Goal: Task Accomplishment & Management: Manage account settings

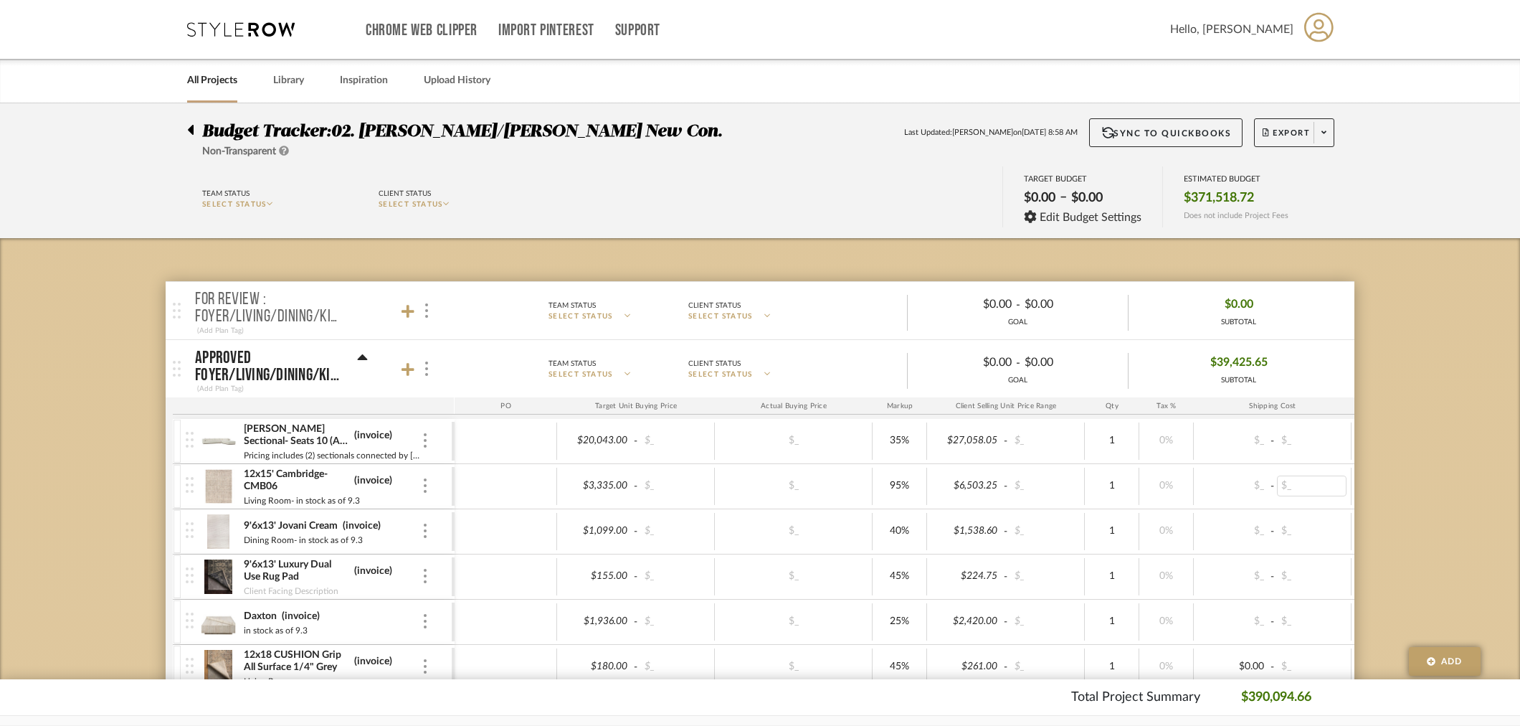
drag, startPoint x: 1442, startPoint y: 506, endPoint x: 1302, endPoint y: 482, distance: 141.3
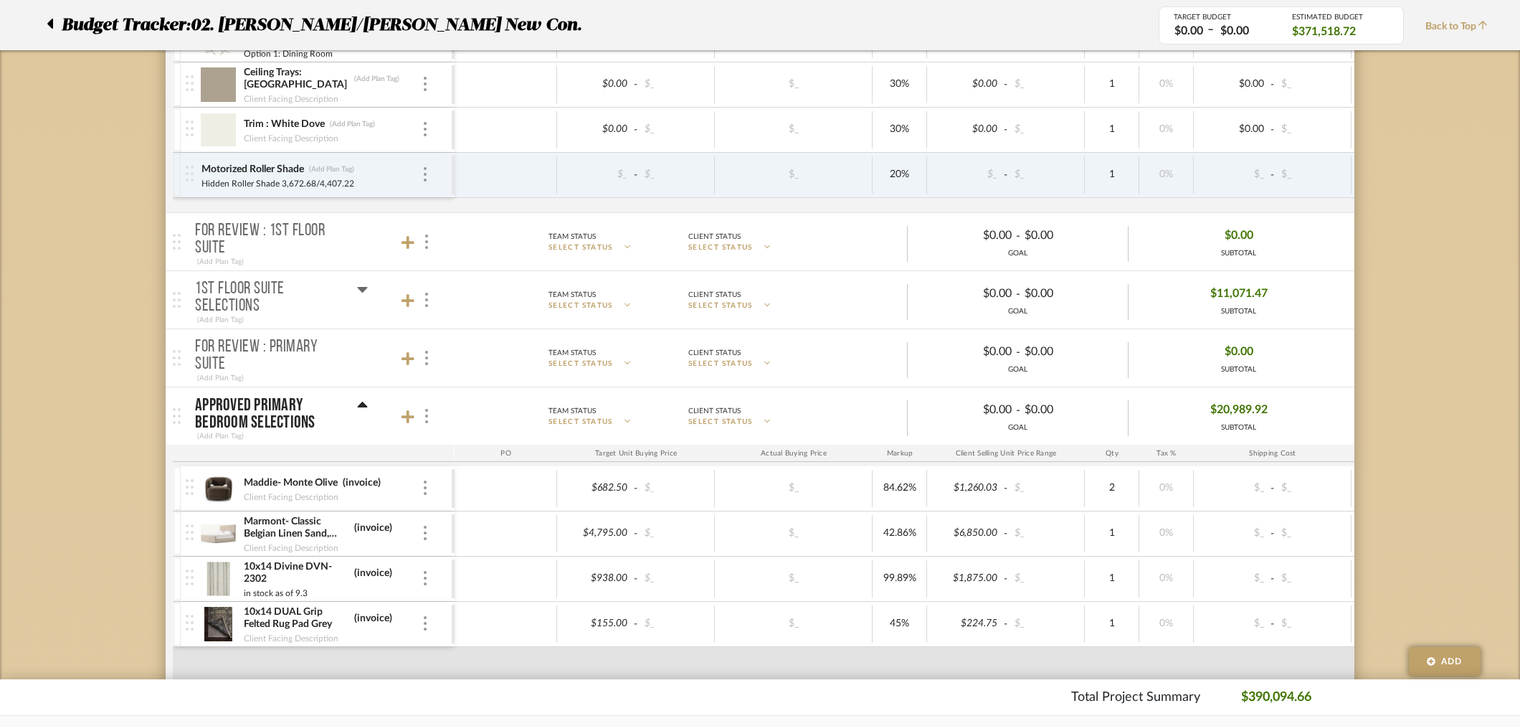
scroll to position [876, 0]
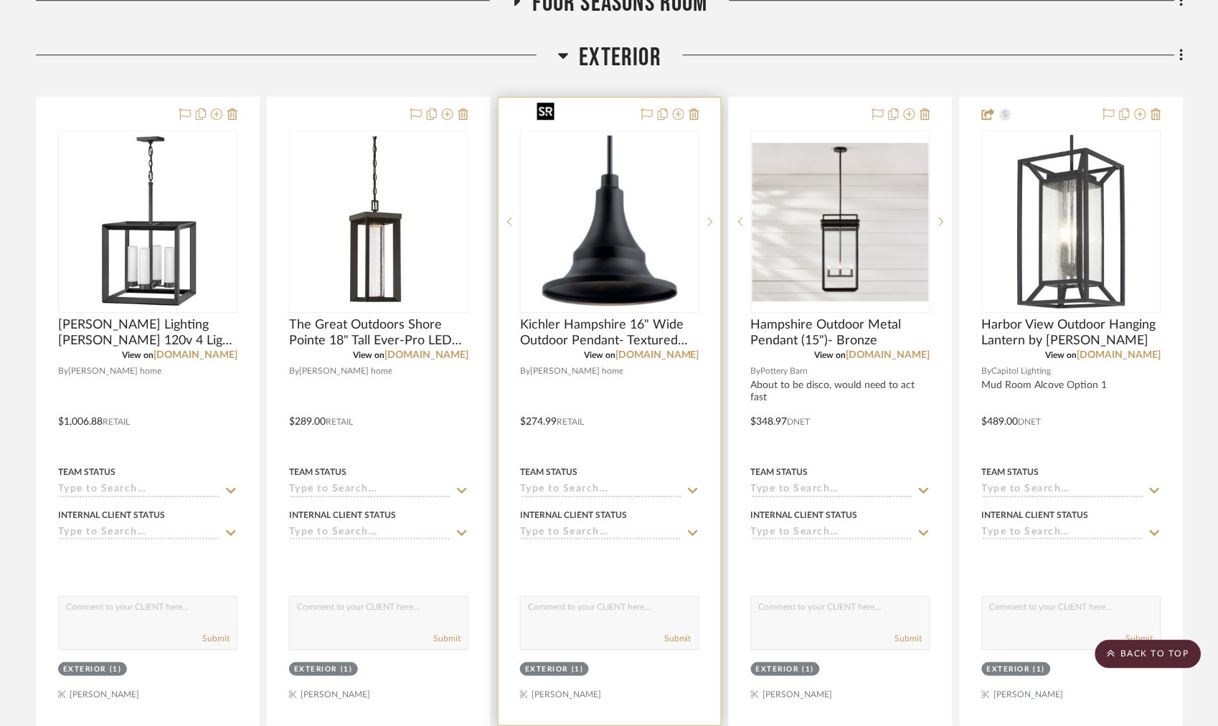
scroll to position [1036, 0]
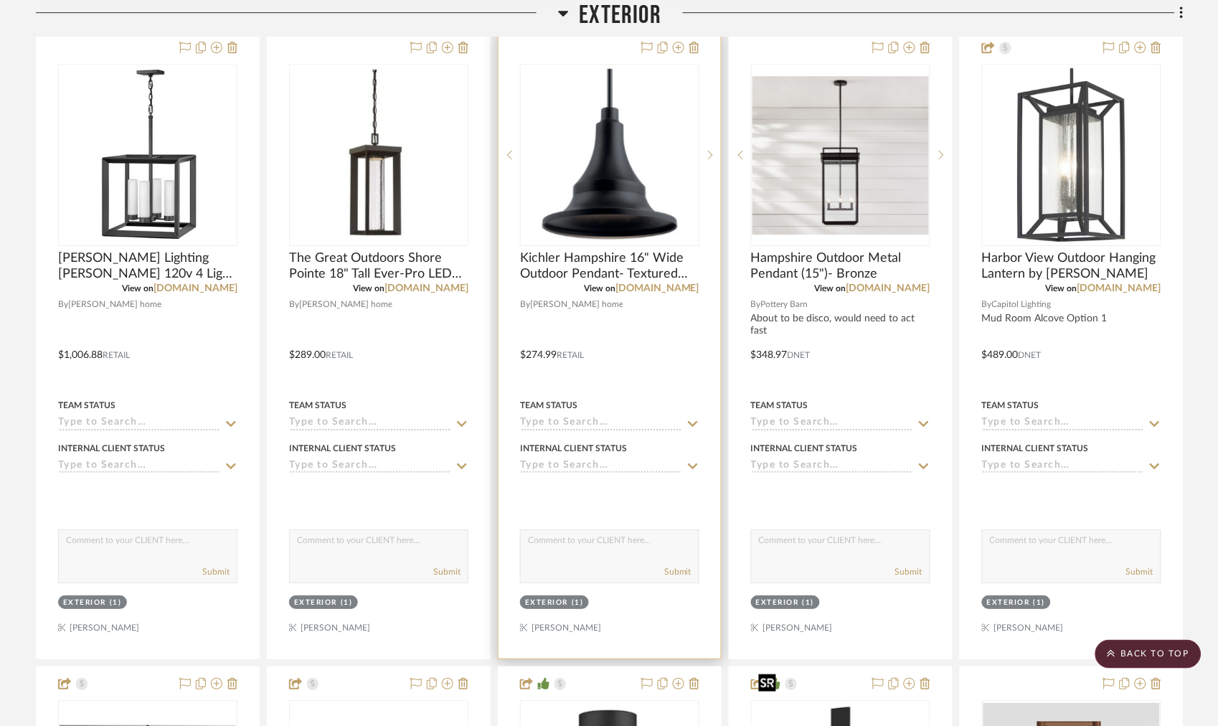
scroll to position [1115, 0]
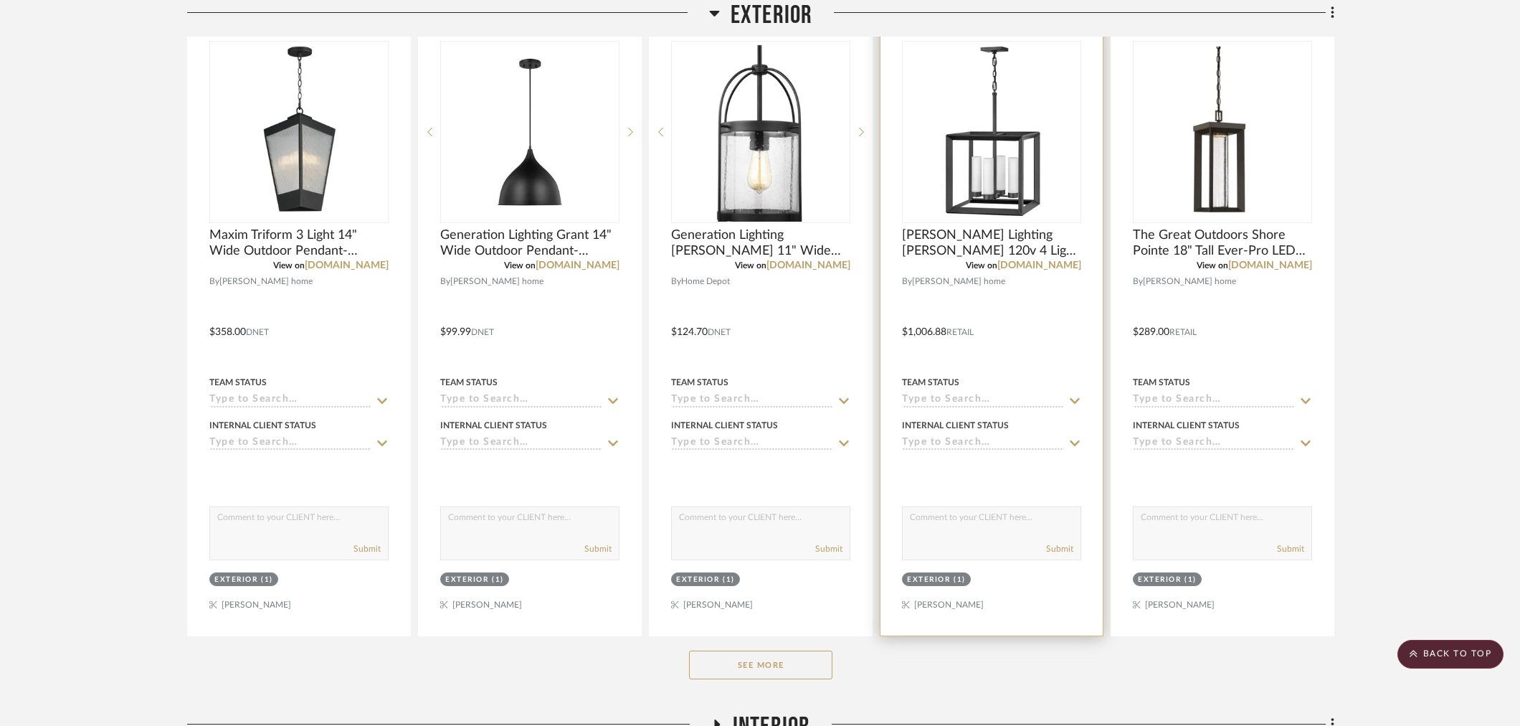
scroll to position [1115, 0]
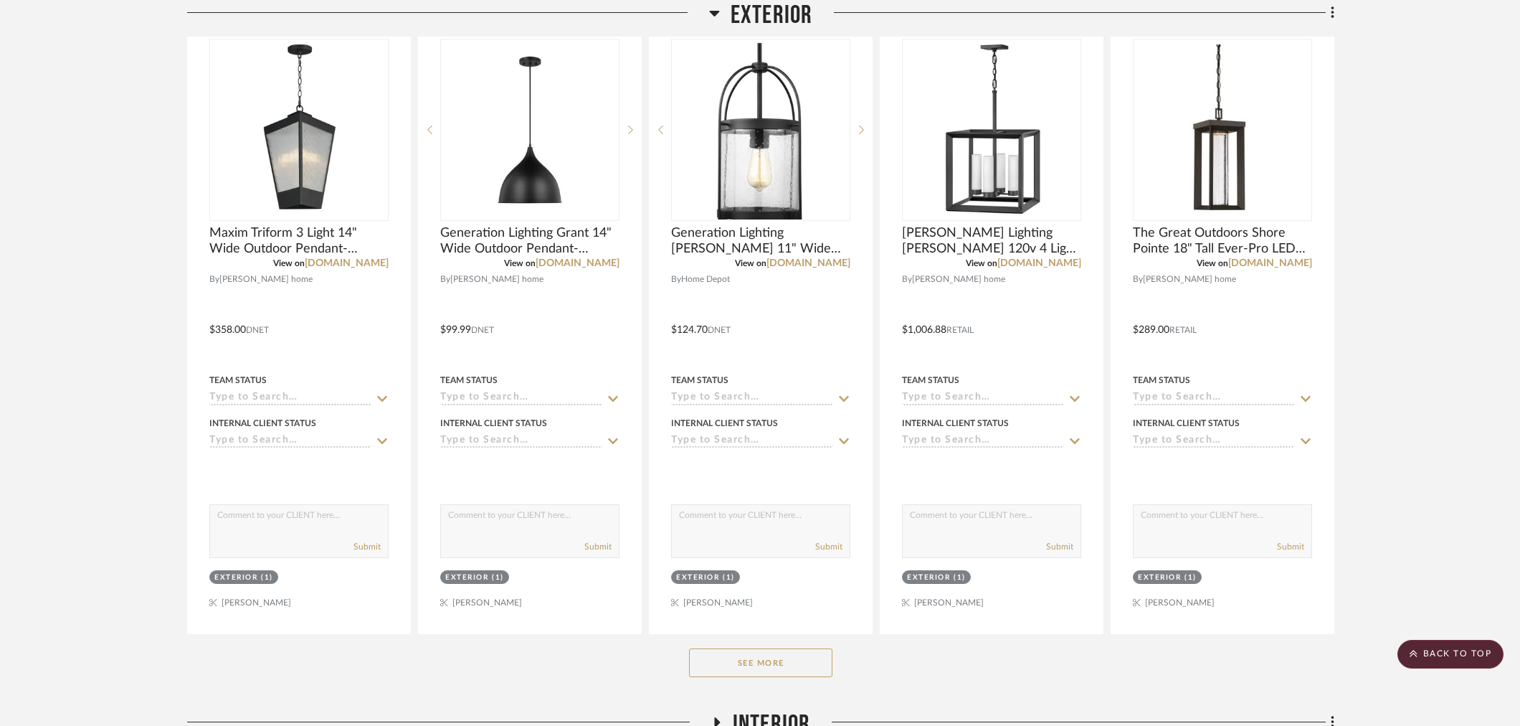
click at [784, 648] on button "See More" at bounding box center [760, 662] width 143 height 29
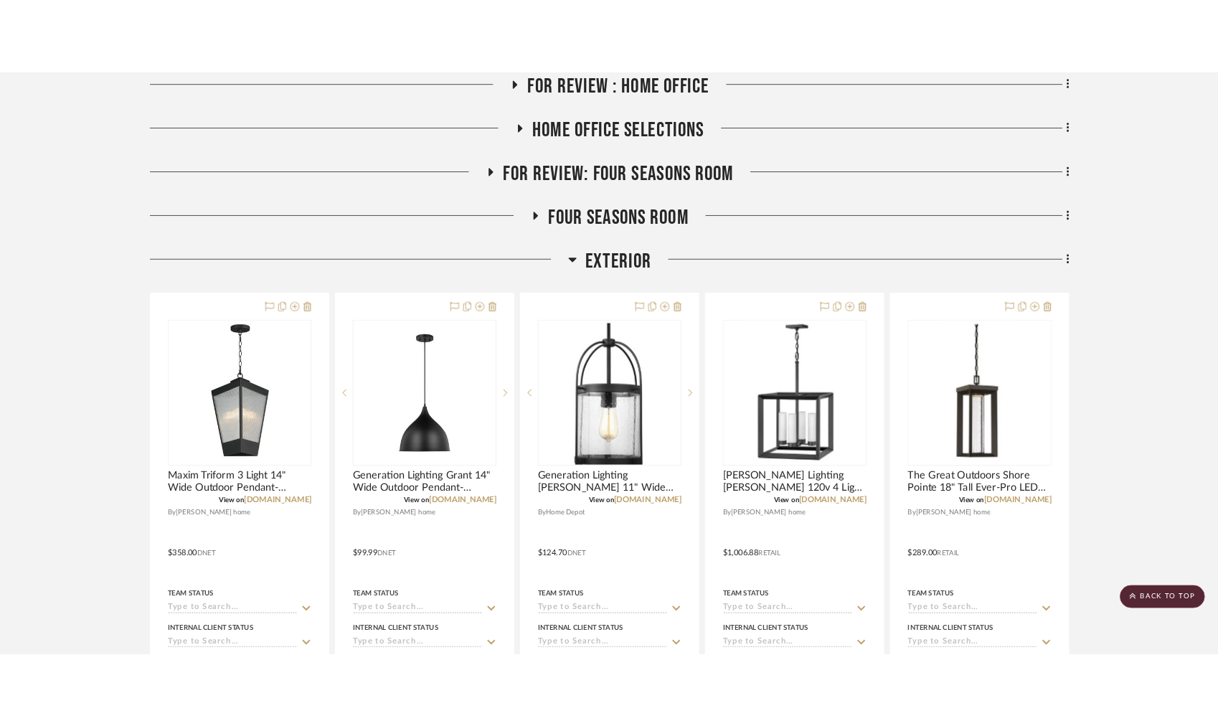
scroll to position [823, 0]
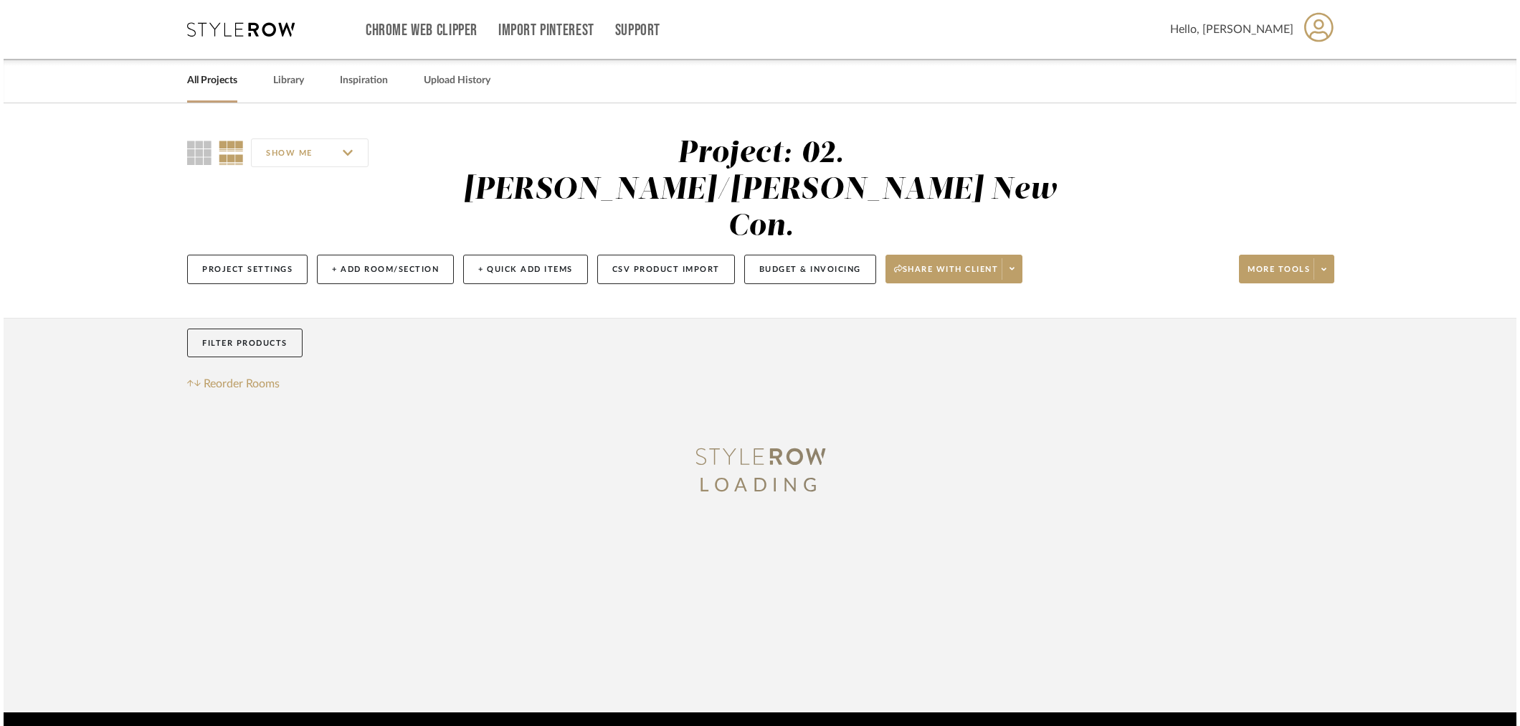
scroll to position [16, 0]
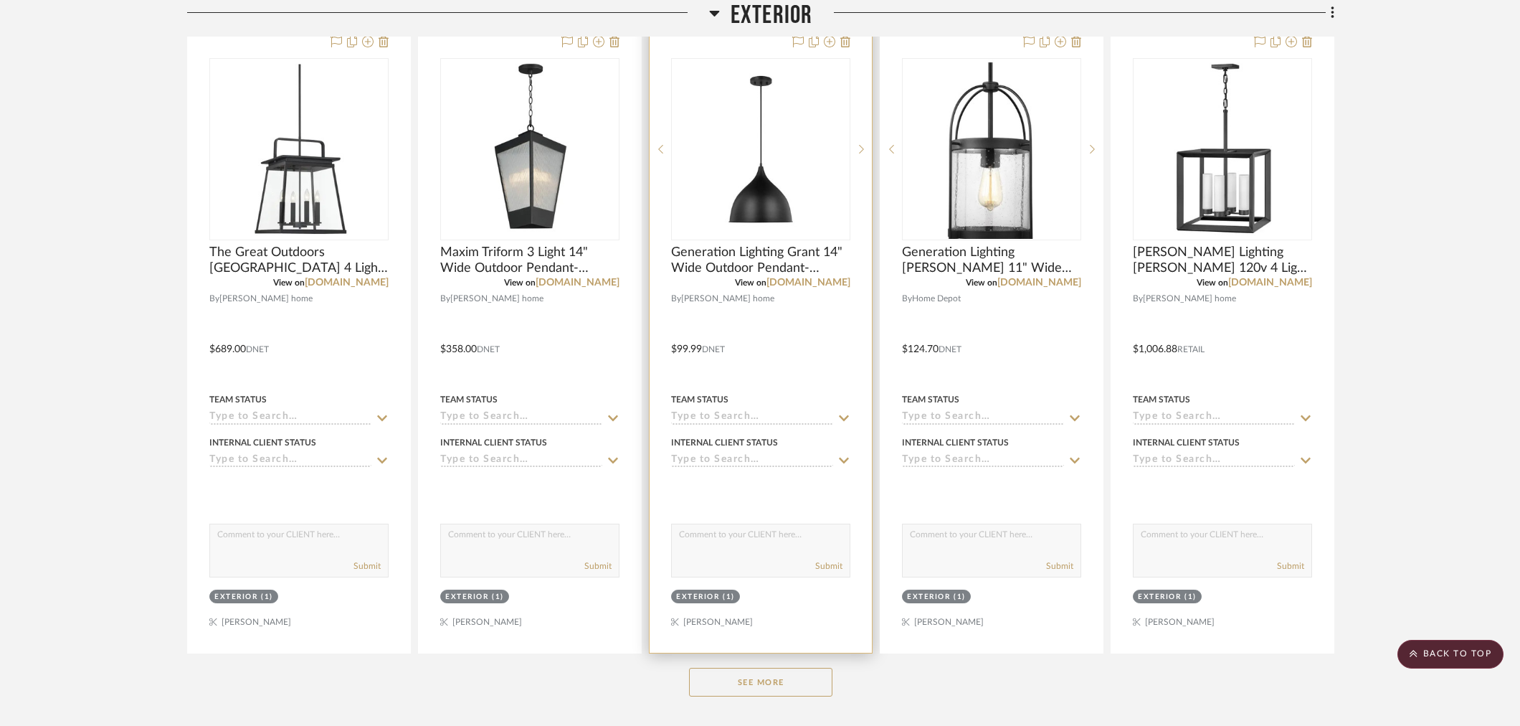
scroll to position [1131, 0]
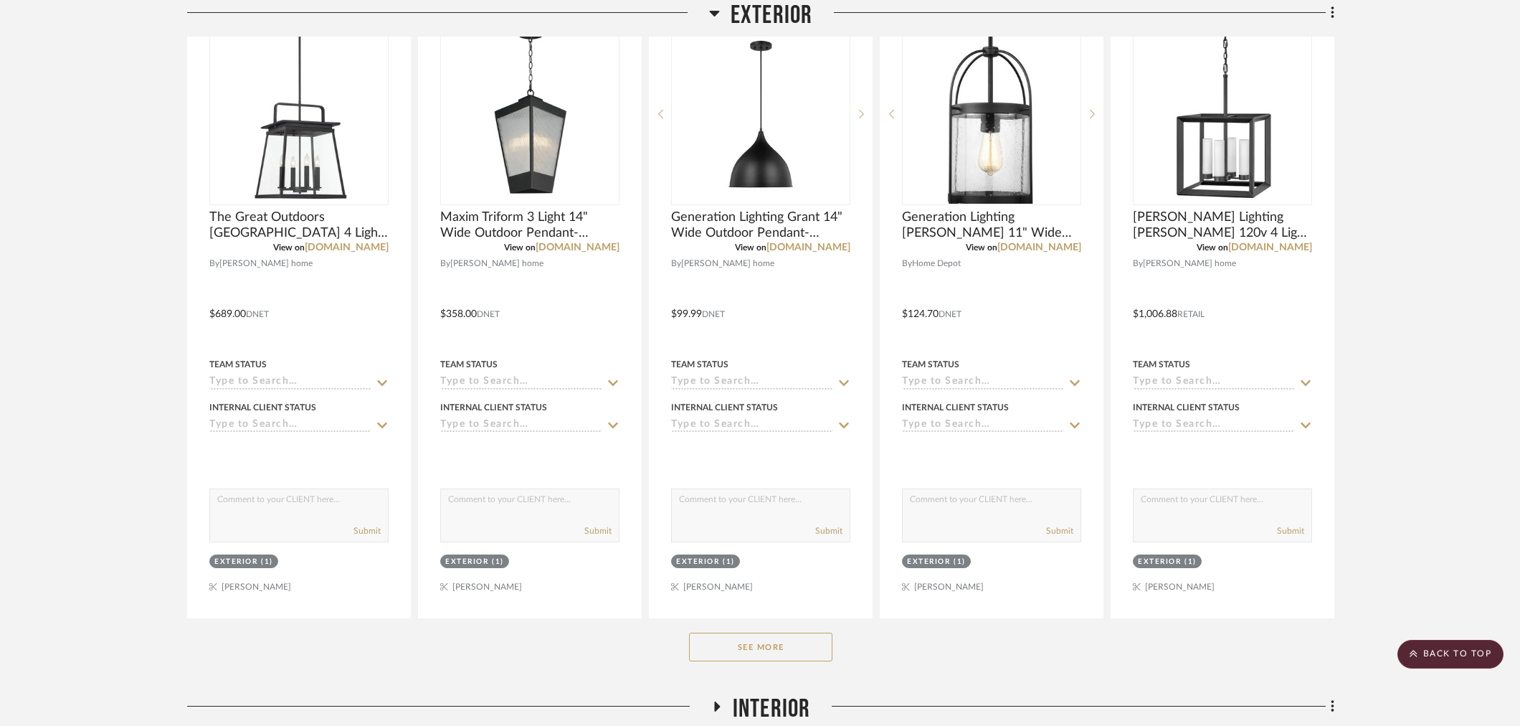
click at [757, 633] on button "See More" at bounding box center [760, 647] width 143 height 29
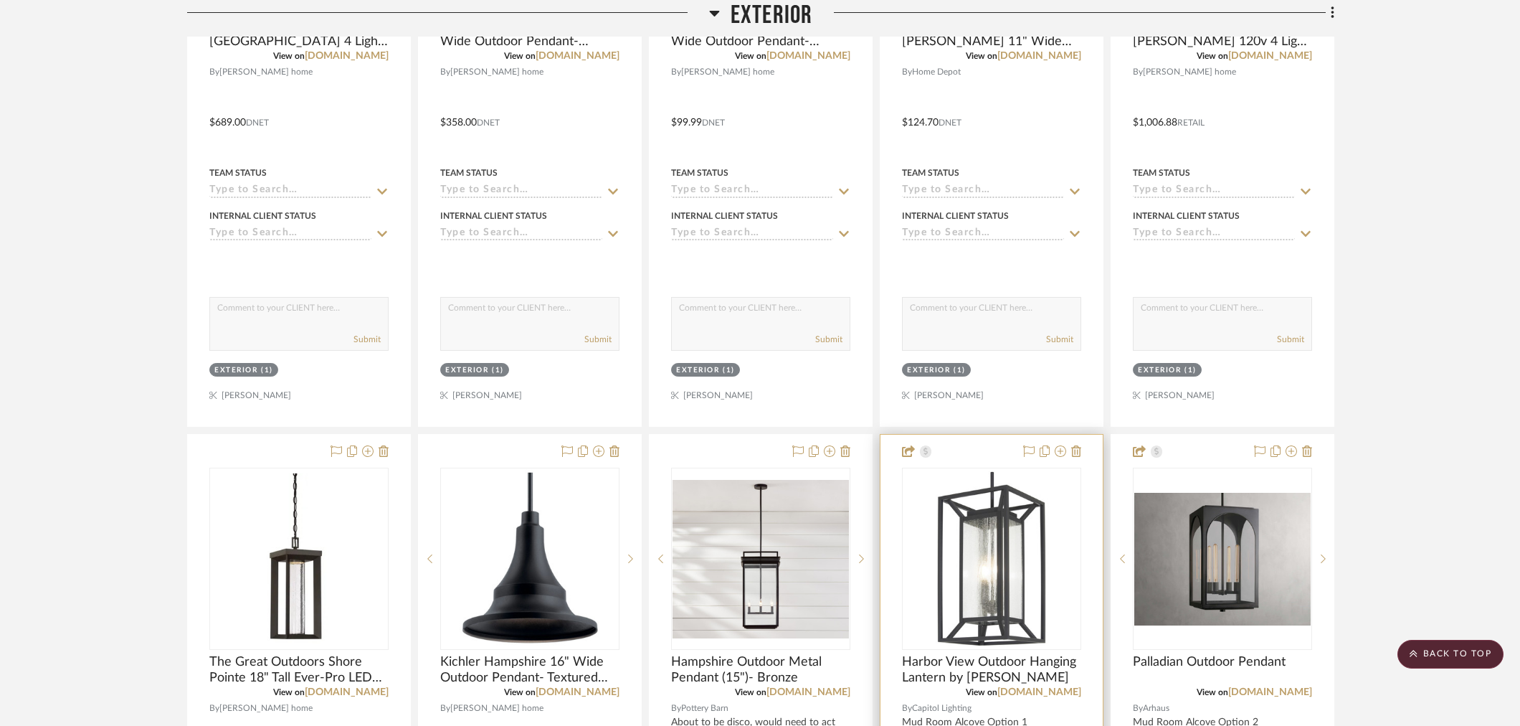
scroll to position [1371, 0]
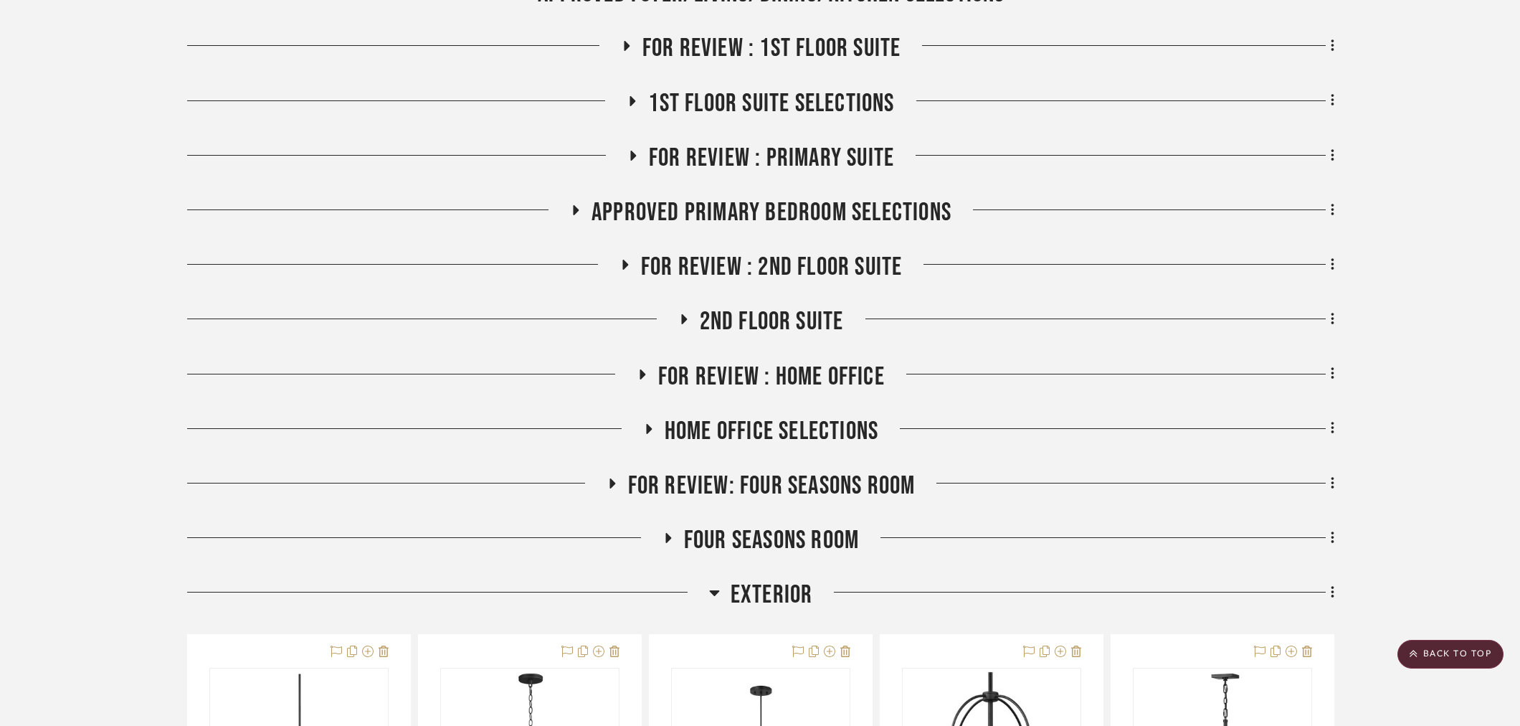
scroll to position [0, 0]
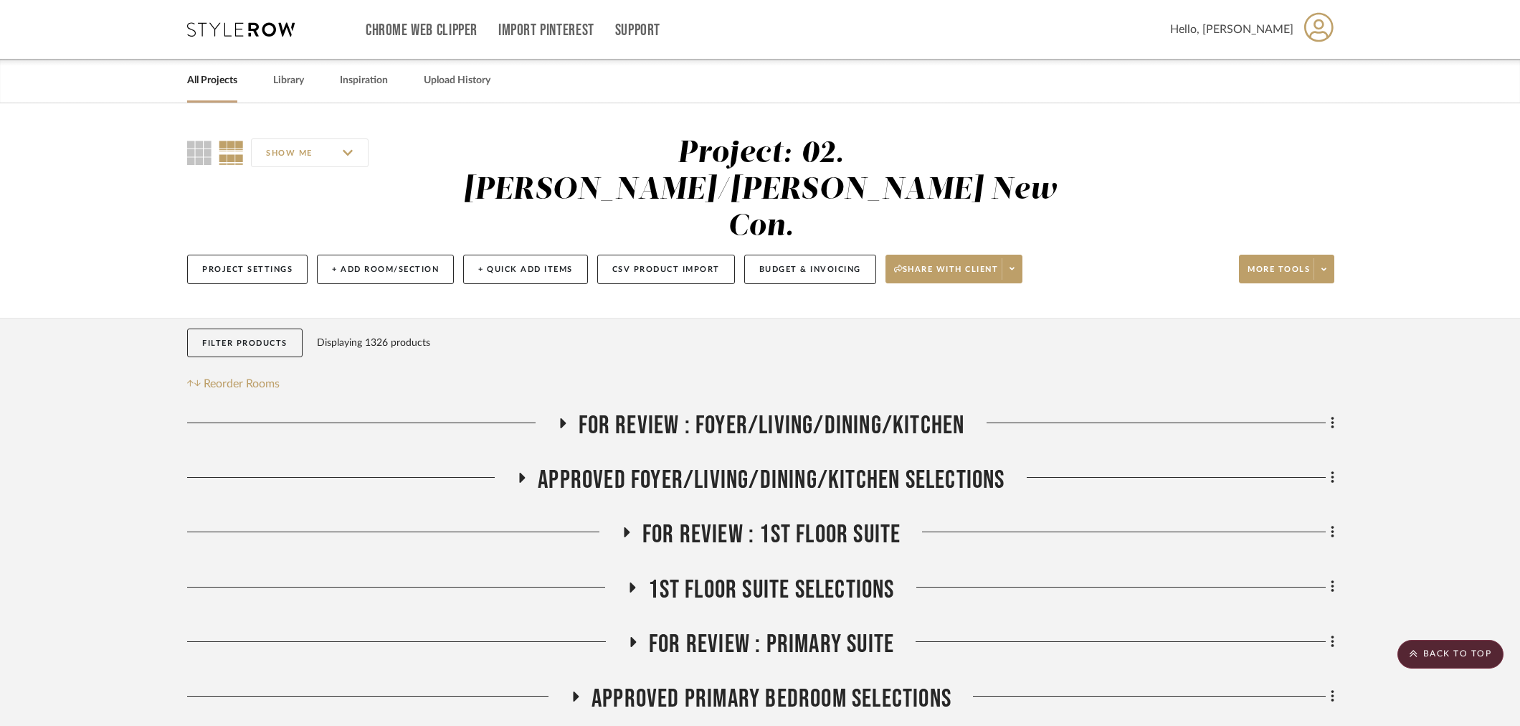
drag, startPoint x: 148, startPoint y: 357, endPoint x: 174, endPoint y: 84, distance: 274.5
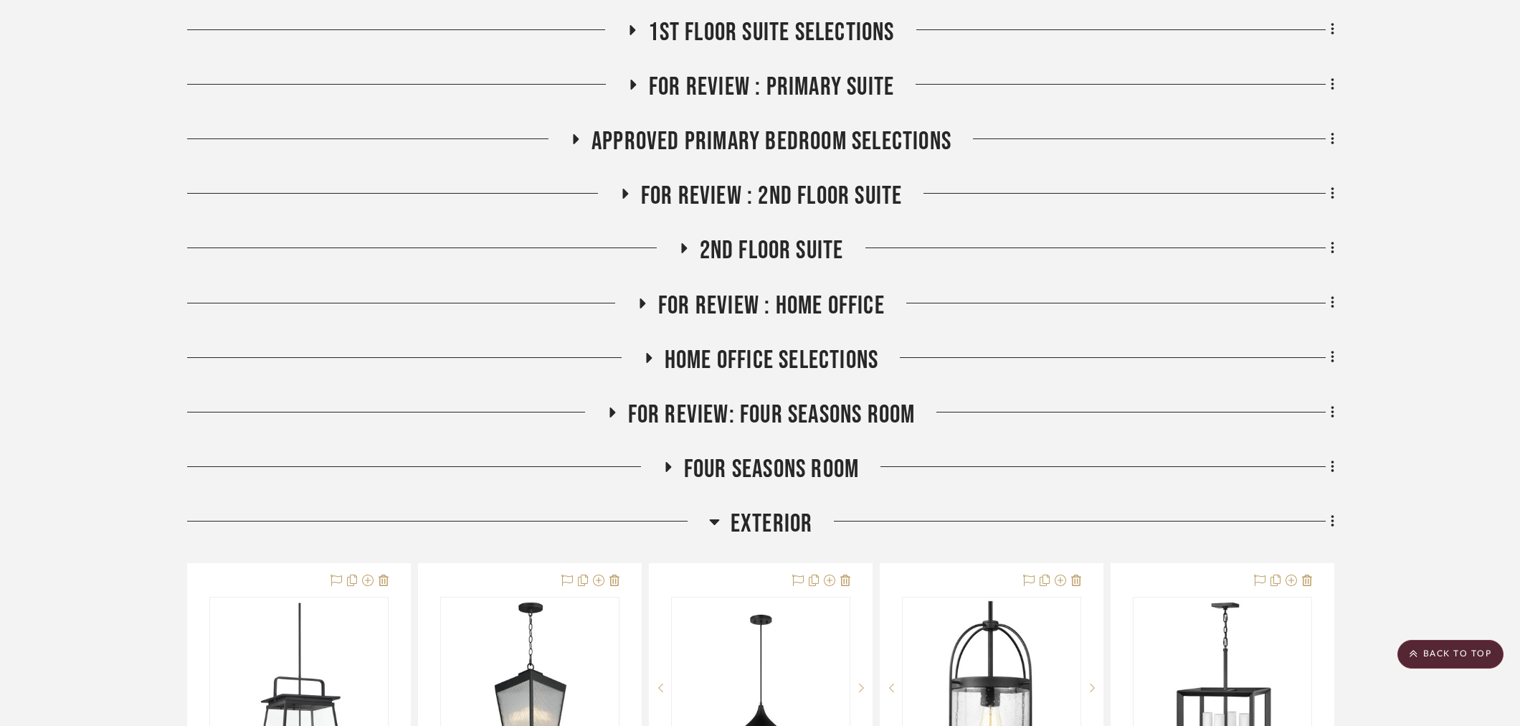
click at [782, 508] on span "Exterior" at bounding box center [772, 523] width 82 height 31
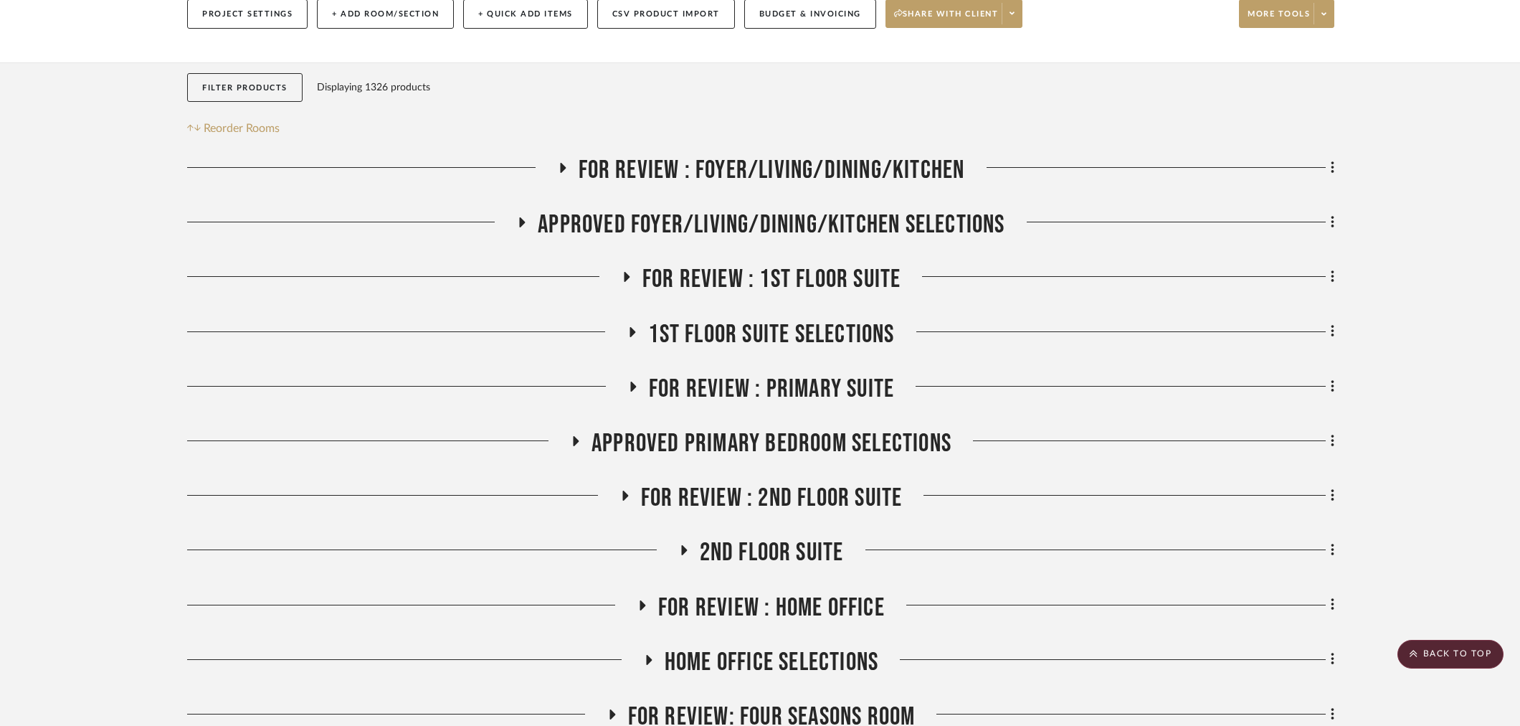
scroll to position [239, 0]
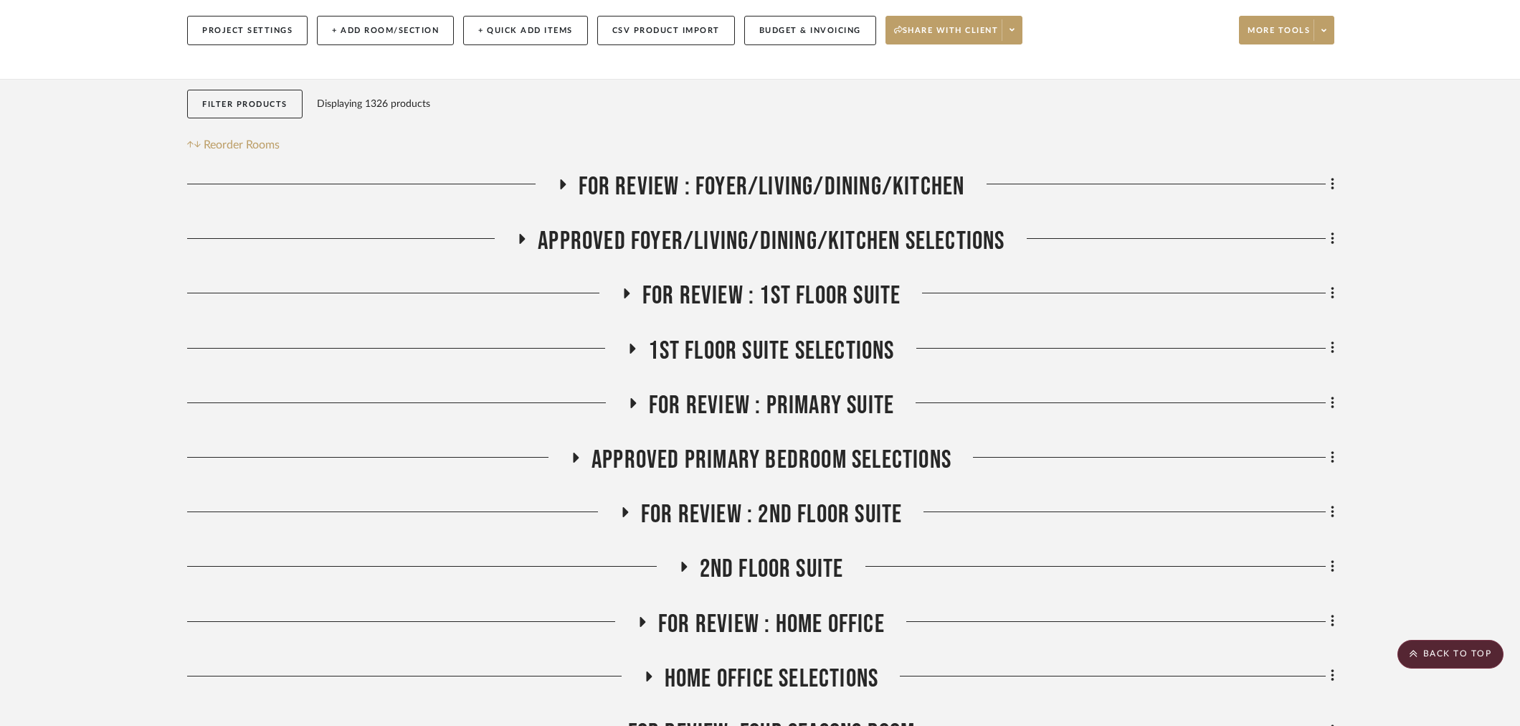
click at [765, 226] on span "APPROVED FOYER/LIVING/DINING/KITCHEN SELECTIONS" at bounding box center [771, 241] width 467 height 31
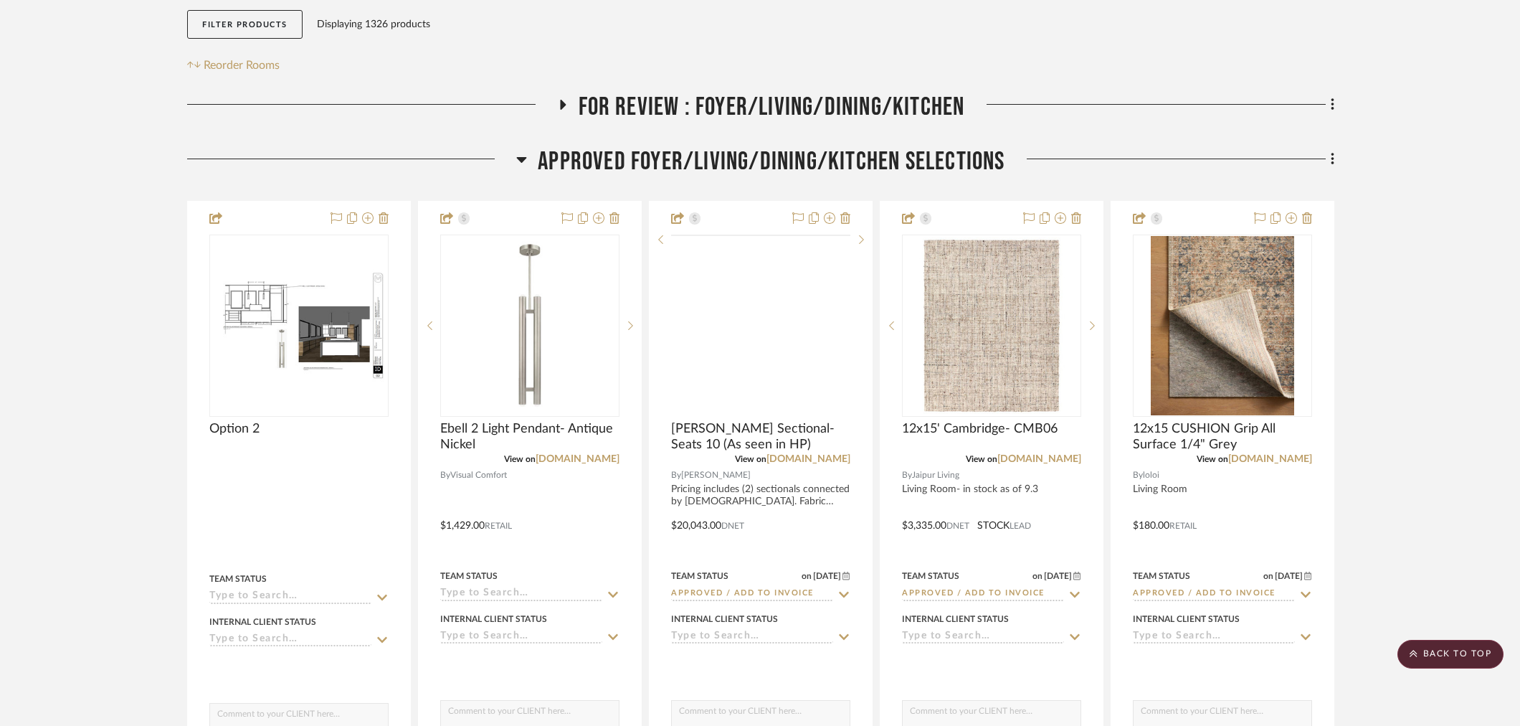
scroll to position [398, 0]
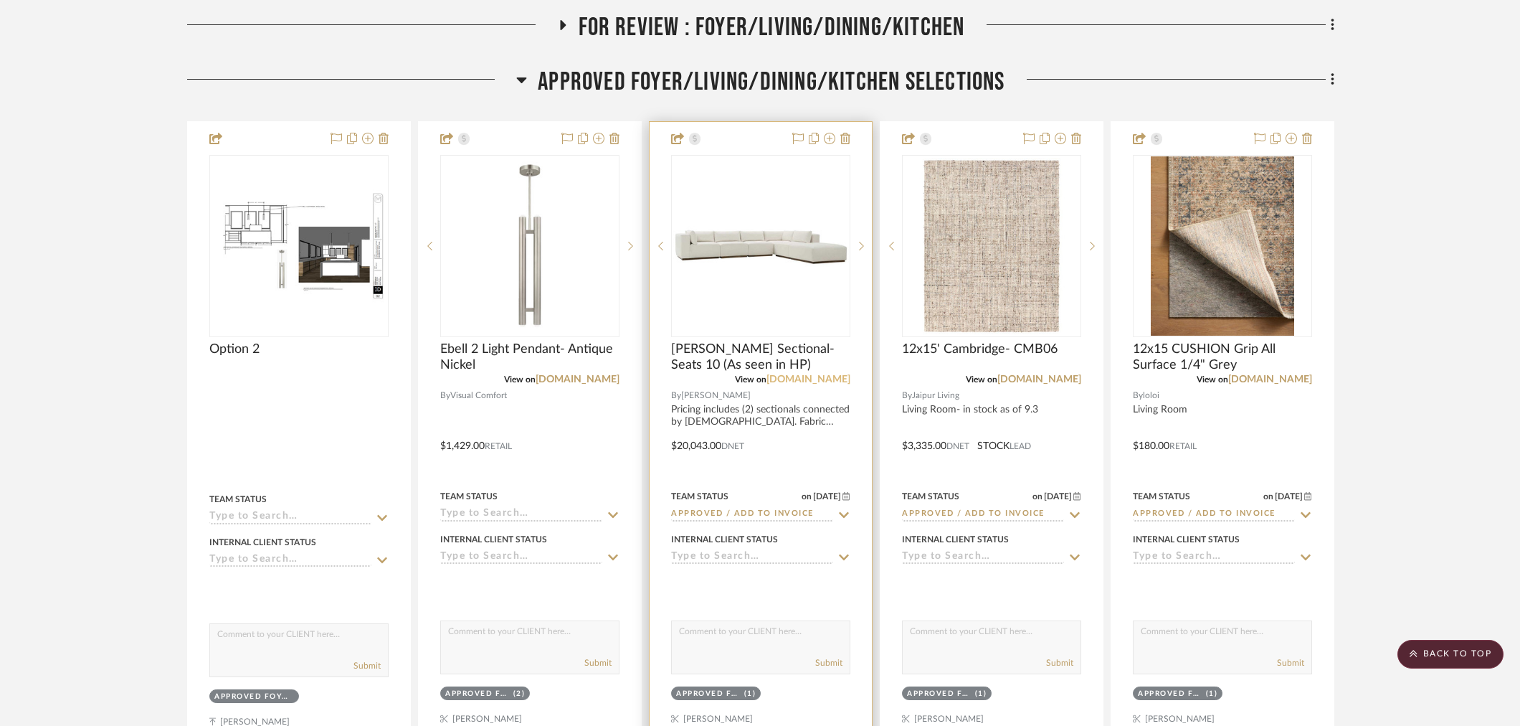
click at [785, 374] on link "rowefurniture.com" at bounding box center [809, 379] width 84 height 10
click at [715, 341] on span "Dimitry Sectional- Seats 10 (As seen in HP)" at bounding box center [760, 357] width 179 height 32
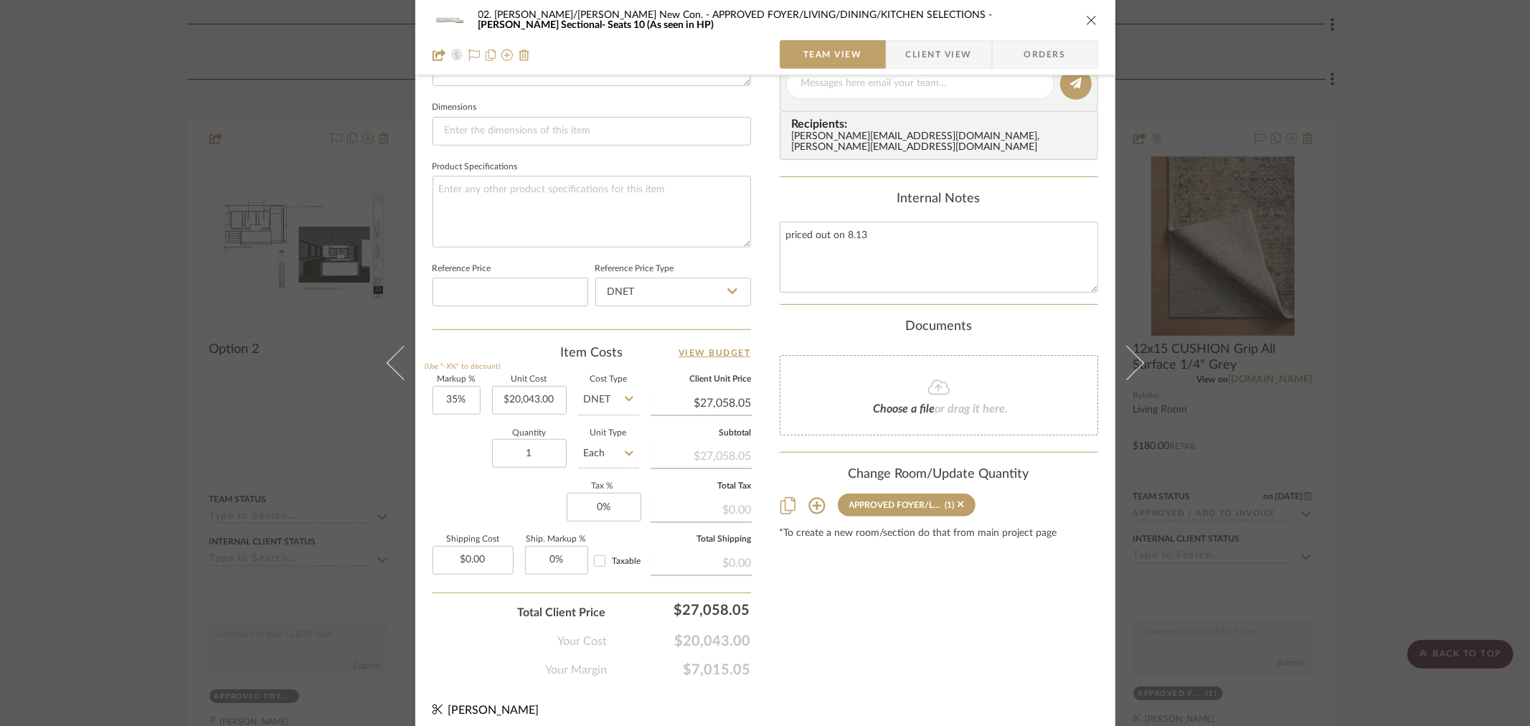
scroll to position [608, 0]
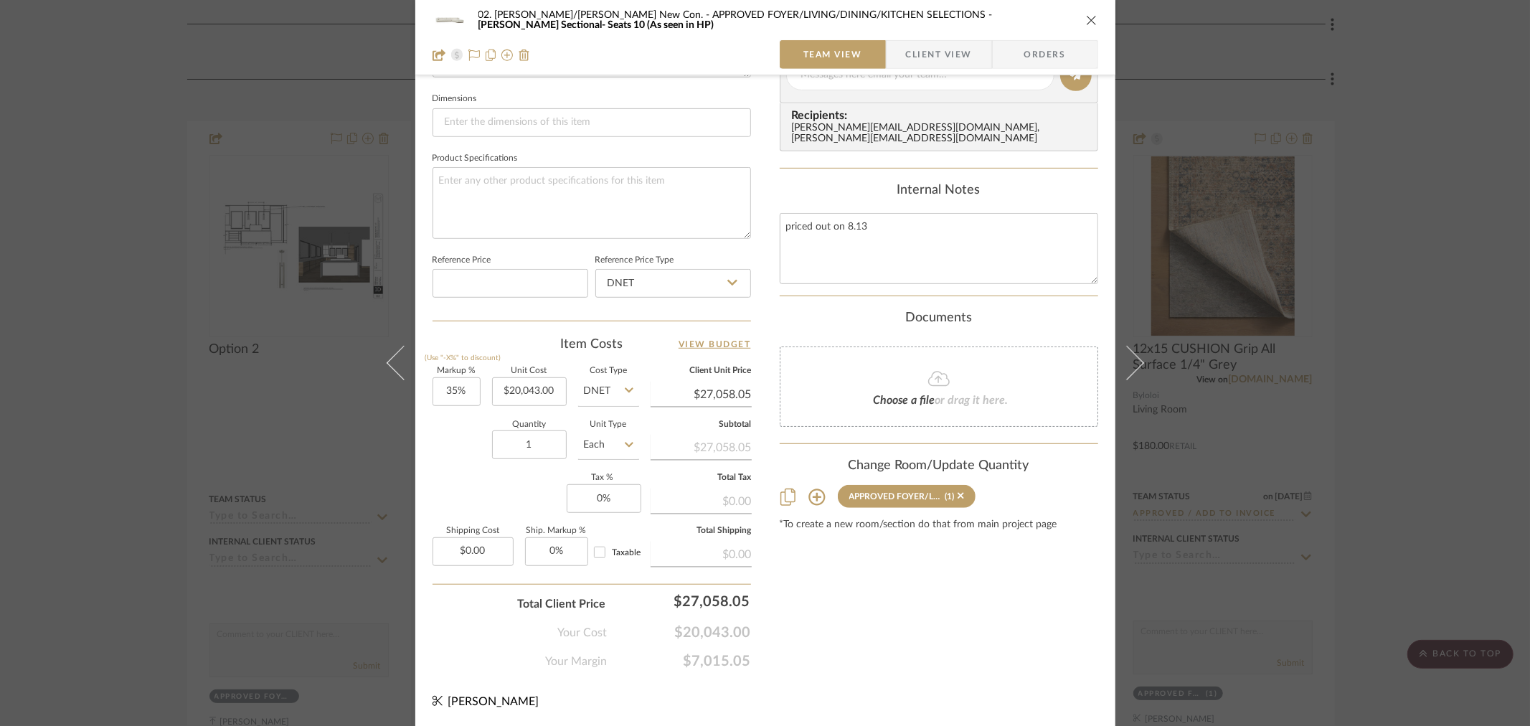
click at [103, 298] on div "02. Mazzarelli/Rothstein New Con. APPROVED FOYER/LIVING/DINING/KITCHEN SELECTIO…" at bounding box center [765, 363] width 1530 height 726
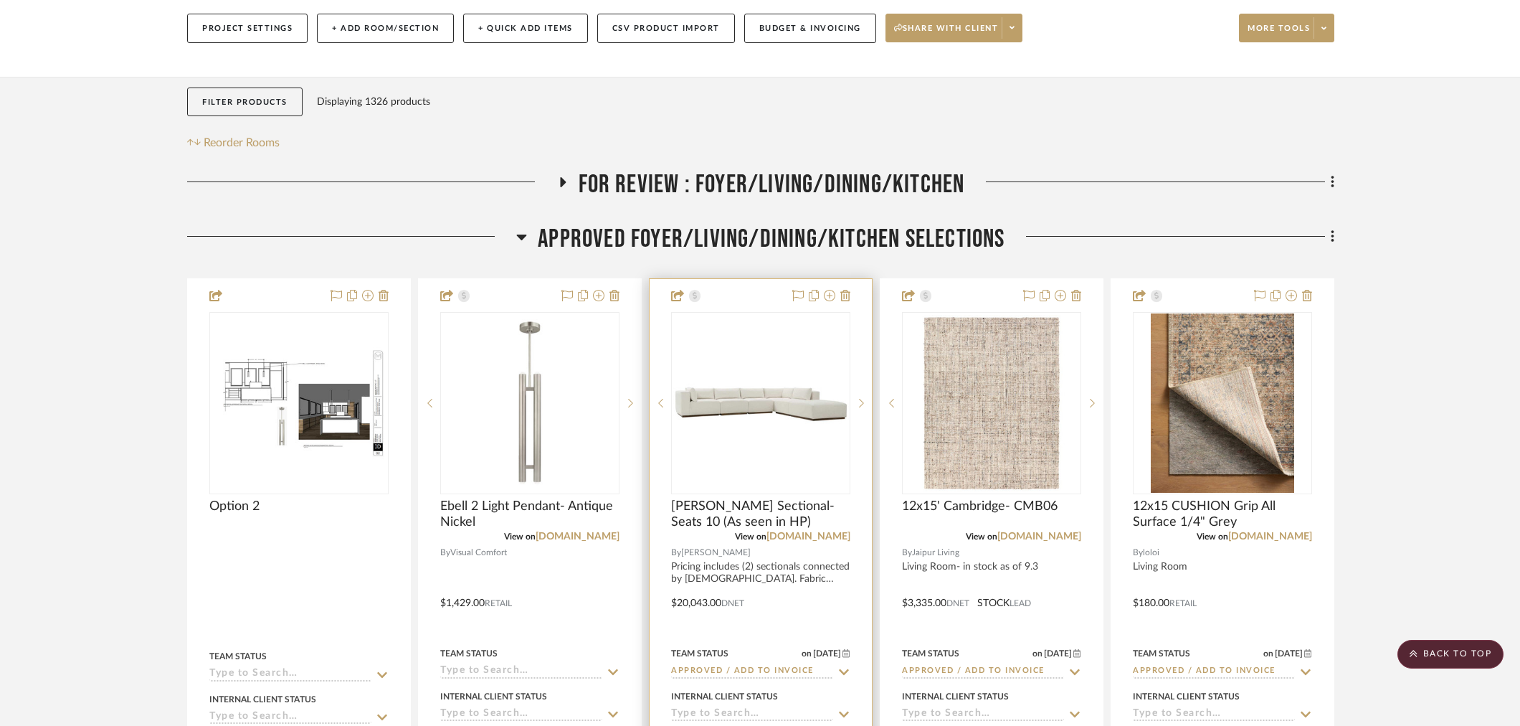
scroll to position [239, 0]
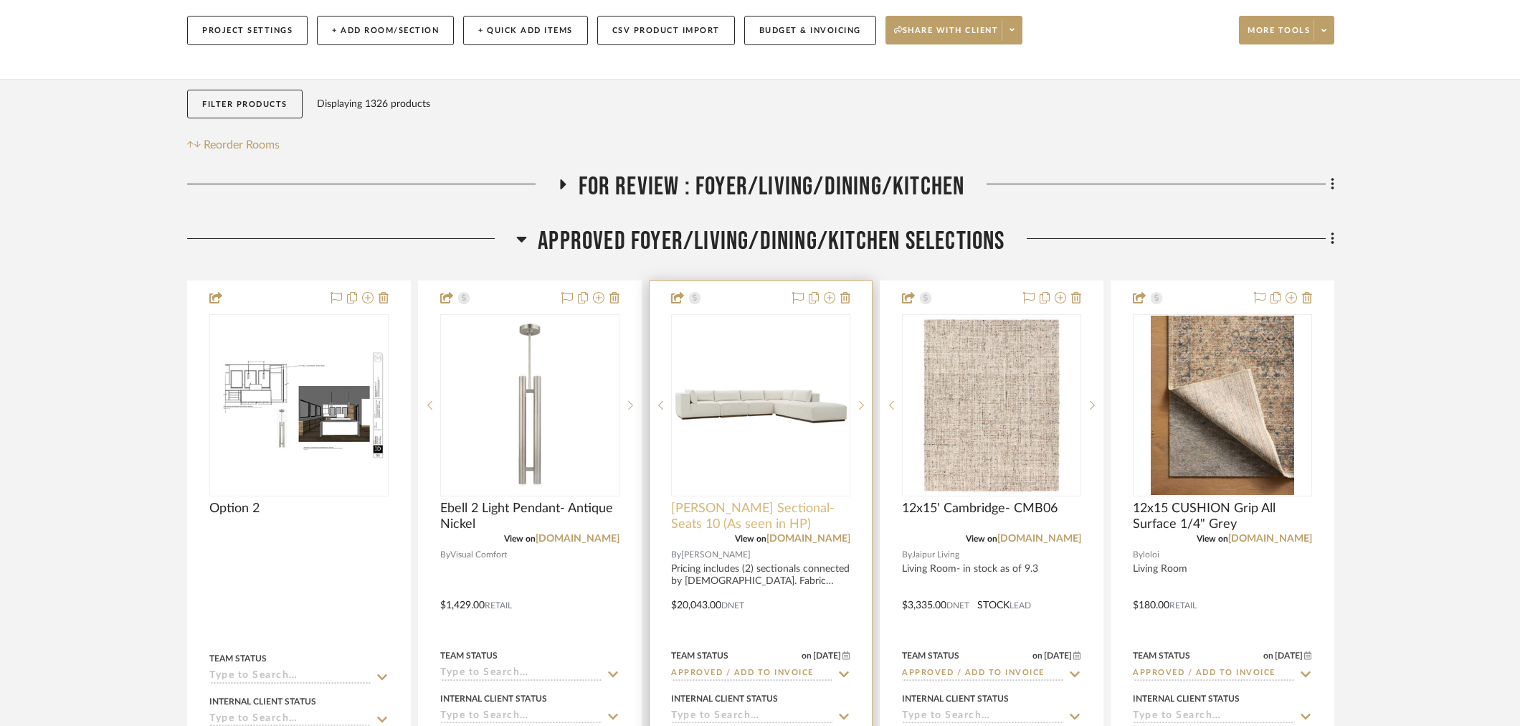
click at [804, 501] on span "Dimitry Sectional- Seats 10 (As seen in HP)" at bounding box center [760, 517] width 179 height 32
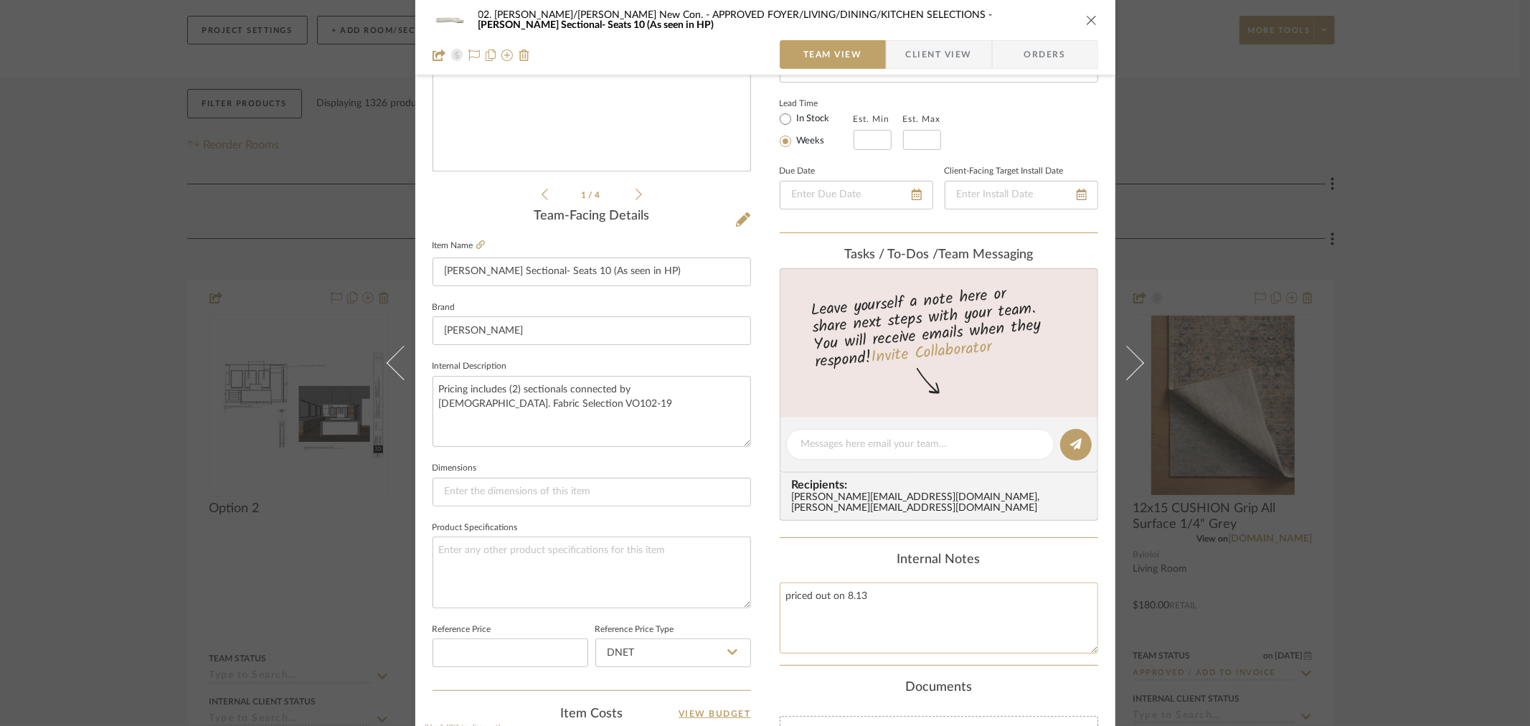
click at [888, 612] on textarea "priced out on 8.13" at bounding box center [939, 617] width 318 height 71
paste textarea "Order number: 3003015"
type textarea "priced out on 8.13 Order number: 3003015"
click at [1049, 706] on div "Documents Choose a file or drag it here." at bounding box center [939, 738] width 318 height 116
drag, startPoint x: 104, startPoint y: 334, endPoint x: 281, endPoint y: 389, distance: 185.3
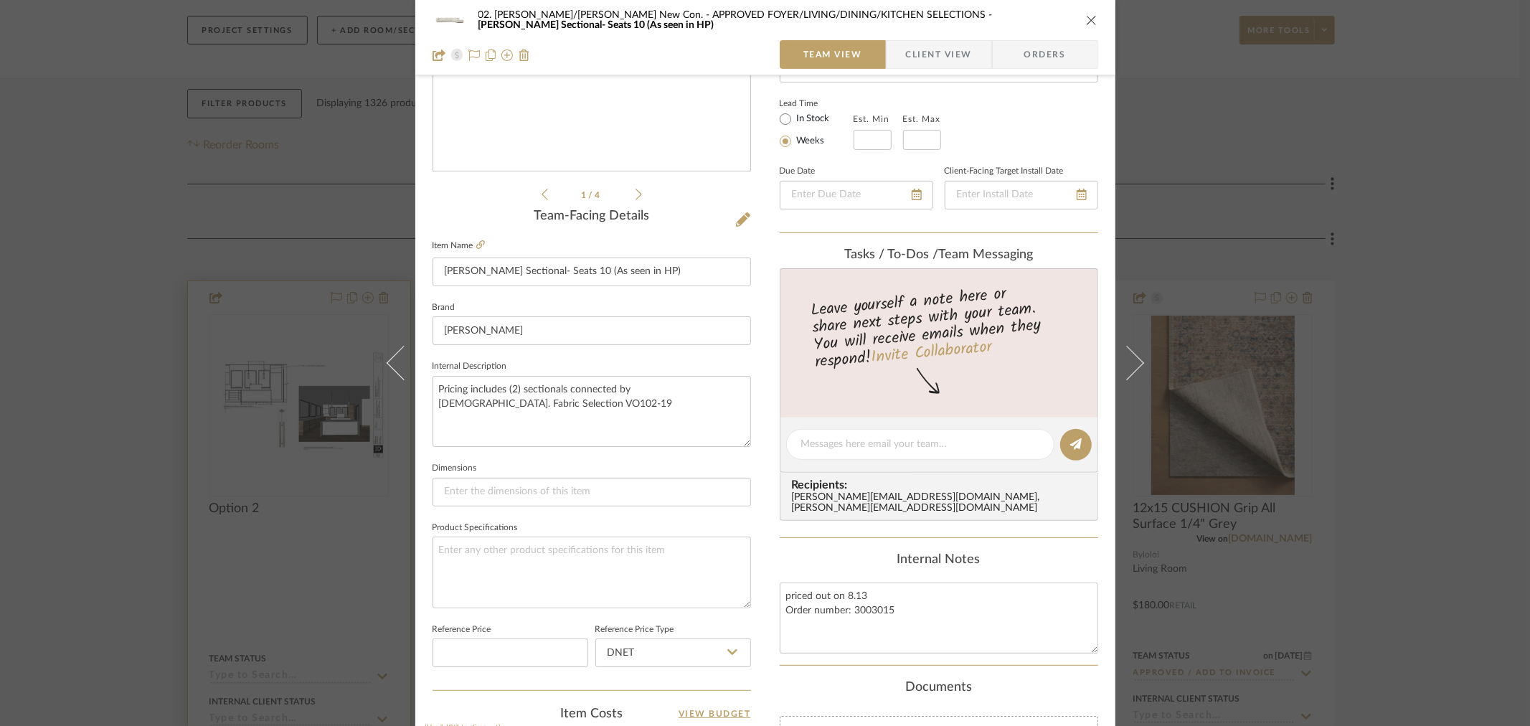
click at [104, 334] on div "02. Mazzarelli/Rothstein New Con. APPROVED FOYER/LIVING/DINING/KITCHEN SELECTIO…" at bounding box center [765, 363] width 1530 height 726
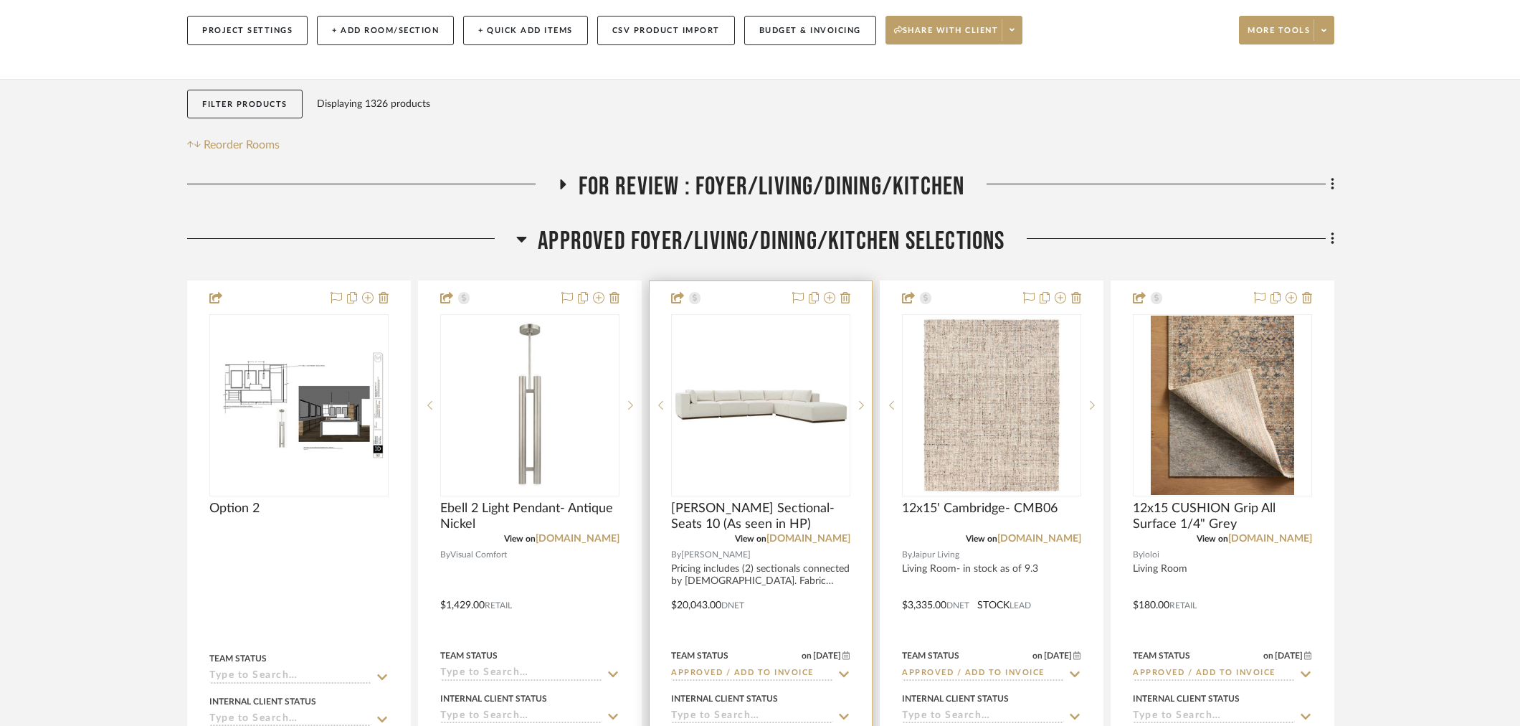
click at [763, 667] on input "Approved / Add to Invoice" at bounding box center [752, 674] width 162 height 14
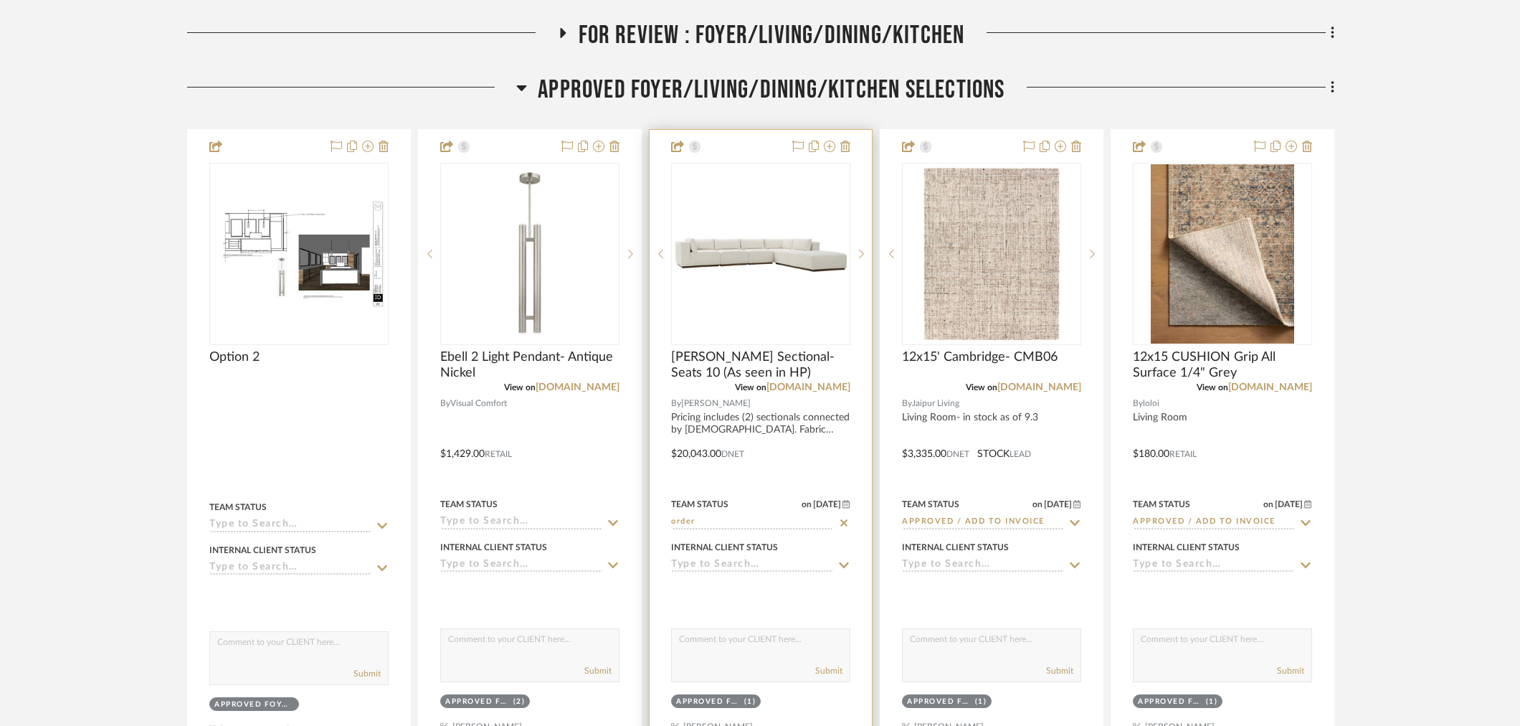
scroll to position [398, 0]
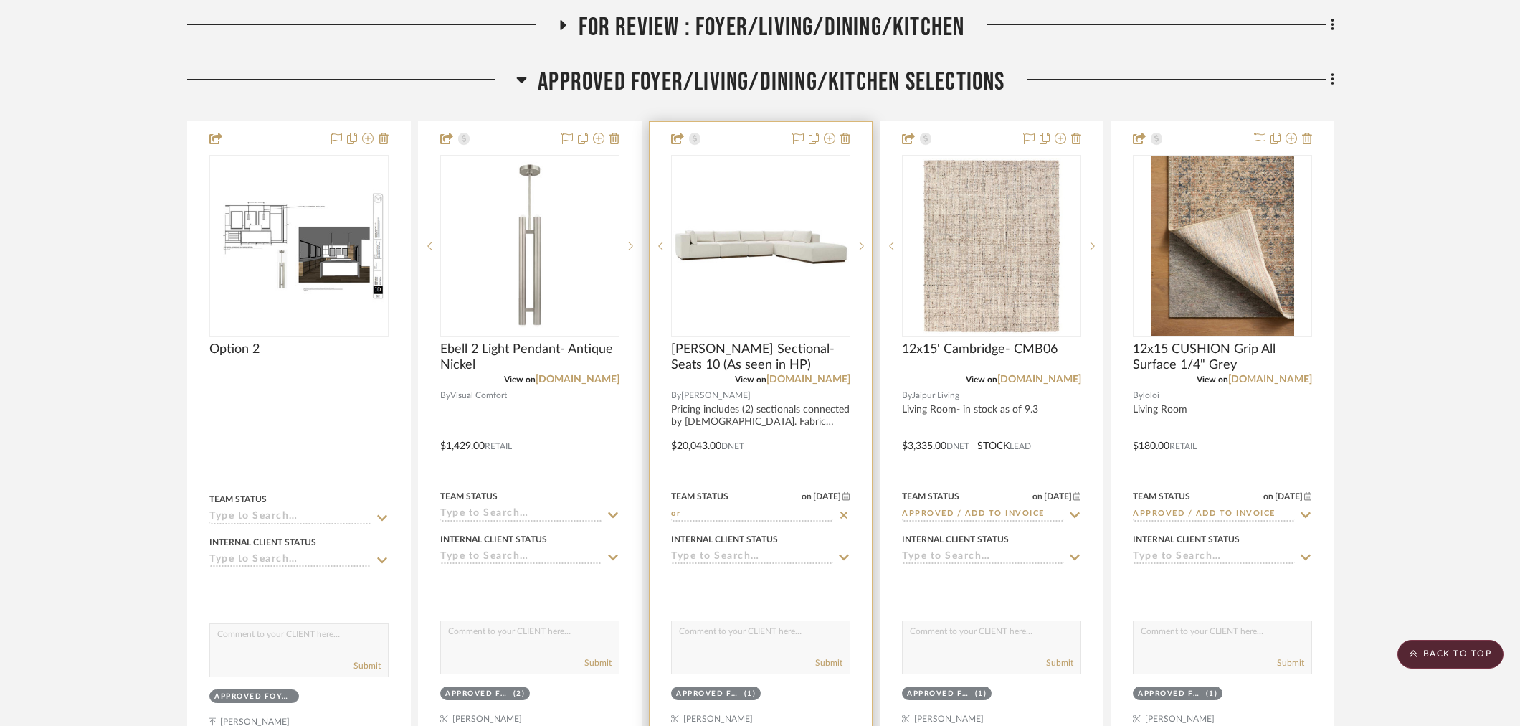
type input "o"
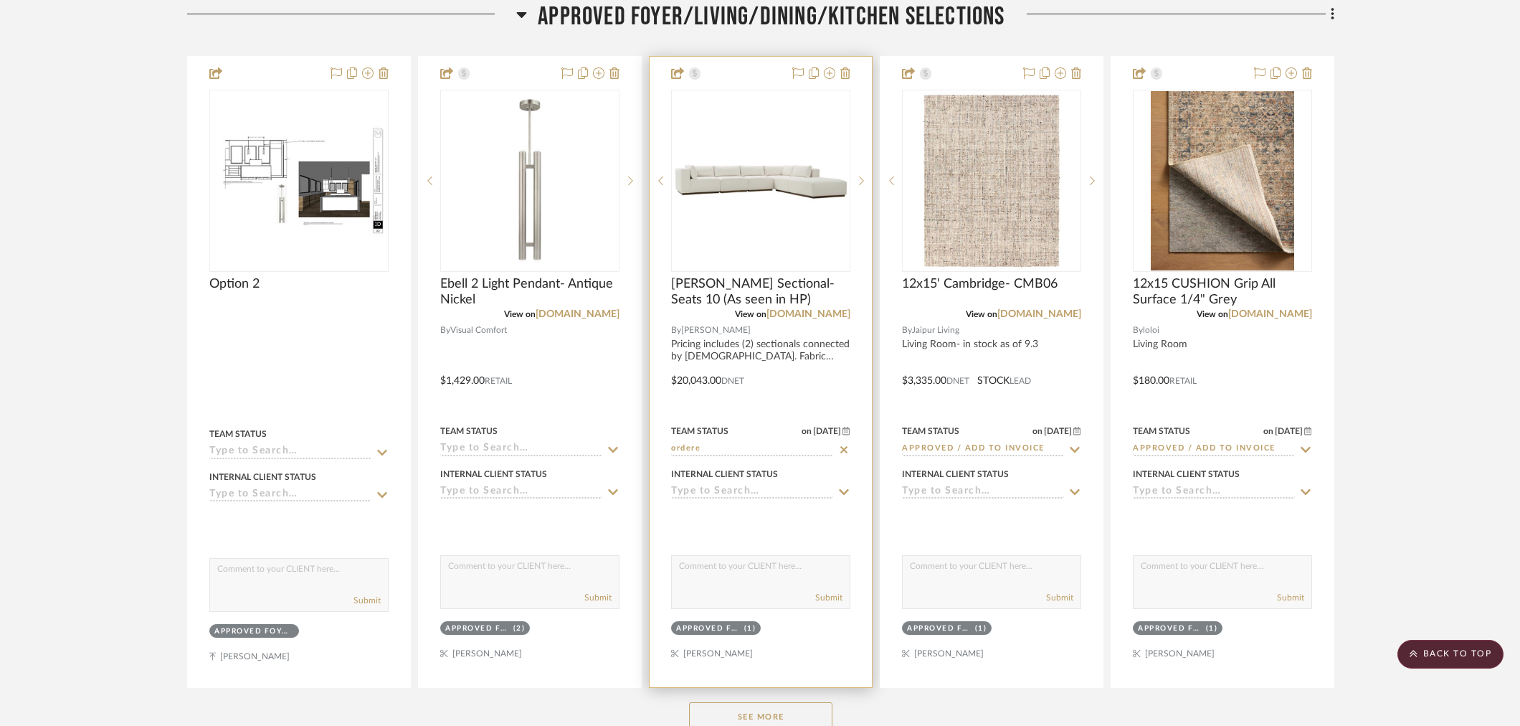
scroll to position [478, 0]
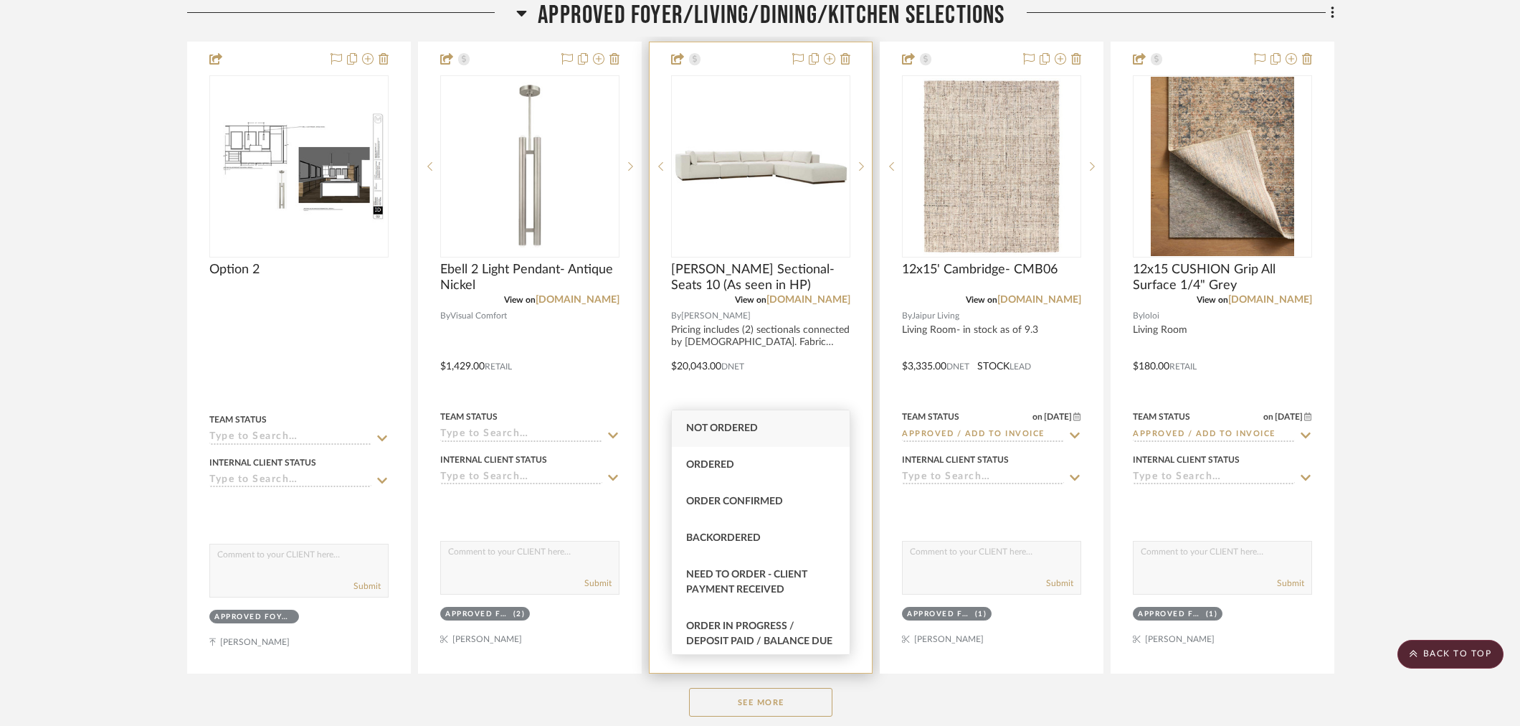
type input "o"
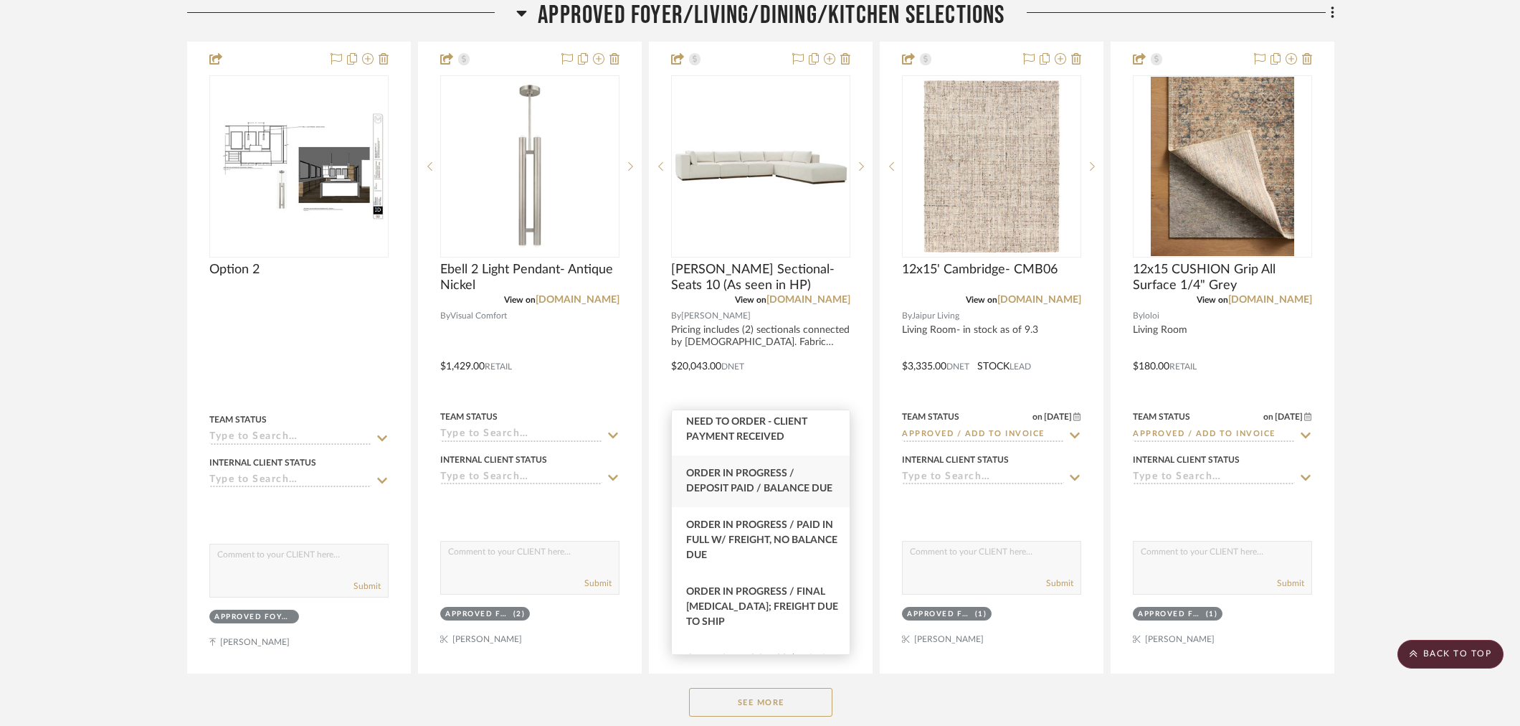
scroll to position [159, 0]
type input "order"
click at [790, 567] on div "Order In Progress / Paid In Full w/ Freight, No Balance due" at bounding box center [761, 534] width 178 height 67
type input "[DATE]"
type input "Order In Progress / Paid In Full w/ Freight, No Balance due"
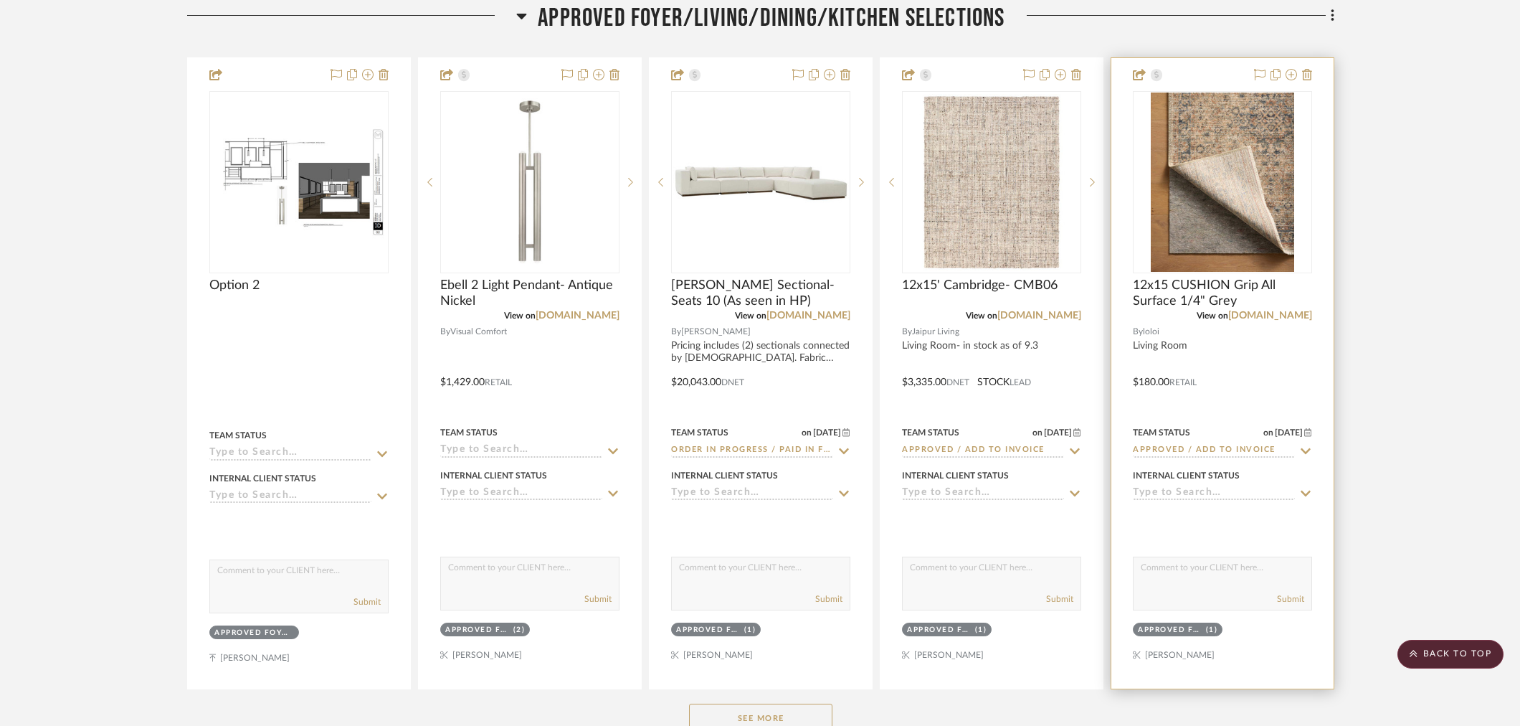
scroll to position [478, 0]
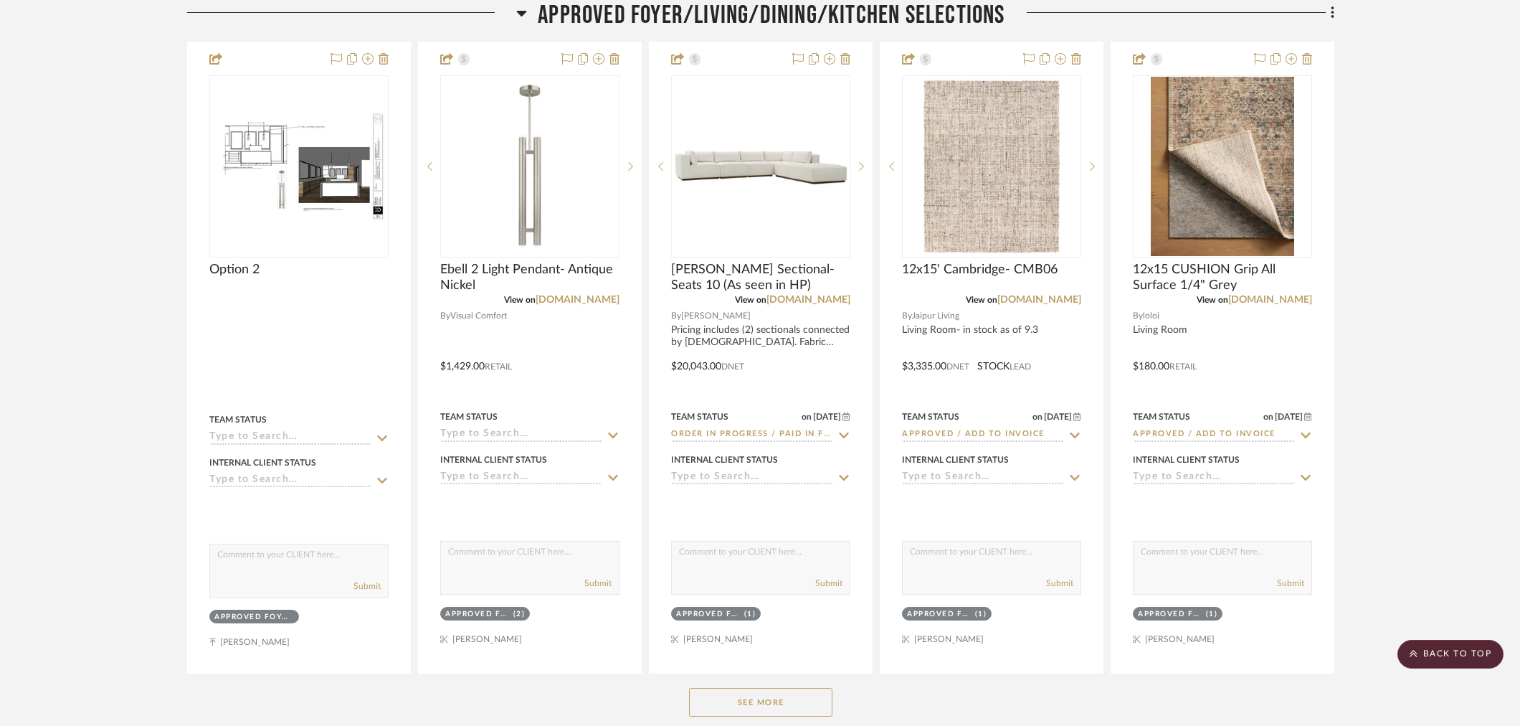
click at [800, 688] on button "See More" at bounding box center [760, 702] width 143 height 29
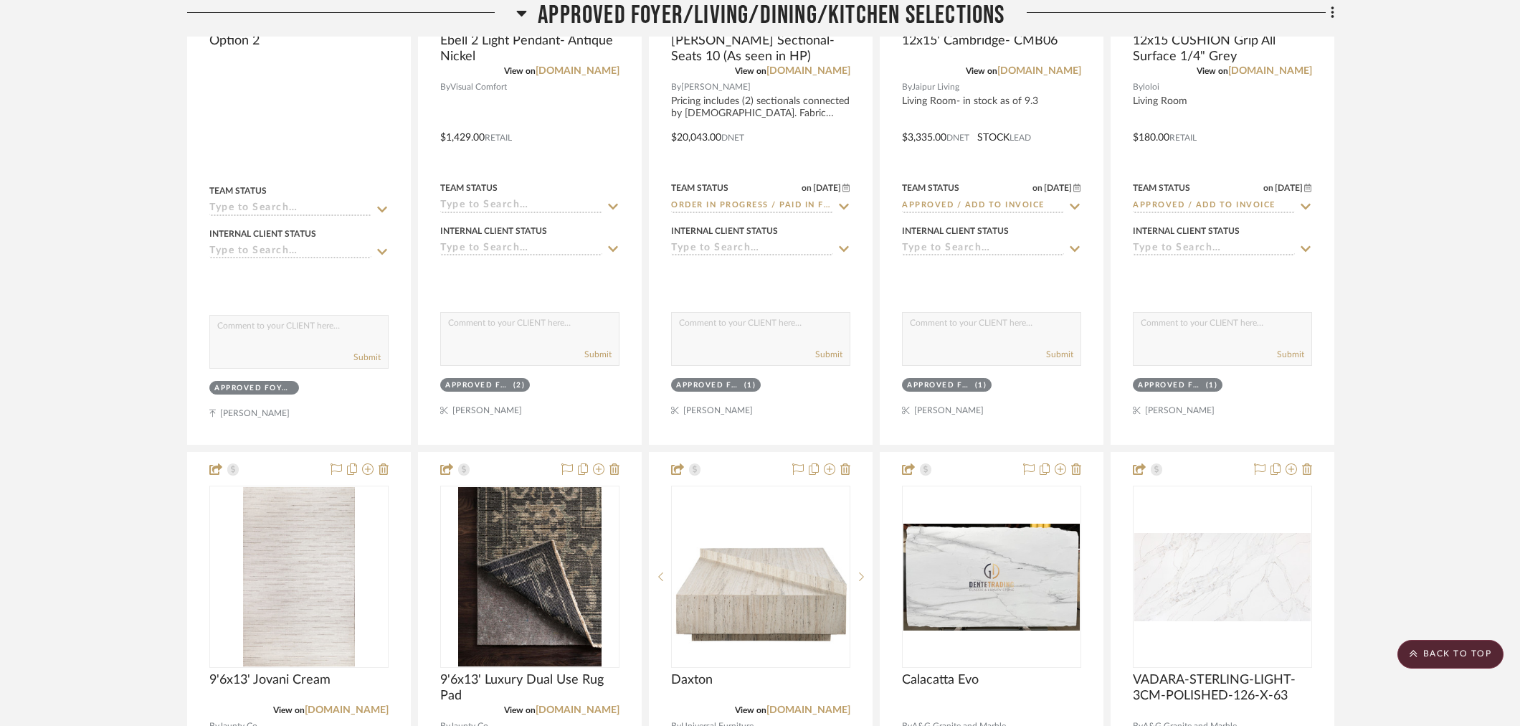
scroll to position [797, 0]
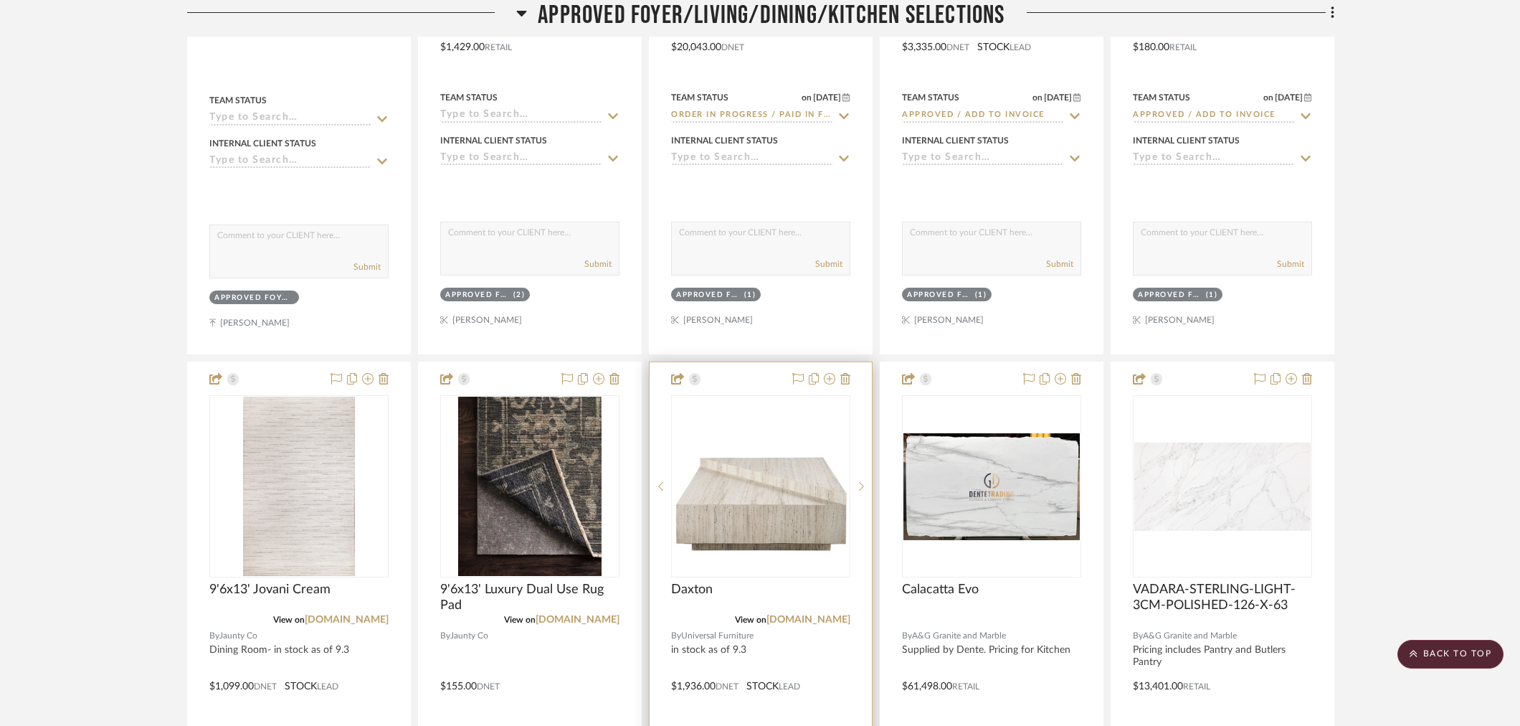
click at [805, 613] on div "View on universalfurniture.com" at bounding box center [760, 619] width 179 height 13
click at [805, 615] on link "[DOMAIN_NAME]" at bounding box center [809, 620] width 84 height 10
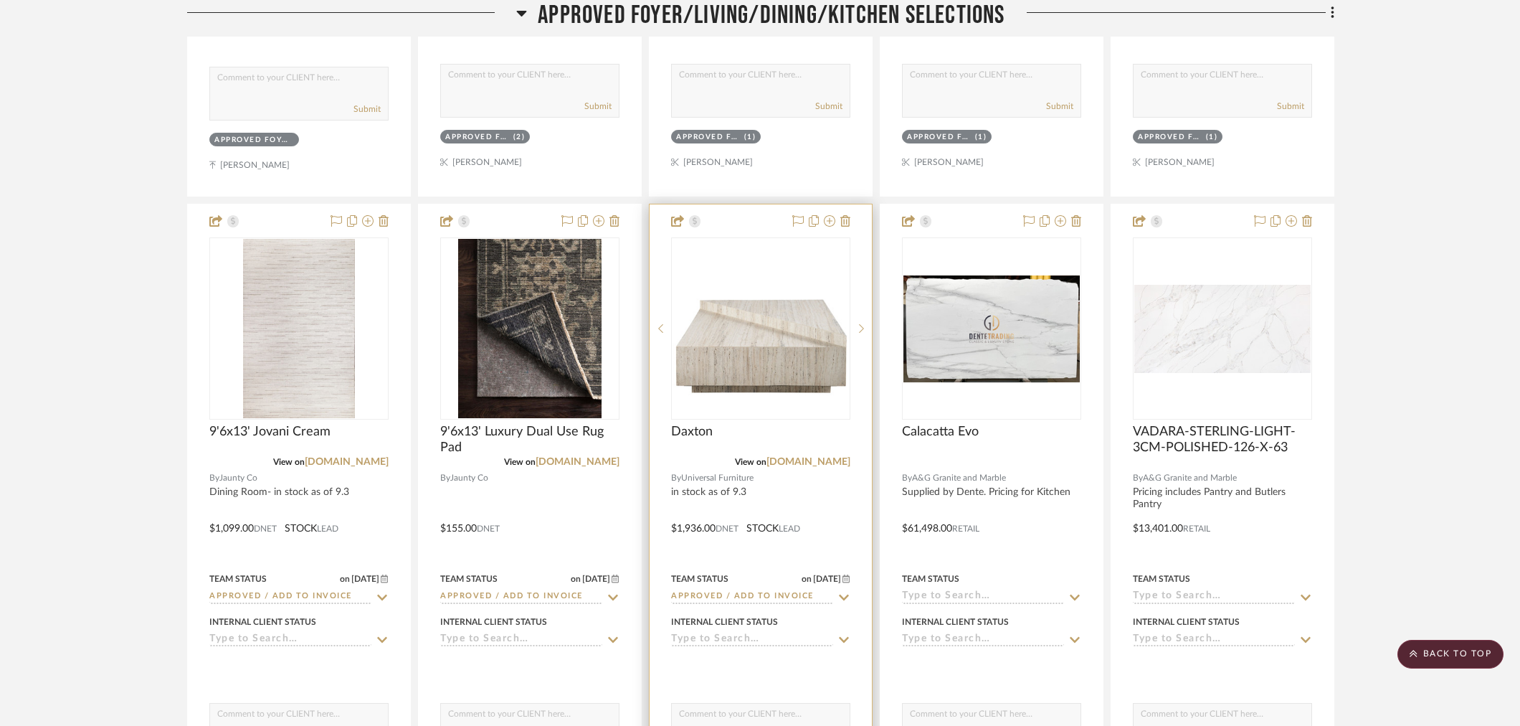
scroll to position [956, 0]
click at [755, 589] on input "Approved / Add to Invoice" at bounding box center [752, 596] width 162 height 14
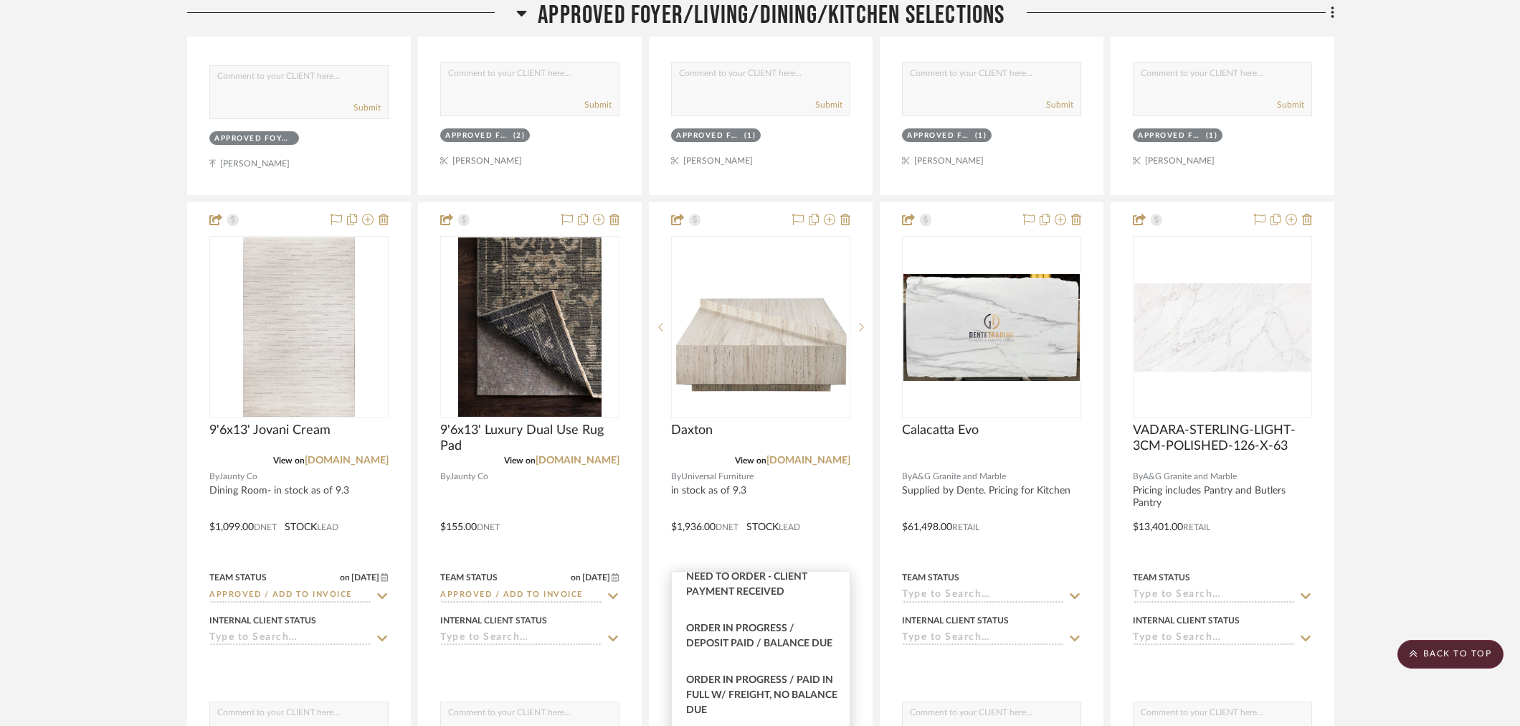
scroll to position [239, 0]
type input "order"
click at [762, 633] on span "Order In Progress / Paid In Full w/ Freight, No Balance due" at bounding box center [761, 615] width 151 height 40
type input "[DATE]"
type input "Order In Progress / Paid In Full w/ Freight, No Balance due"
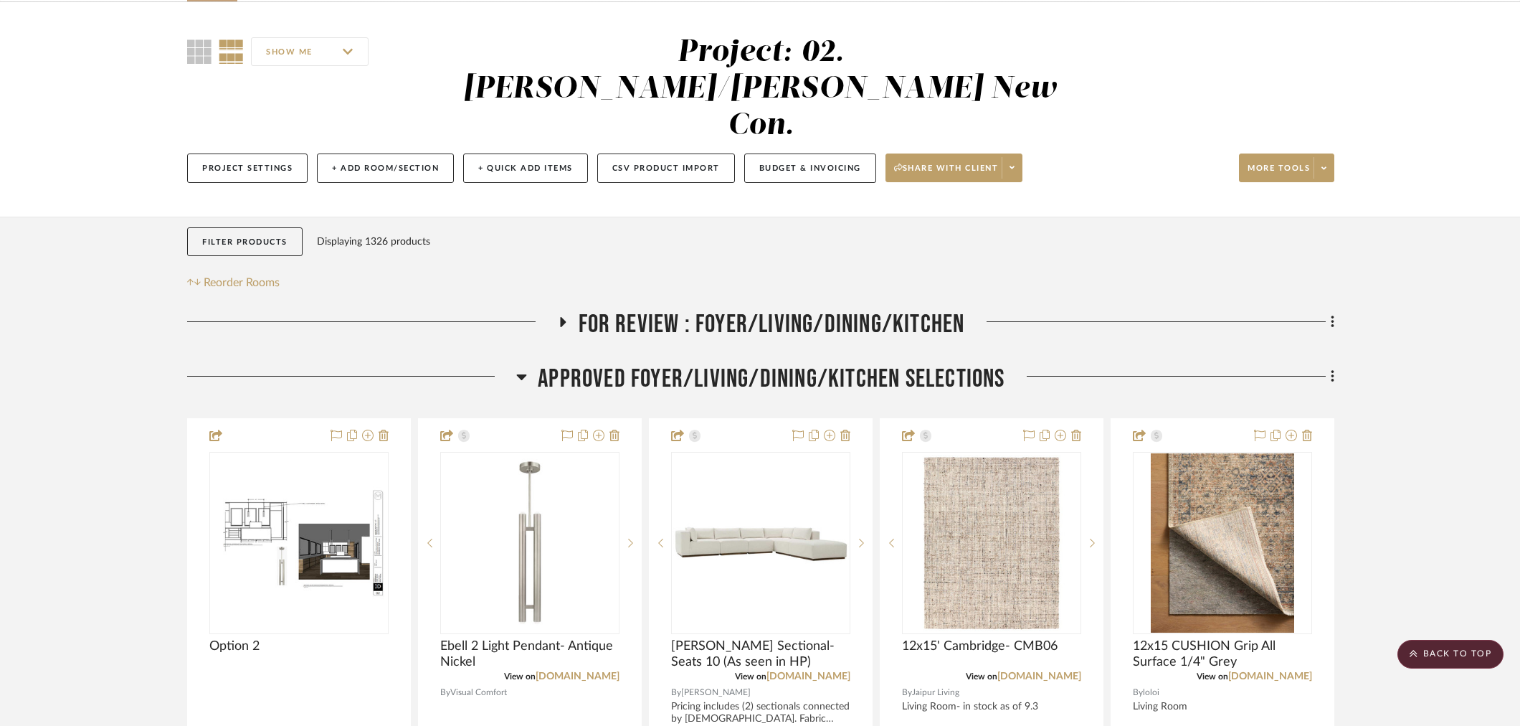
scroll to position [80, 0]
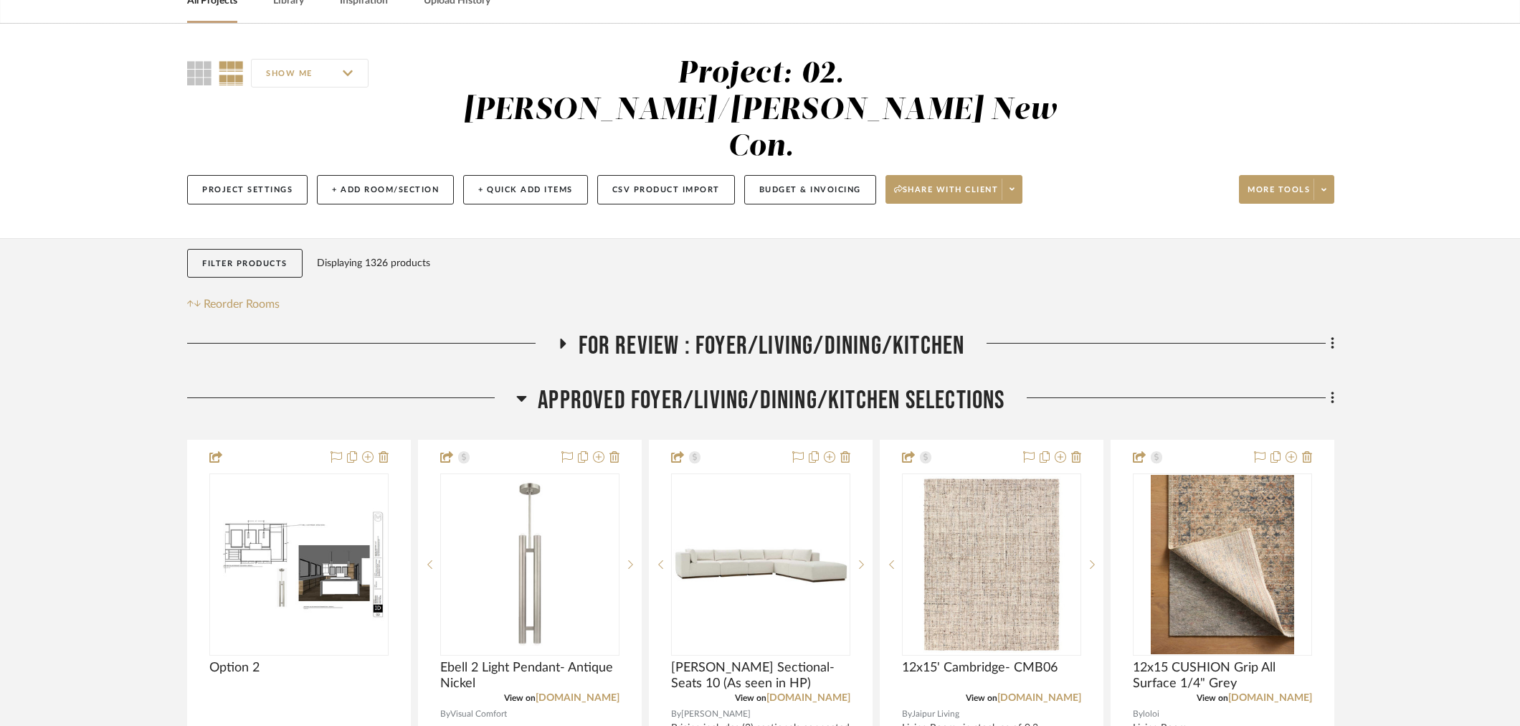
click at [836, 385] on span "APPROVED FOYER/LIVING/DINING/KITCHEN SELECTIONS" at bounding box center [771, 400] width 467 height 31
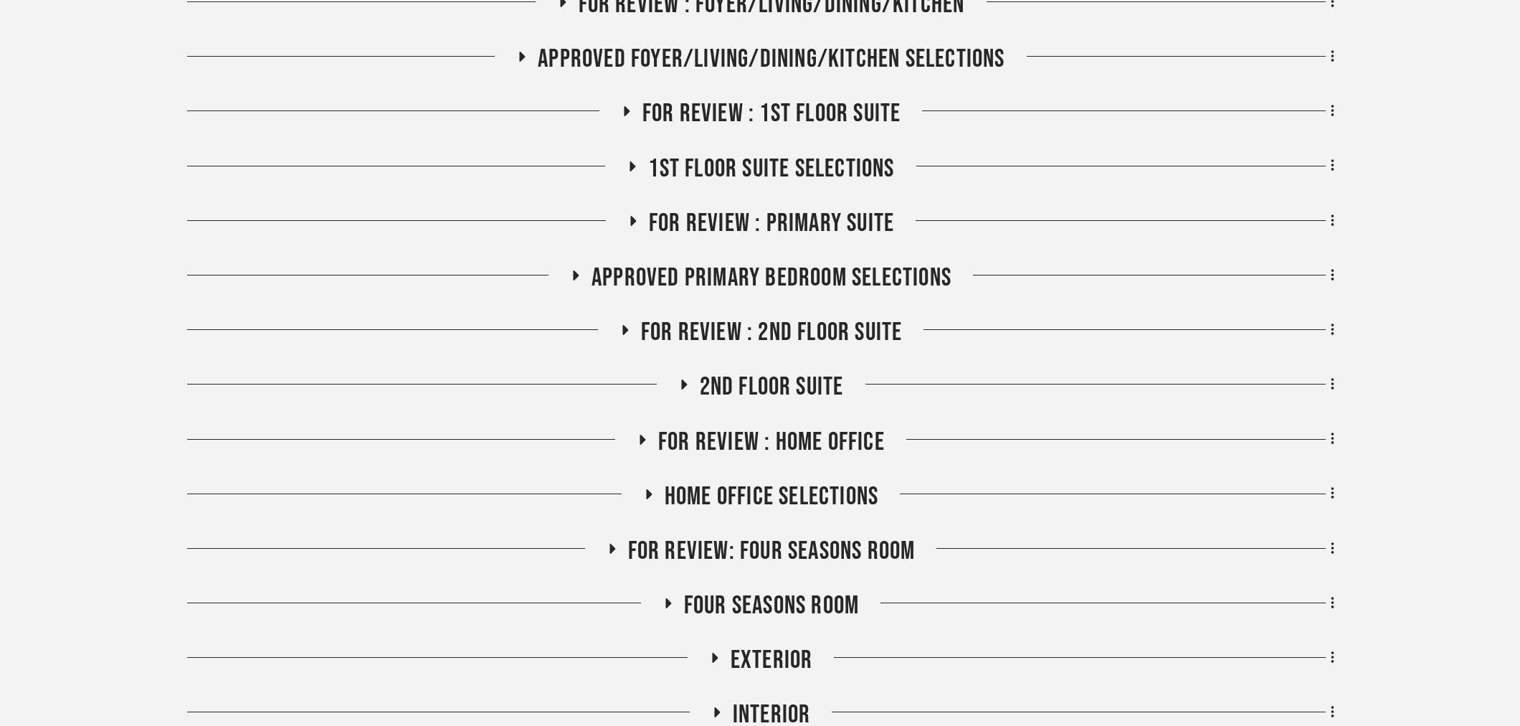
scroll to position [478, 0]
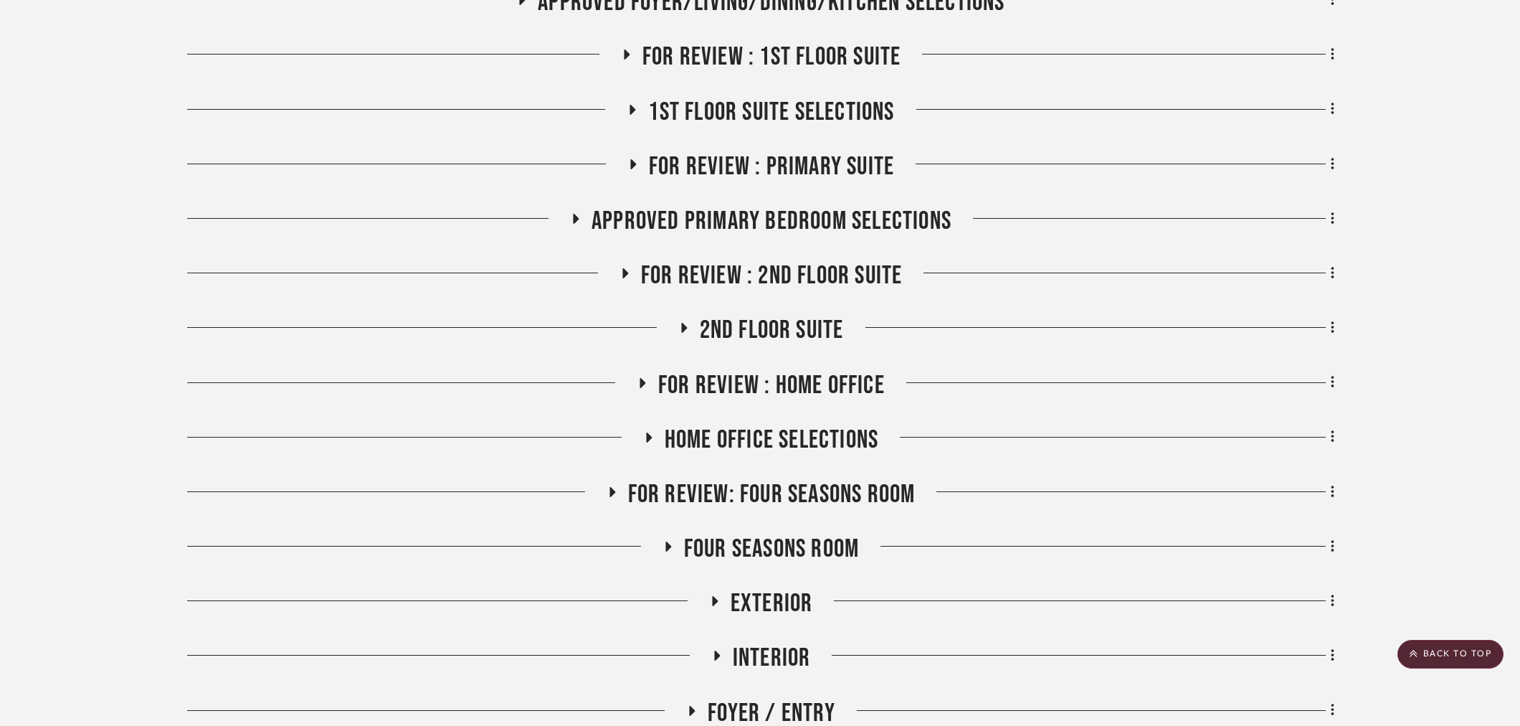
click at [770, 206] on span "Approved Primary Bedroom Selections" at bounding box center [772, 221] width 360 height 31
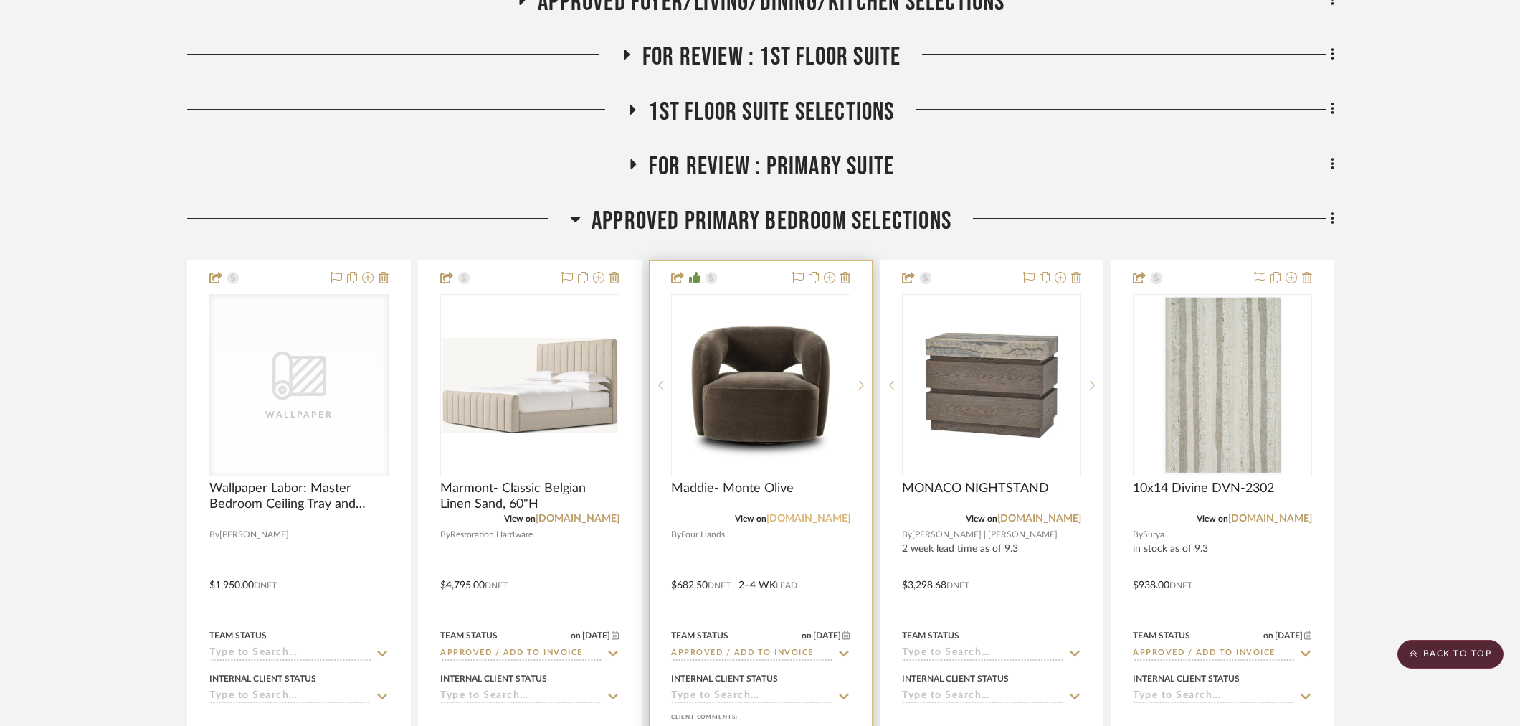
click at [820, 514] on link "[DOMAIN_NAME]" at bounding box center [809, 519] width 84 height 10
click at [727, 647] on input "Approved / Add to Invoice" at bounding box center [752, 654] width 162 height 14
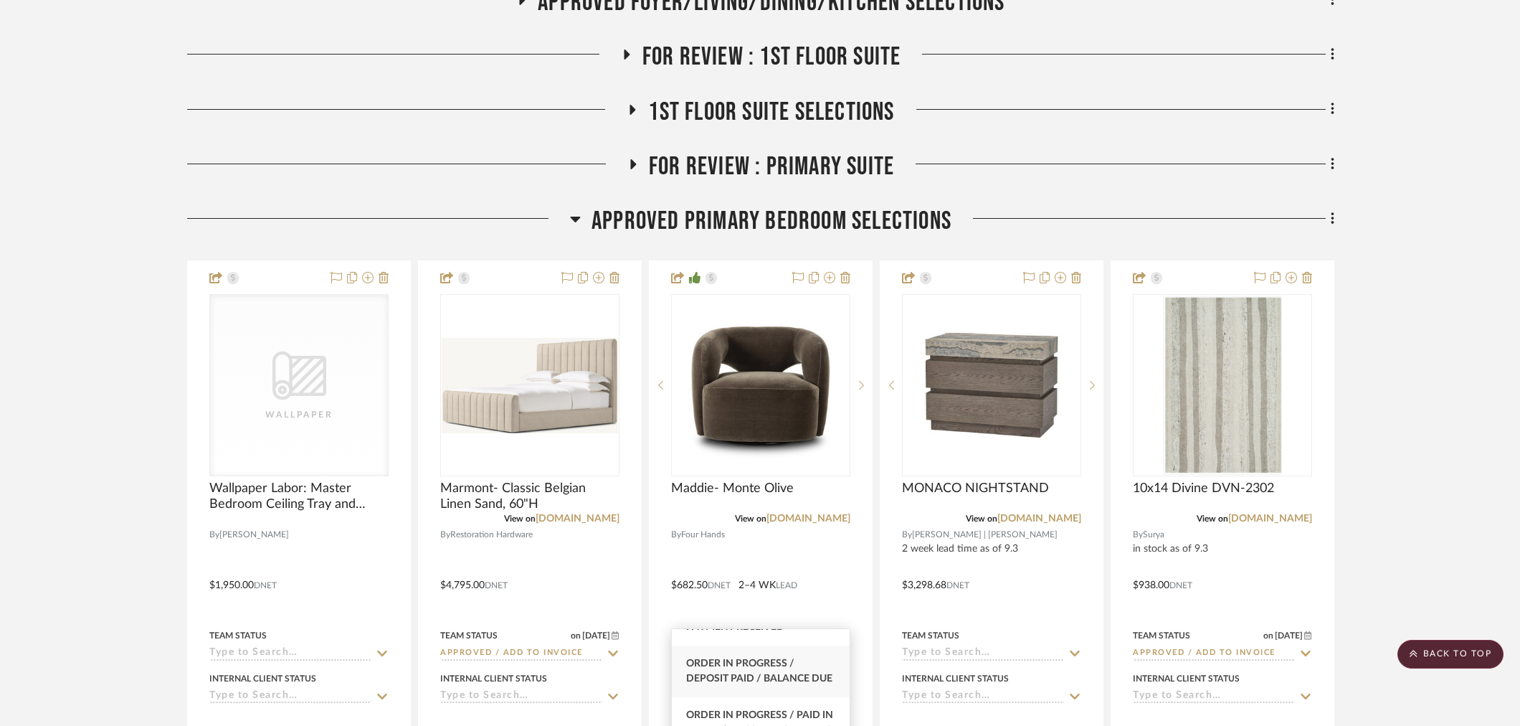
scroll to position [239, 0]
type input "order"
click at [766, 685] on span "Order In Progress / Paid In Full w/ Freight, No Balance due" at bounding box center [761, 673] width 151 height 40
type input "[DATE]"
type input "Order In Progress / Paid In Full w/ Freight, No Balance due"
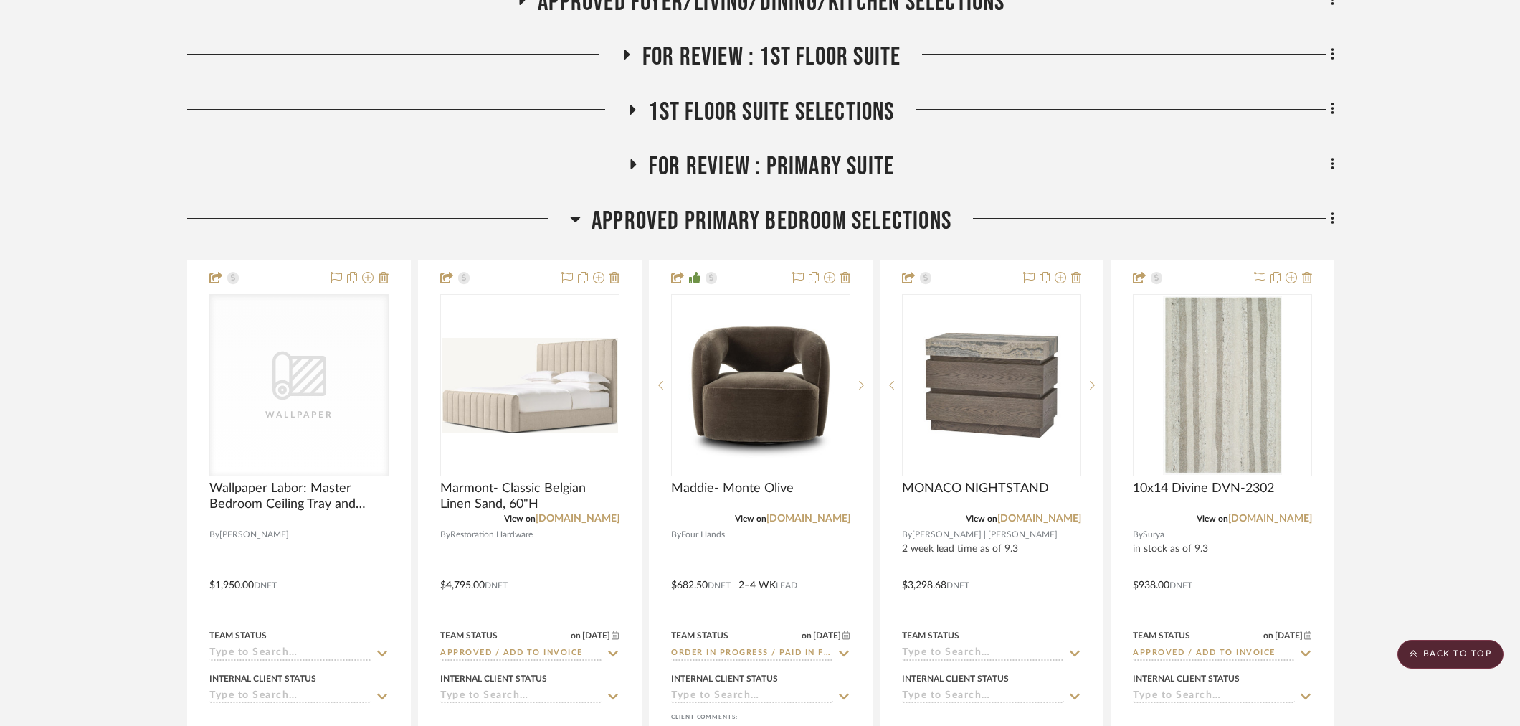
drag, startPoint x: 568, startPoint y: 381, endPoint x: 687, endPoint y: 120, distance: 286.9
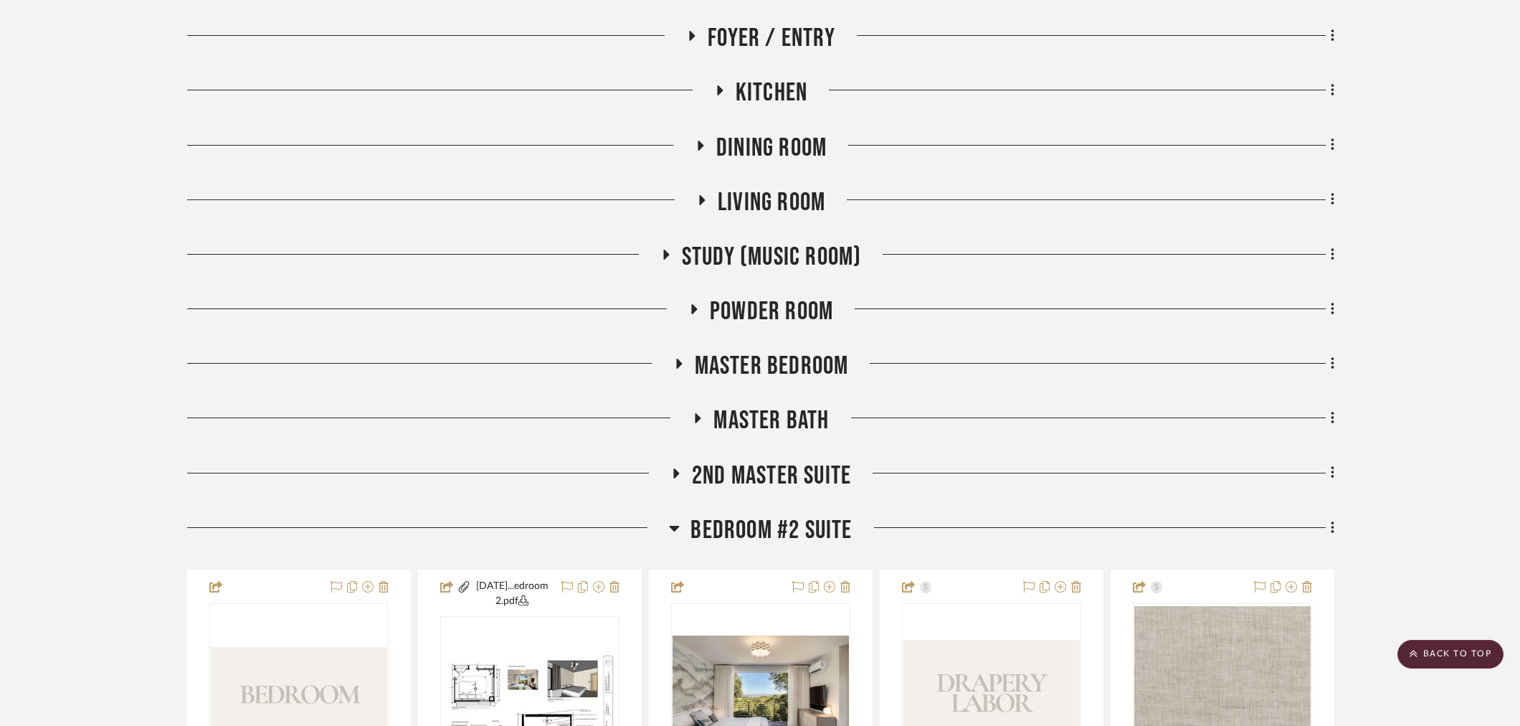
click at [759, 528] on span "Bedroom #2 Suite" at bounding box center [771, 530] width 161 height 31
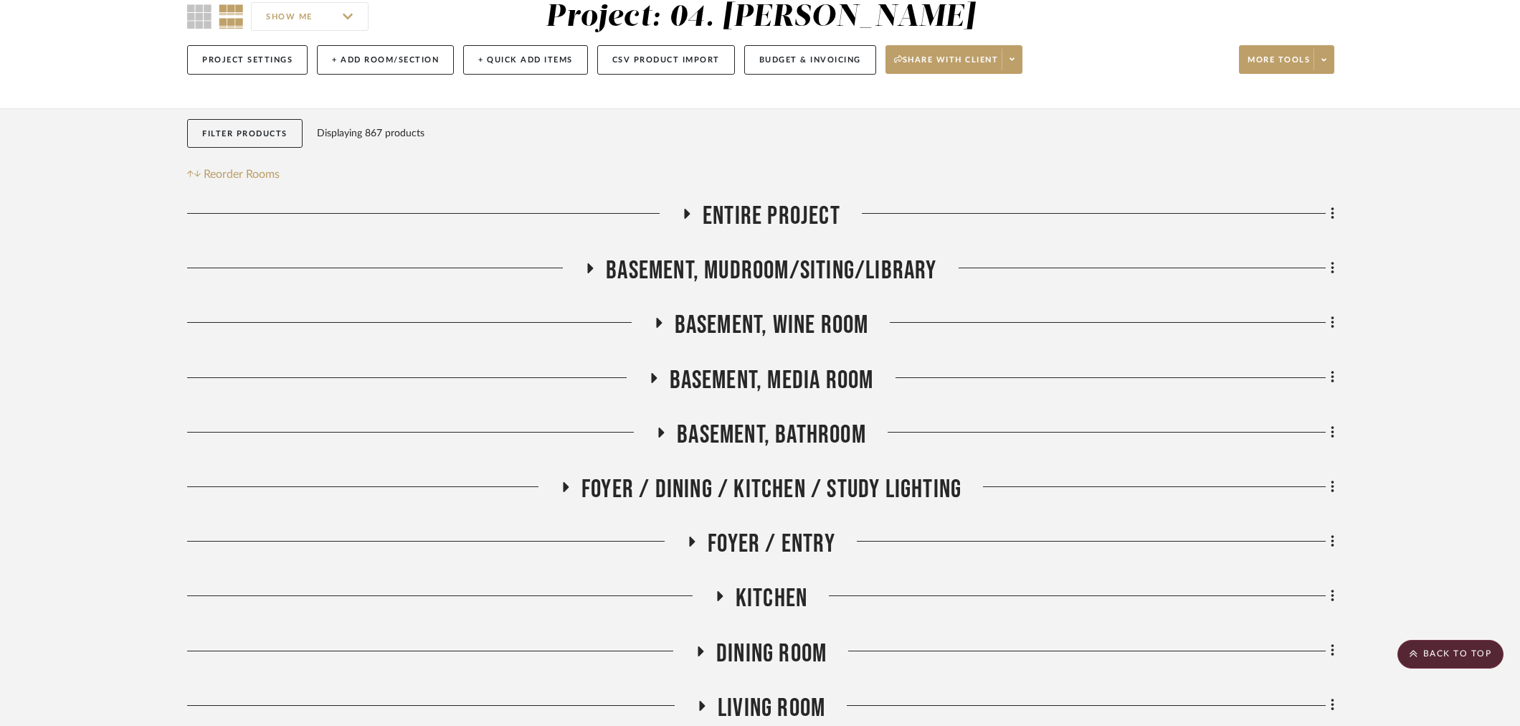
scroll to position [84, 0]
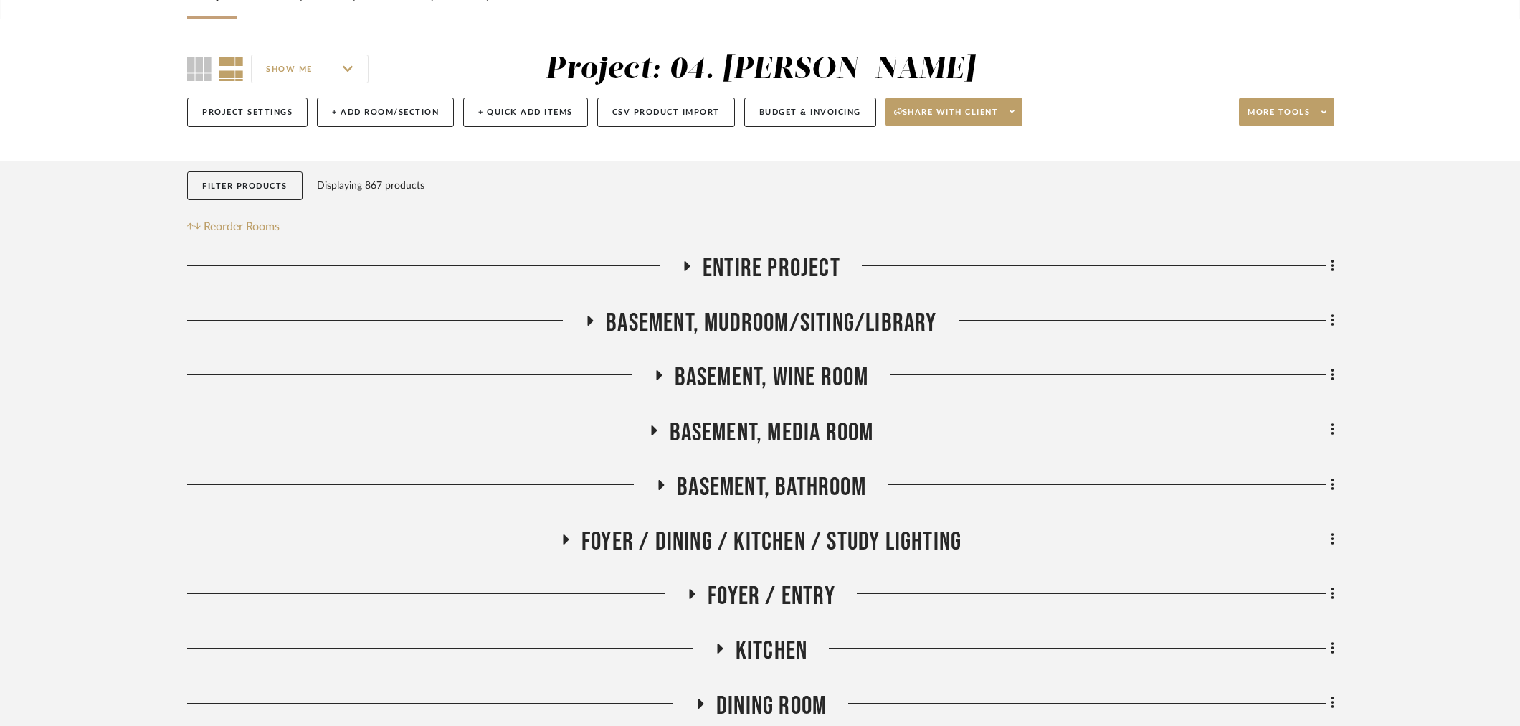
click at [755, 534] on span "Foyer / Dining / Kitchen / Study Lighting" at bounding box center [772, 541] width 380 height 31
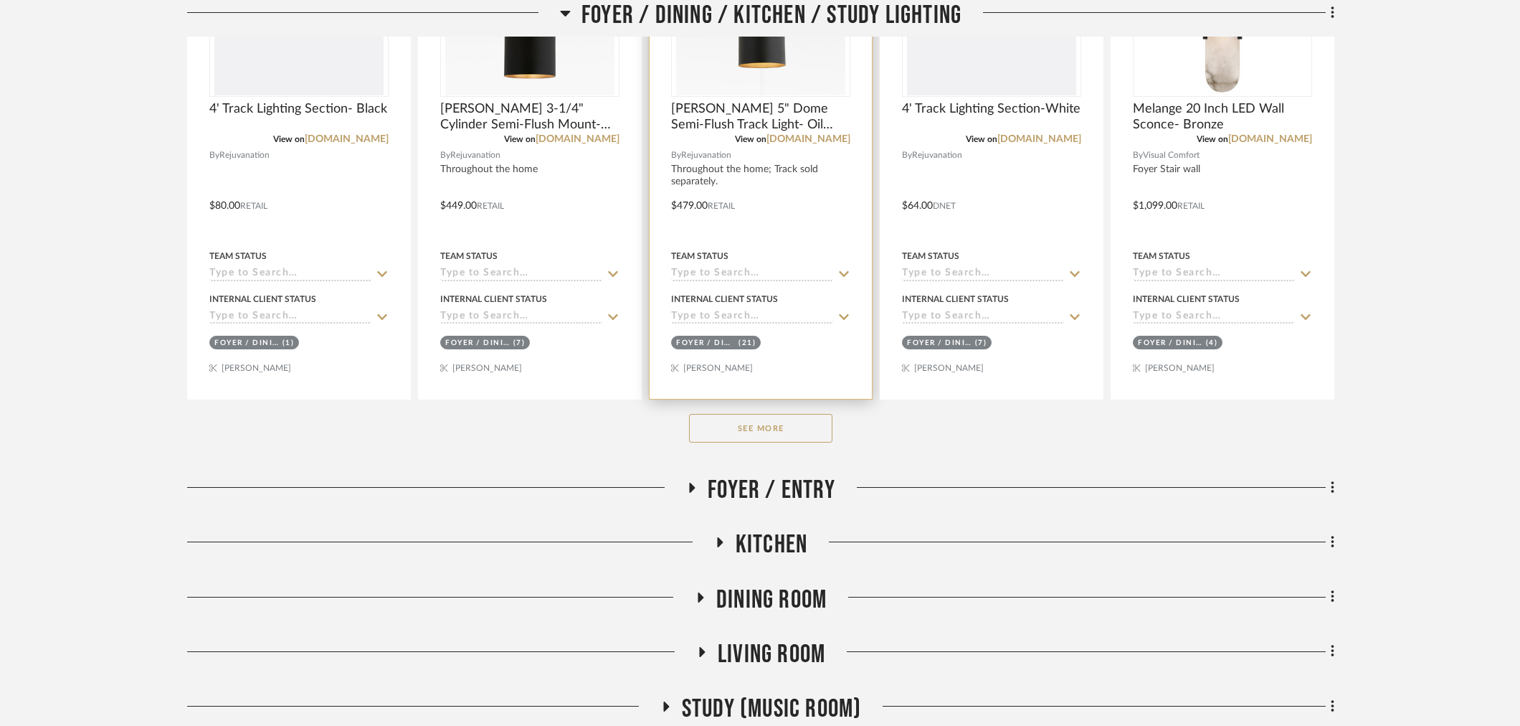
scroll to position [801, 0]
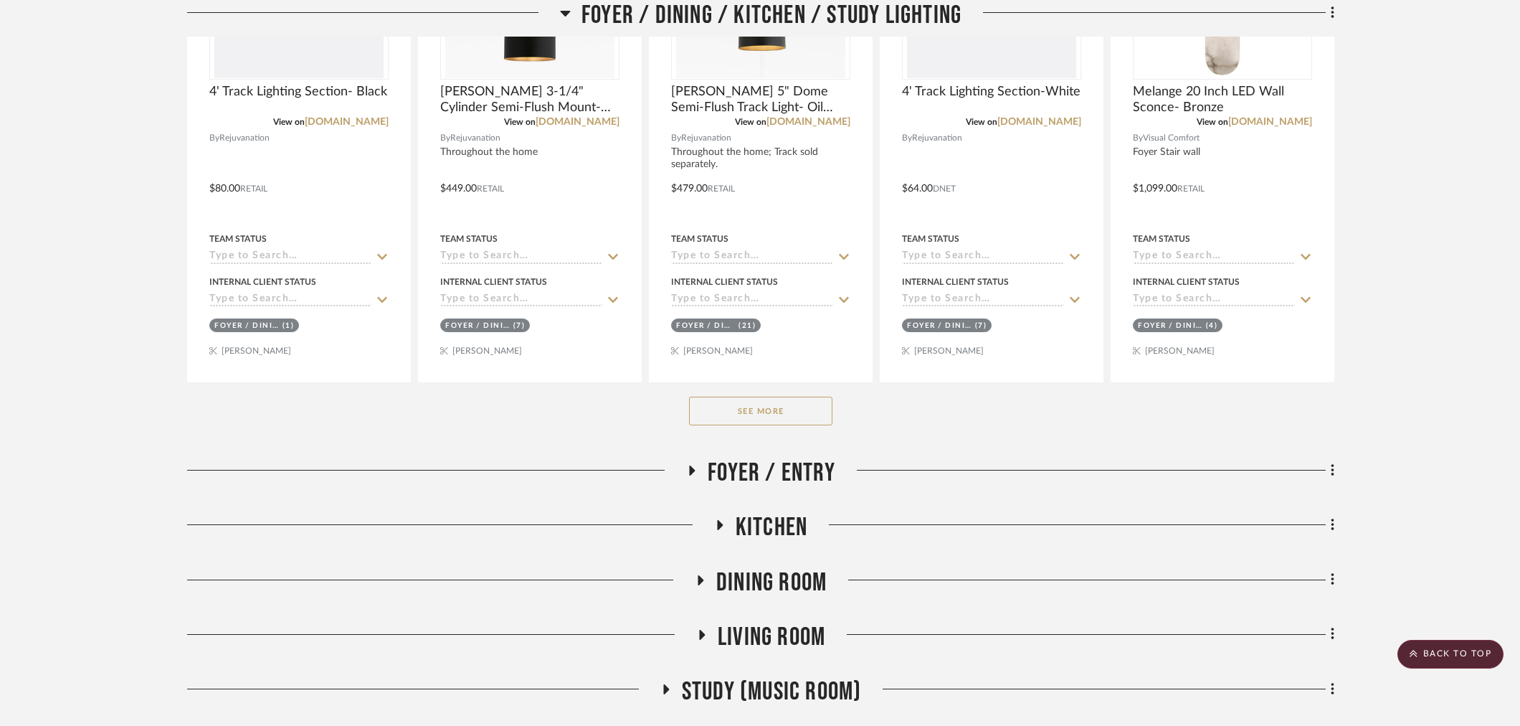
click at [755, 411] on button "See More" at bounding box center [760, 411] width 143 height 29
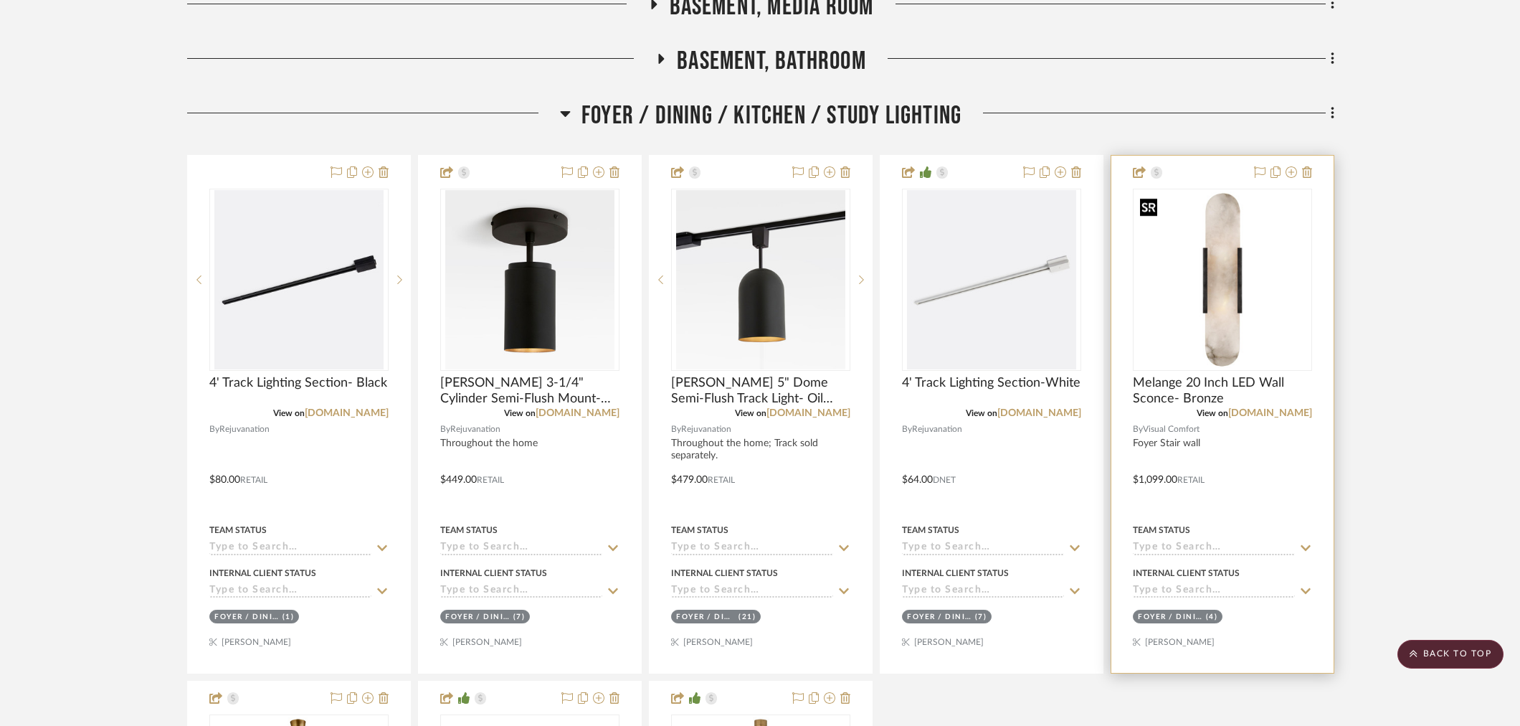
scroll to position [562, 0]
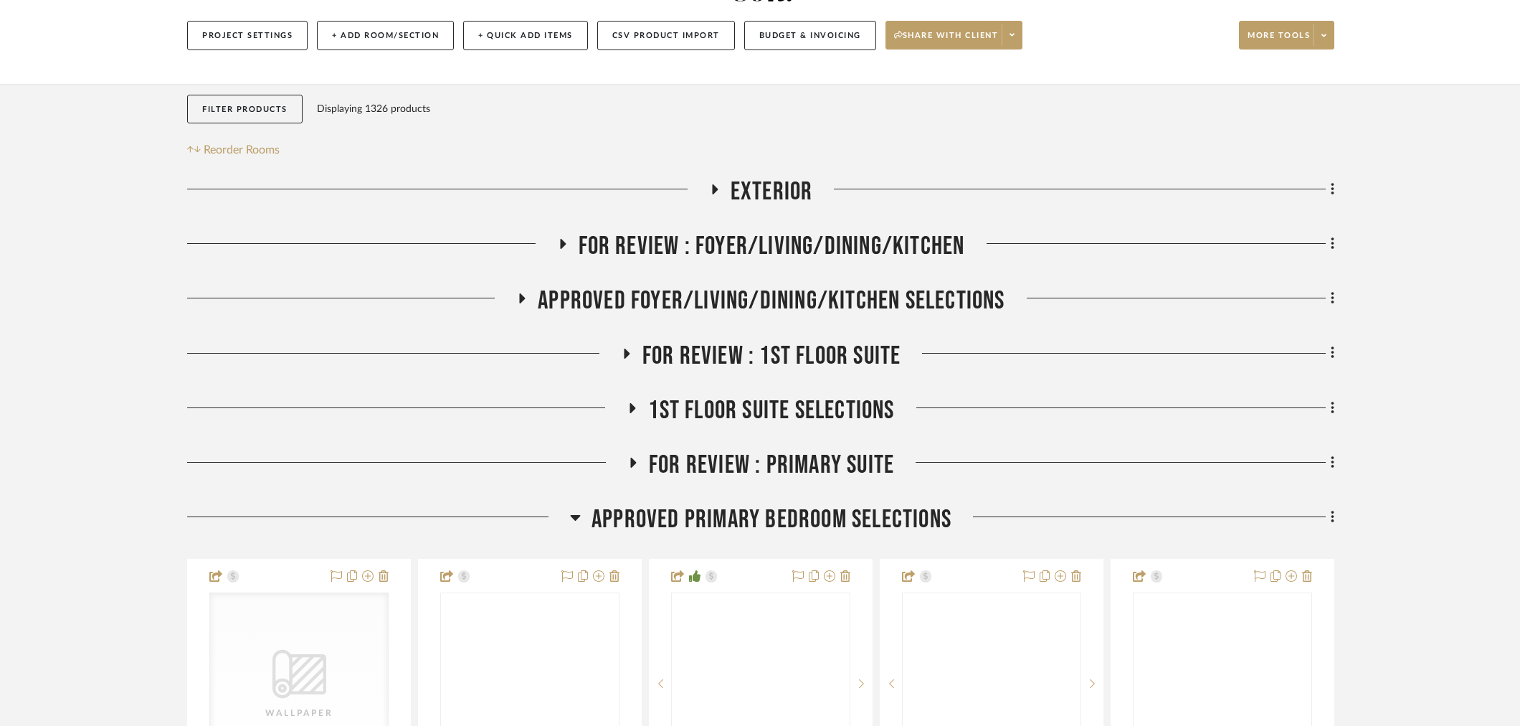
scroll to position [239, 0]
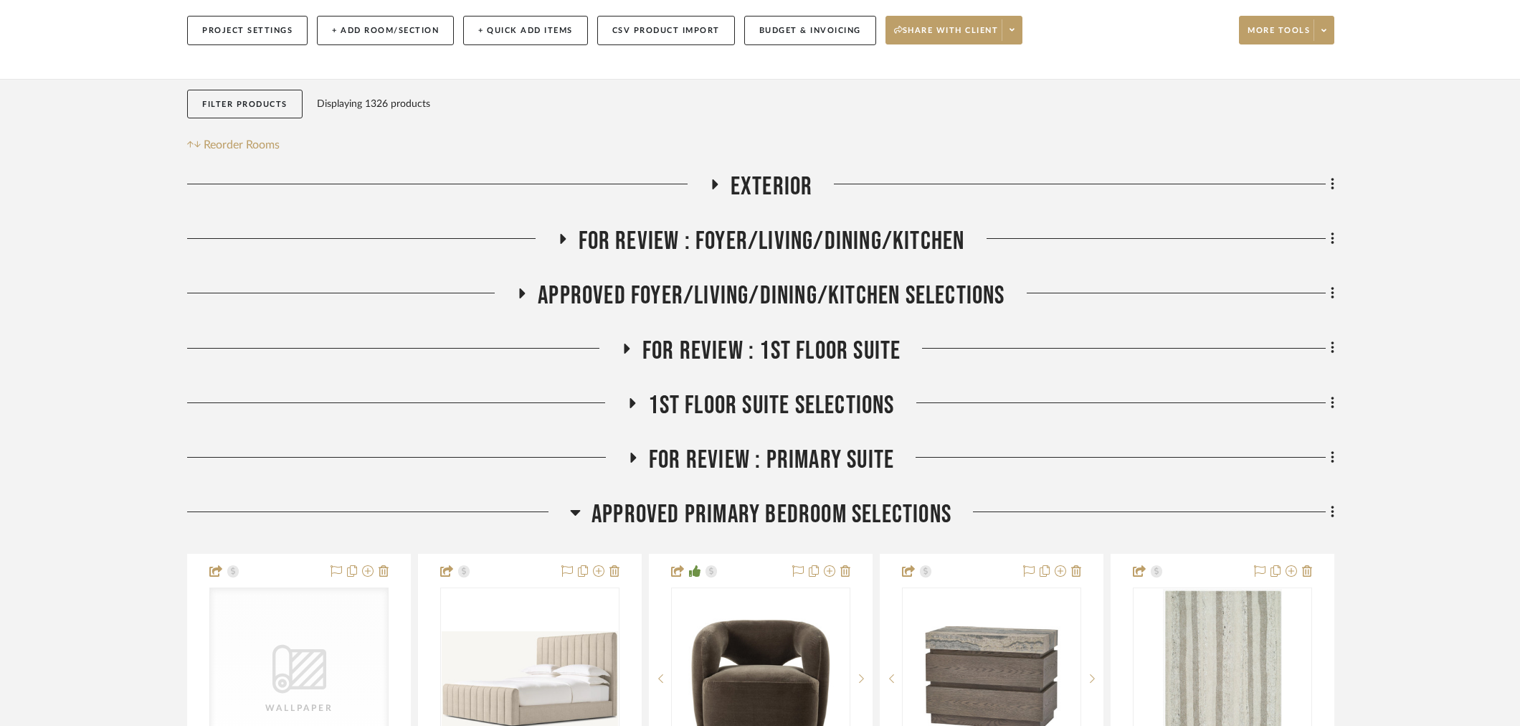
click at [733, 226] on span "FOR REVIEW : Foyer/Living/Dining/Kitchen" at bounding box center [772, 241] width 387 height 31
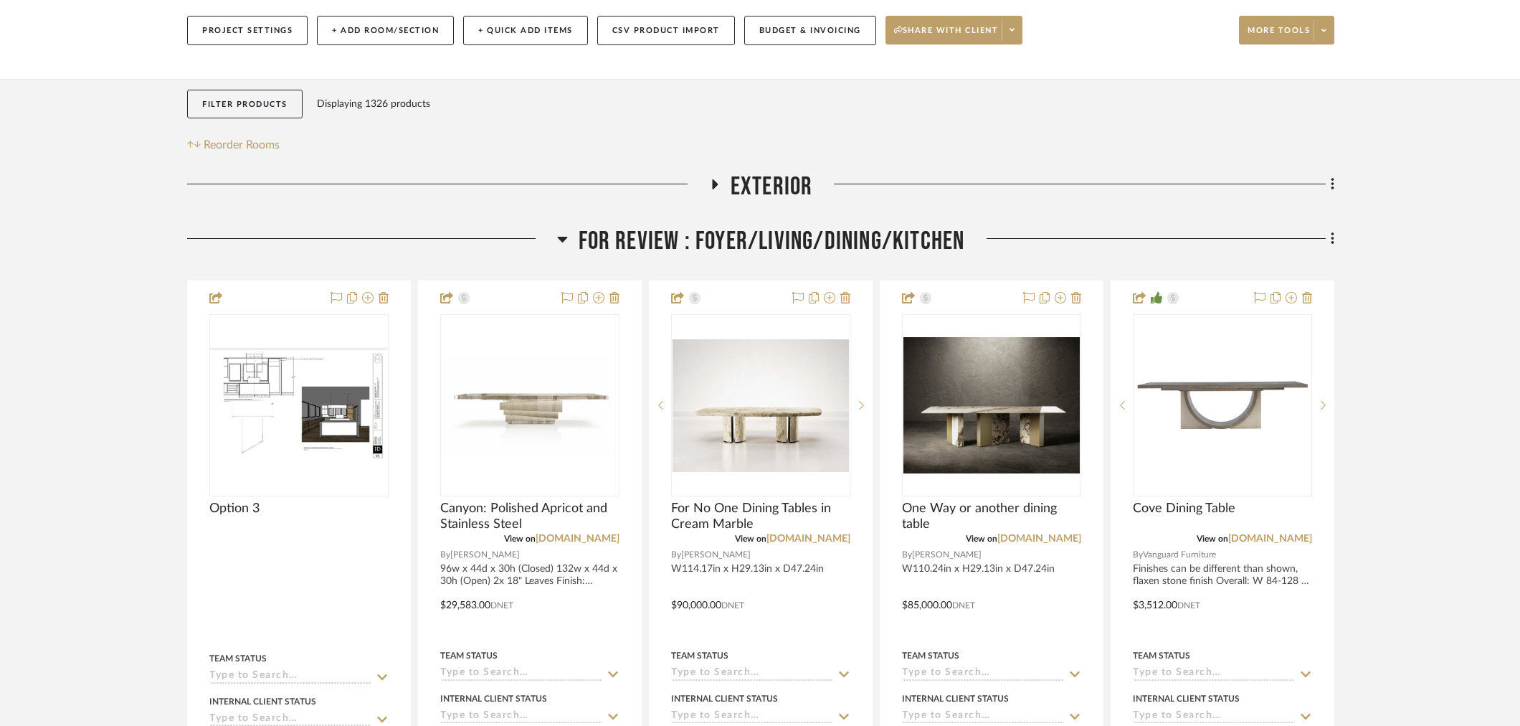
click at [733, 226] on span "FOR REVIEW : Foyer/Living/Dining/Kitchen" at bounding box center [772, 241] width 387 height 31
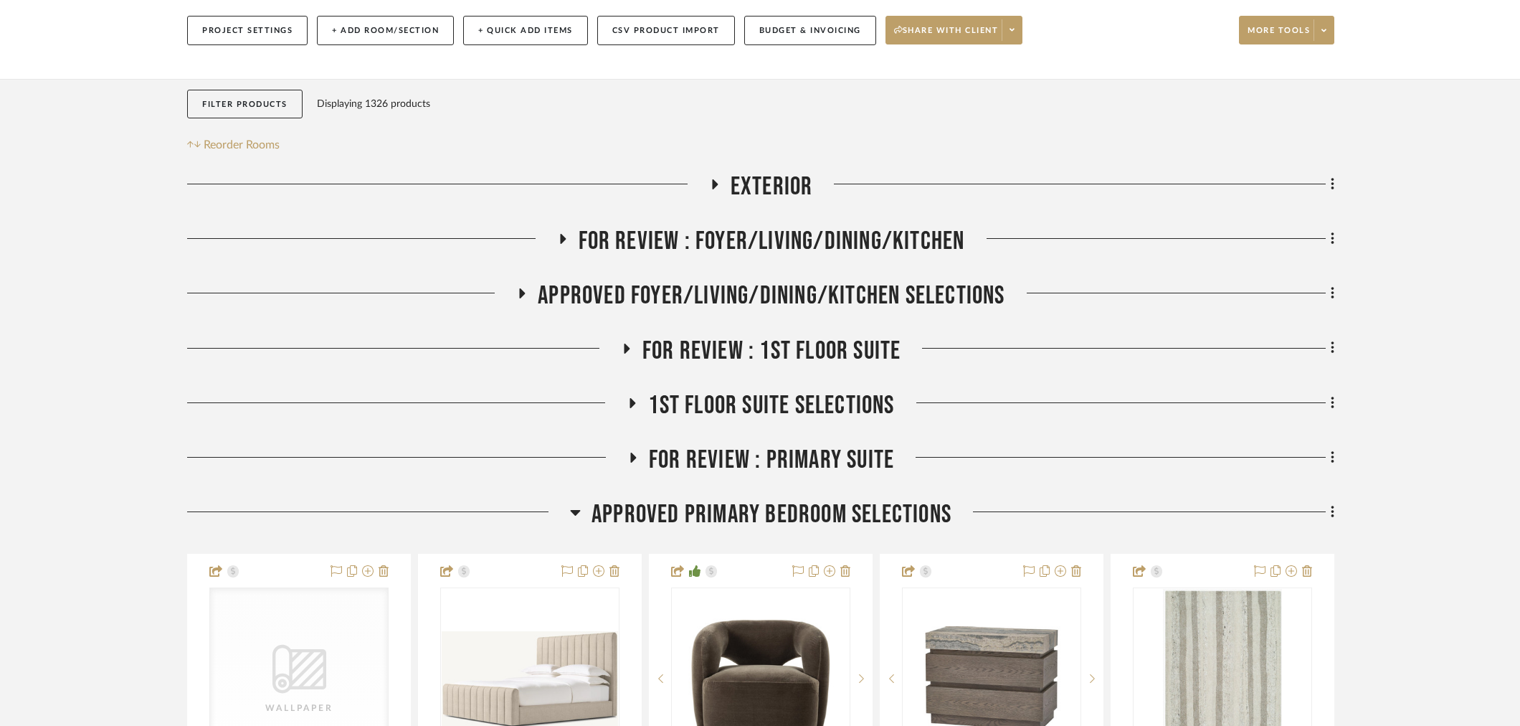
click at [732, 280] on span "APPROVED FOYER/LIVING/DINING/KITCHEN SELECTIONS" at bounding box center [771, 295] width 467 height 31
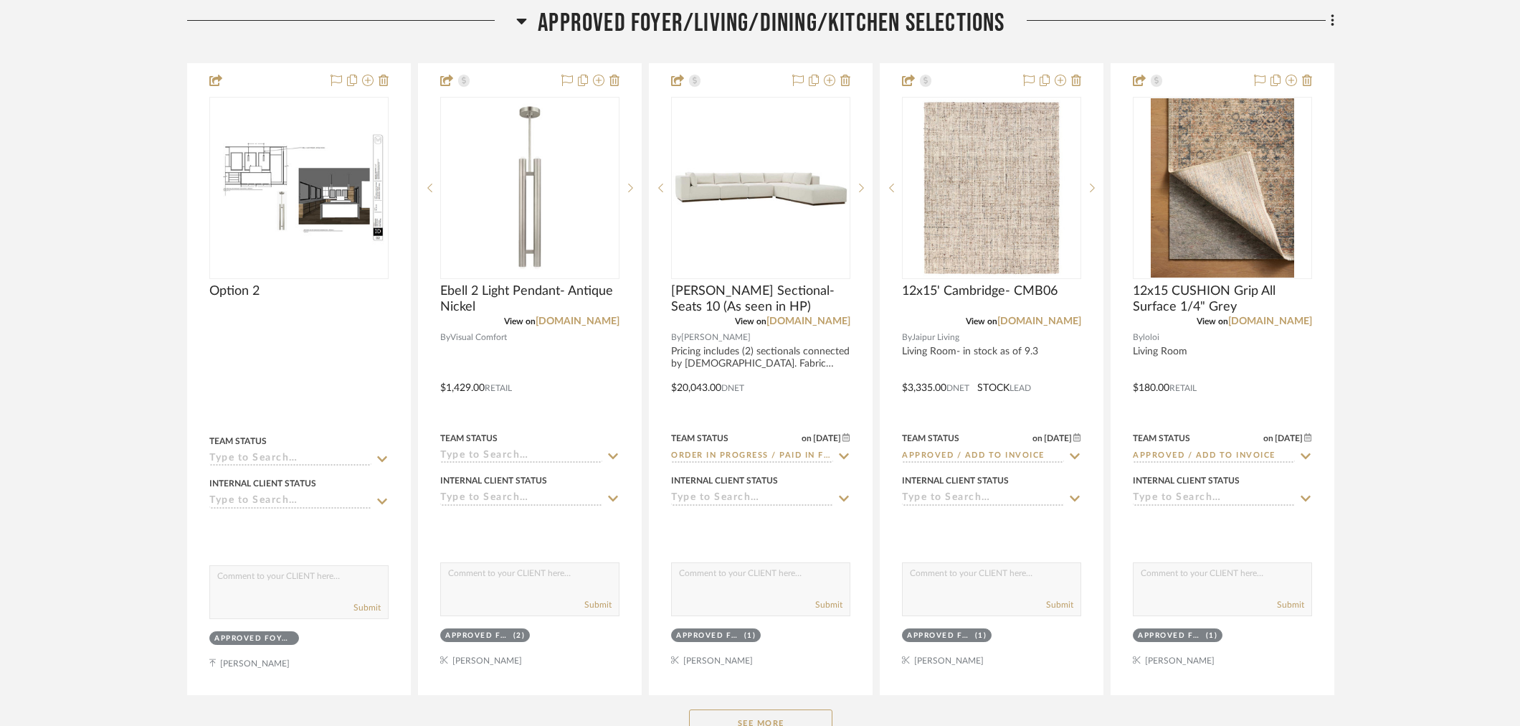
scroll to position [557, 0]
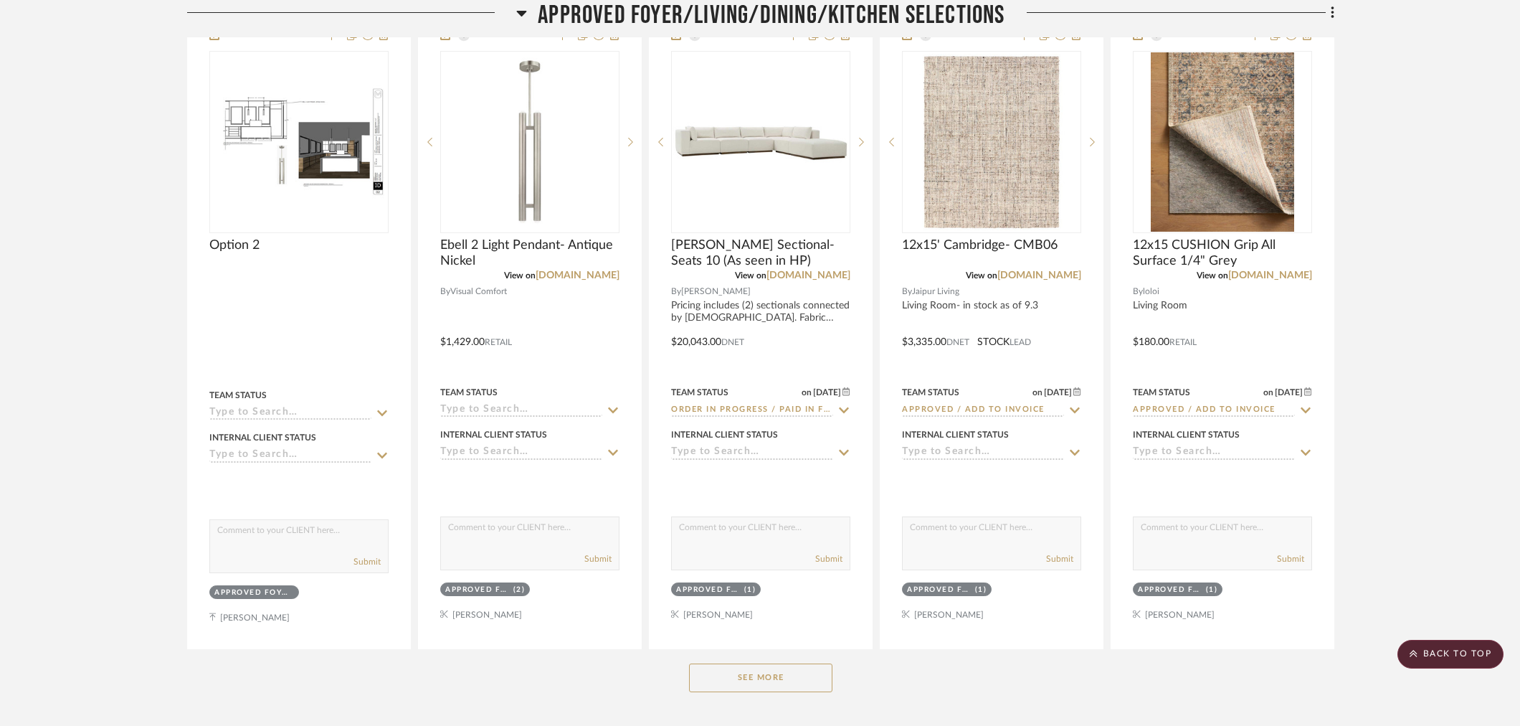
click at [803, 663] on button "See More" at bounding box center [760, 677] width 143 height 29
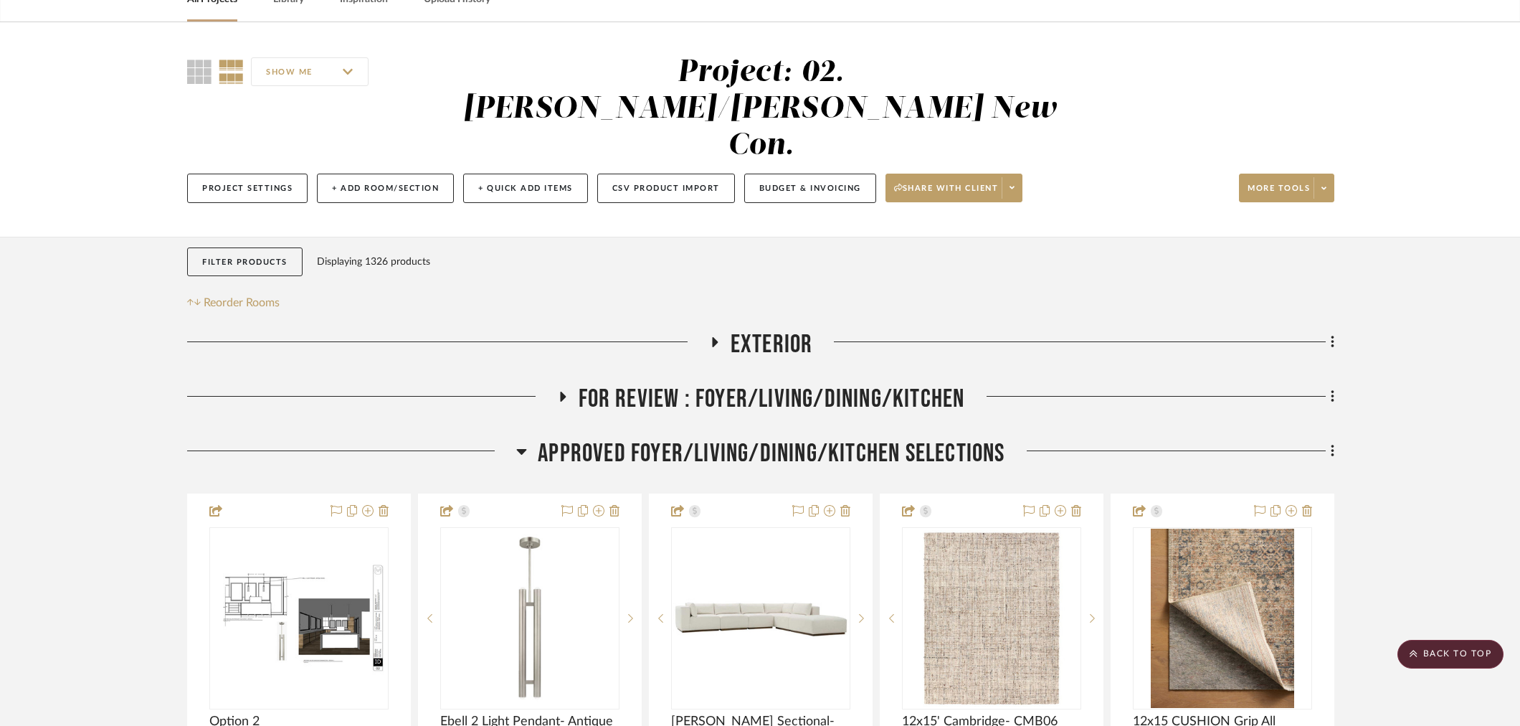
scroll to position [80, 0]
click at [705, 440] on span "APPROVED FOYER/LIVING/DINING/KITCHEN SELECTIONS" at bounding box center [771, 455] width 467 height 31
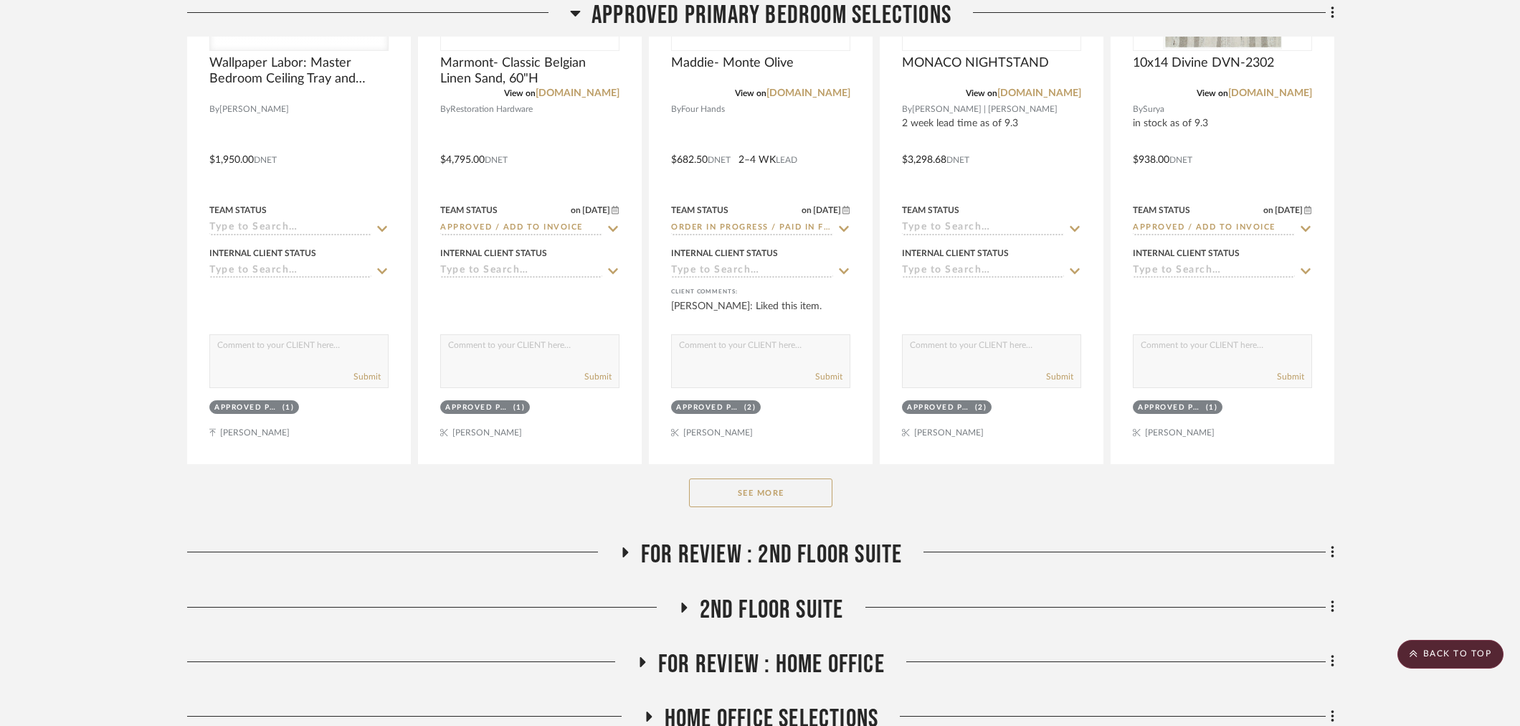
scroll to position [1036, 0]
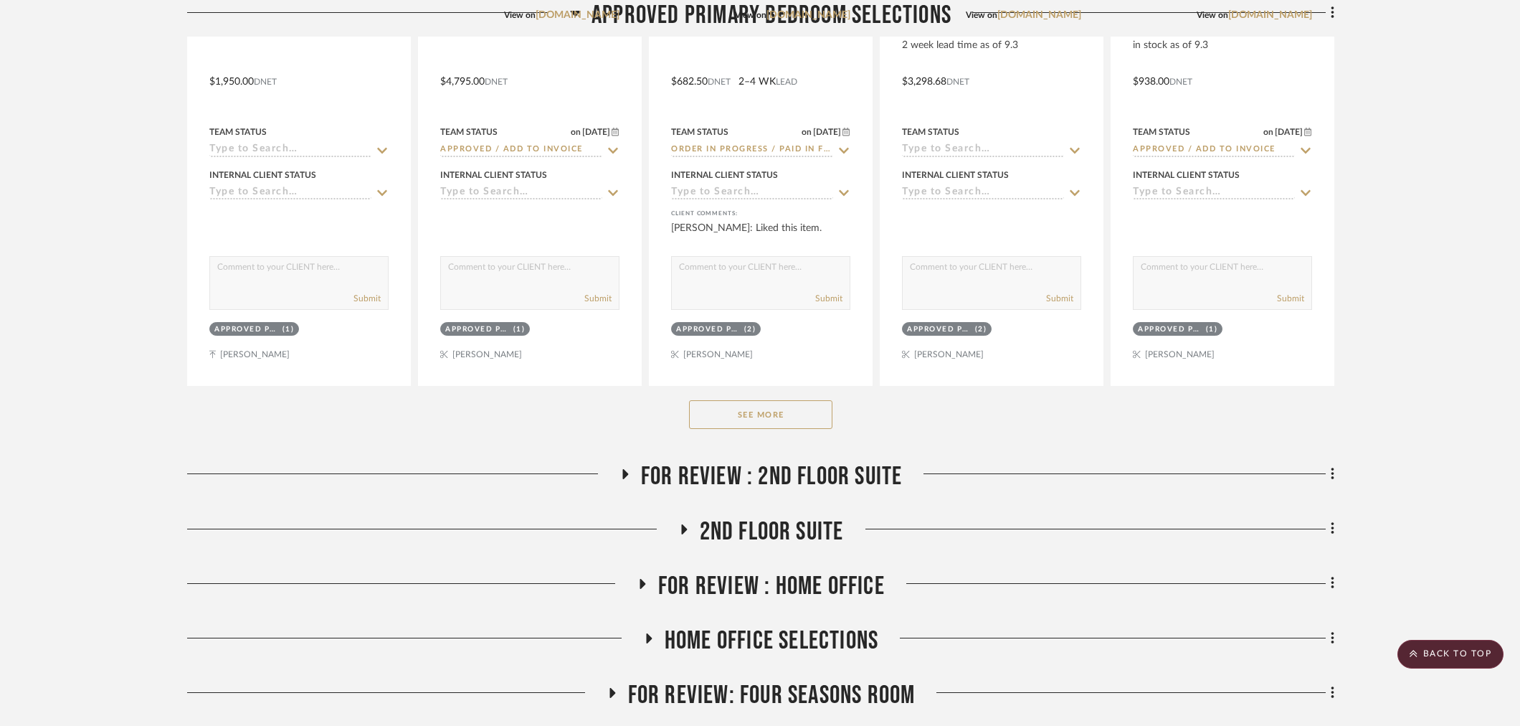
click at [772, 399] on div "See More" at bounding box center [760, 414] width 1147 height 57
click at [772, 400] on button "See More" at bounding box center [760, 414] width 143 height 29
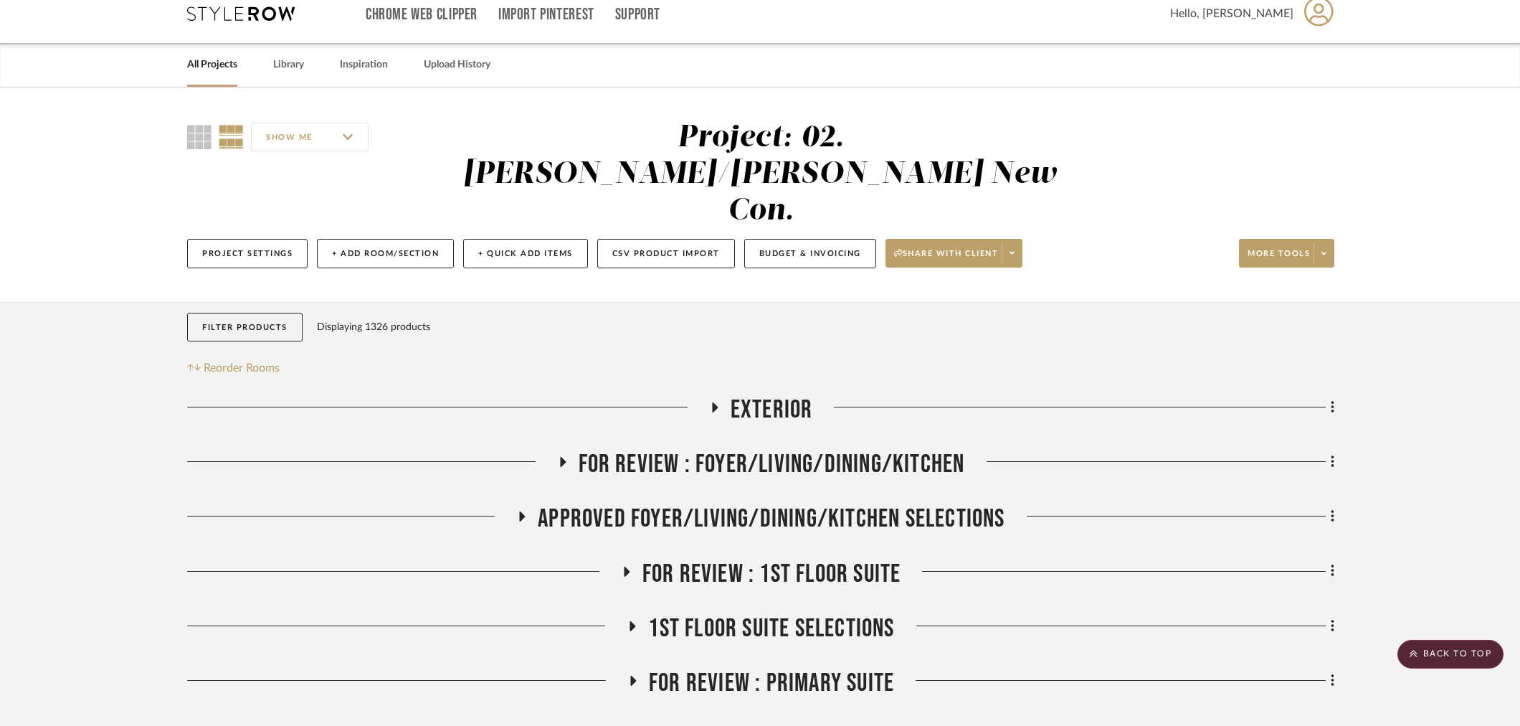
scroll to position [0, 0]
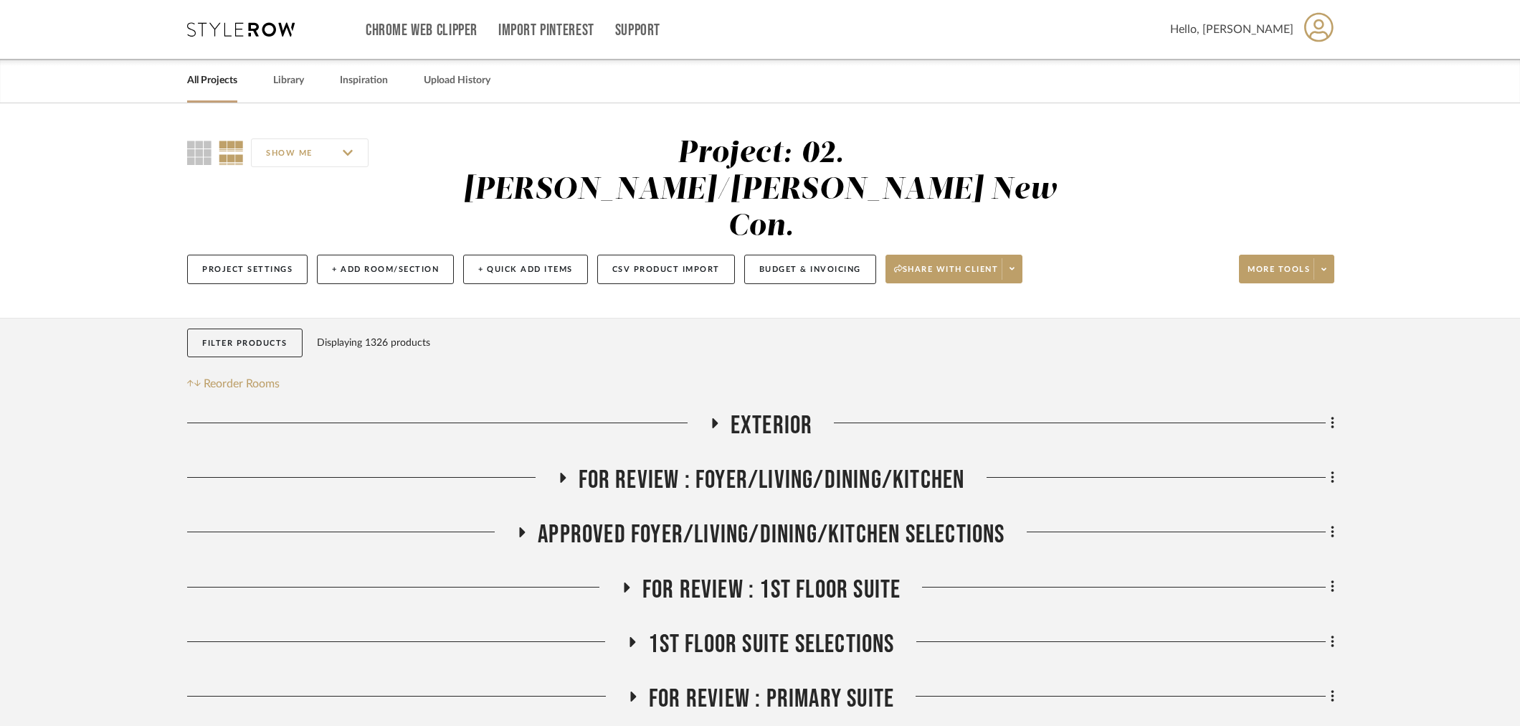
click at [790, 519] on span "APPROVED FOYER/LIVING/DINING/KITCHEN SELECTIONS" at bounding box center [771, 534] width 467 height 31
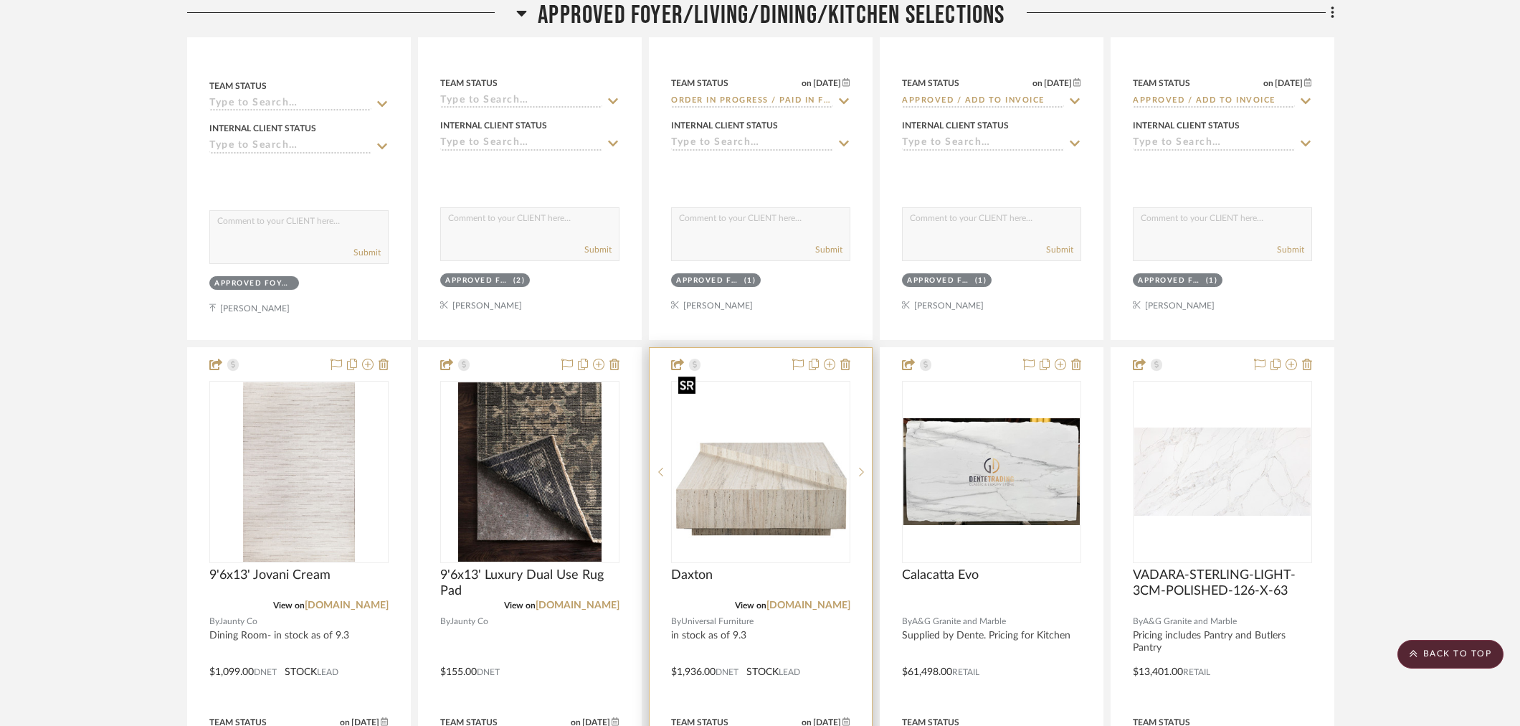
scroll to position [876, 0]
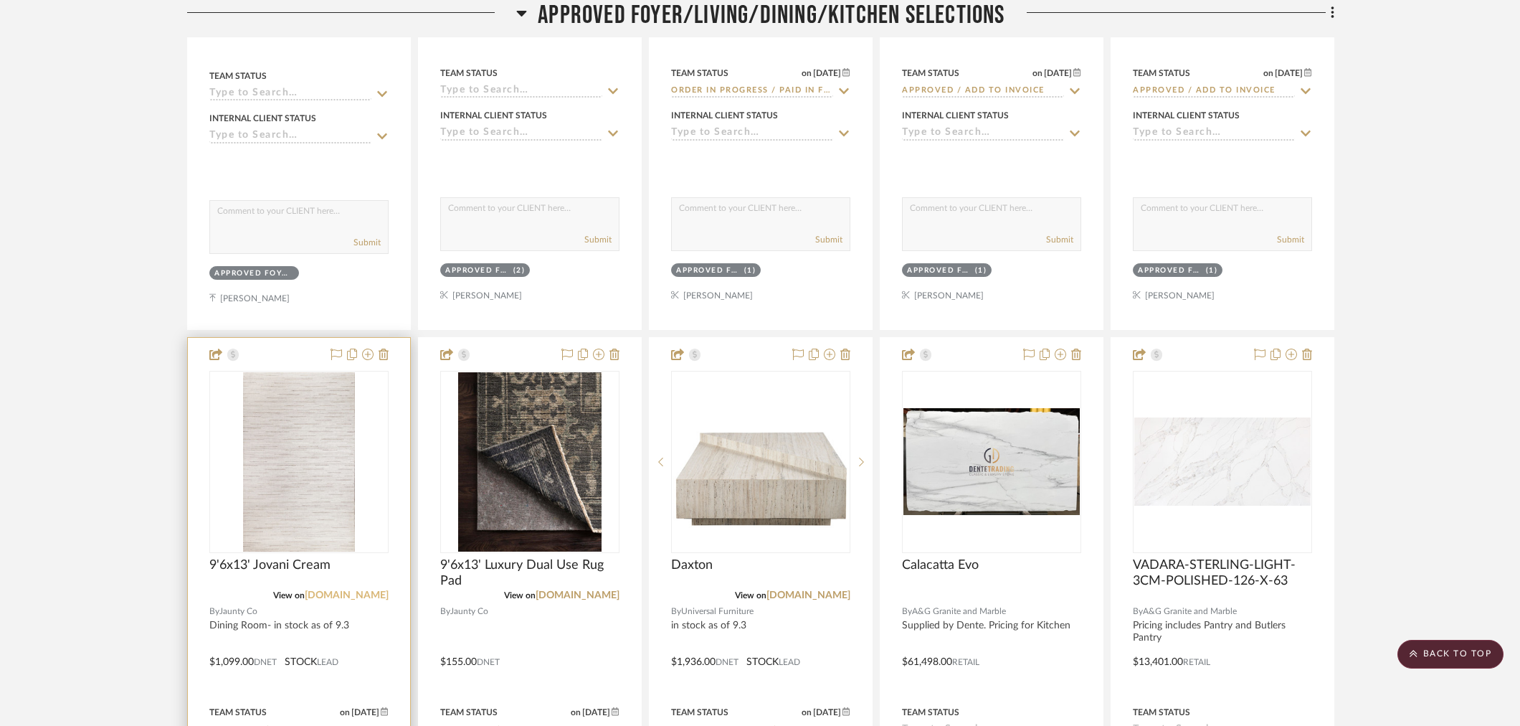
click at [388, 590] on link "[DOMAIN_NAME]" at bounding box center [347, 595] width 84 height 10
click at [359, 590] on link "[DOMAIN_NAME]" at bounding box center [347, 595] width 84 height 10
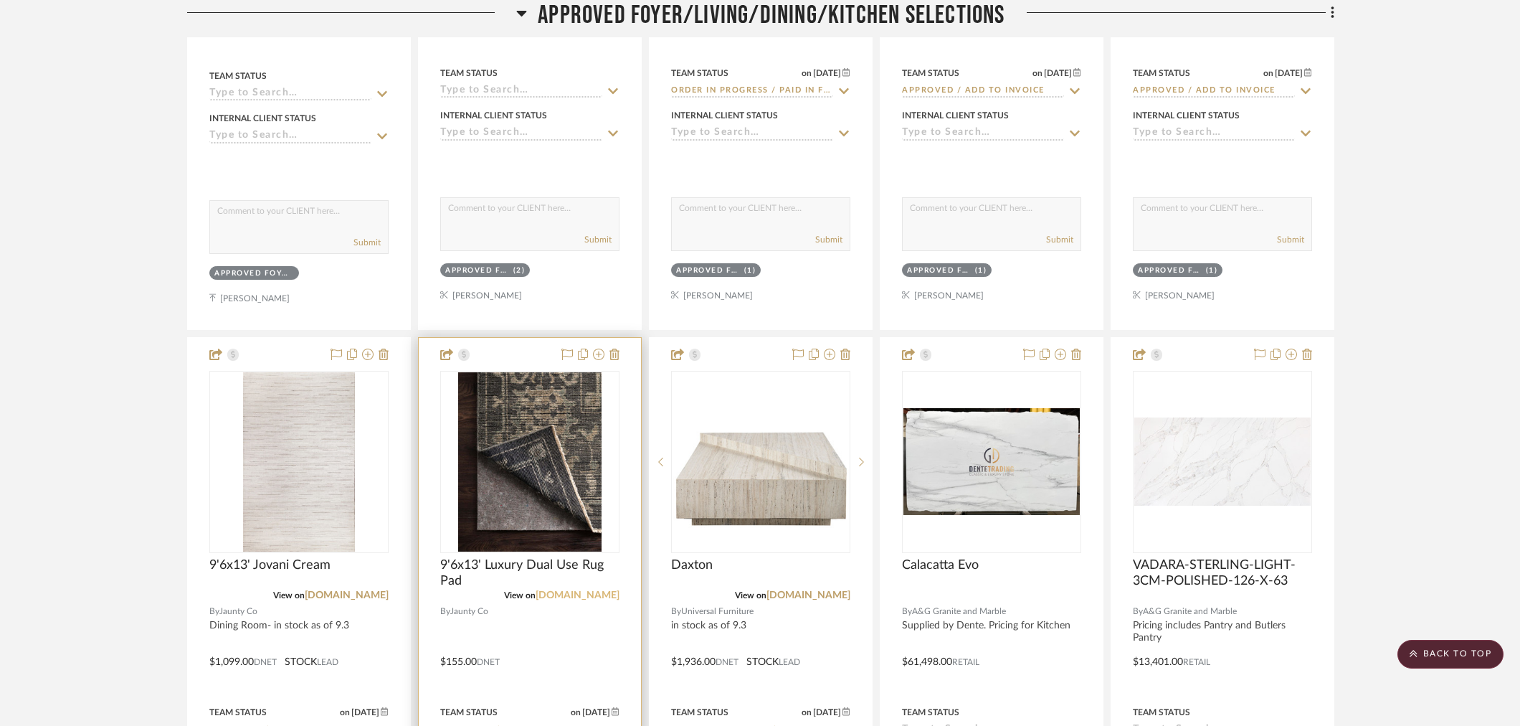
click at [595, 590] on link "[DOMAIN_NAME]" at bounding box center [578, 595] width 84 height 10
click at [582, 590] on link "[DOMAIN_NAME]" at bounding box center [578, 595] width 84 height 10
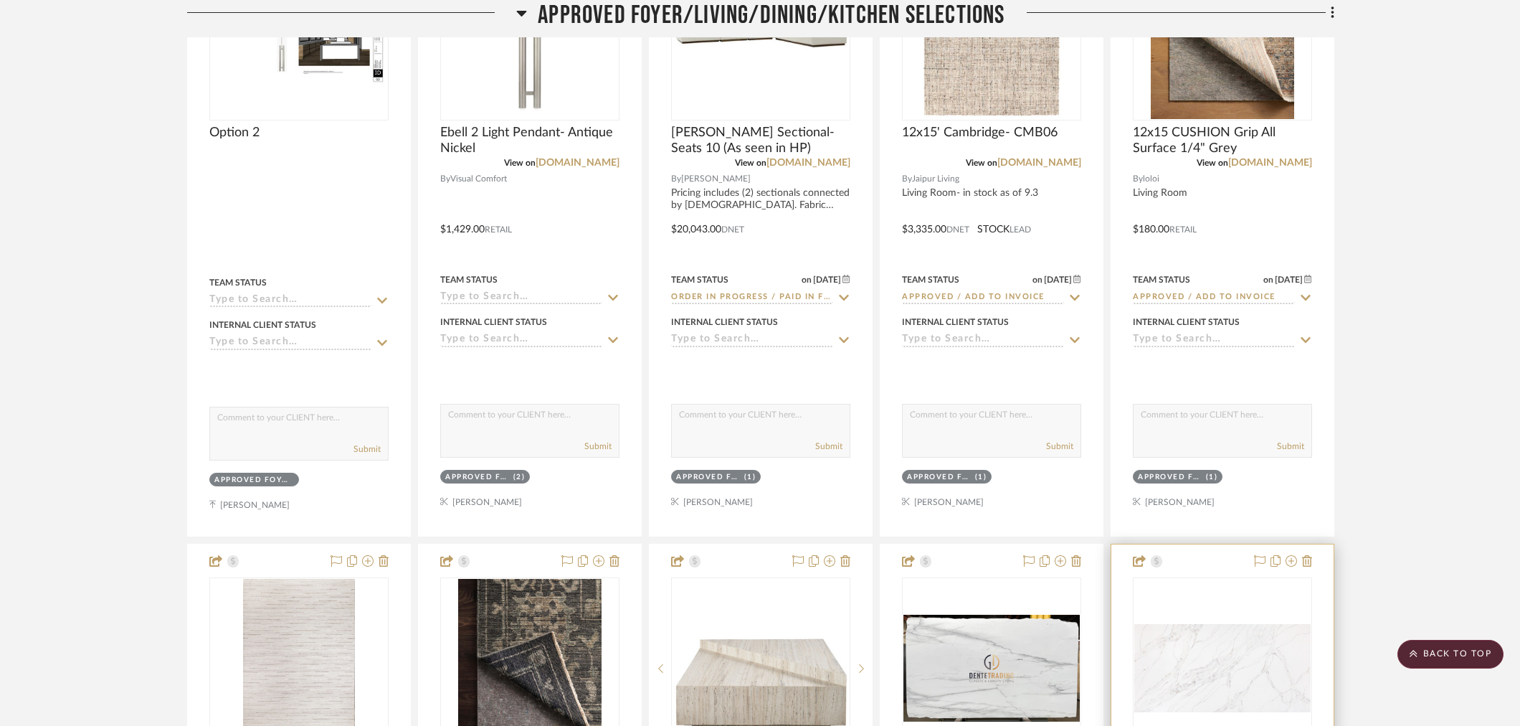
scroll to position [398, 0]
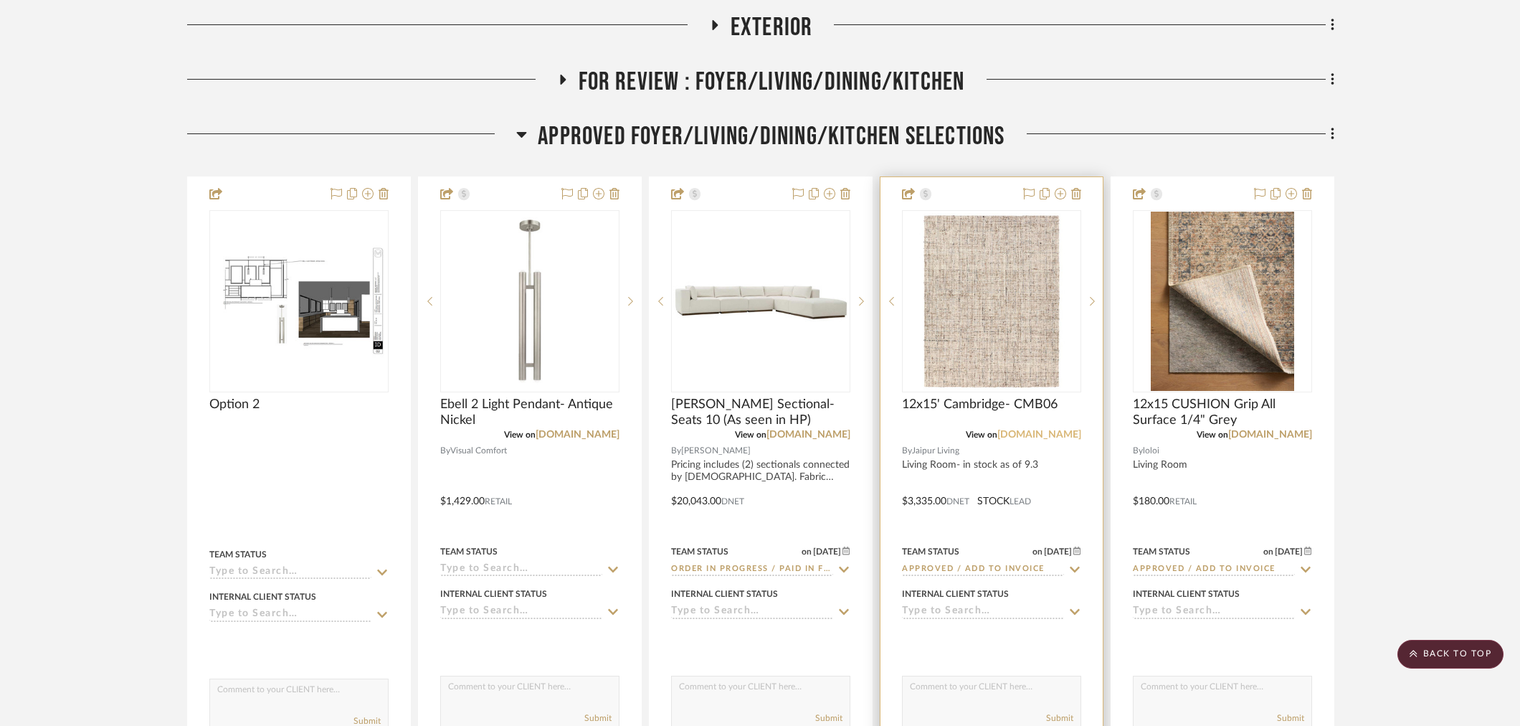
click at [1073, 430] on link "[DOMAIN_NAME]" at bounding box center [1040, 435] width 84 height 10
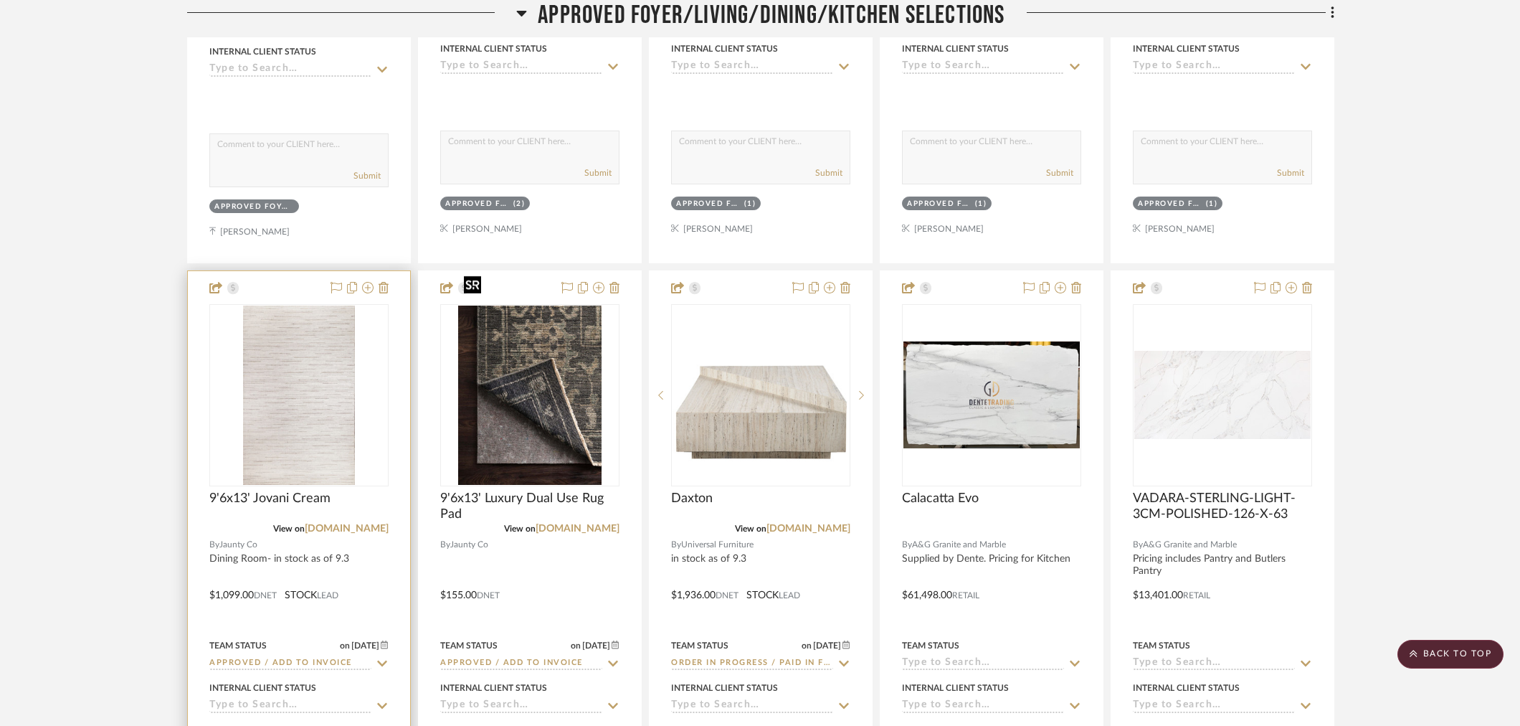
scroll to position [956, 0]
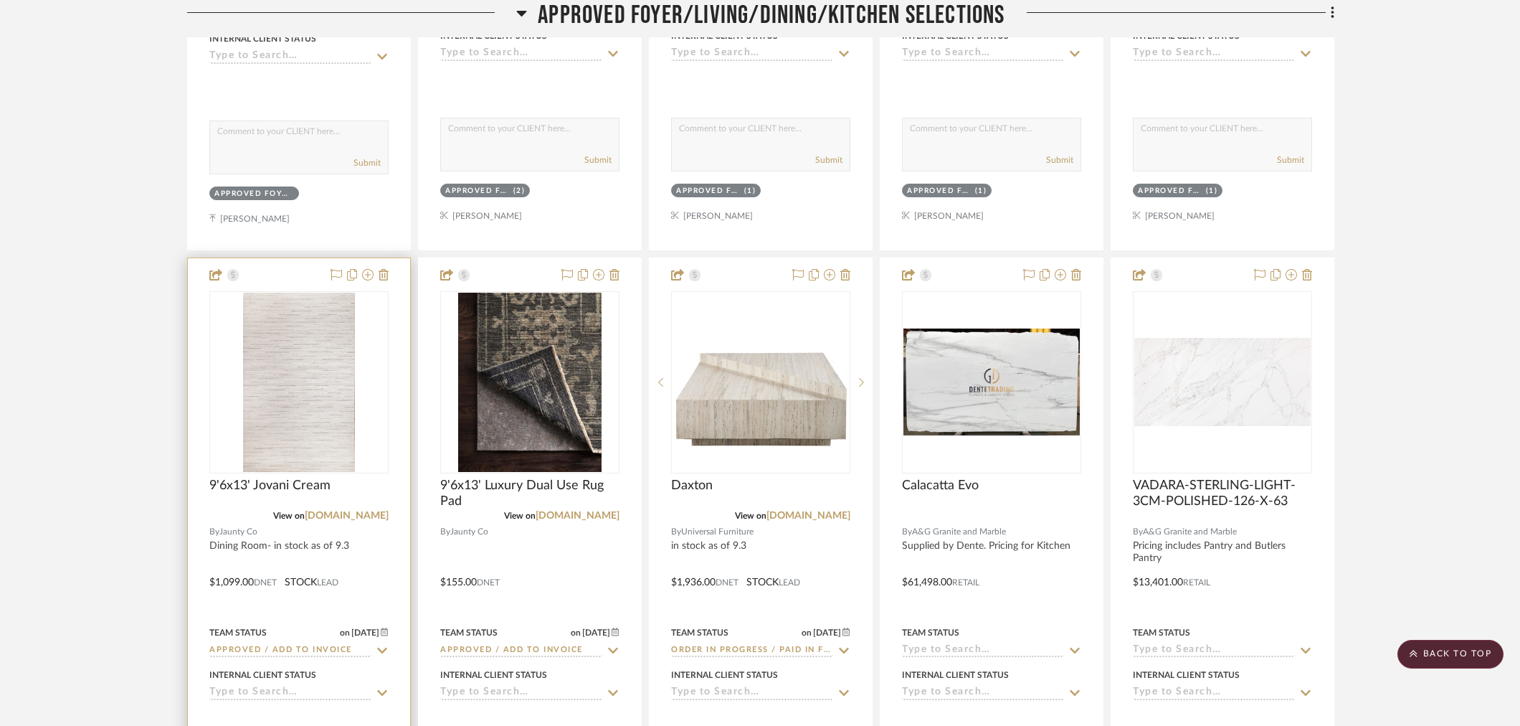
click at [259, 644] on input "Approved / Add to Invoice" at bounding box center [290, 651] width 162 height 14
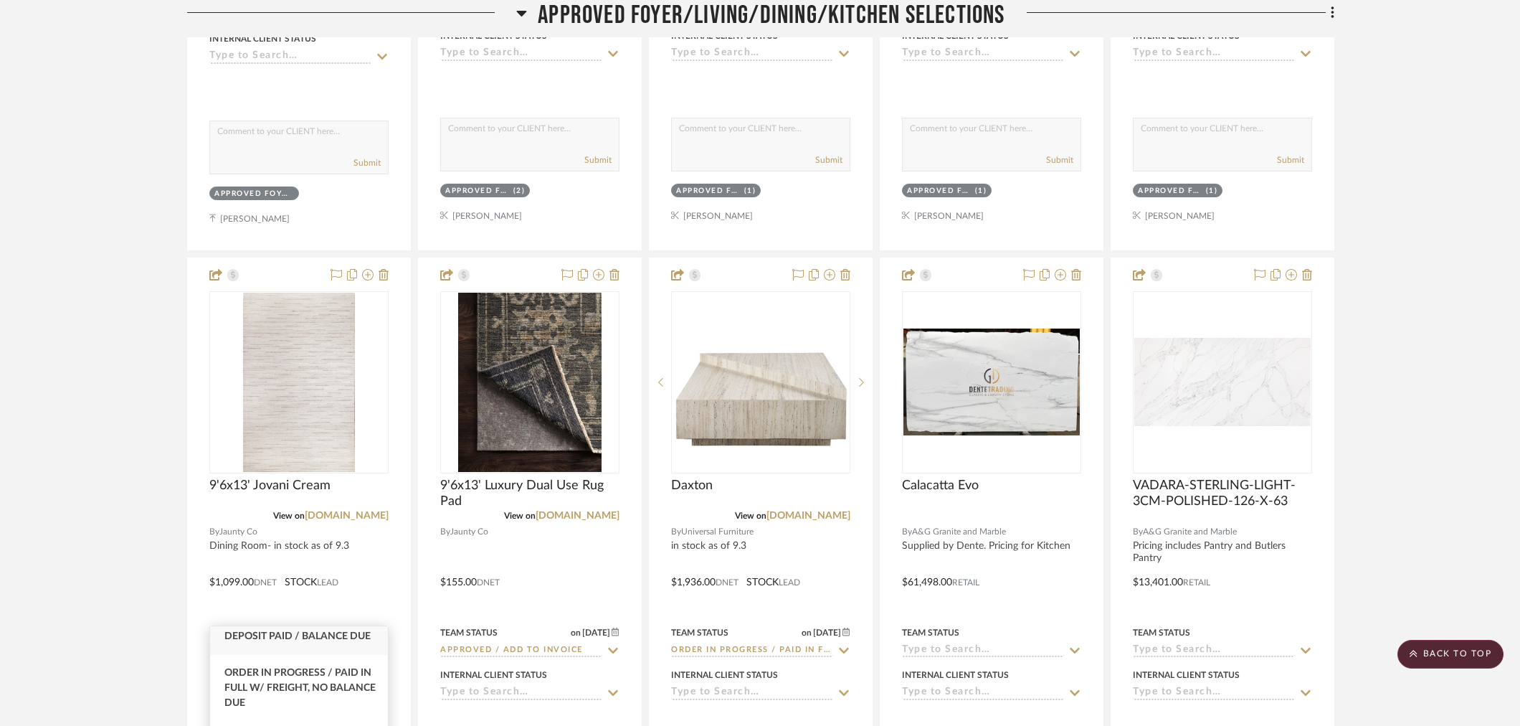
scroll to position [239, 0]
type input "order"
click at [287, 704] on div "Order In Progress / Paid In Full w/ Freight, No Balance due" at bounding box center [299, 670] width 178 height 67
type input "9/18/2025"
type input "Order In Progress / Paid In Full w/ Freight, No Balance due"
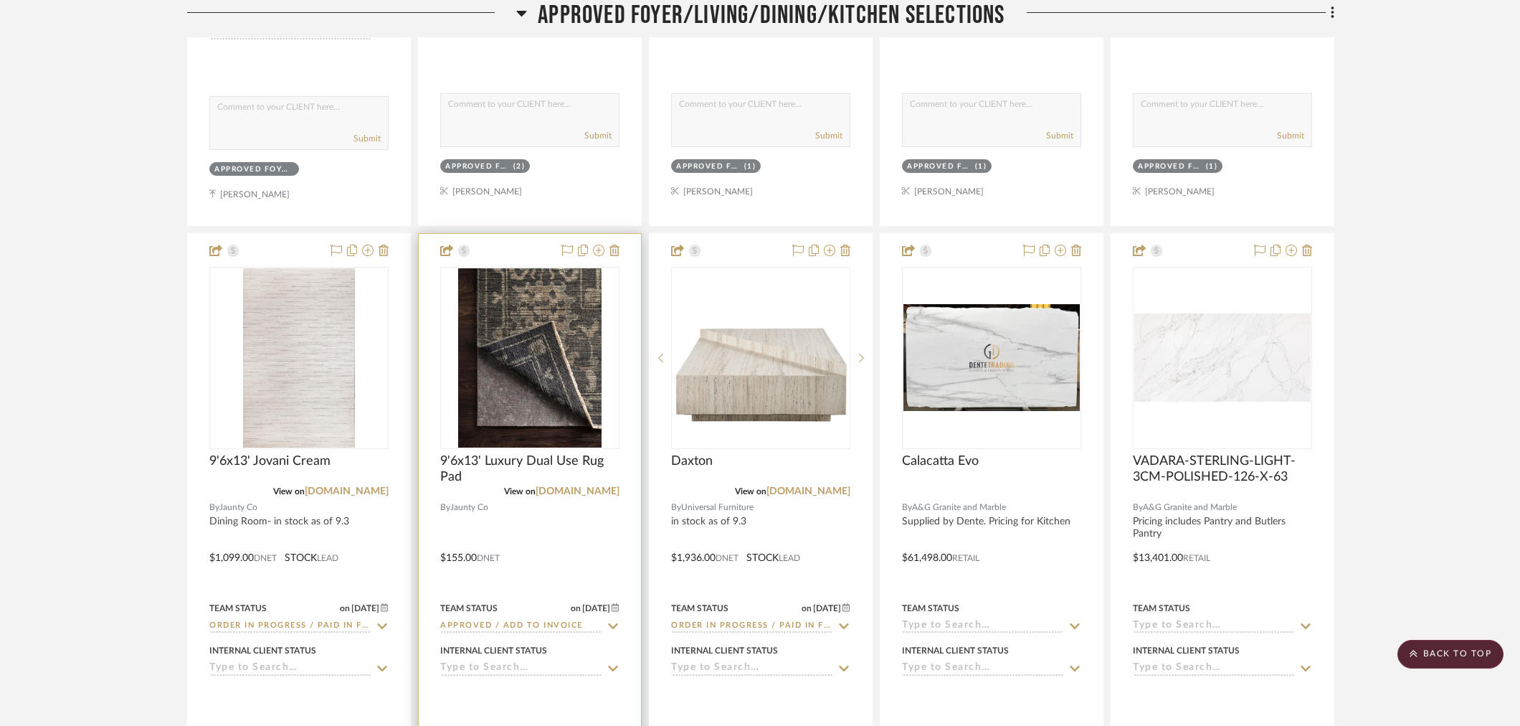
scroll to position [1036, 0]
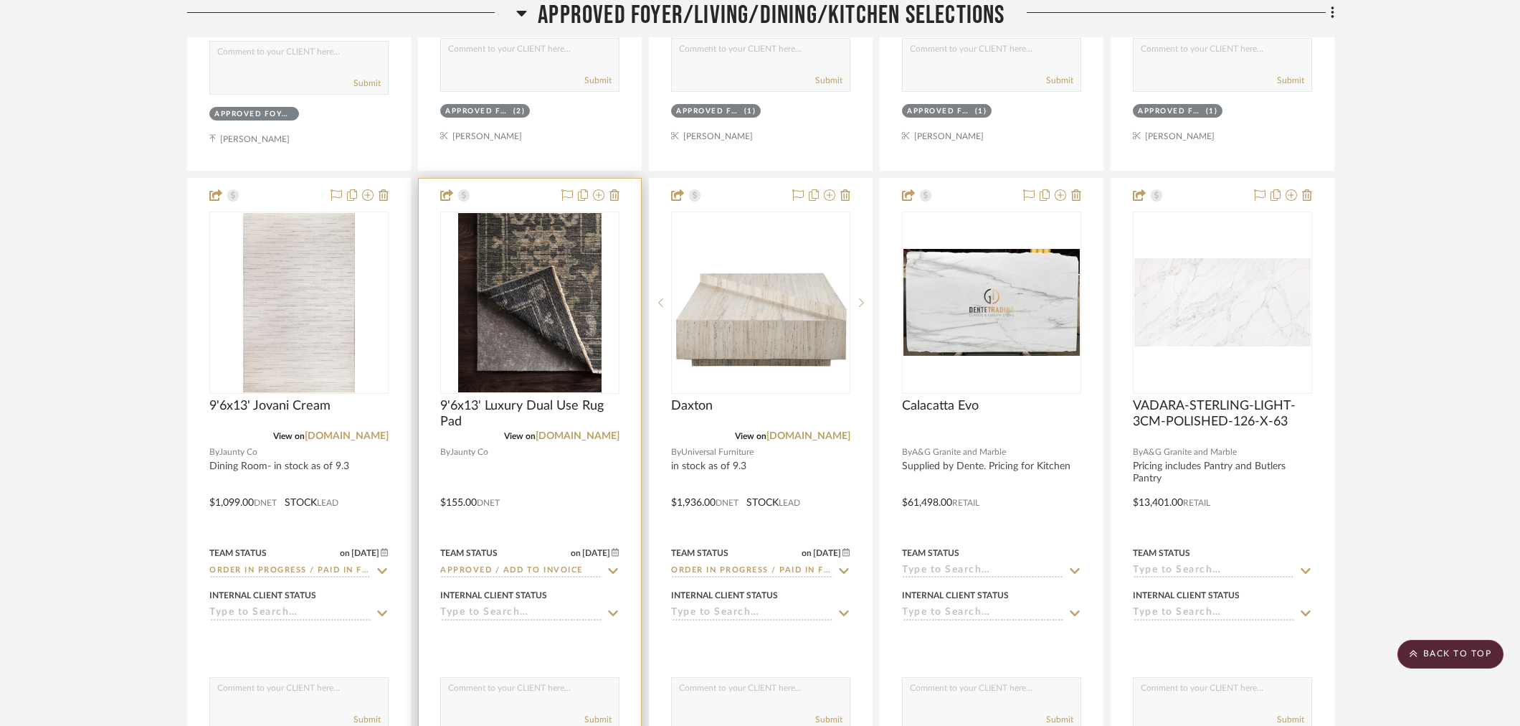
click at [496, 564] on input "Approved / Add to Invoice" at bounding box center [521, 571] width 162 height 14
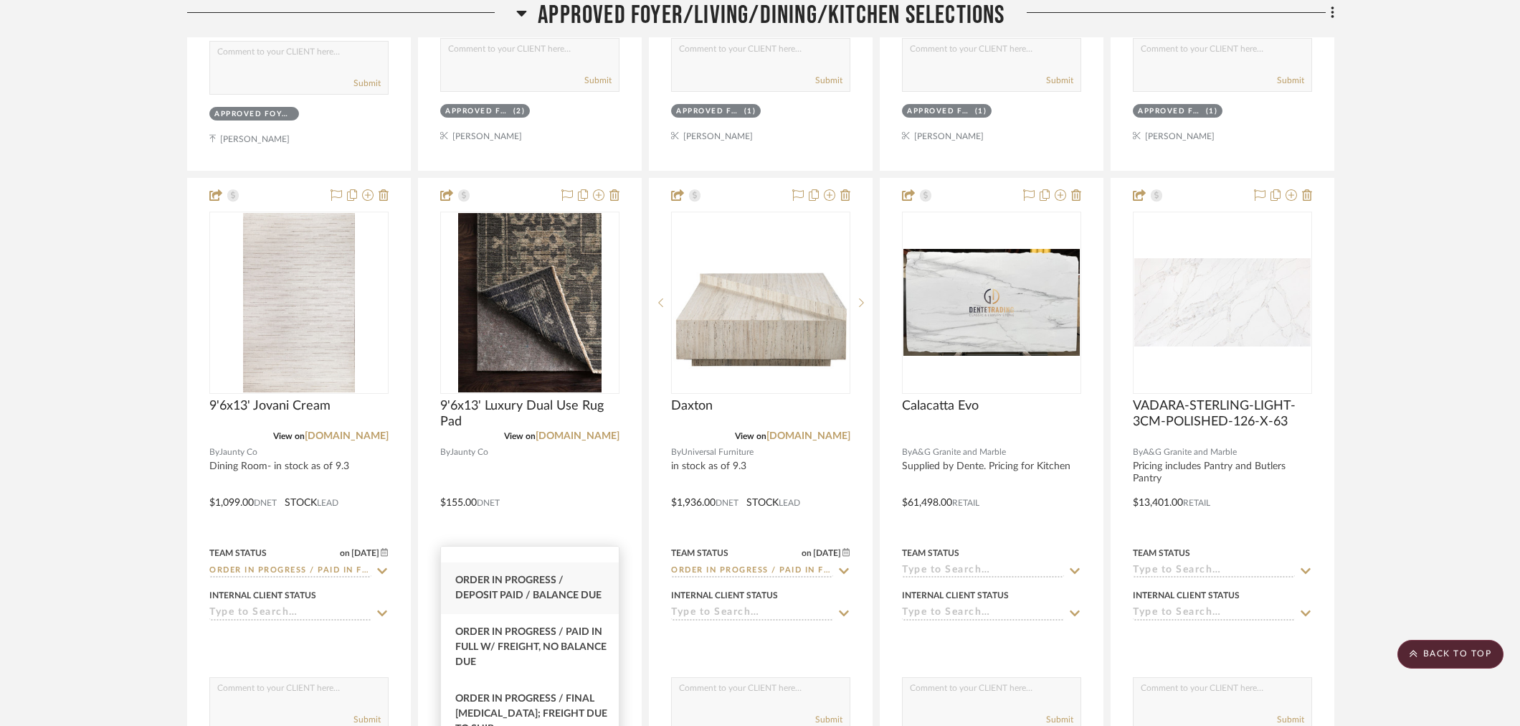
scroll to position [239, 0]
type input "order"
click at [524, 624] on div "Order In Progress / Paid In Full w/ Freight, No Balance due" at bounding box center [530, 590] width 178 height 67
type input "9/18/2025"
type input "Order In Progress / Paid In Full w/ Freight, No Balance due"
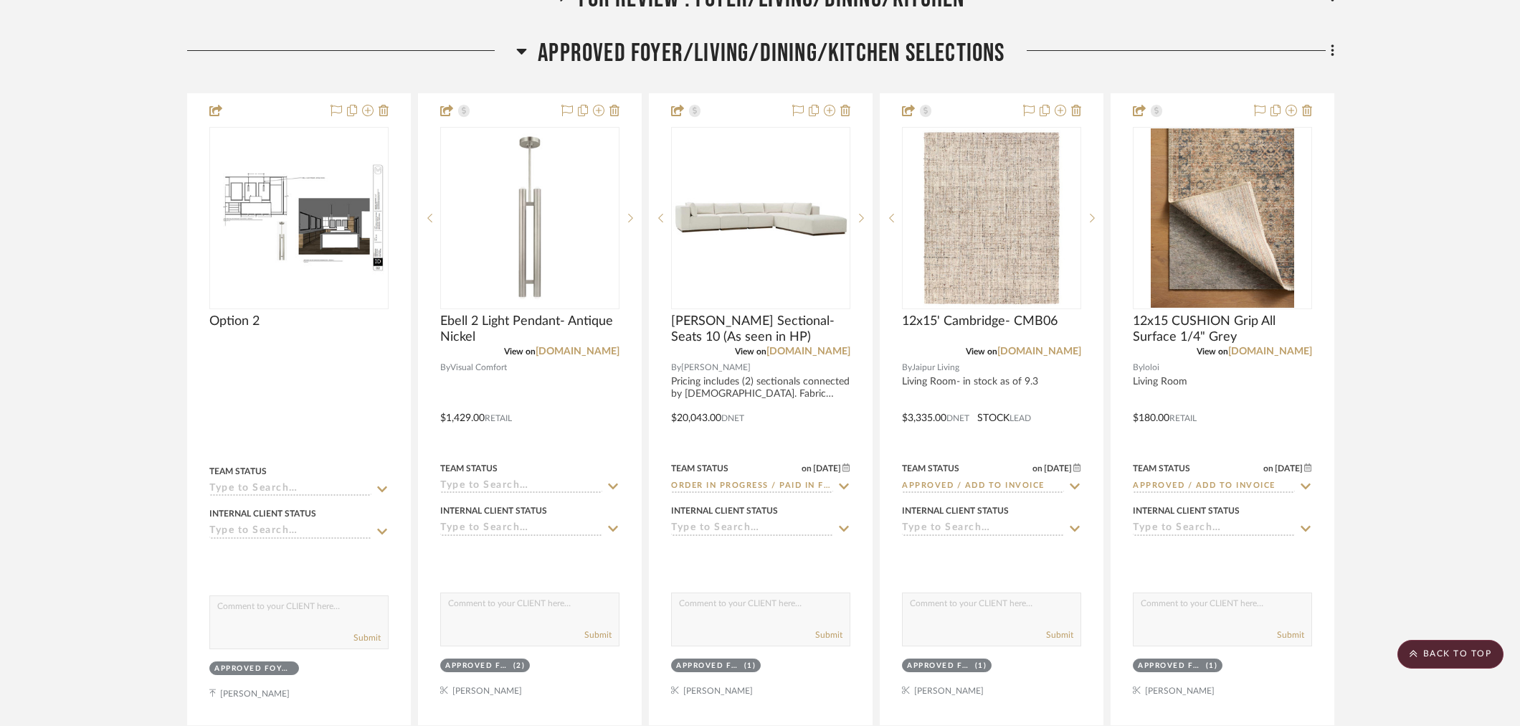
scroll to position [478, 0]
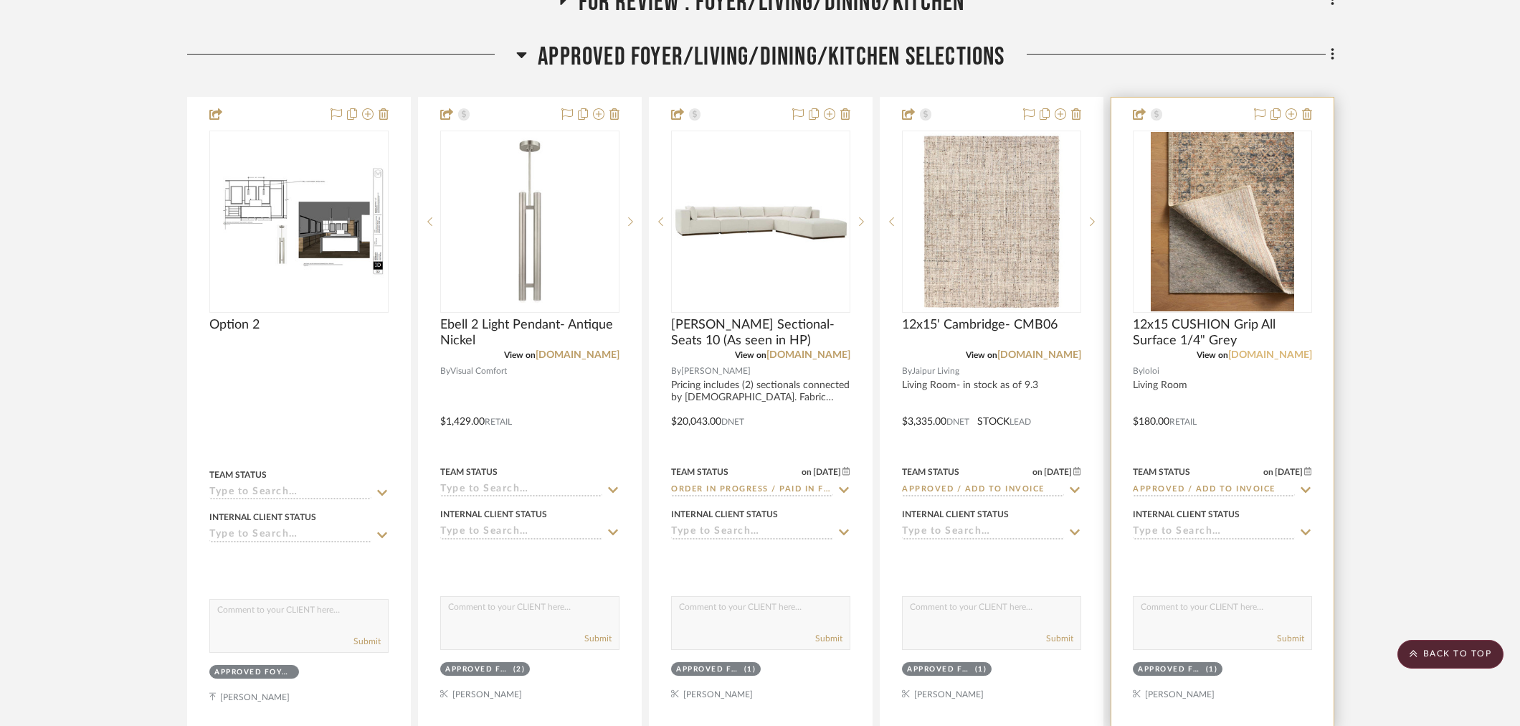
click at [1284, 350] on link "loloirugs.com" at bounding box center [1271, 355] width 84 height 10
click at [1205, 317] on span "12x15 CUSHION Grip All Surface 1/4" Grey" at bounding box center [1222, 333] width 179 height 32
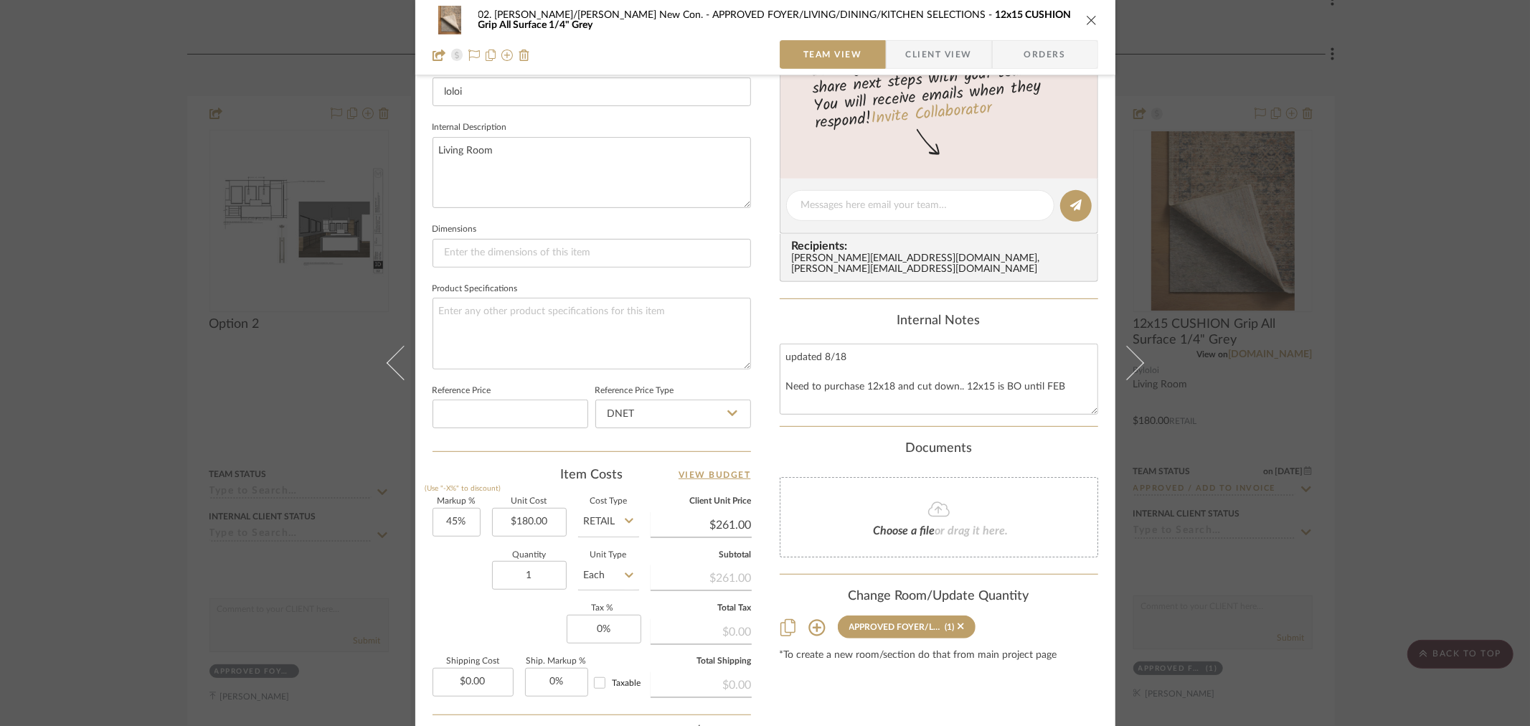
scroll to position [557, 0]
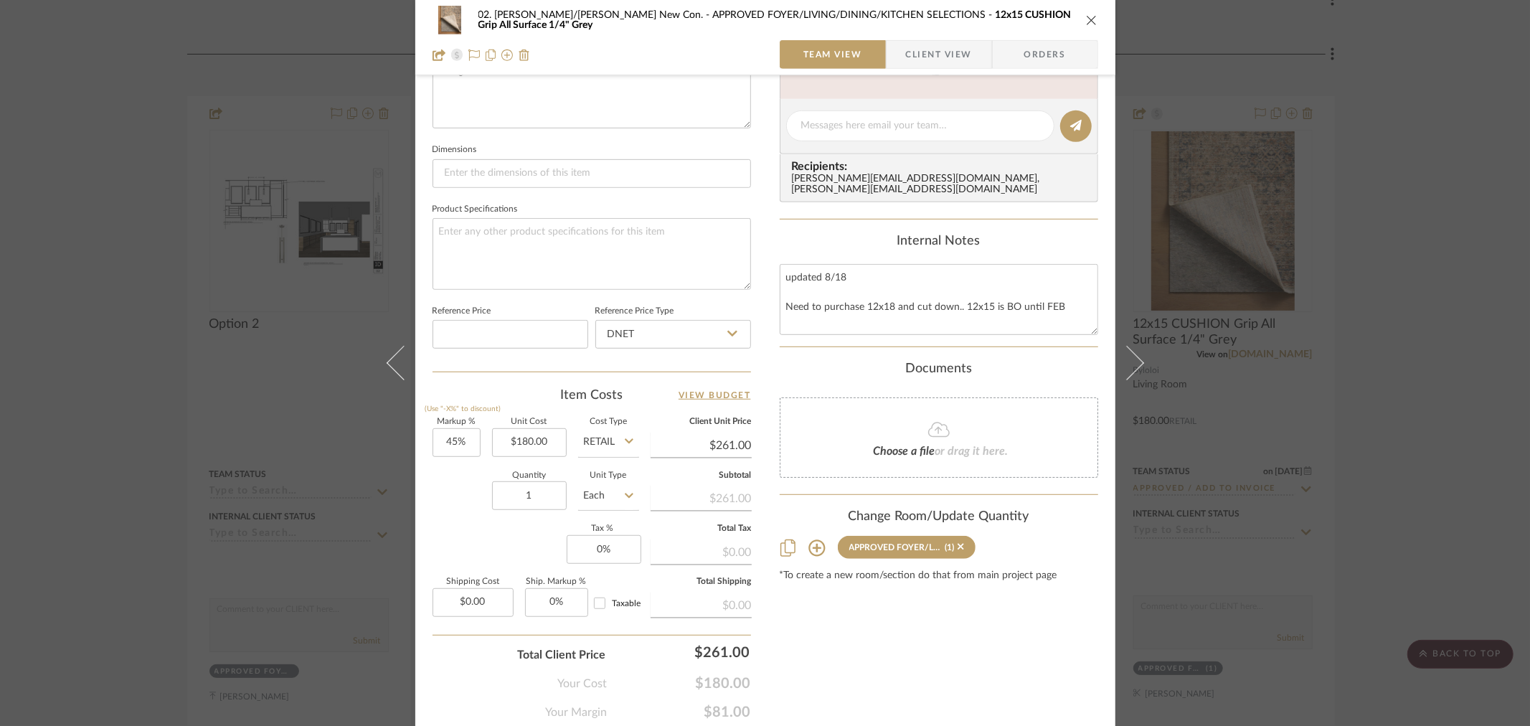
click at [90, 389] on div "02. Mazzarelli/Rothstein New Con. APPROVED FOYER/LIVING/DINING/KITCHEN SELECTIO…" at bounding box center [765, 363] width 1530 height 726
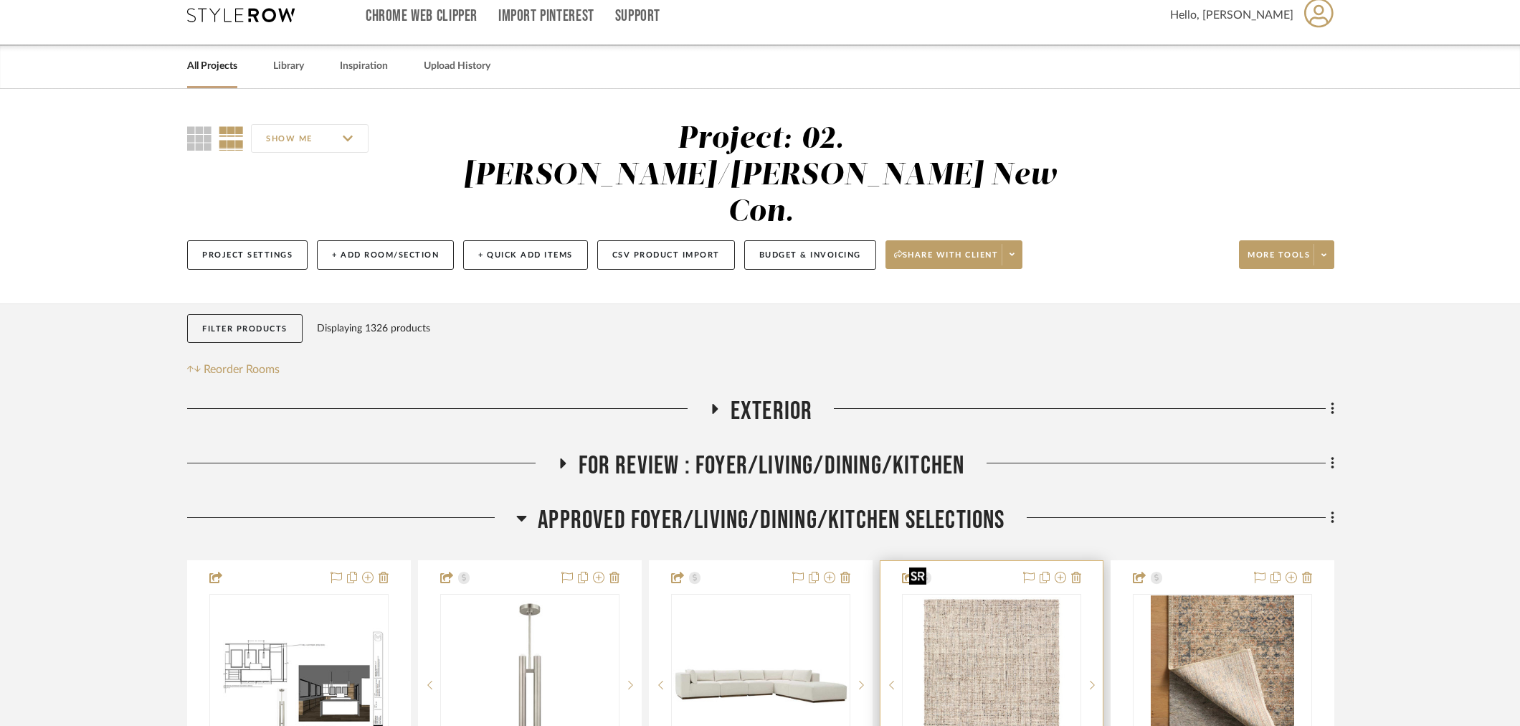
scroll to position [0, 0]
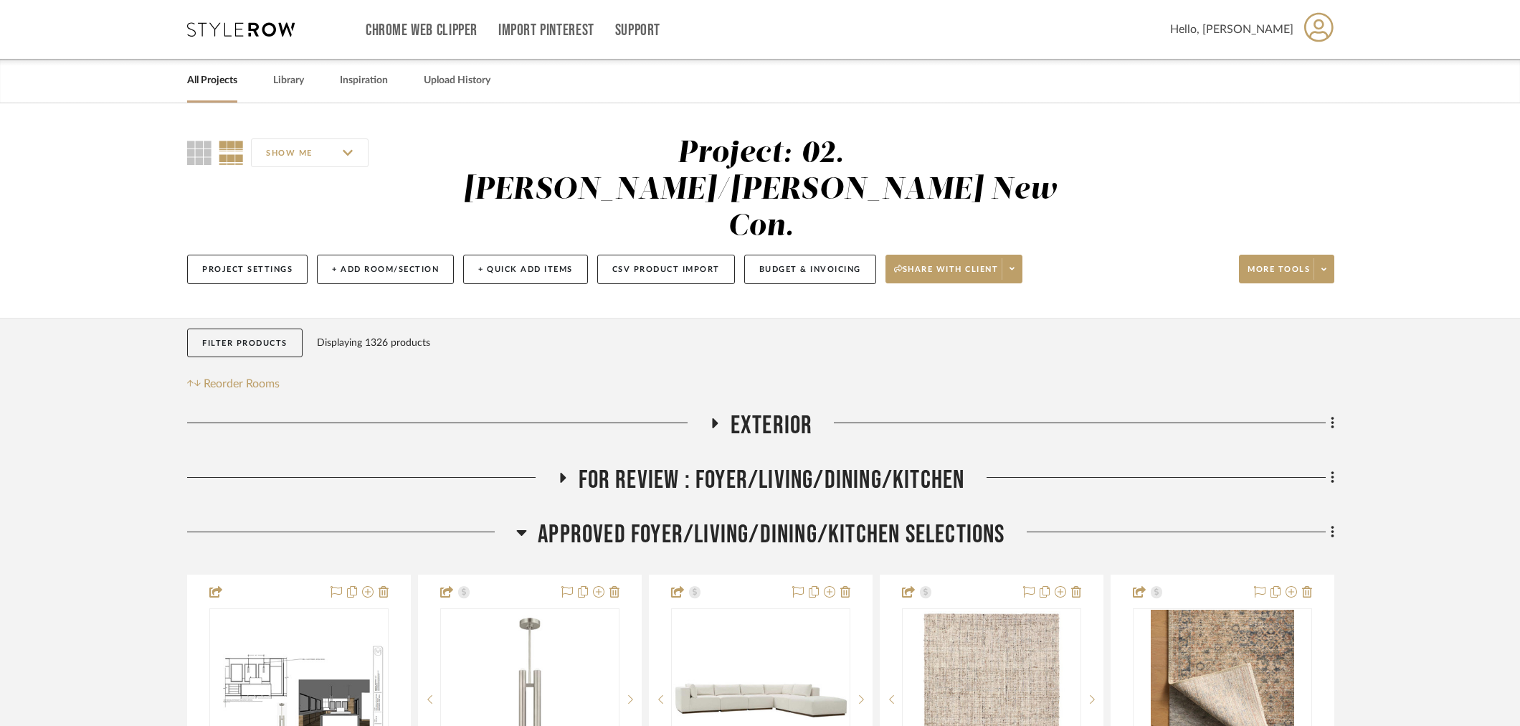
click at [689, 519] on span "APPROVED FOYER/LIVING/DINING/KITCHEN SELECTIONS" at bounding box center [771, 534] width 467 height 31
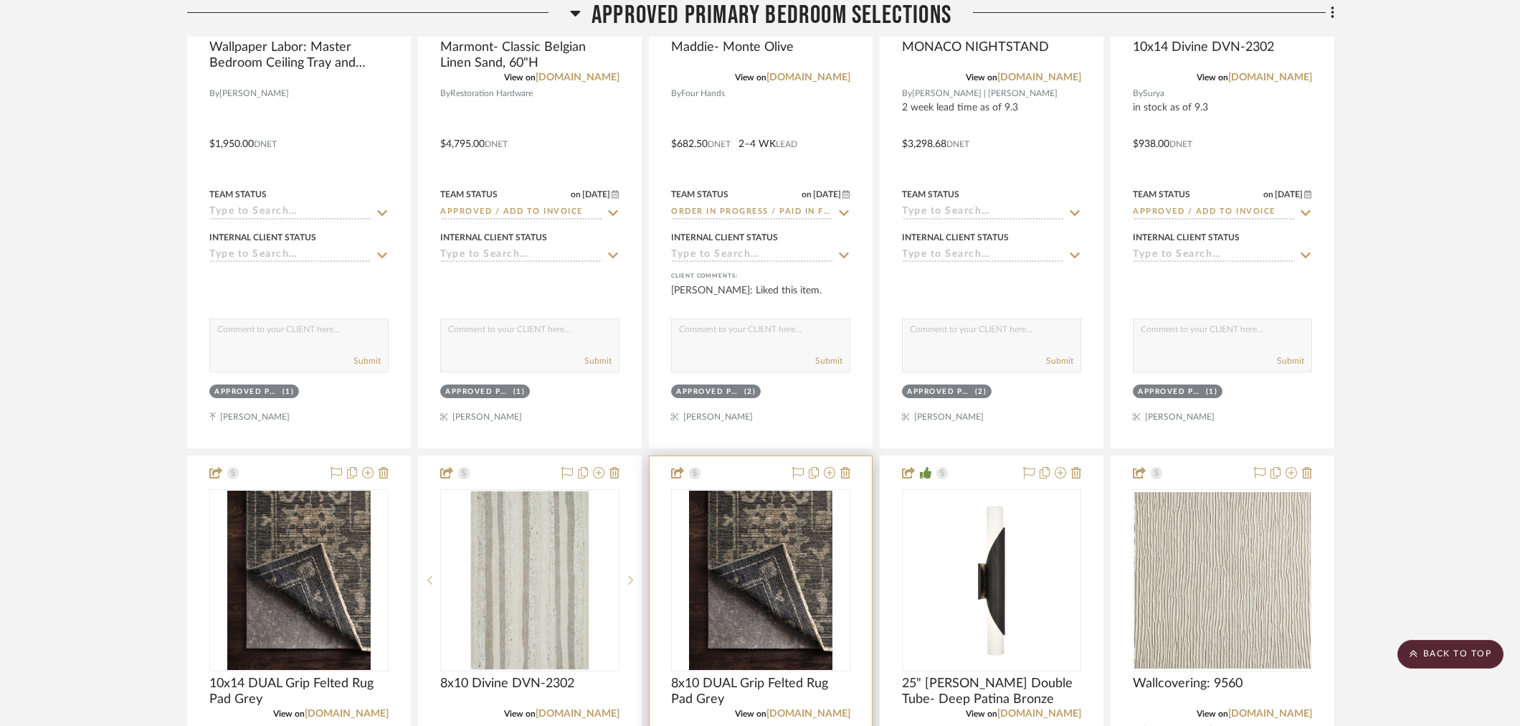
scroll to position [1115, 0]
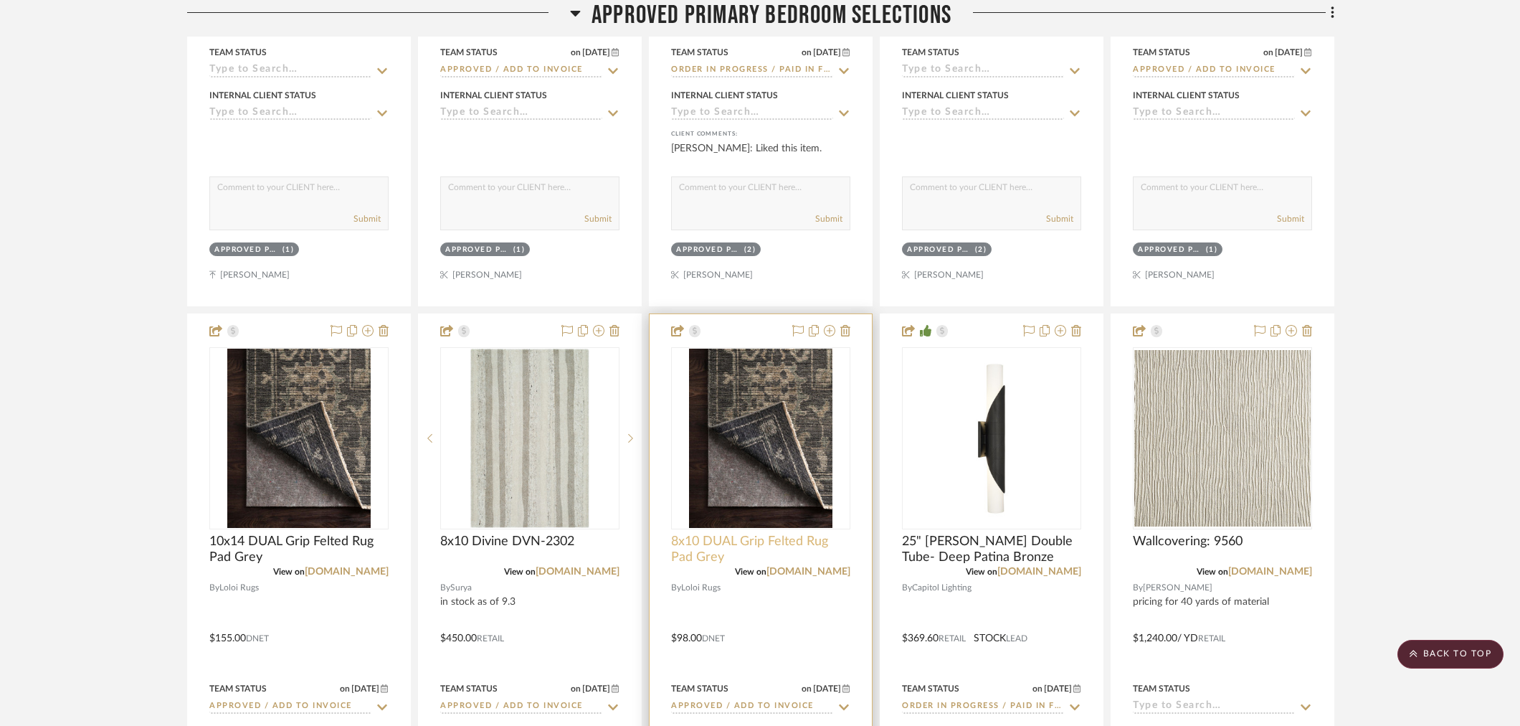
click at [716, 534] on span "8x10 DUAL Grip Felted Rug Pad Grey" at bounding box center [760, 550] width 179 height 32
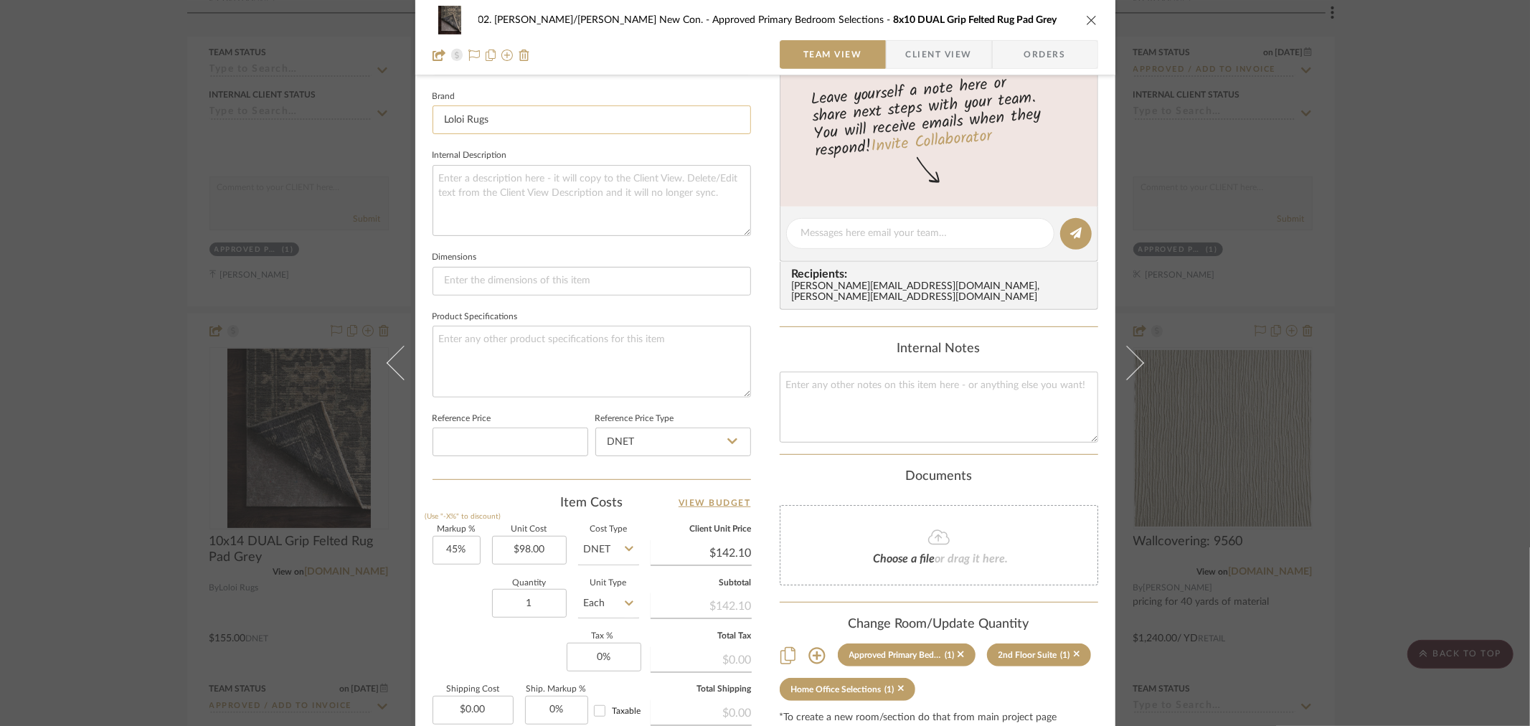
scroll to position [449, 0]
click at [160, 352] on div "02. Mazzarelli/Rothstein New Con. Approved Primary Bedroom Selections 8x10 DUAL…" at bounding box center [765, 363] width 1530 height 726
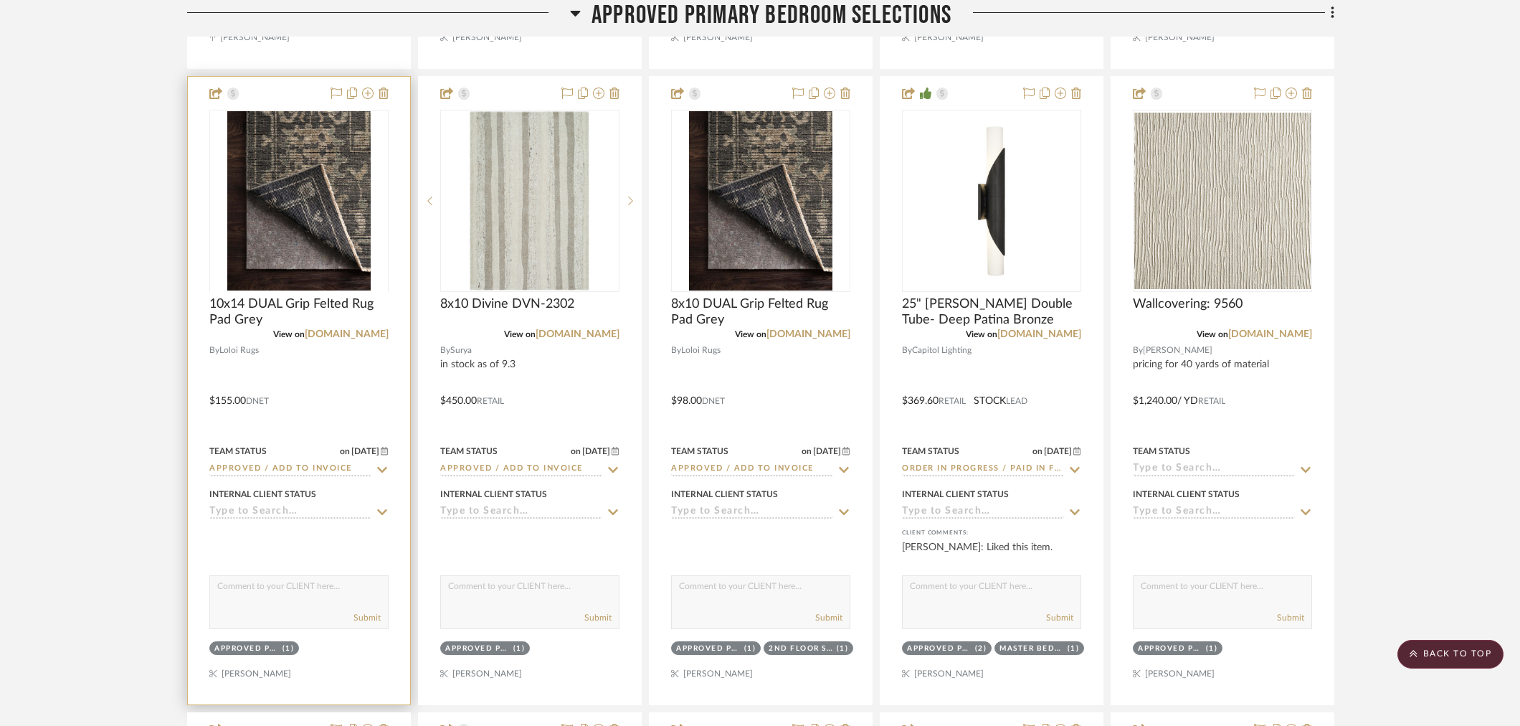
scroll to position [1354, 0]
click at [308, 461] on input "Approved / Add to Invoice" at bounding box center [290, 468] width 162 height 14
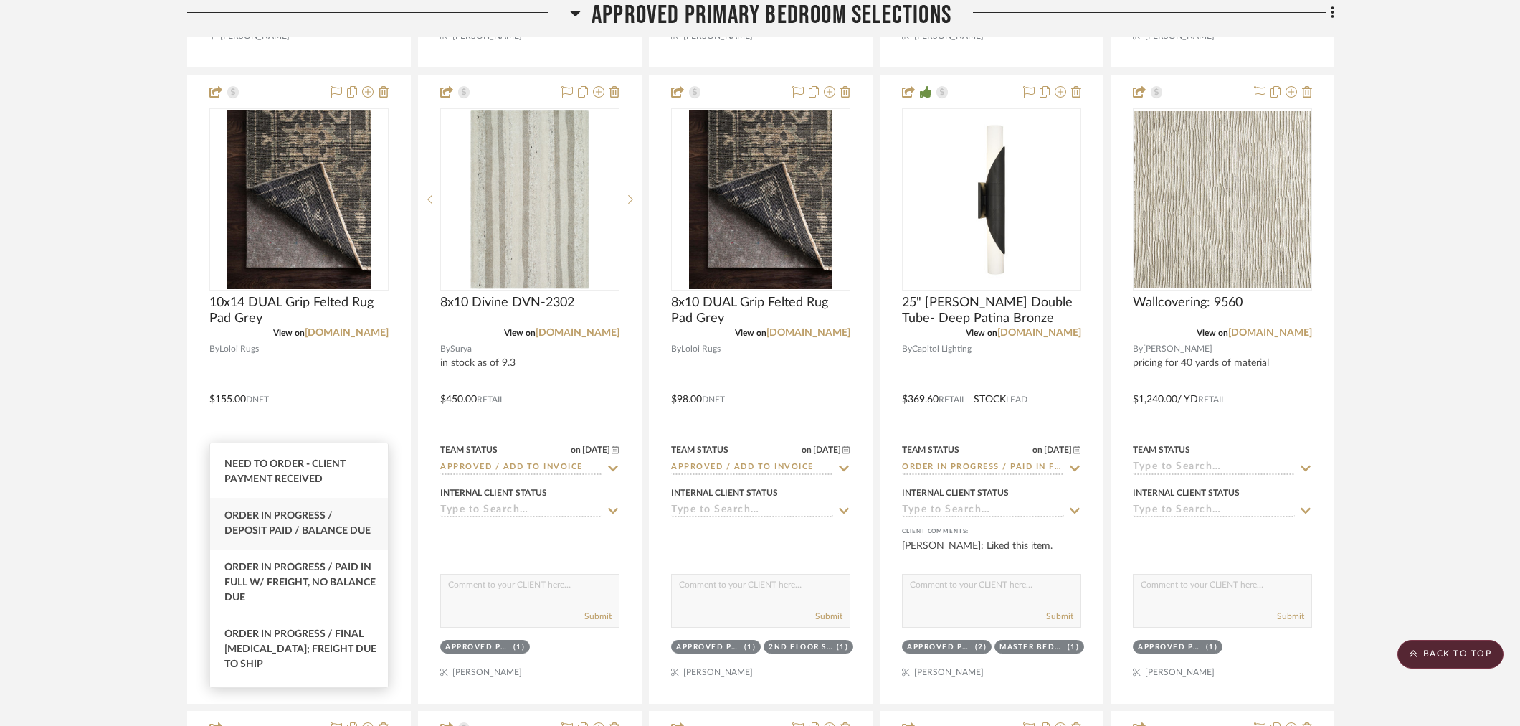
scroll to position [159, 0]
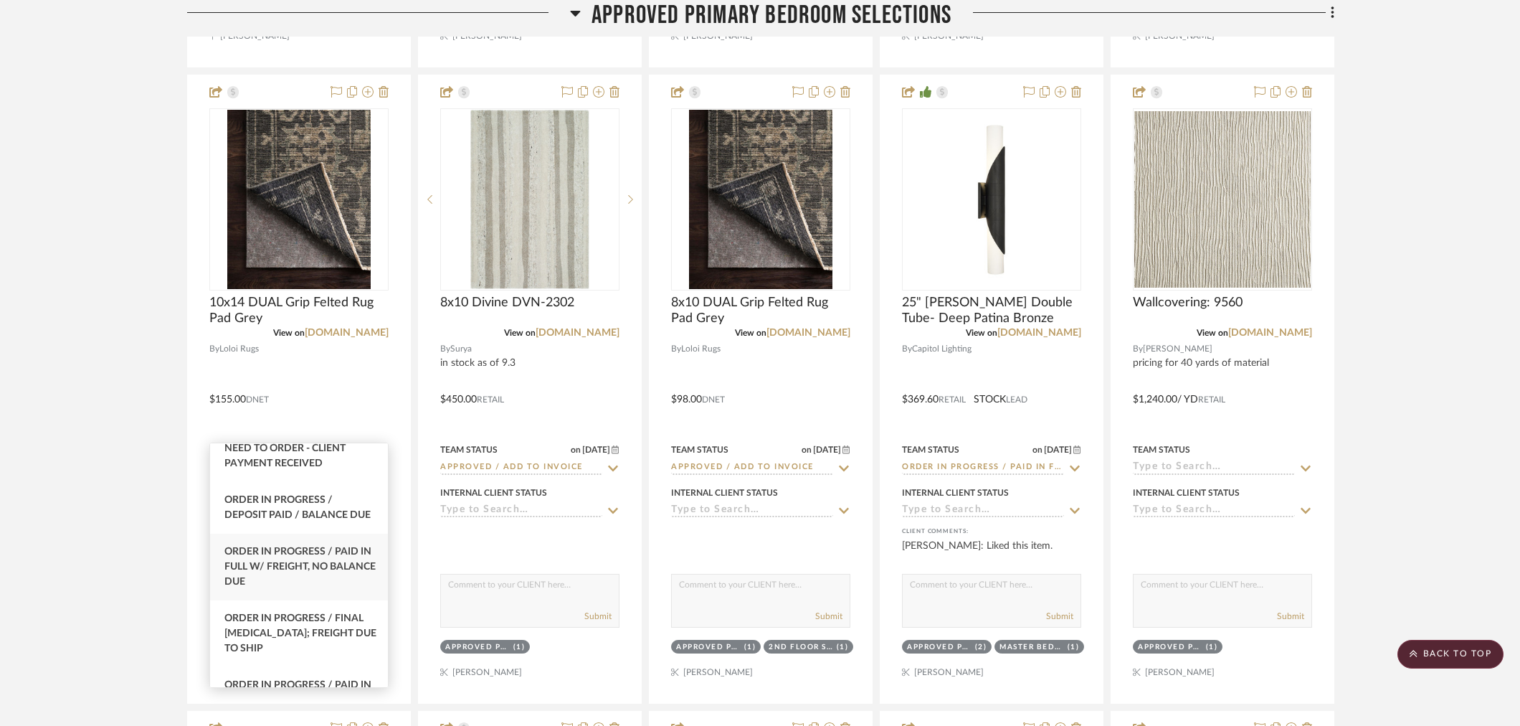
type input "order"
click at [323, 594] on div "Order In Progress / Paid In Full w/ Freight, No Balance due" at bounding box center [299, 567] width 178 height 67
type input "9/18/2025"
type input "Order In Progress / Paid In Full w/ Freight, No Balance due"
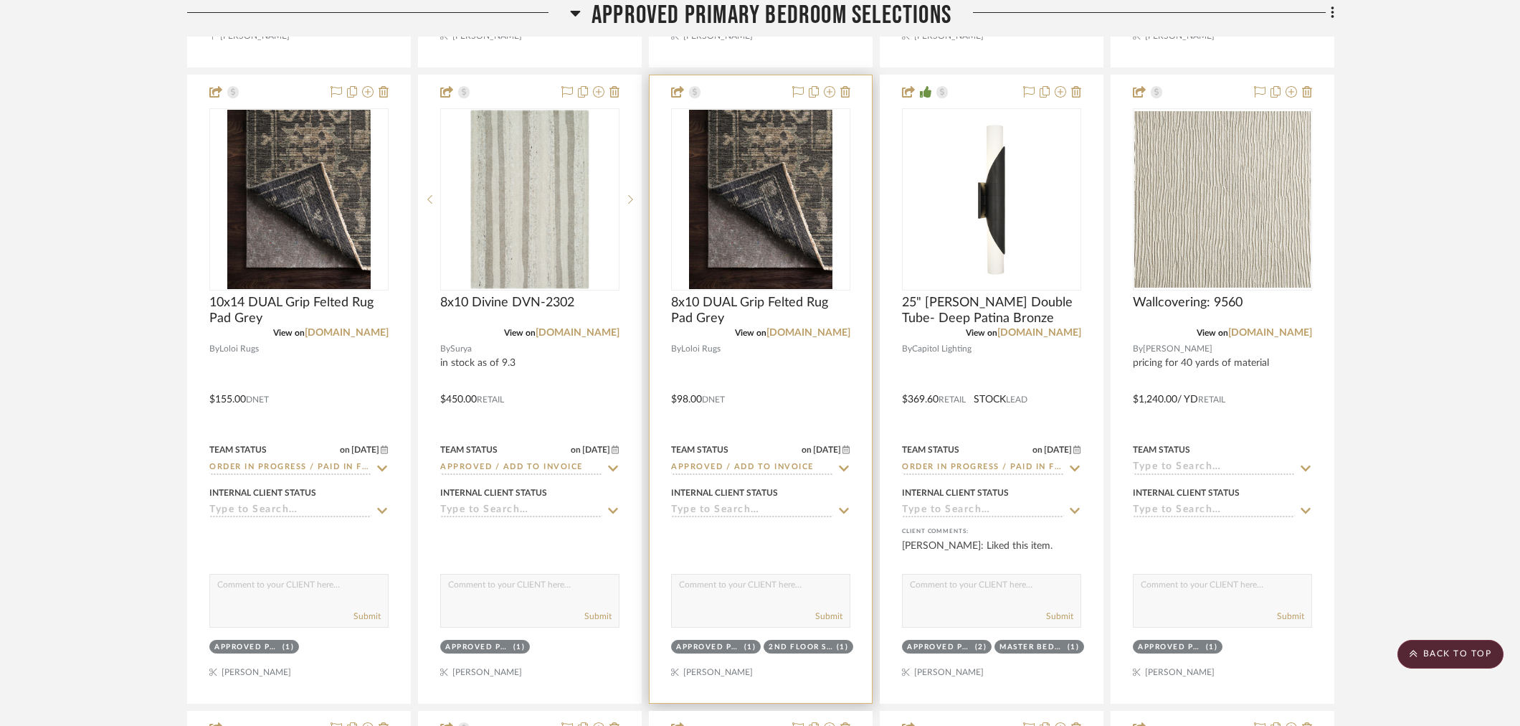
click at [709, 461] on input "Approved / Add to Invoice" at bounding box center [752, 468] width 162 height 14
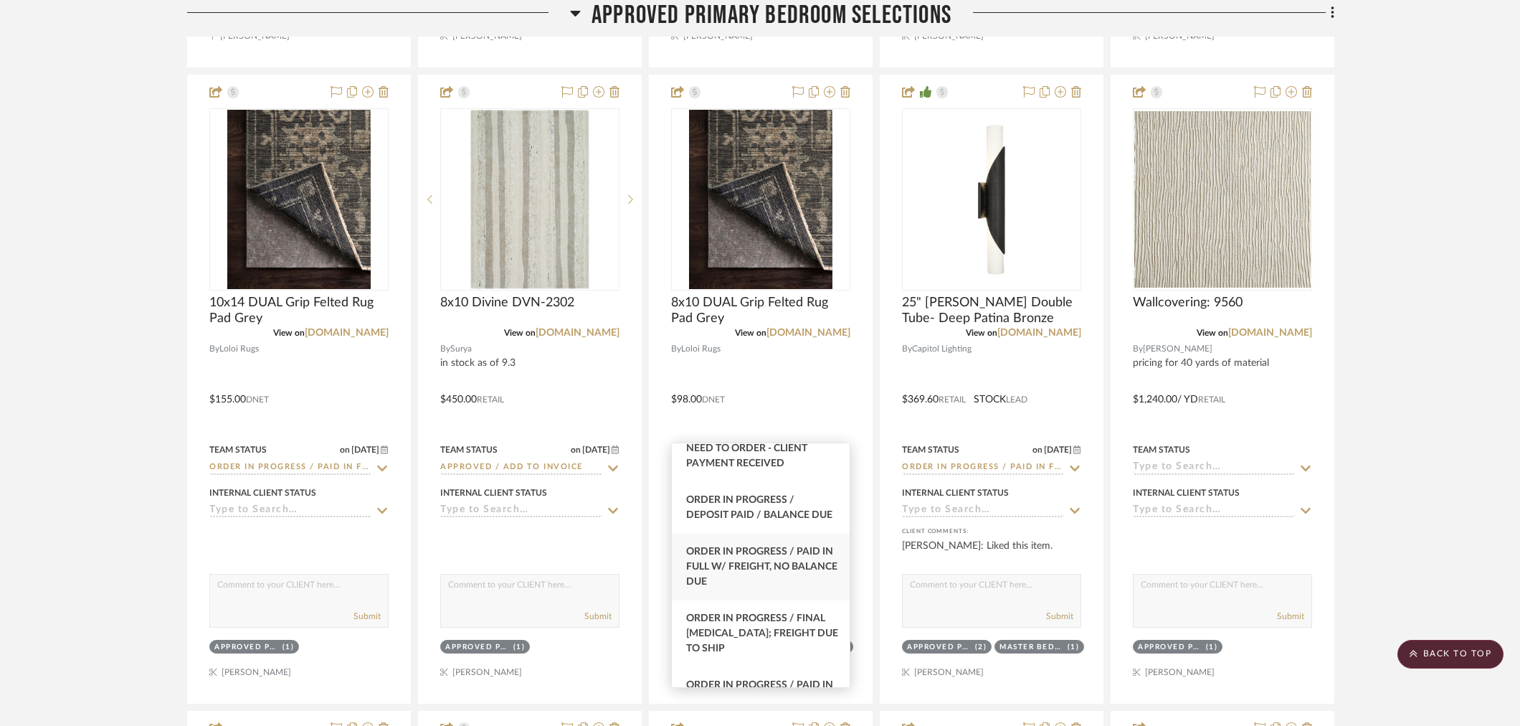
type input "order"
click at [734, 574] on div "Order In Progress / Paid In Full w/ Freight, No Balance due" at bounding box center [761, 567] width 178 height 67
type input "9/18/2025"
type input "Order In Progress / Paid In Full w/ Freight, No Balance due"
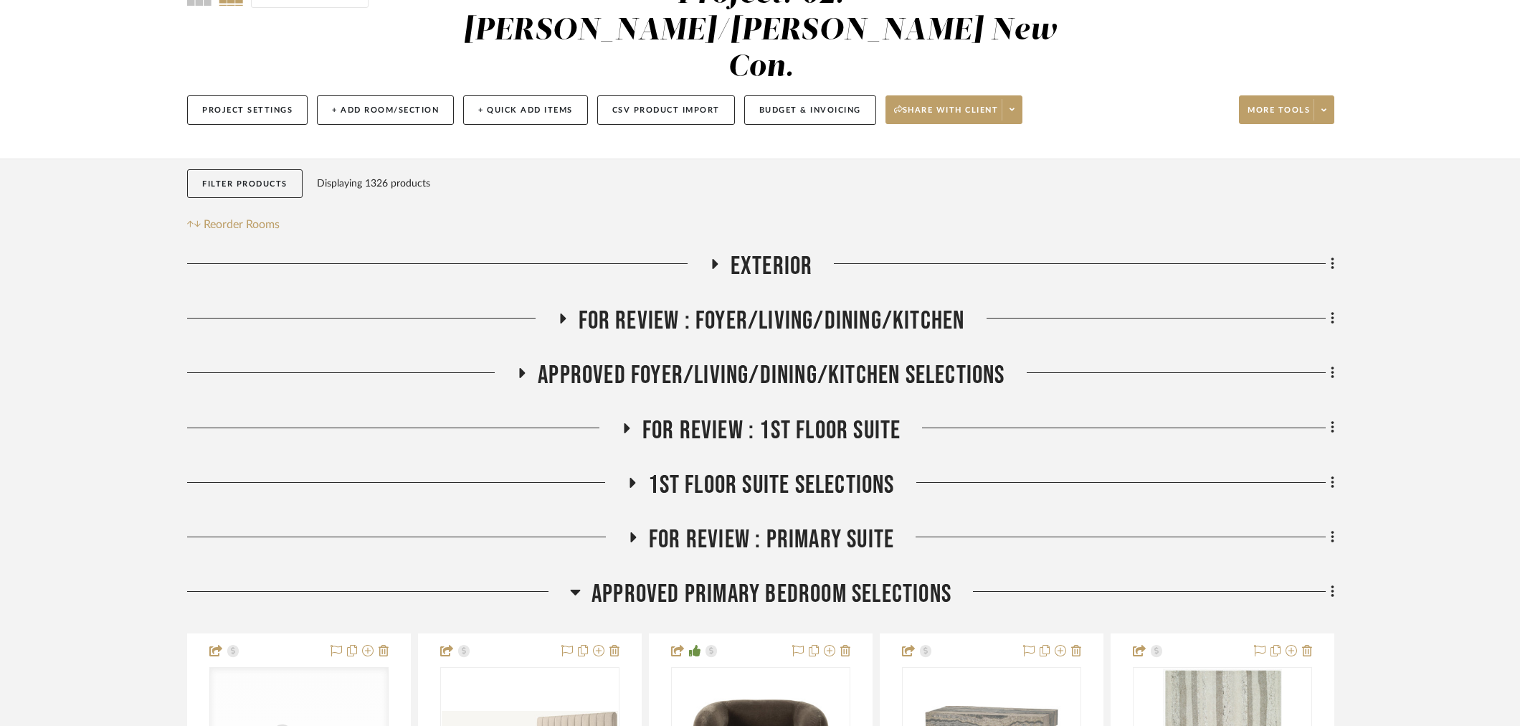
click at [798, 360] on span "APPROVED FOYER/LIVING/DINING/KITCHEN SELECTIONS" at bounding box center [771, 375] width 467 height 31
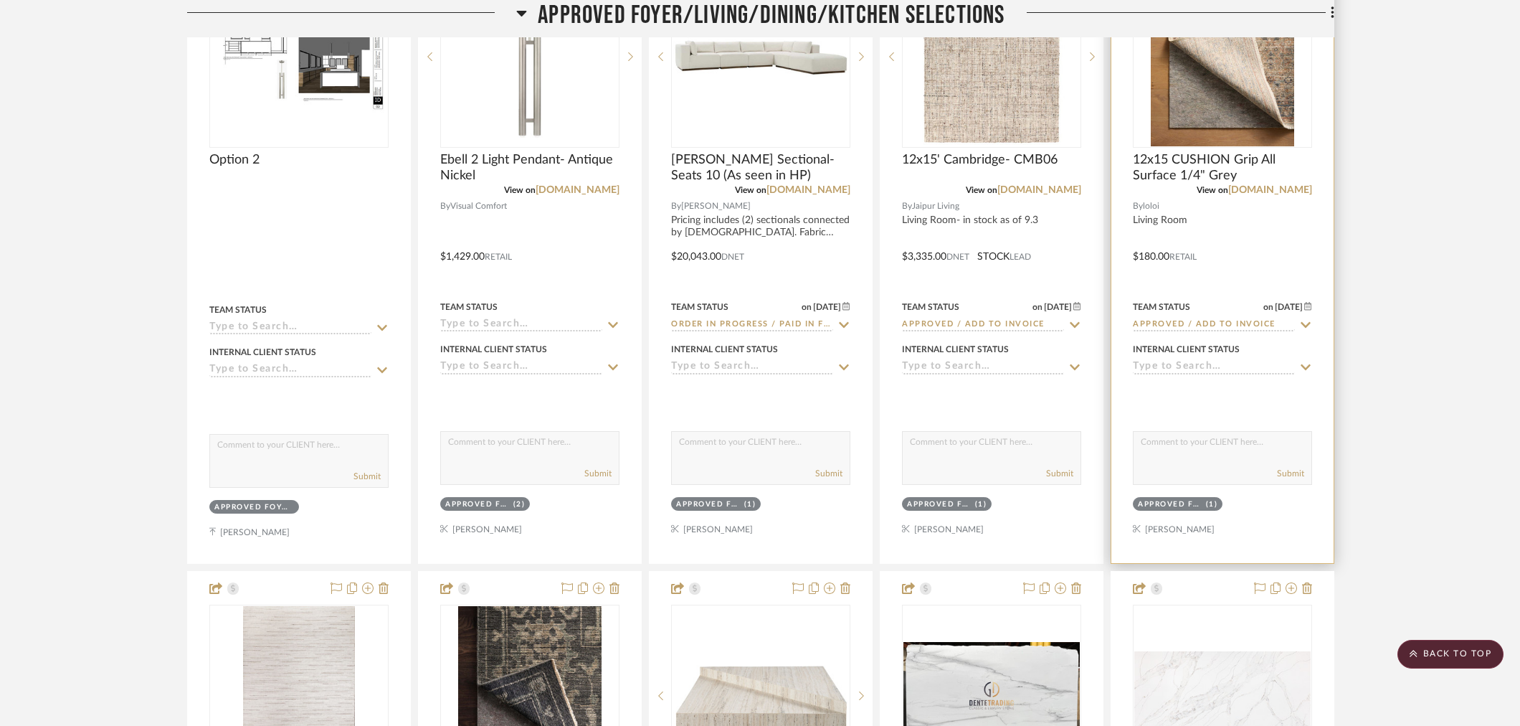
scroll to position [637, 0]
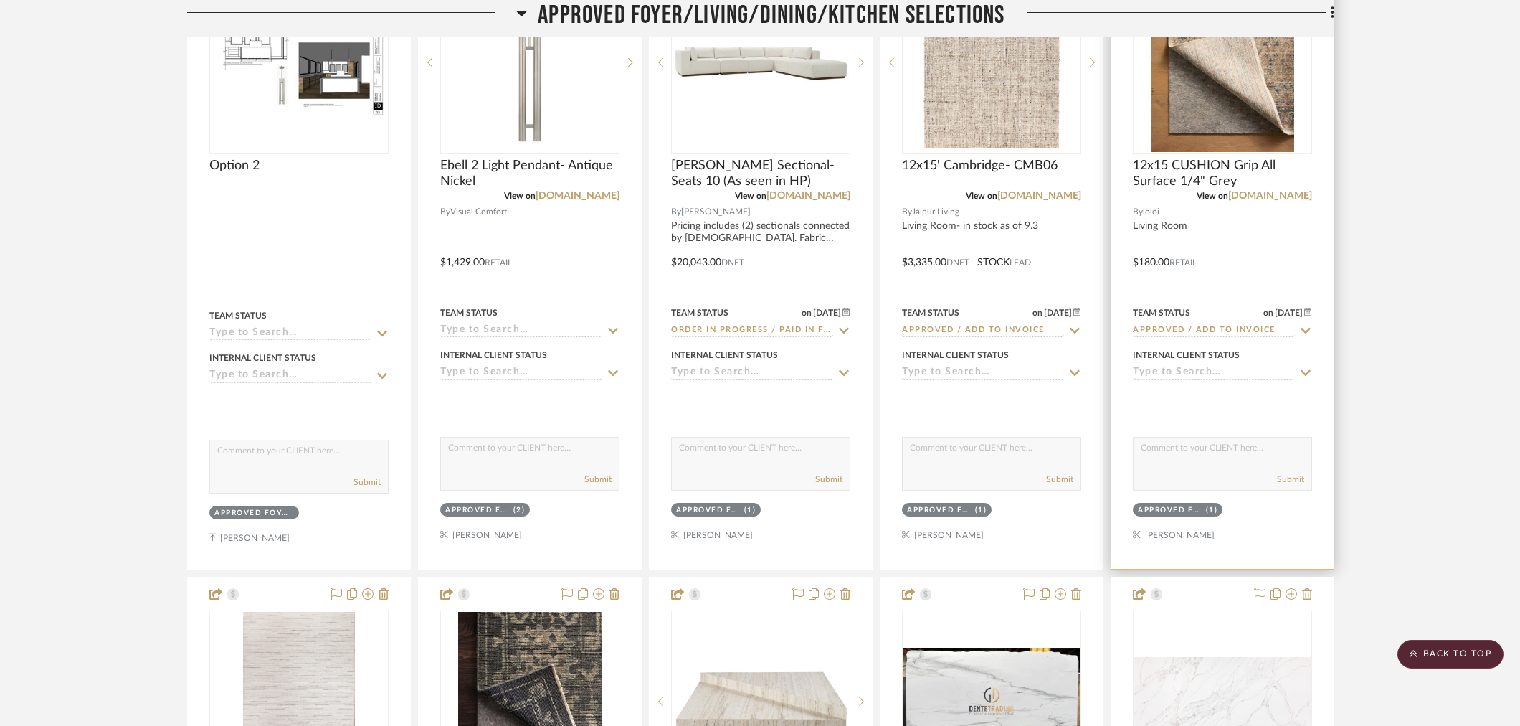
click at [1206, 324] on input "Approved / Add to Invoice" at bounding box center [1214, 331] width 162 height 14
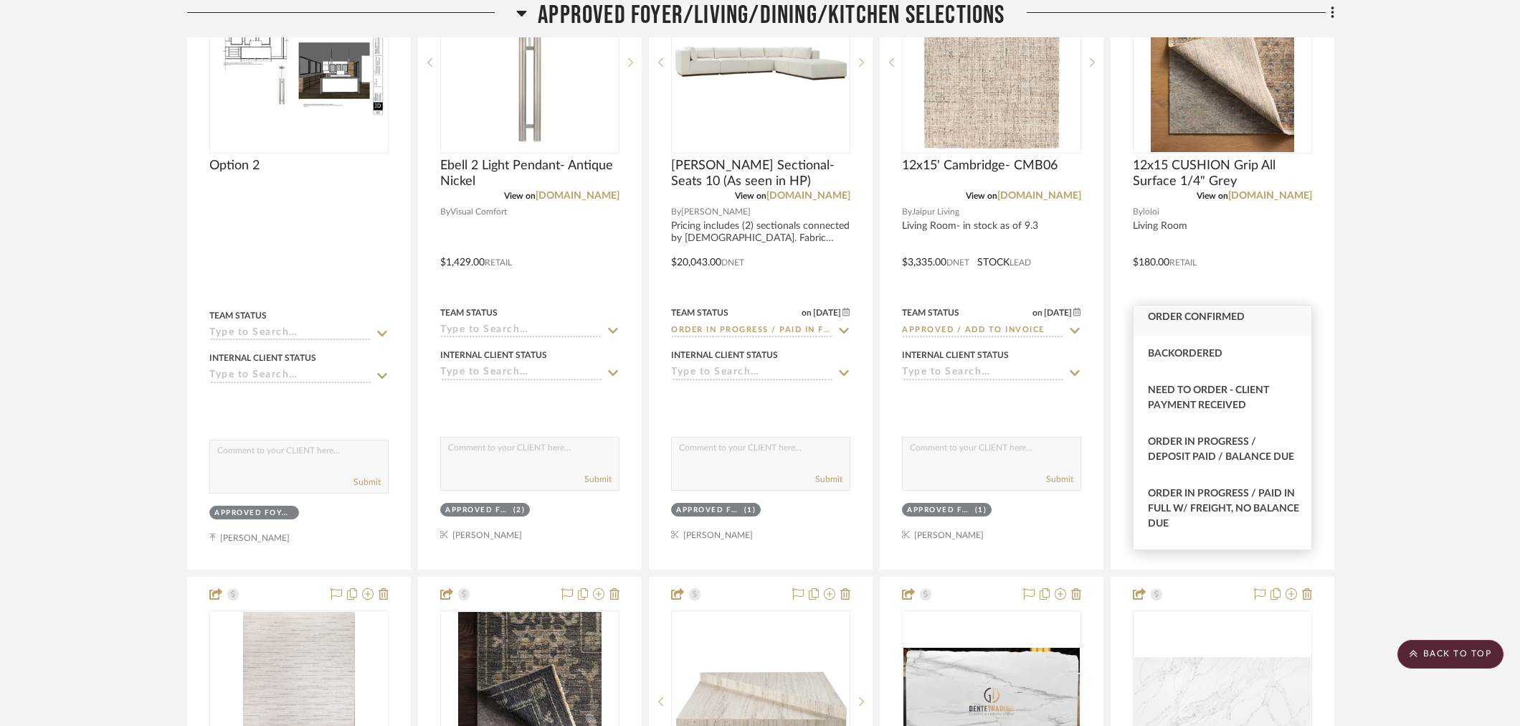
scroll to position [159, 0]
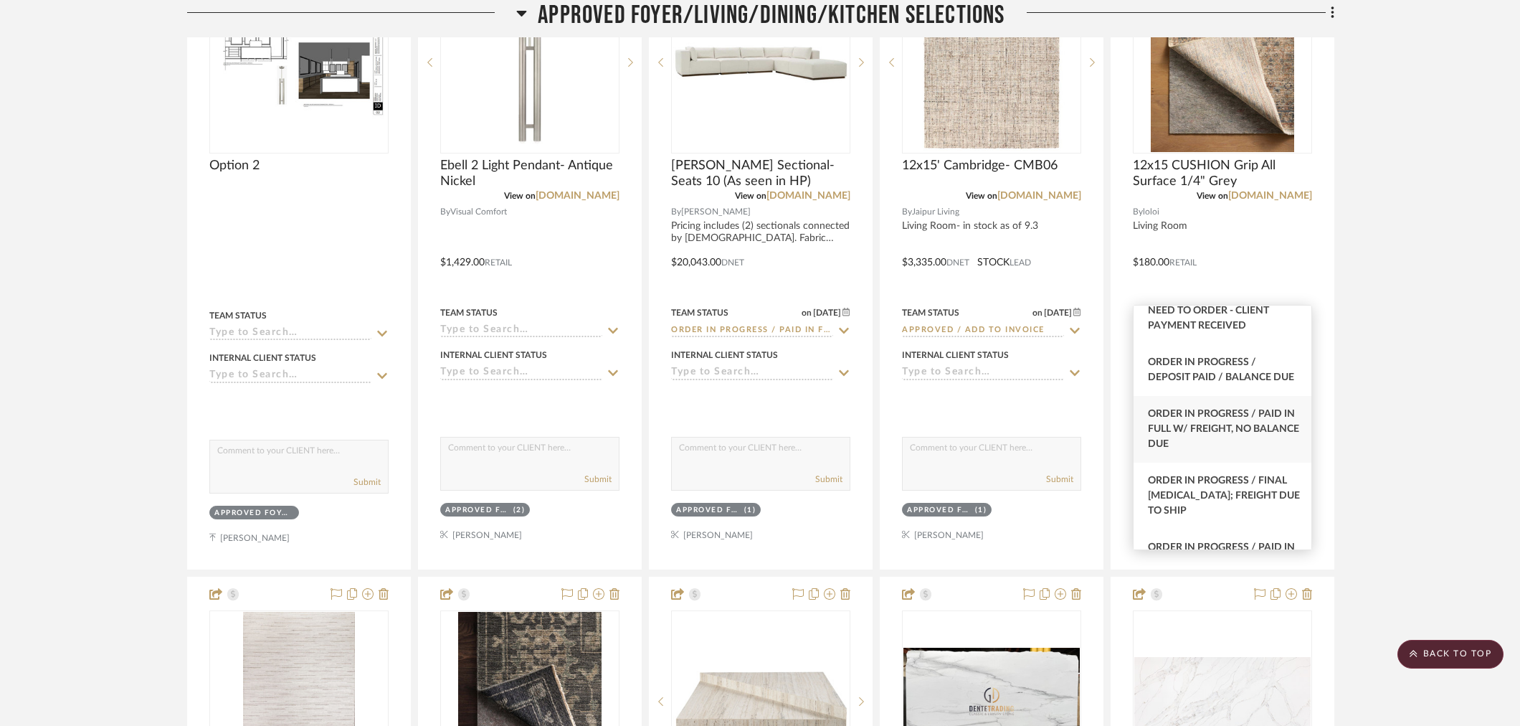
type input "order"
click at [1219, 435] on div "Order In Progress / Paid In Full w/ Freight, No Balance due" at bounding box center [1223, 429] width 178 height 67
type input "9/18/2025"
type input "Order In Progress / Paid In Full w/ Freight, No Balance due"
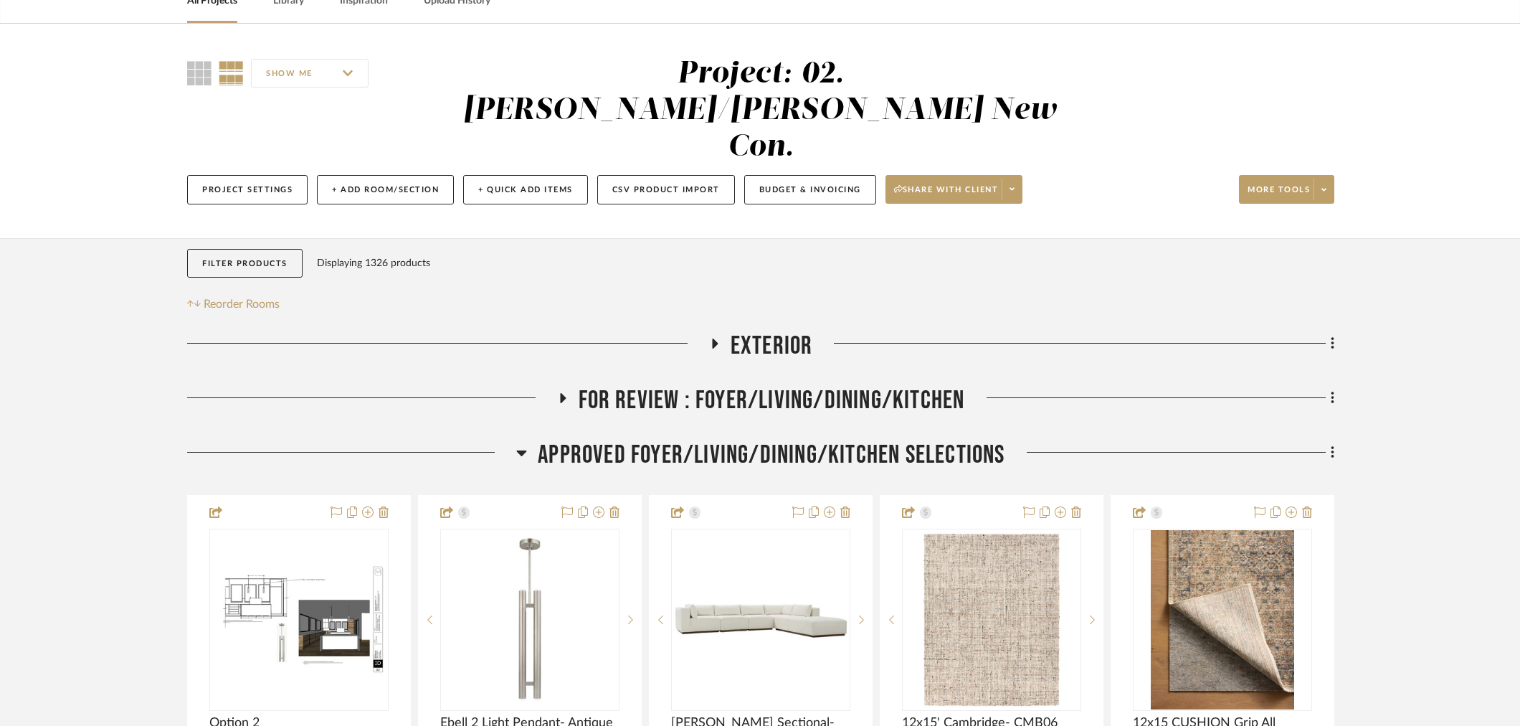
click at [763, 440] on span "APPROVED FOYER/LIVING/DINING/KITCHEN SELECTIONS" at bounding box center [771, 455] width 467 height 31
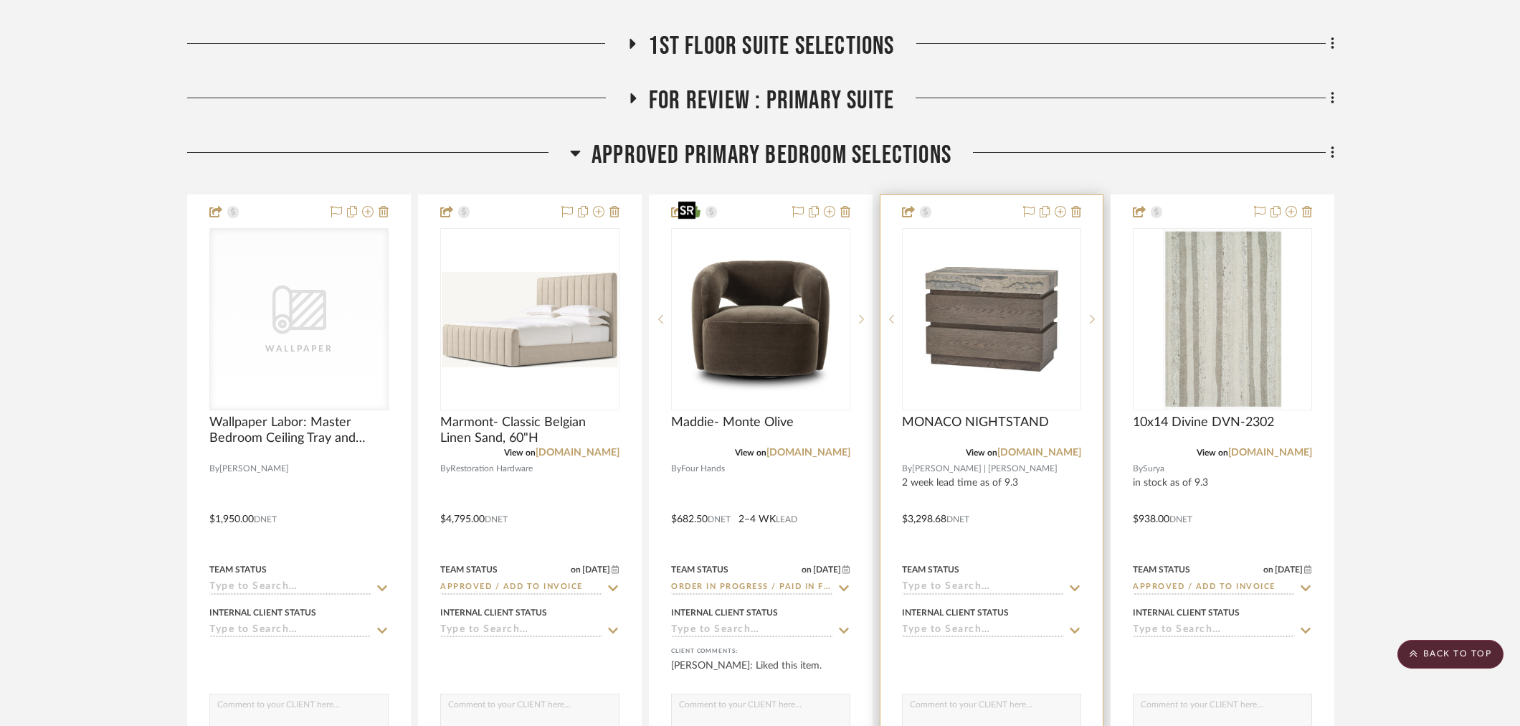
scroll to position [717, 0]
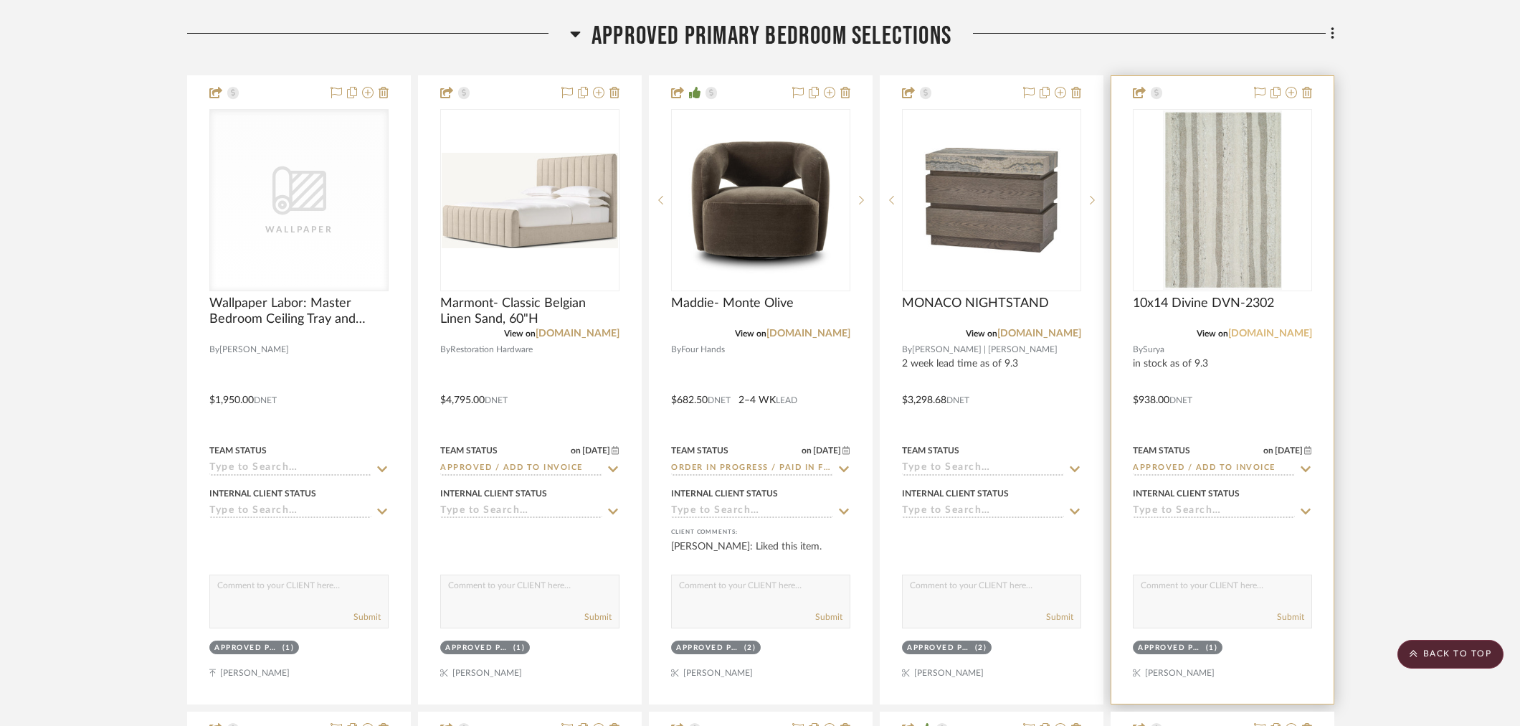
click at [1301, 328] on link "surya.com" at bounding box center [1271, 333] width 84 height 10
click at [1281, 328] on link "surya.com" at bounding box center [1271, 333] width 84 height 10
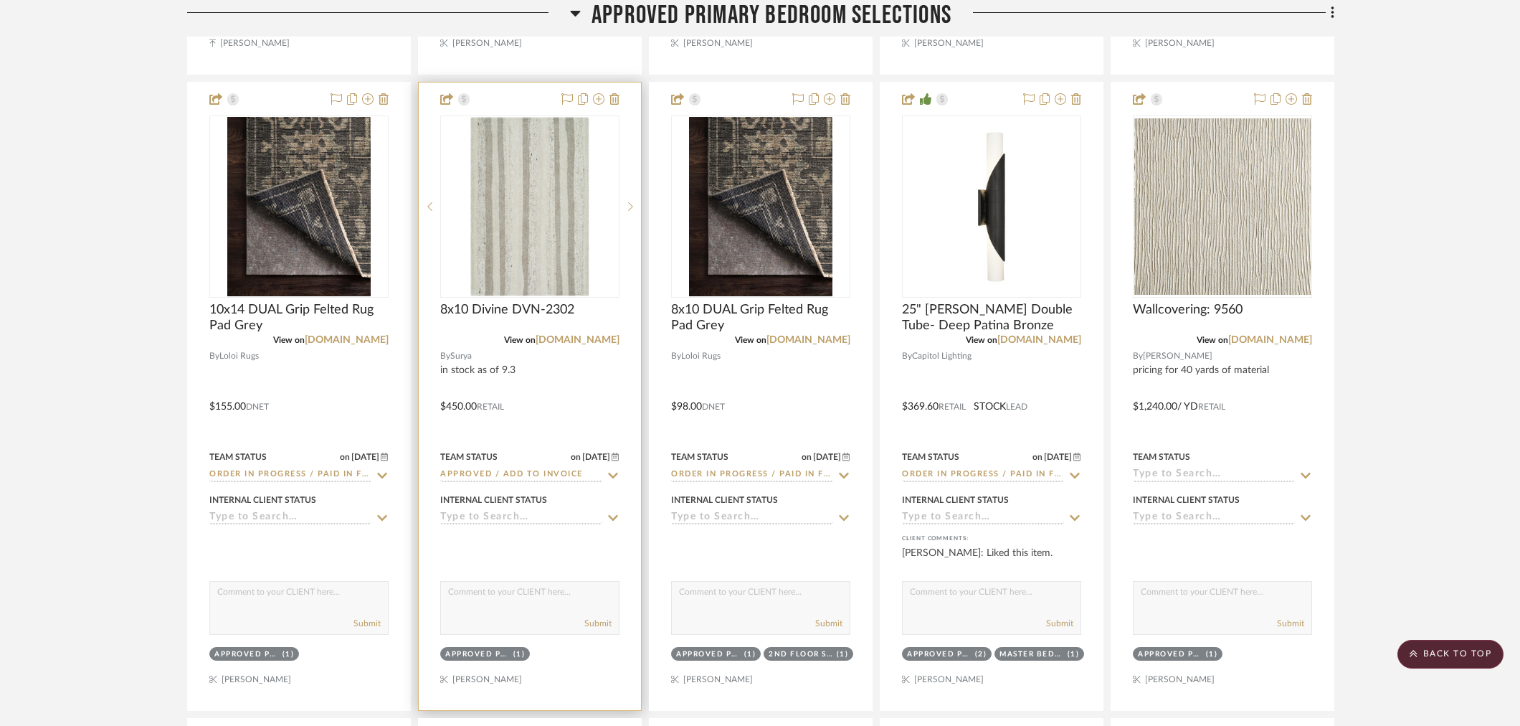
scroll to position [1354, 0]
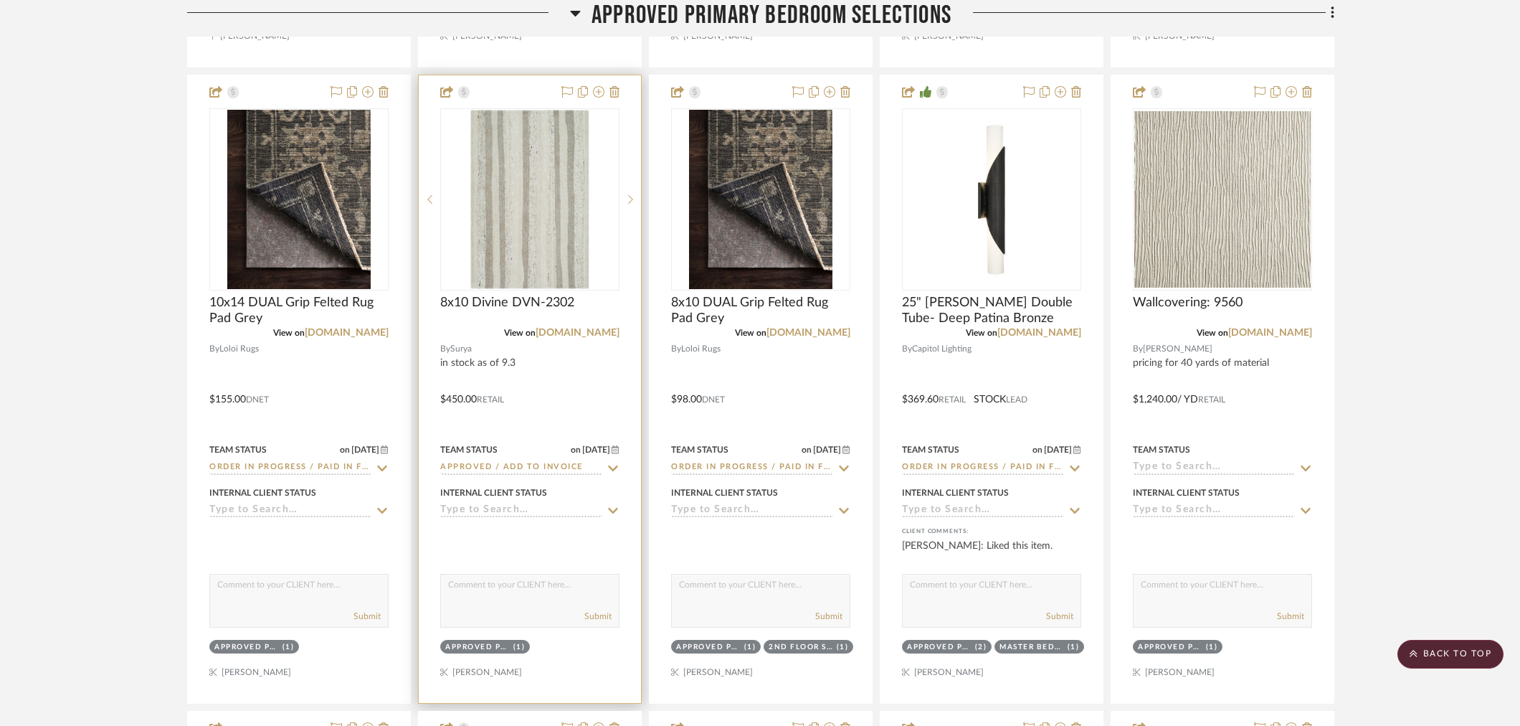
click at [501, 461] on input "Approved / Add to Invoice" at bounding box center [521, 468] width 162 height 14
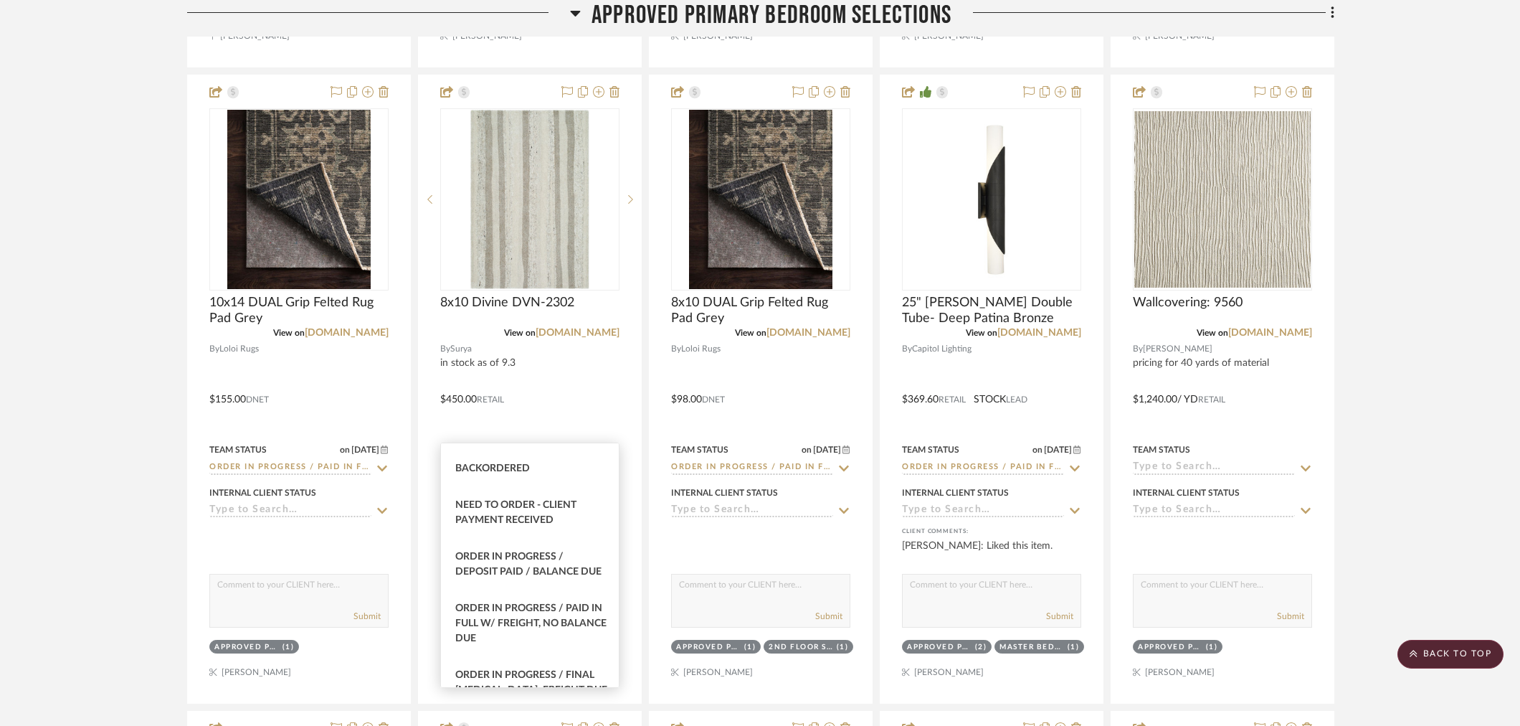
scroll to position [159, 0]
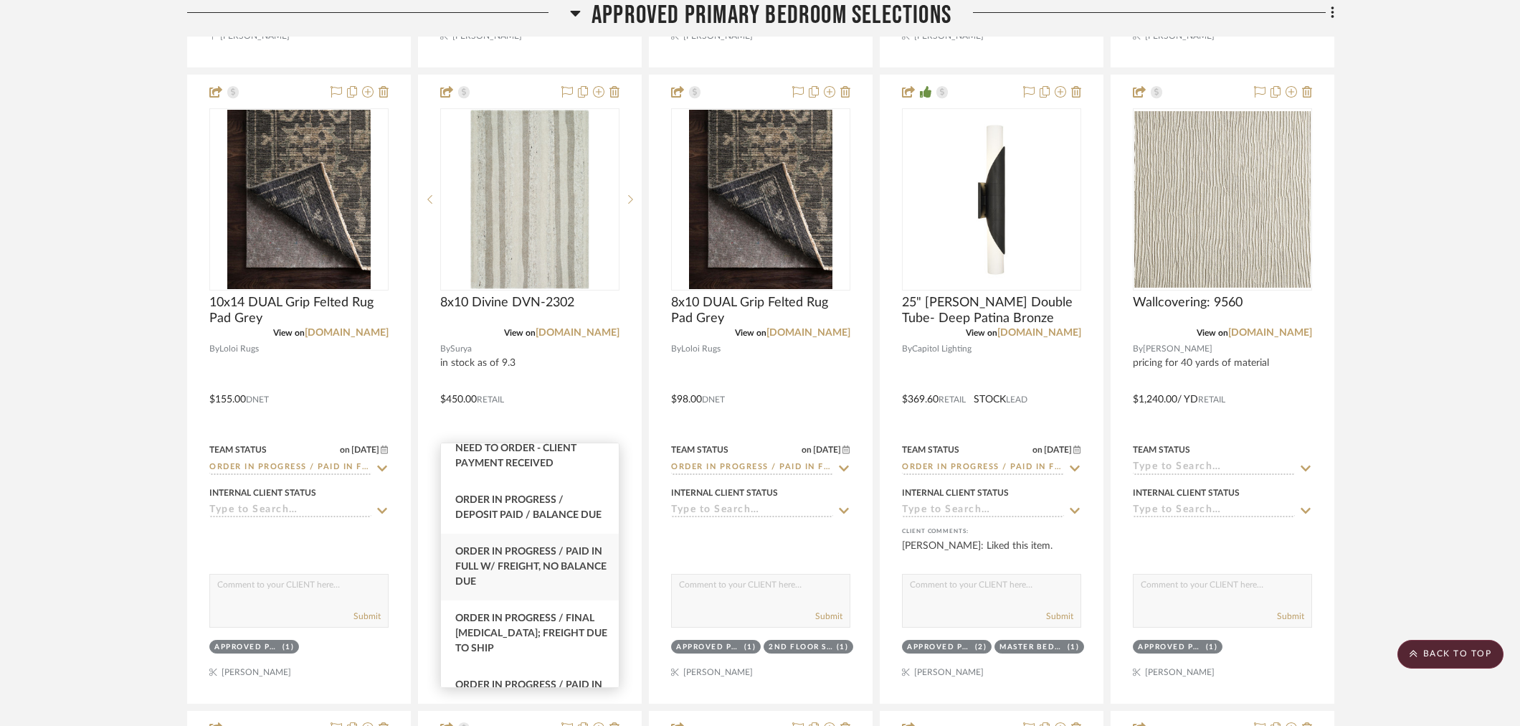
type input "order"
click at [534, 591] on div "Order In Progress / Paid In Full w/ Freight, No Balance due" at bounding box center [530, 567] width 178 height 67
type input "9/18/2025"
type input "Order In Progress / Paid In Full w/ Freight, No Balance due"
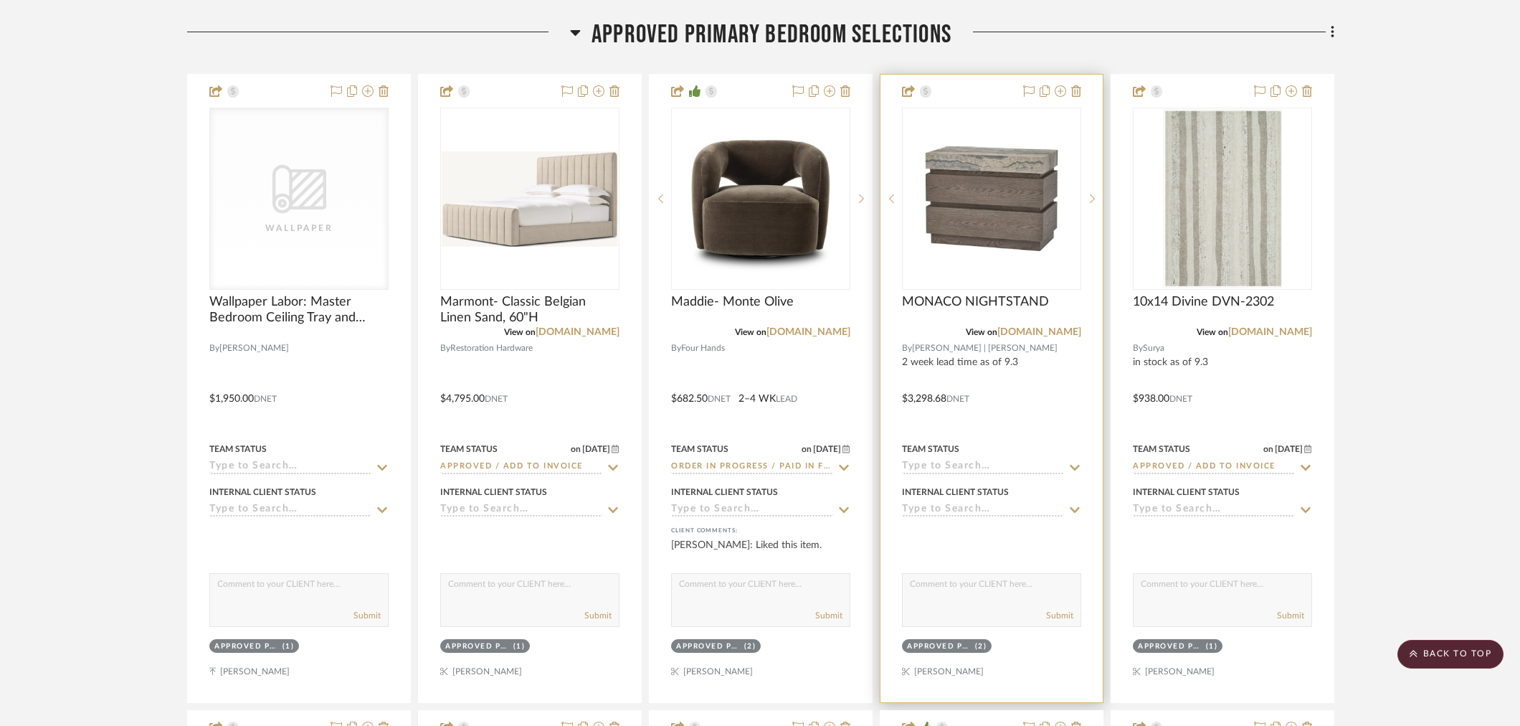
scroll to position [637, 0]
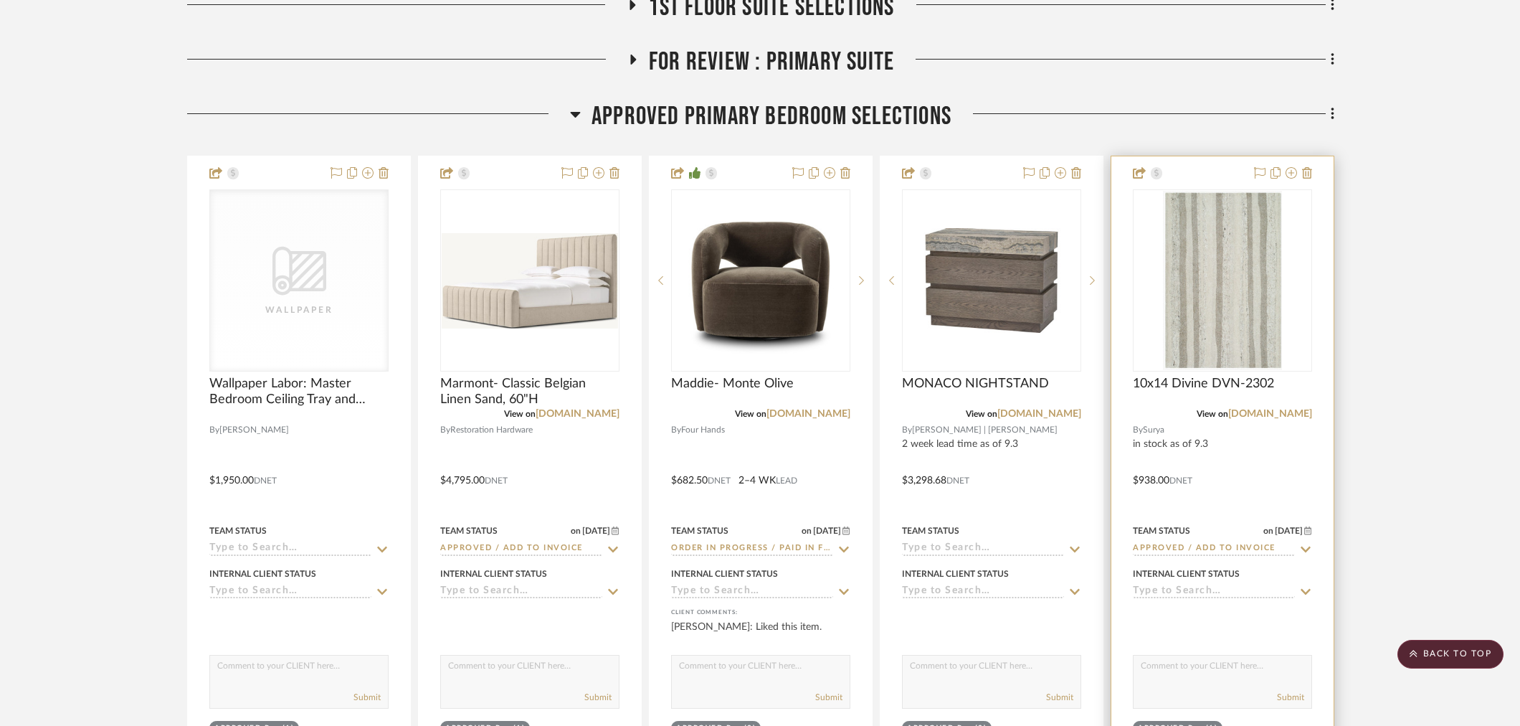
click at [1194, 542] on input "Approved / Add to Invoice" at bounding box center [1214, 549] width 162 height 14
type input "s"
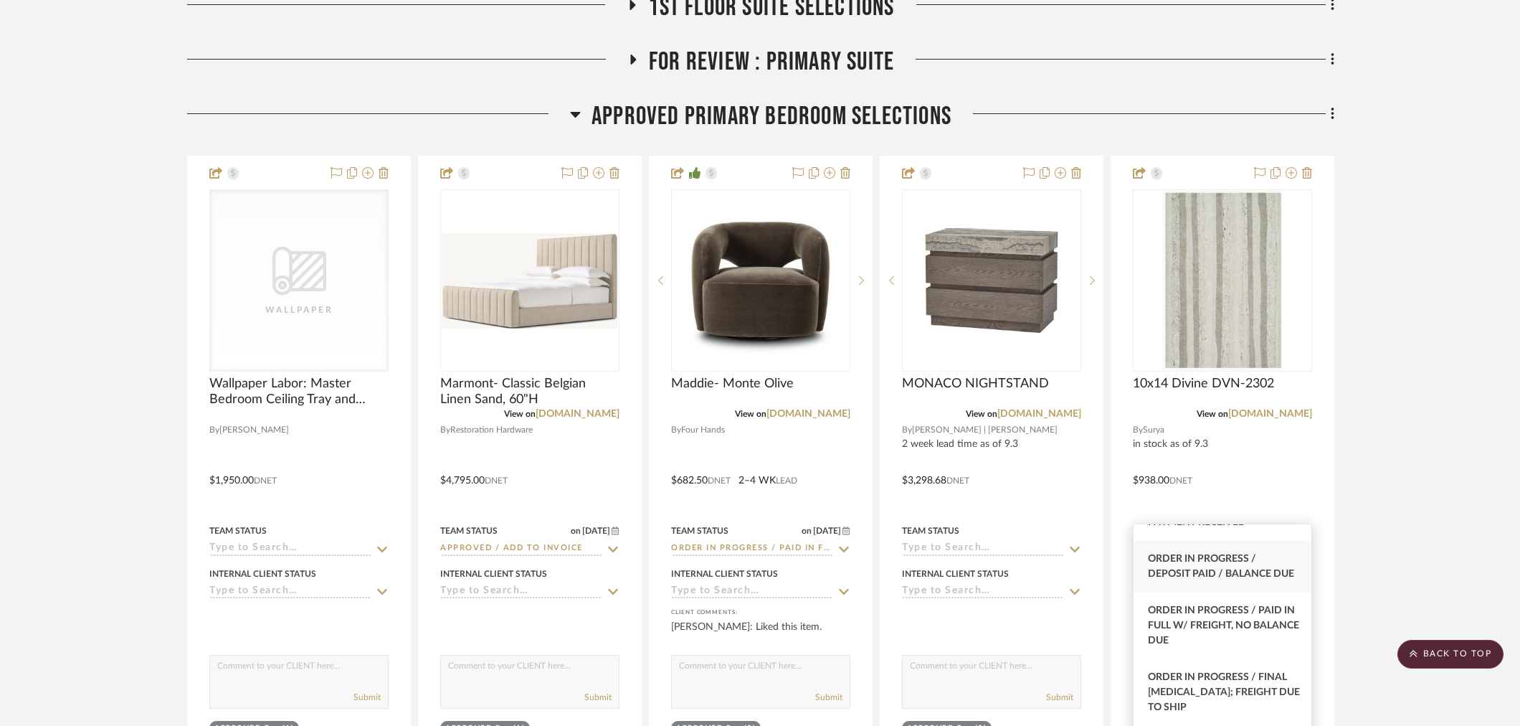
scroll to position [239, 0]
type input "order"
click at [1210, 588] on span "Order In Progress / Paid In Full w/ Freight, No Balance due" at bounding box center [1223, 568] width 151 height 40
type input "9/18/2025"
type input "Order In Progress / Paid In Full w/ Freight, No Balance due"
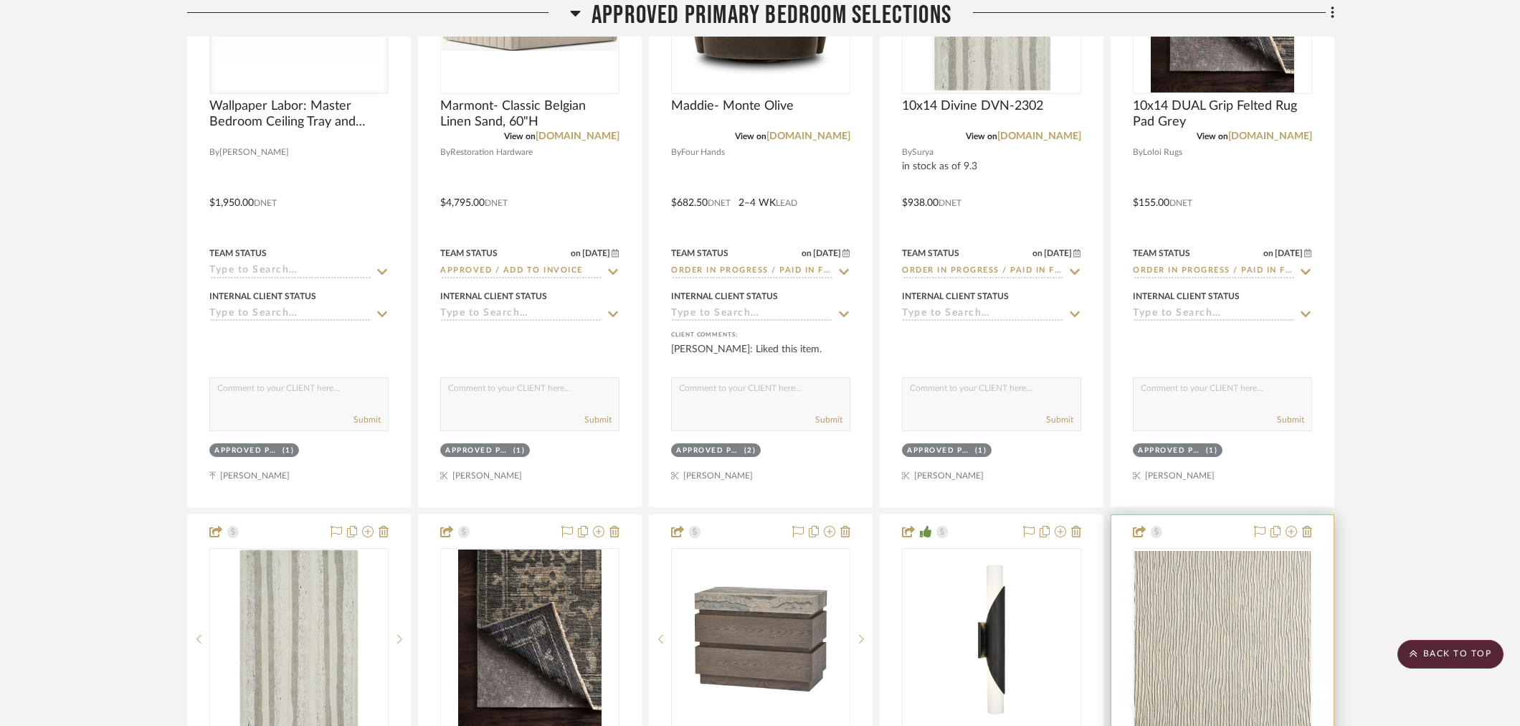
scroll to position [1153, 0]
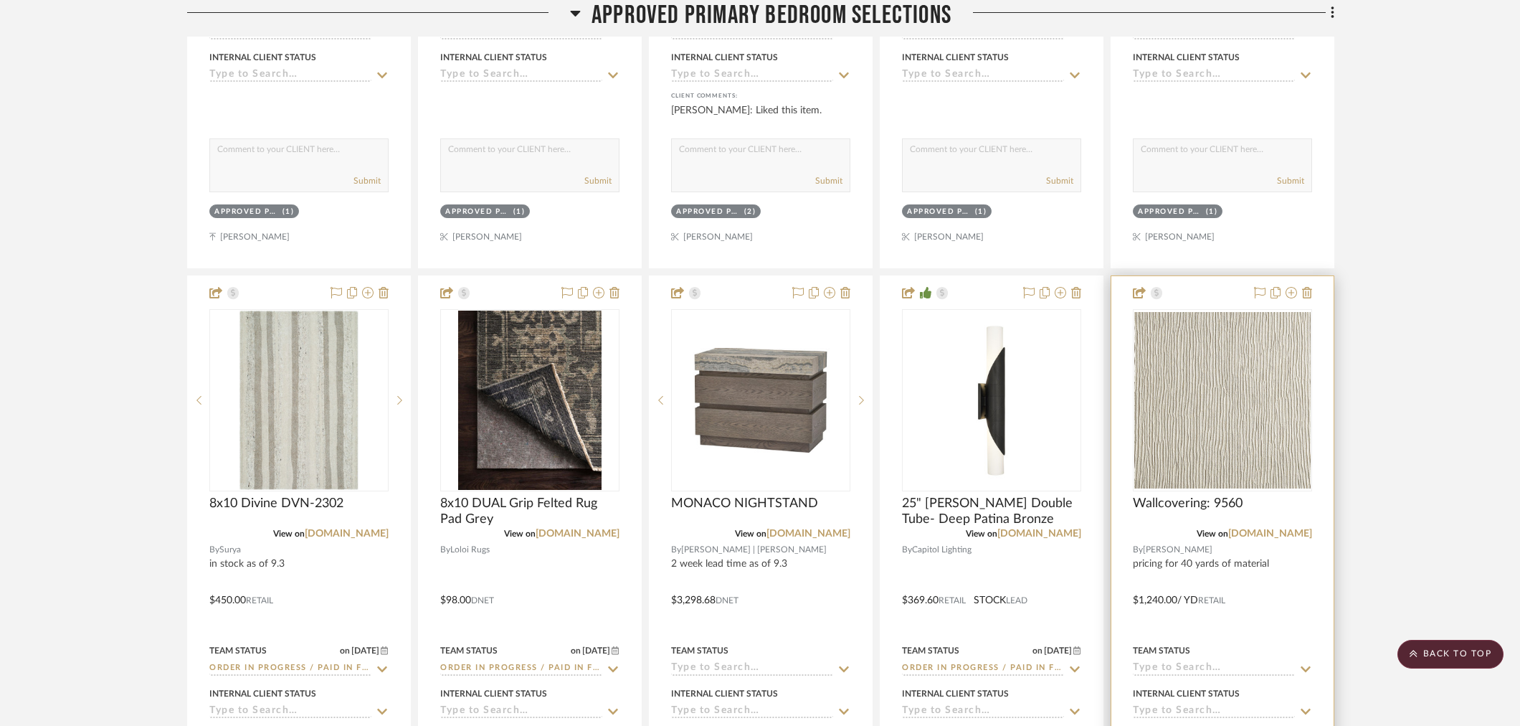
click at [1198, 662] on input at bounding box center [1214, 669] width 162 height 14
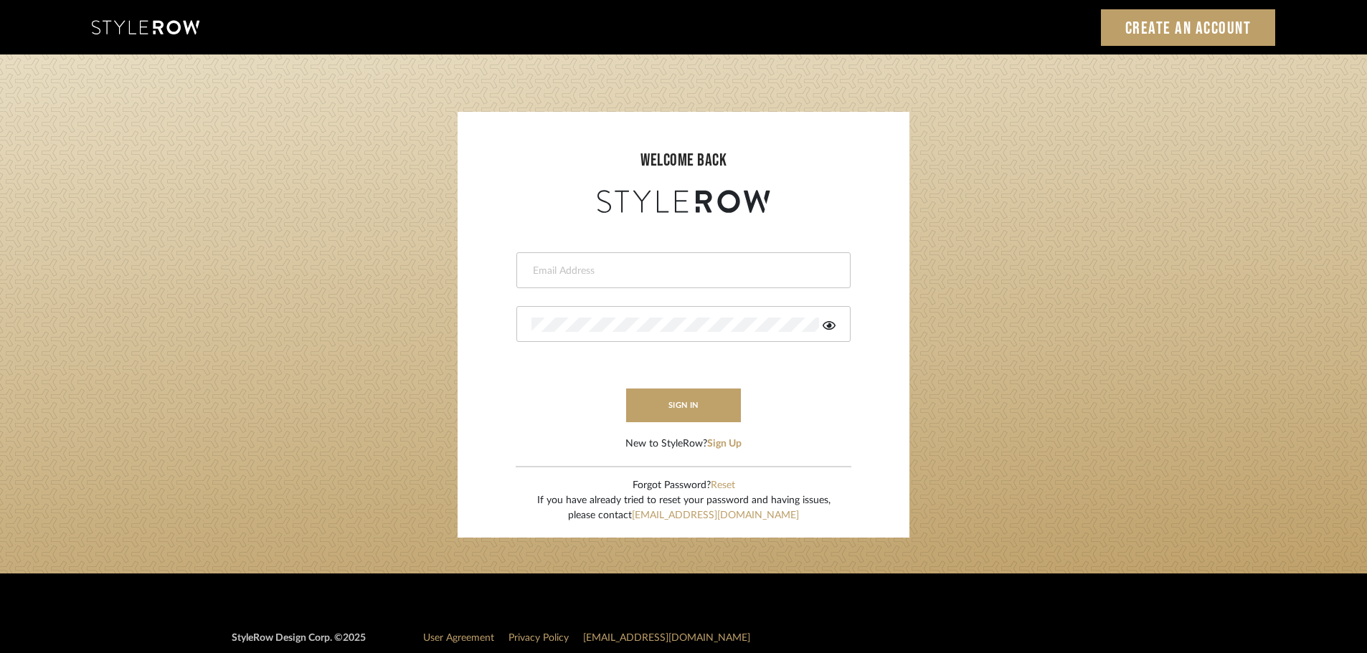
click at [593, 283] on div at bounding box center [683, 270] width 334 height 36
type input "[PERSON_NAME][EMAIL_ADDRESS][DOMAIN_NAME]"
click at [681, 406] on button "sign in" at bounding box center [683, 406] width 115 height 34
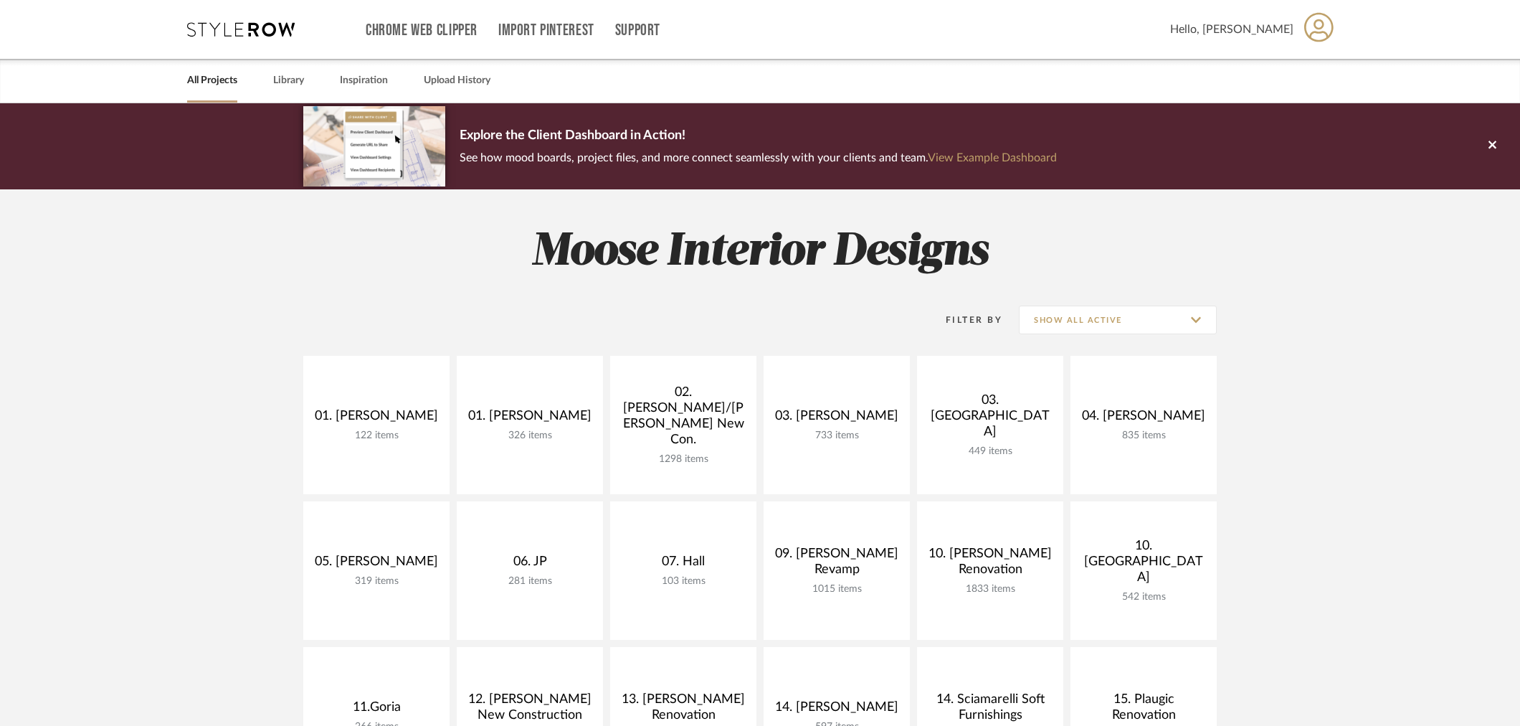
click at [298, 80] on link "Library" at bounding box center [288, 80] width 31 height 19
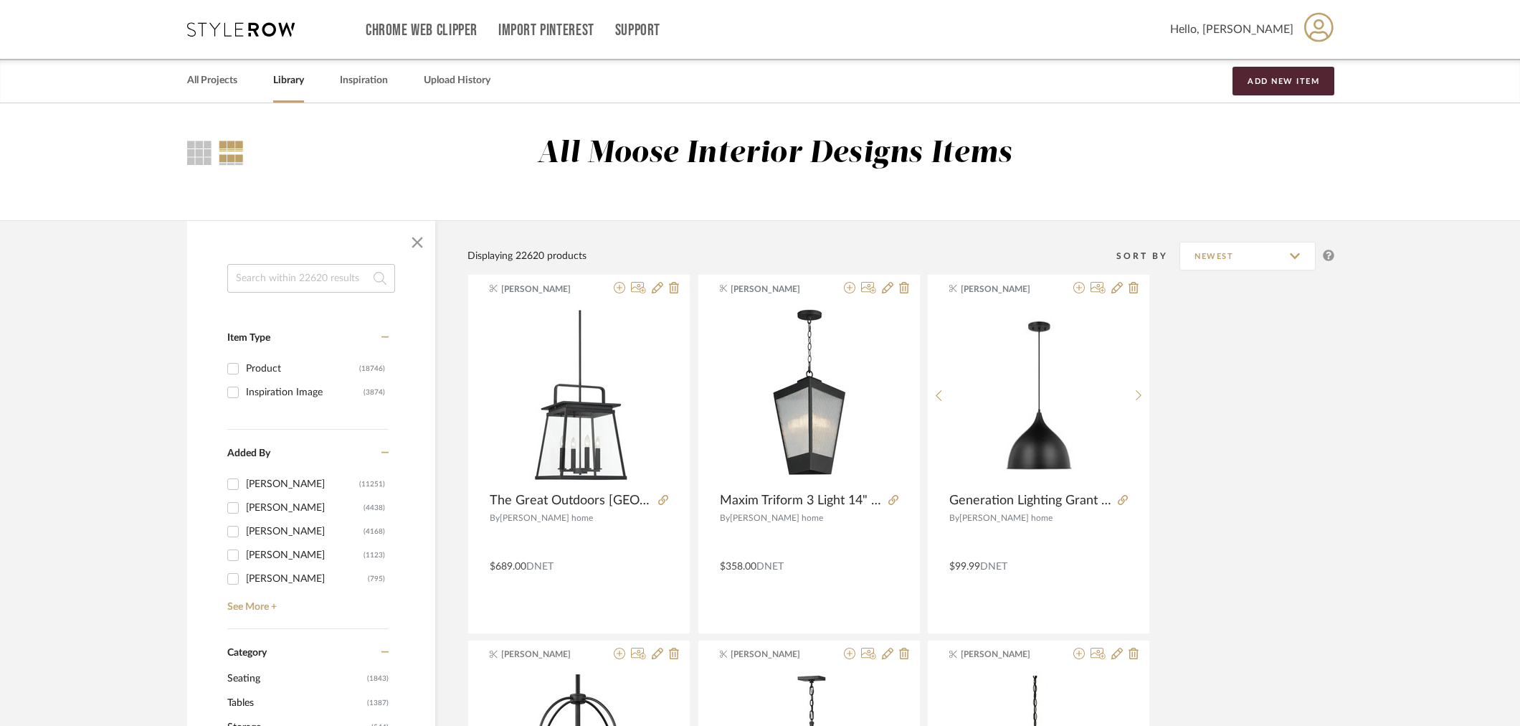
click at [298, 265] on input at bounding box center [311, 278] width 168 height 29
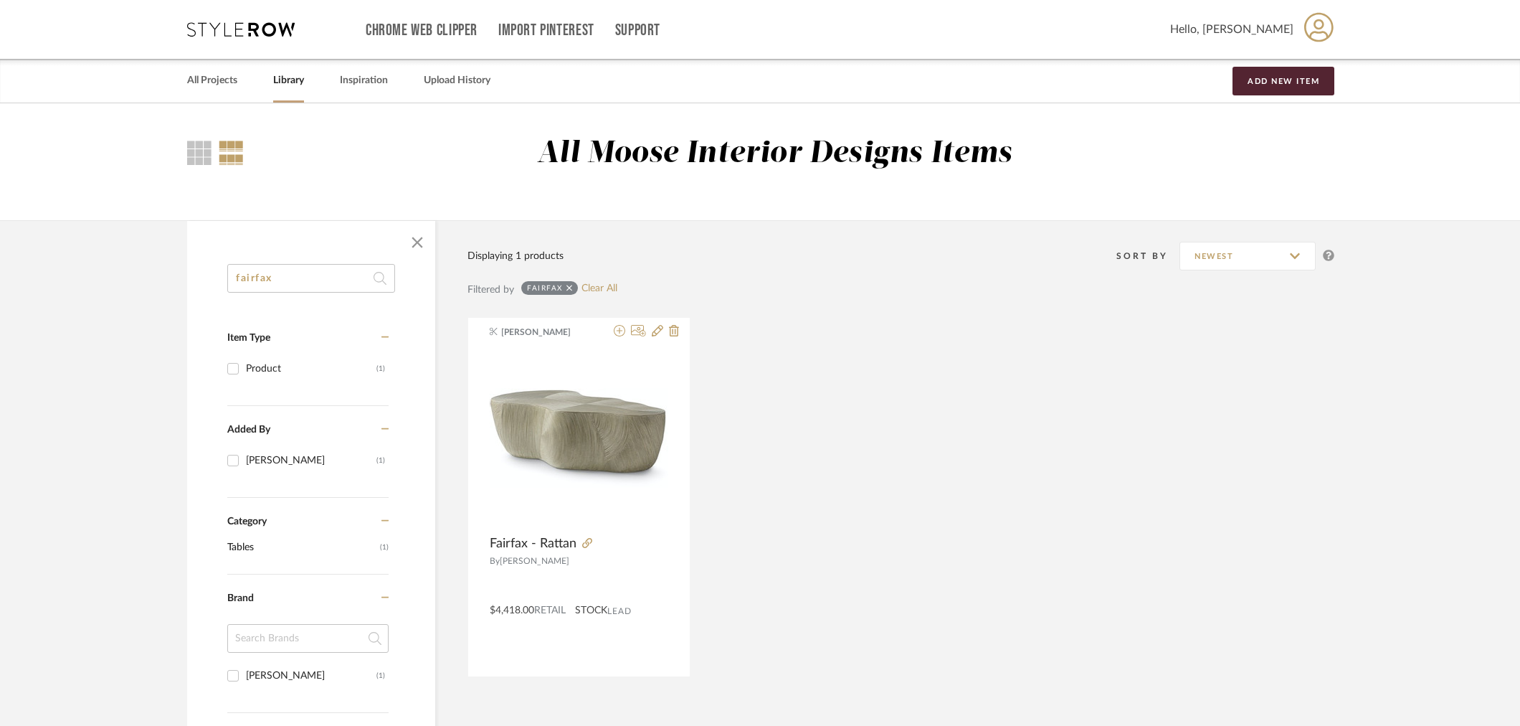
drag, startPoint x: 303, startPoint y: 288, endPoint x: 145, endPoint y: 258, distance: 160.5
click at [149, 260] on library-search-items "fairfax Item Type Product (1) Added By Maria Ortega (1) Category Tables (1) Bra…" at bounding box center [760, 633] width 1520 height 826
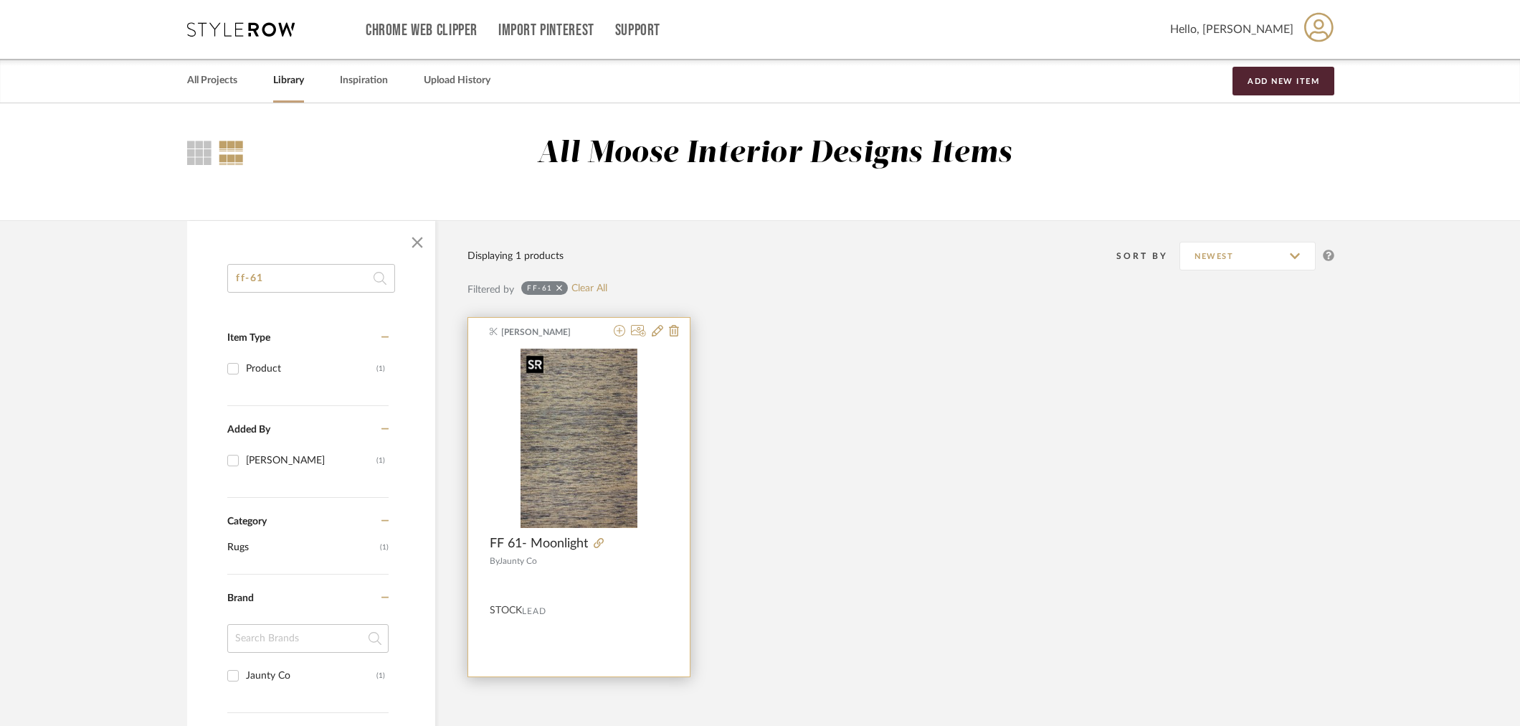
type input "ff-61"
click at [0, 0] on img at bounding box center [0, 0] width 0 height 0
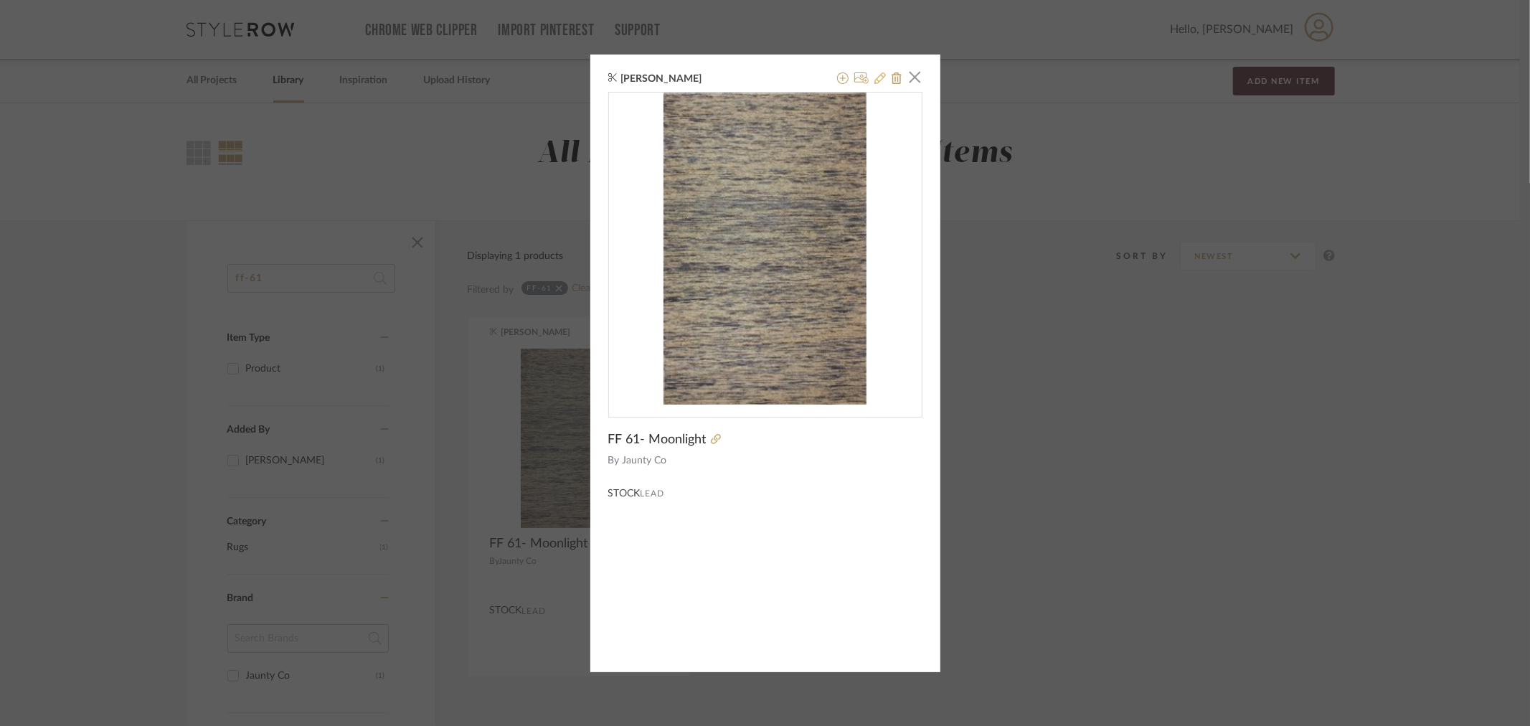
click at [876, 79] on icon at bounding box center [879, 77] width 11 height 11
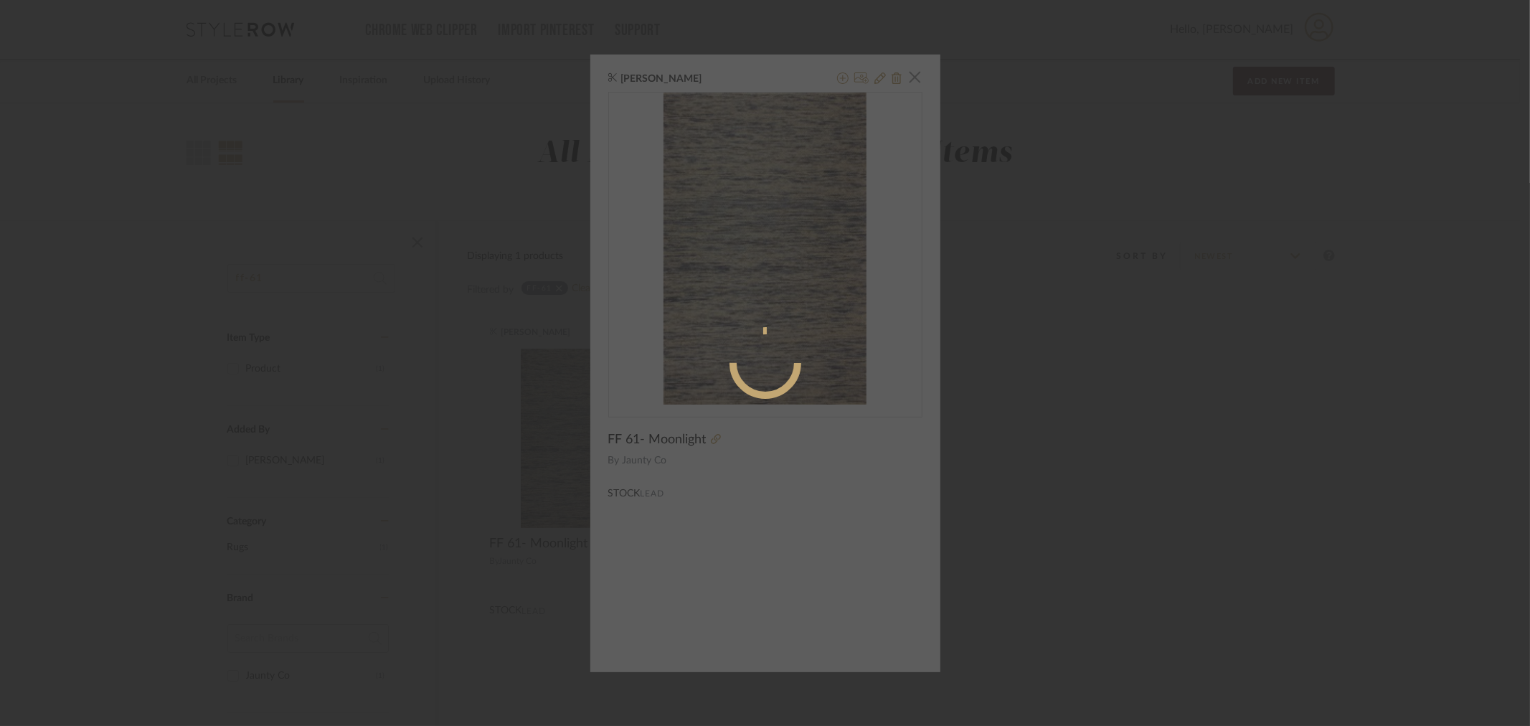
radio input "true"
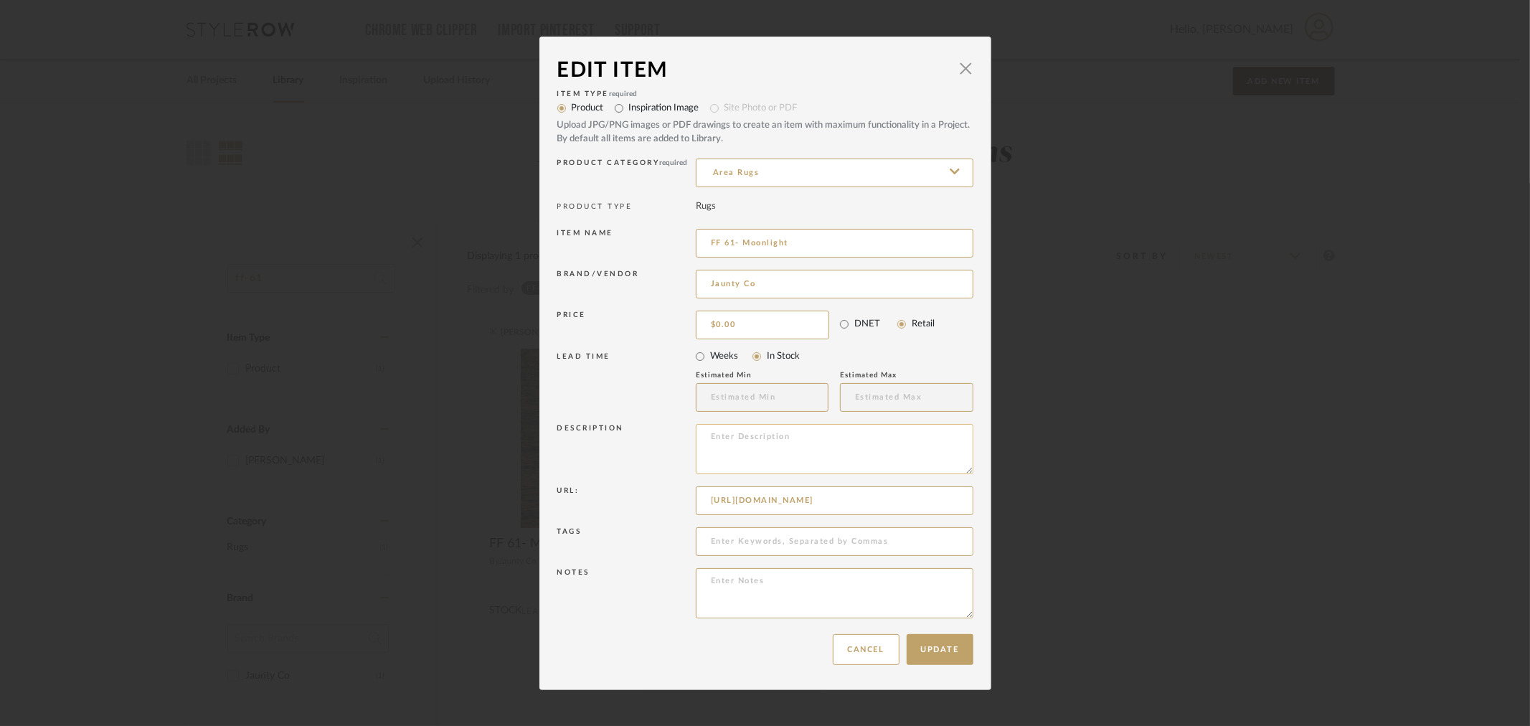
click at [782, 435] on textarea at bounding box center [835, 449] width 278 height 50
type textarea "discontinued"
click at [937, 646] on button "Update" at bounding box center [940, 649] width 67 height 31
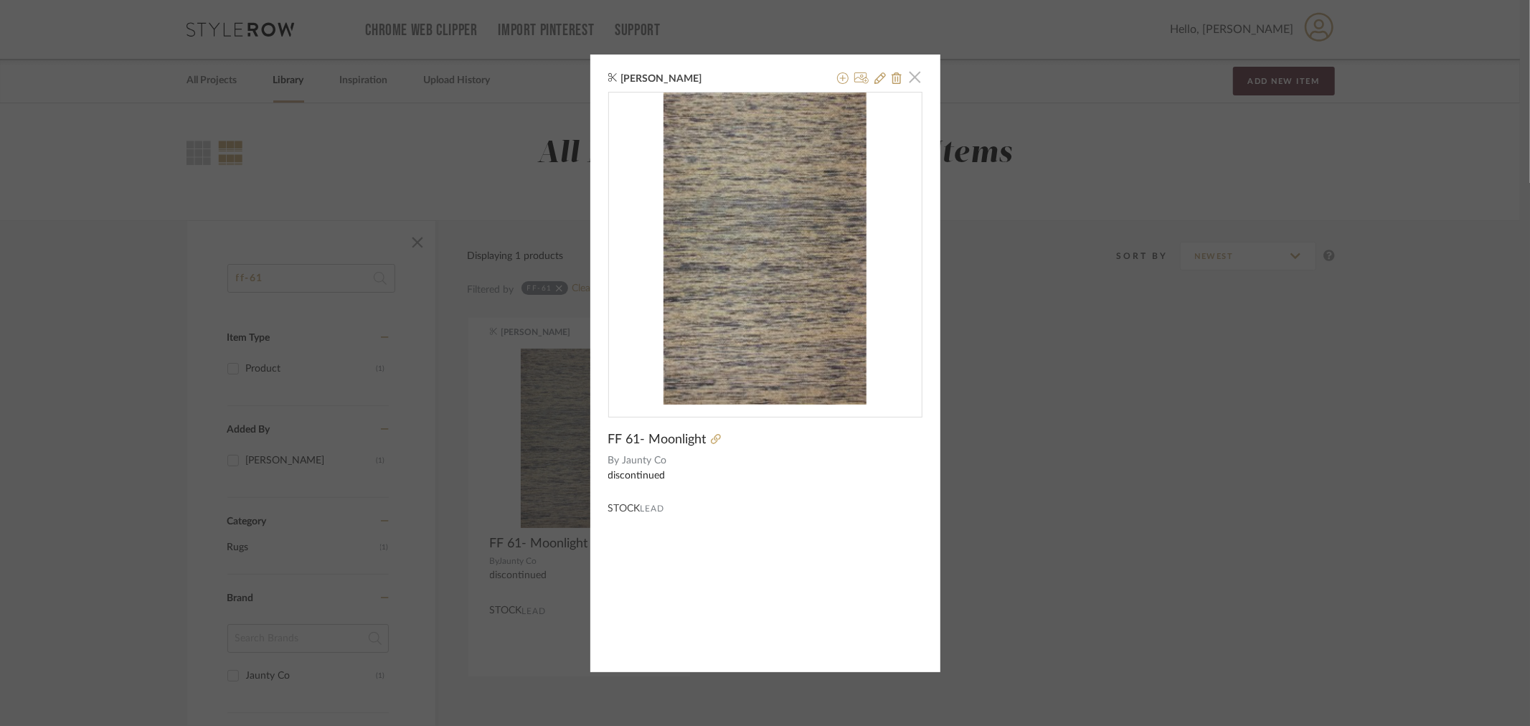
click at [911, 77] on span "button" at bounding box center [915, 77] width 29 height 29
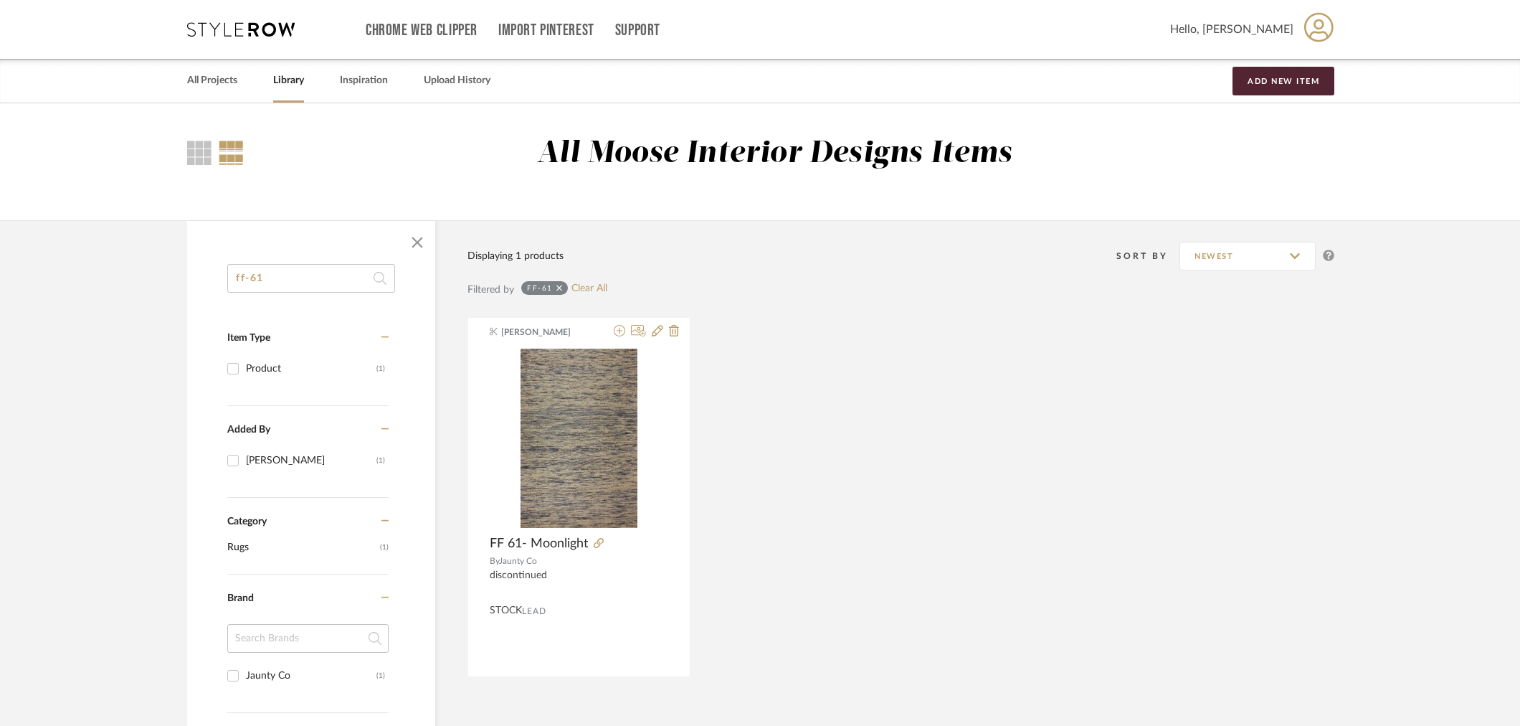
click at [278, 276] on input "ff-61" at bounding box center [311, 278] width 168 height 29
type input "ff-6"
click at [961, 382] on div "Maria Ortega FF 61- Moonlight By Jaunty Co discontinued STOCK Lead" at bounding box center [901, 496] width 867 height 359
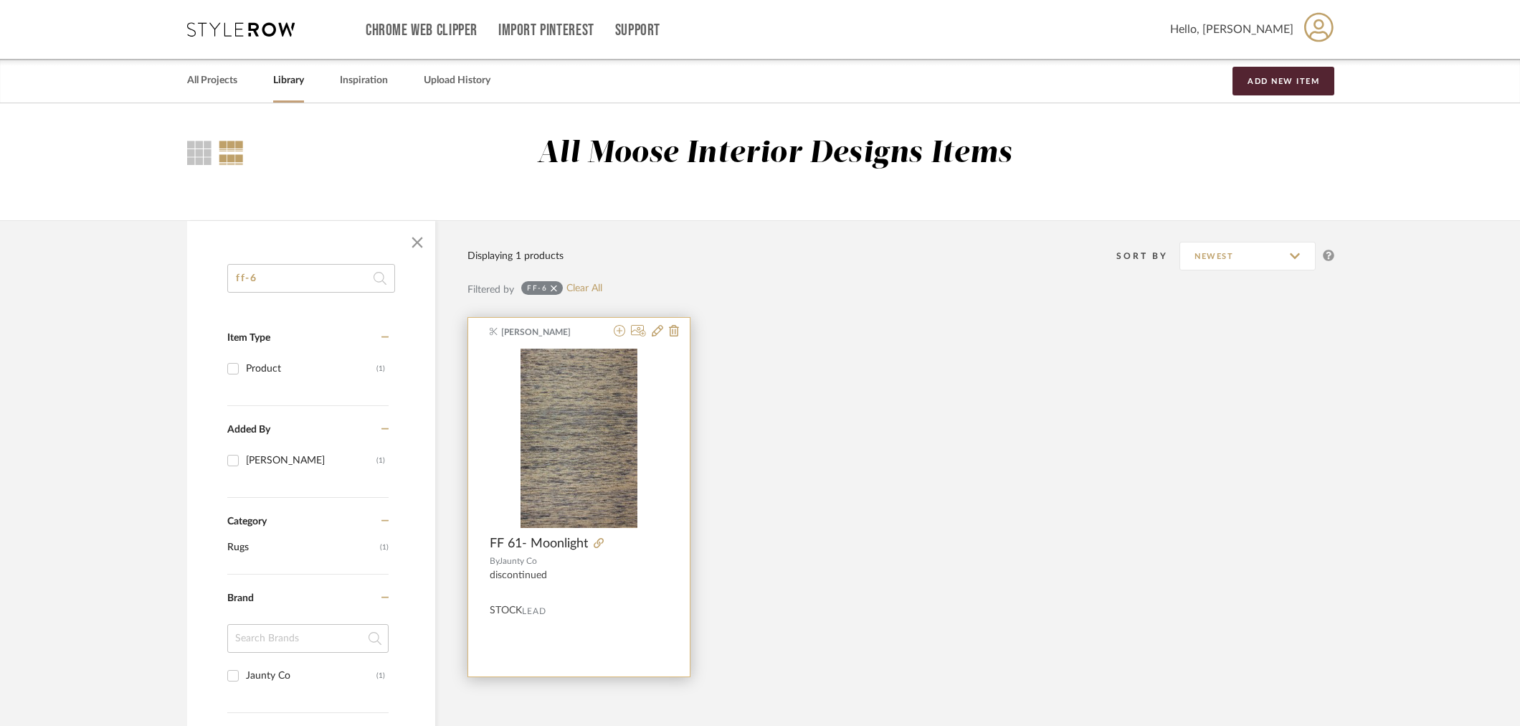
click at [548, 544] on span "FF 61- Moonlight" at bounding box center [539, 544] width 98 height 16
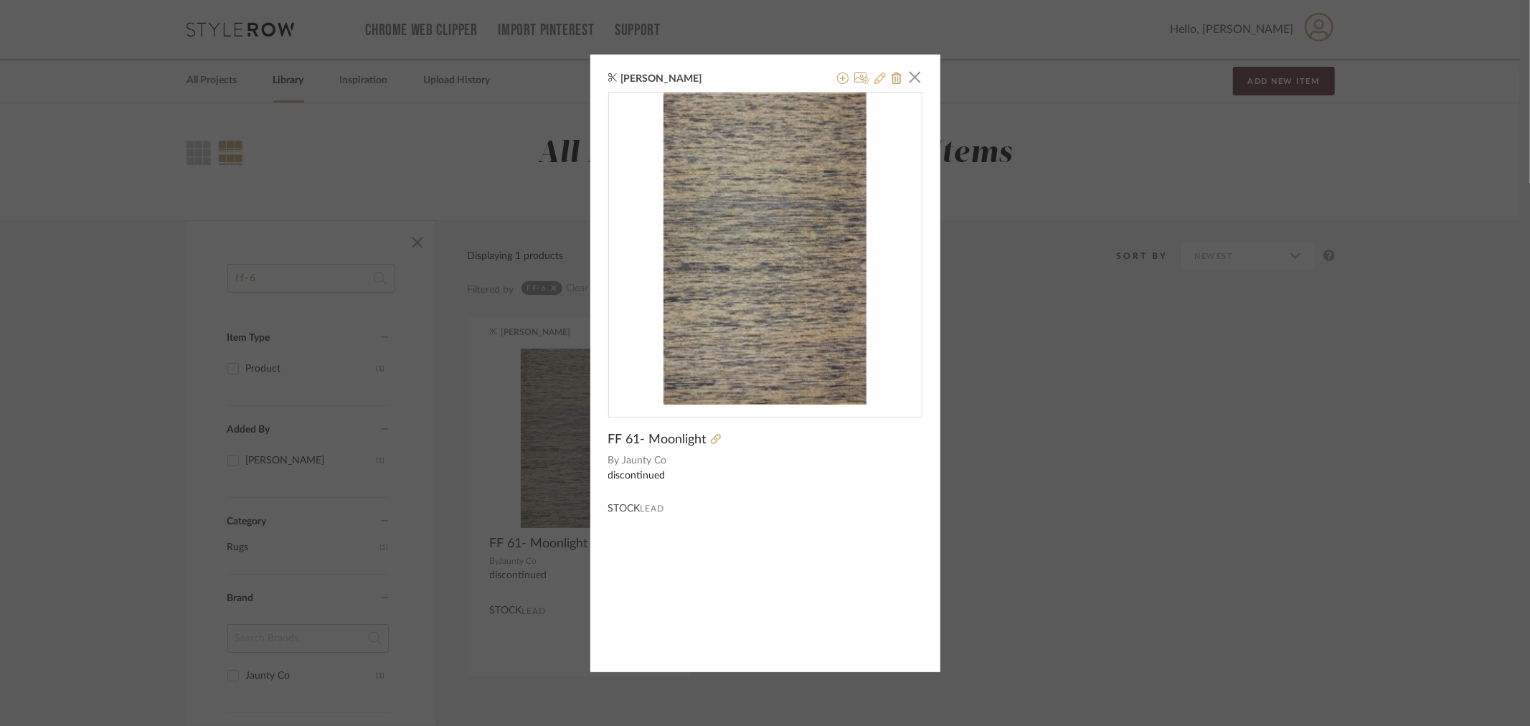
click at [876, 73] on icon at bounding box center [879, 77] width 11 height 11
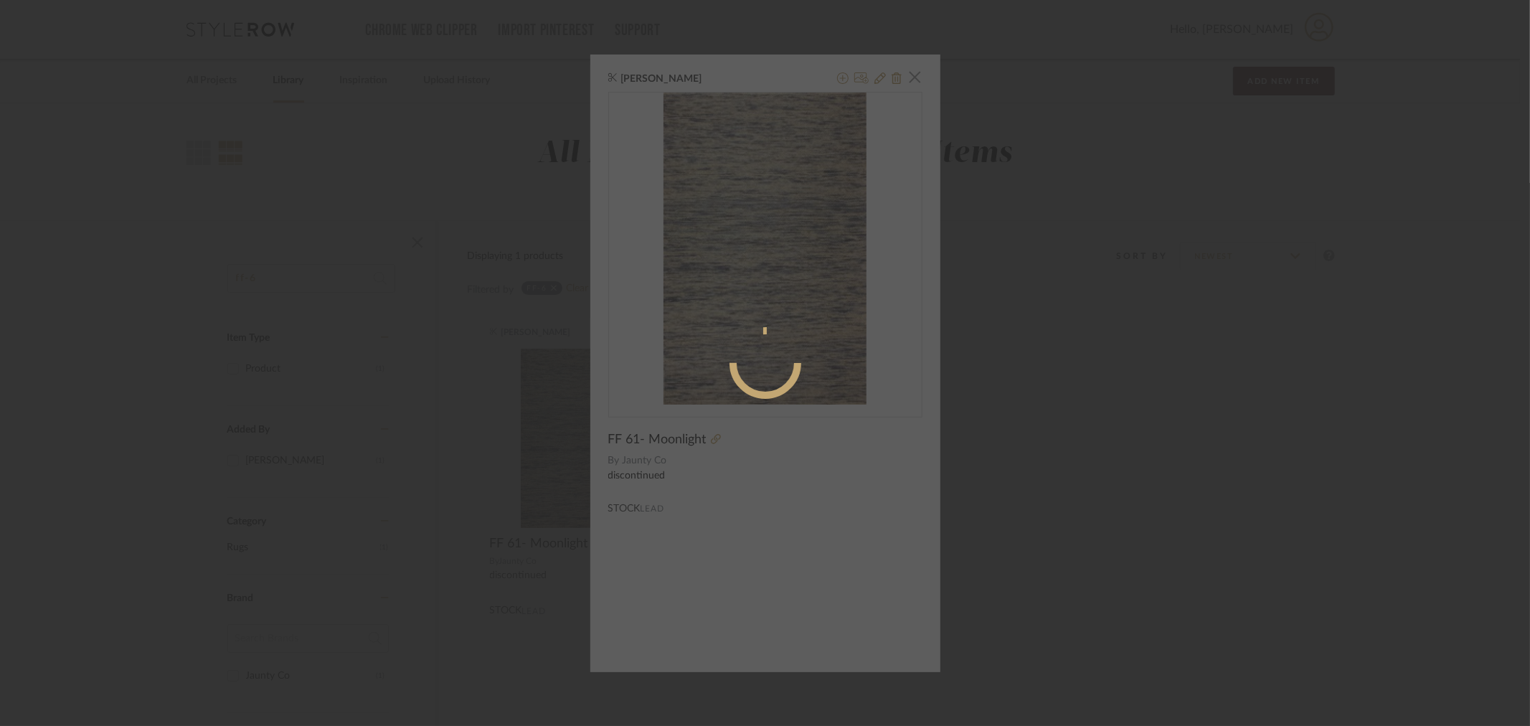
radio input "true"
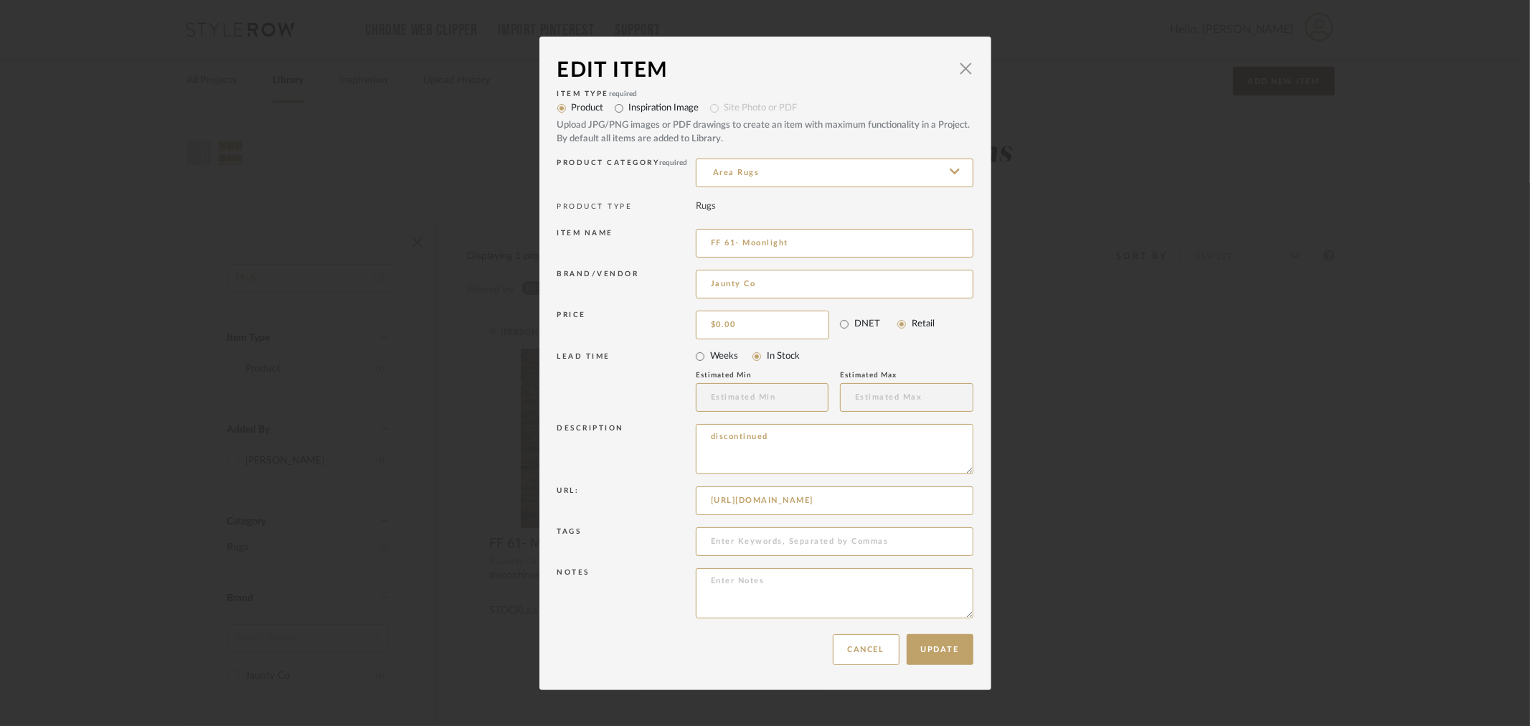
drag, startPoint x: 800, startPoint y: 433, endPoint x: 640, endPoint y: 432, distance: 159.2
click at [640, 432] on div "Description discontinued" at bounding box center [765, 451] width 416 height 62
click at [956, 645] on button "Update" at bounding box center [940, 649] width 67 height 31
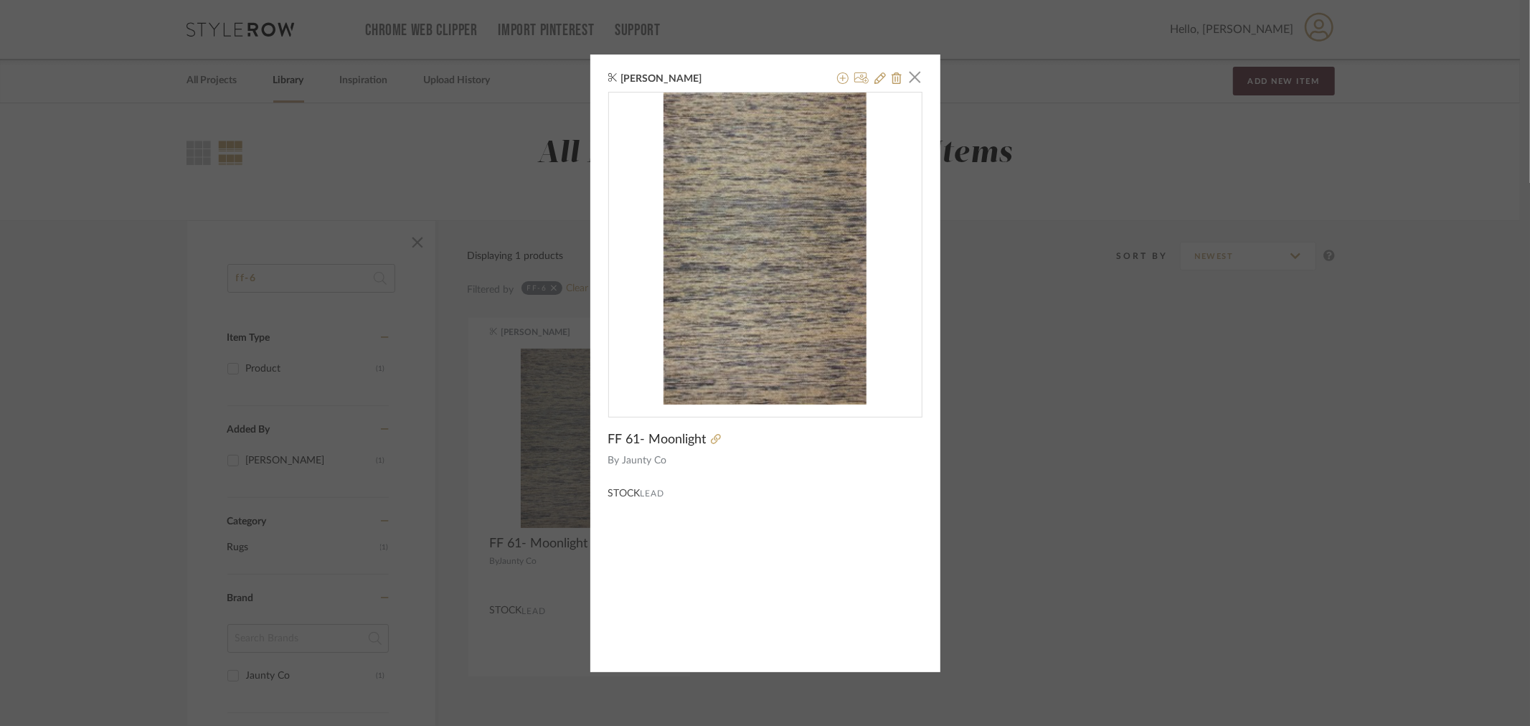
click at [1236, 394] on div "Maria Ortega × FF 61- Moonlight By Jaunty Co STOCK Lead" at bounding box center [765, 363] width 1530 height 726
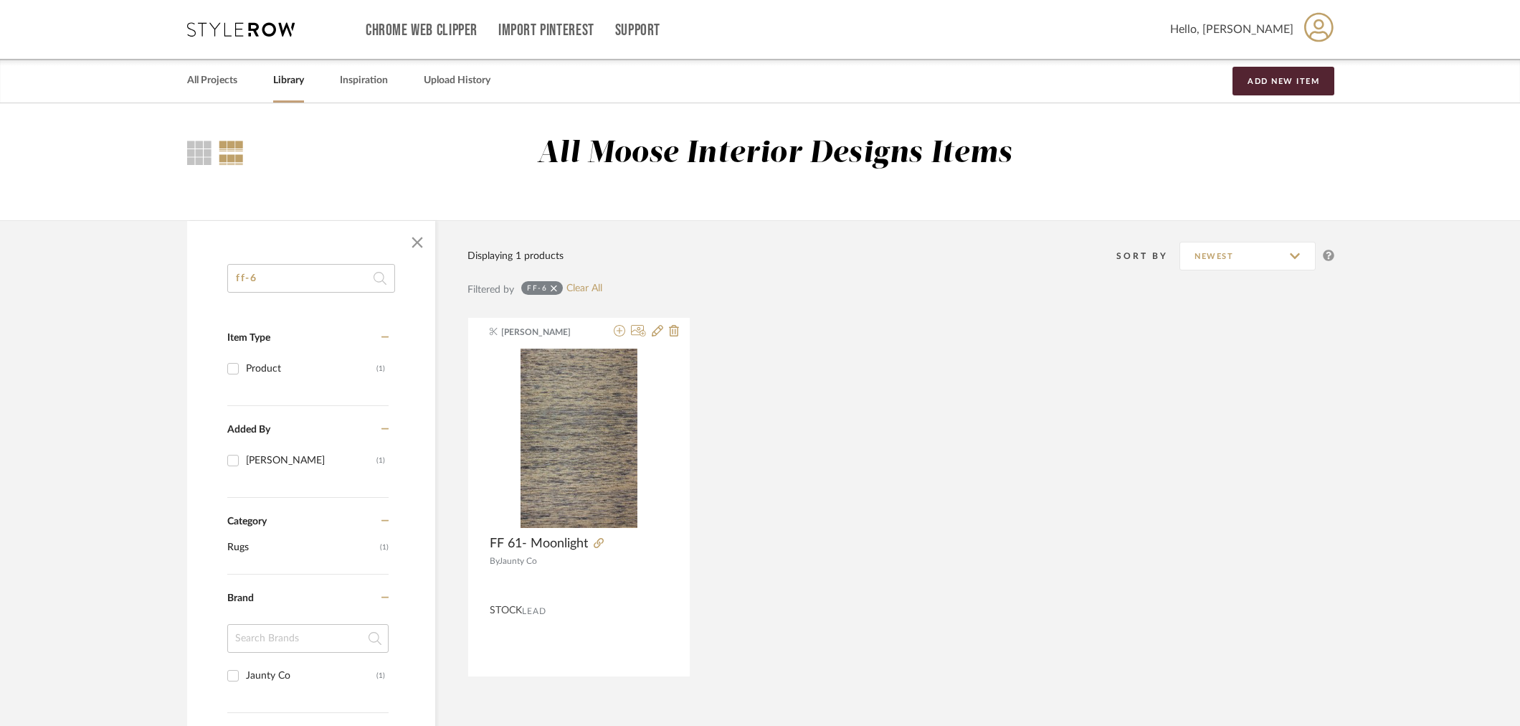
drag, startPoint x: 262, startPoint y: 276, endPoint x: 175, endPoint y: 280, distance: 86.9
click at [175, 280] on div "ff-6 Item Type Product (1) Added By Maria Ortega (1) Category Rugs (1) Brand Ja…" at bounding box center [760, 633] width 1189 height 826
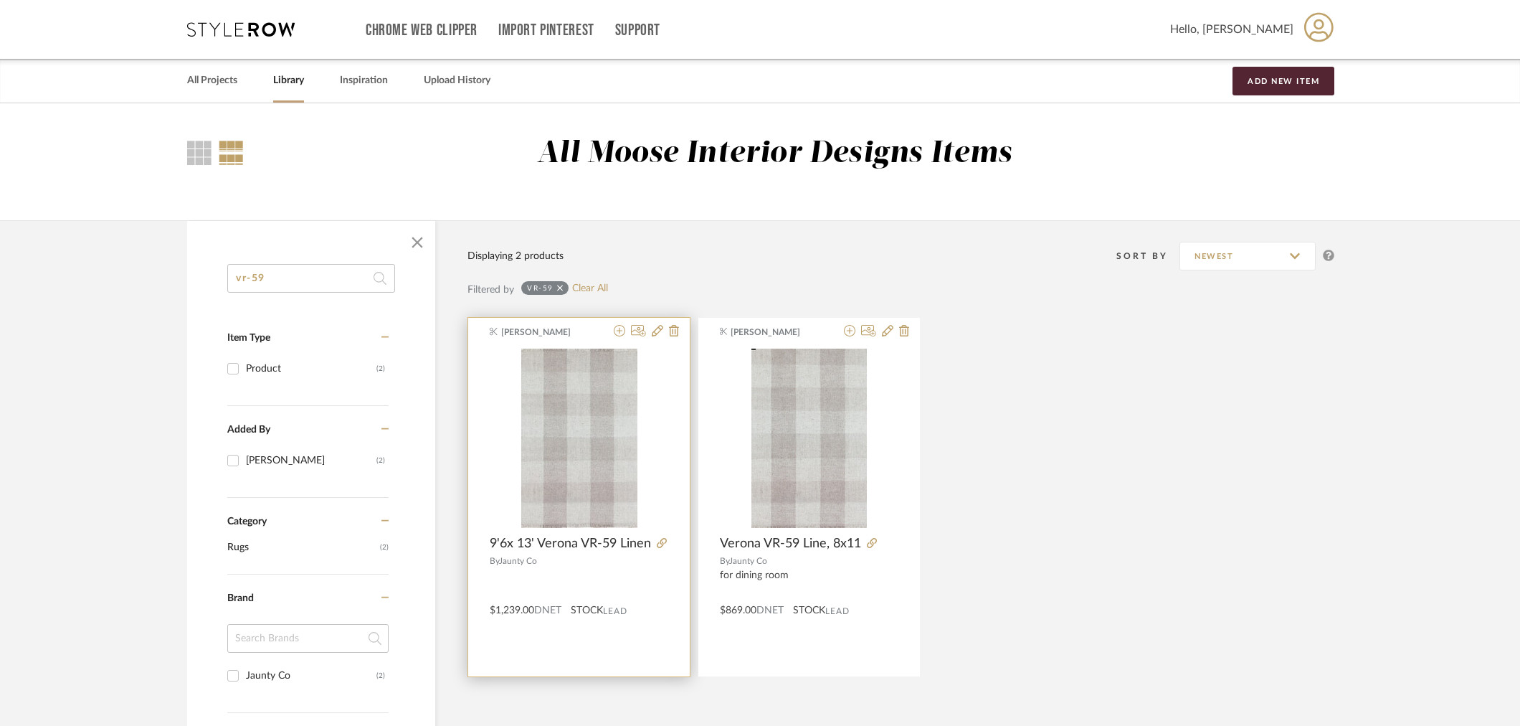
type input "vr-59"
click at [562, 546] on span "9'6x 13' Verona VR-59 Linen" at bounding box center [570, 544] width 161 height 16
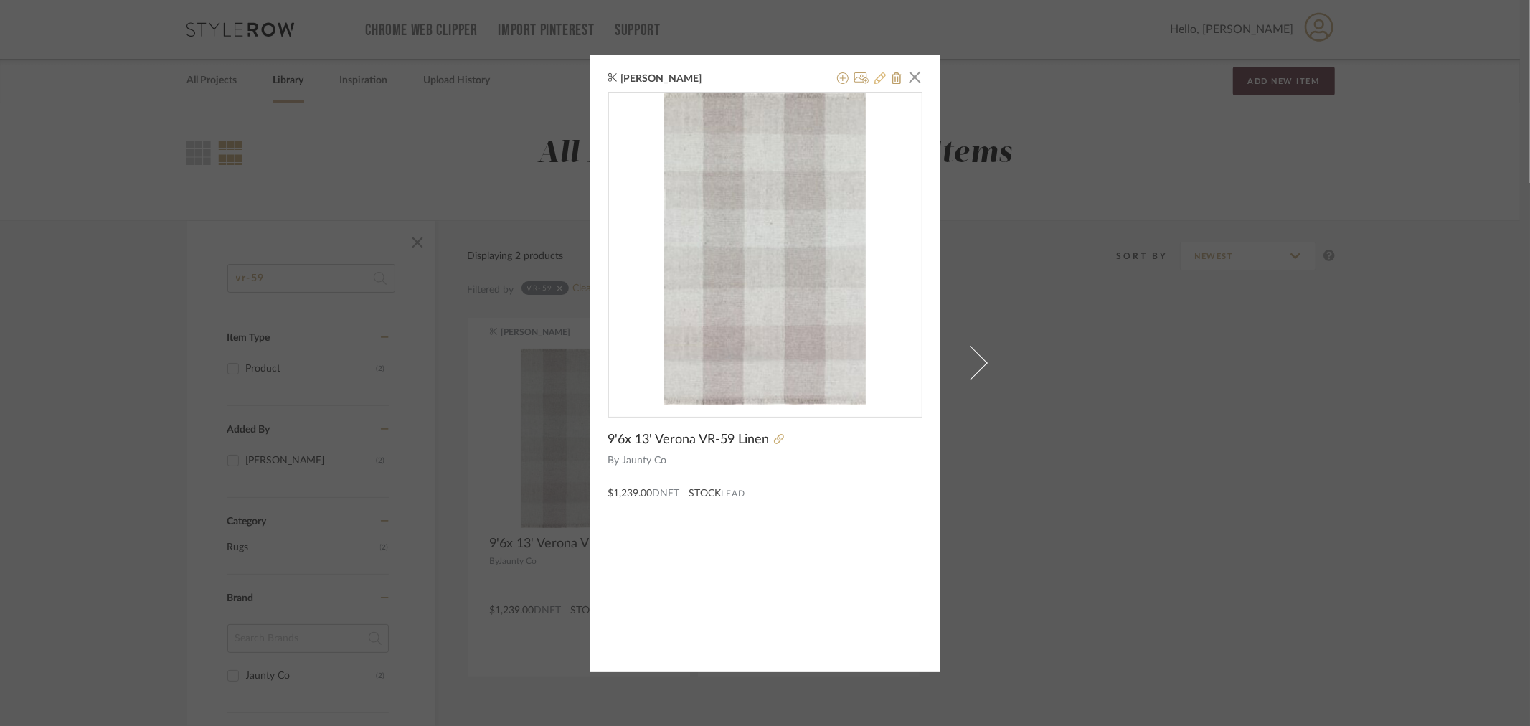
click at [874, 76] on icon at bounding box center [879, 77] width 11 height 11
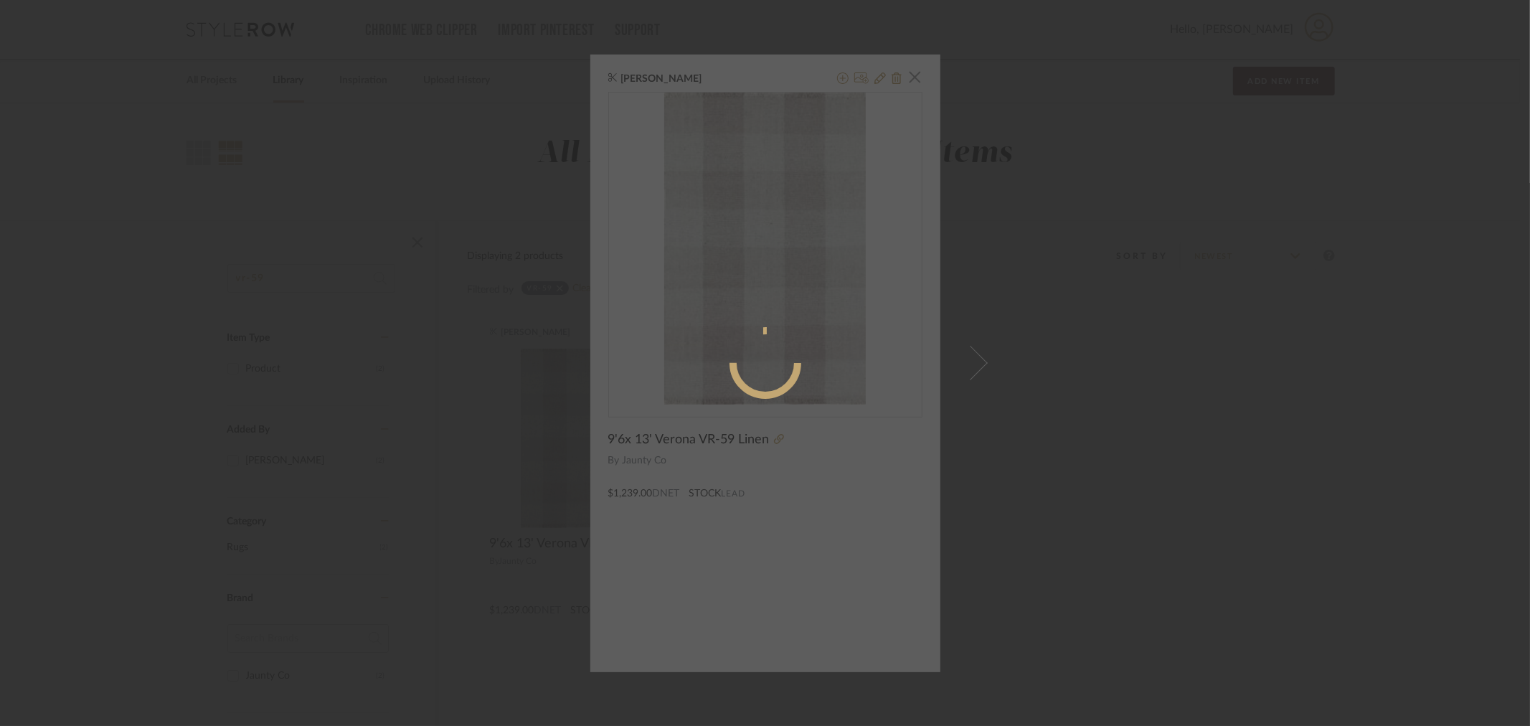
radio input "true"
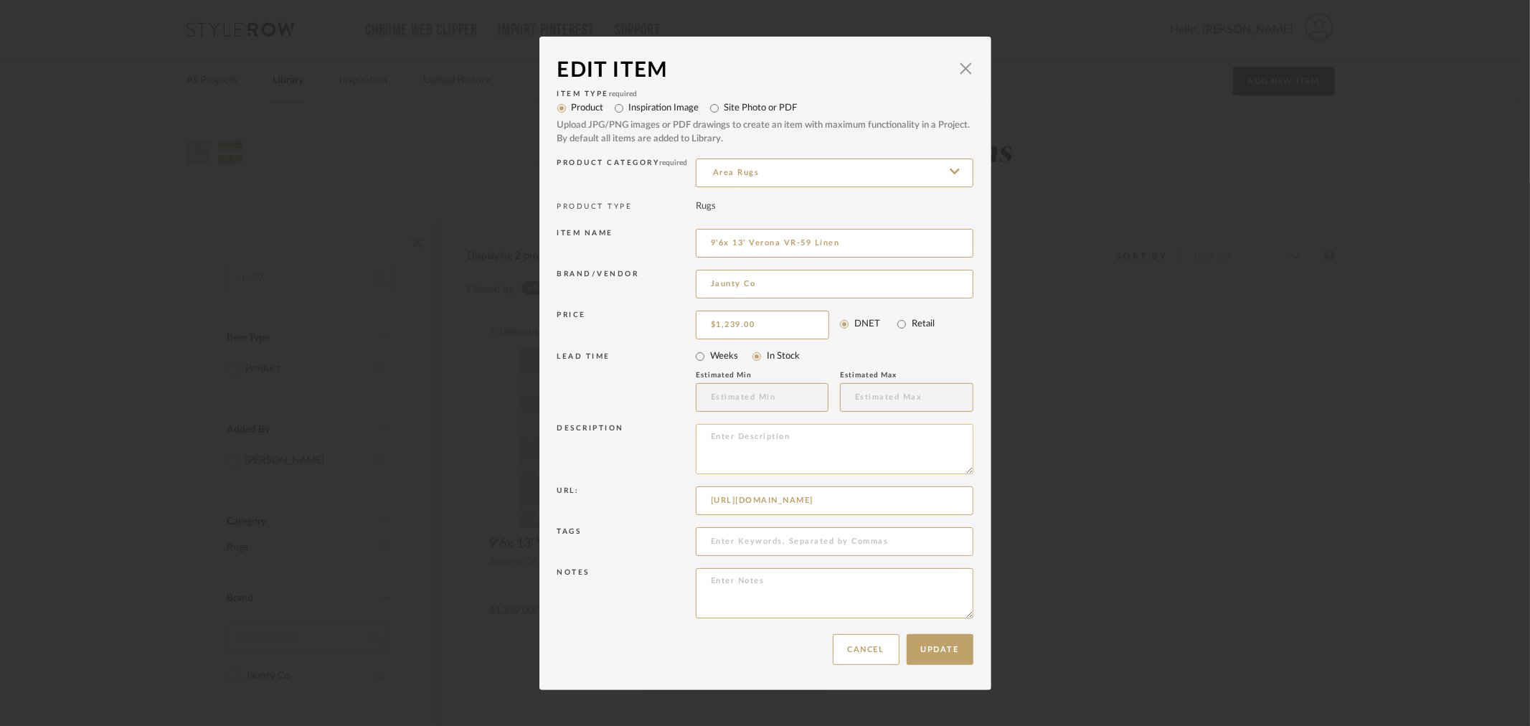
click at [780, 448] on textarea at bounding box center [835, 449] width 278 height 50
type textarea "DISCONTINUED"
click at [704, 633] on div "Update Cancel" at bounding box center [765, 649] width 416 height 45
click at [957, 643] on button "Update" at bounding box center [940, 649] width 67 height 31
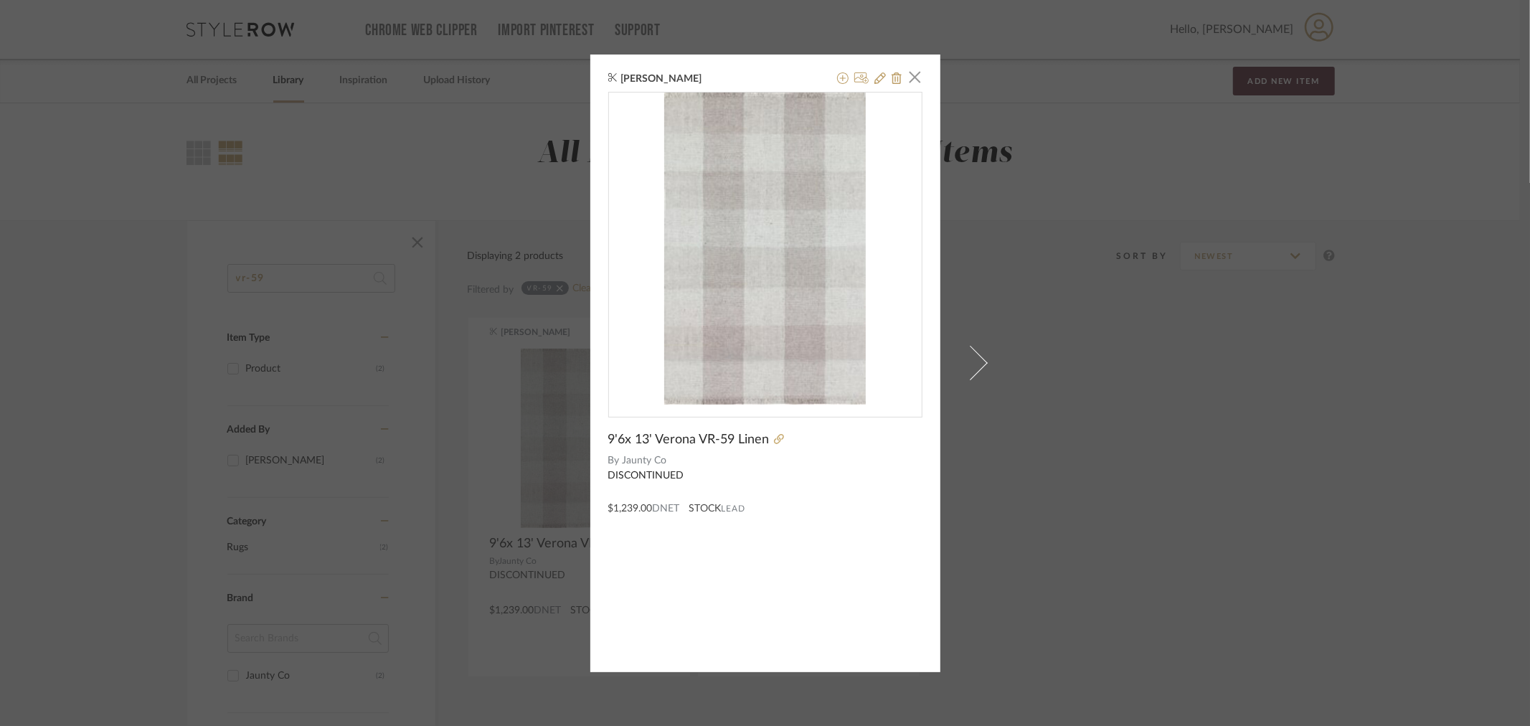
click at [1208, 585] on div "Maria Ortega × 9'6x 13' Verona VR-59 Linen By Jaunty Co DISCONTINUED $1,239.00 …" at bounding box center [765, 363] width 1530 height 726
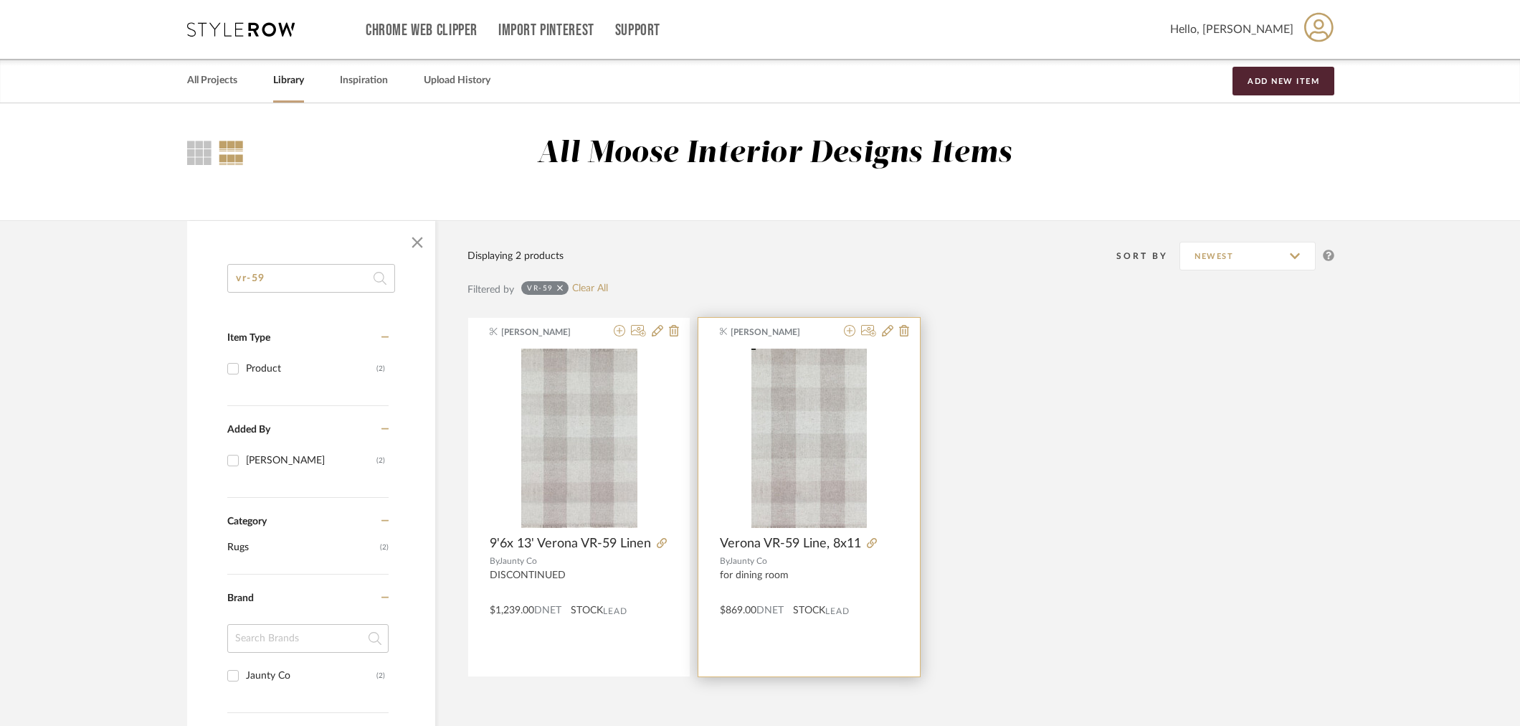
click at [787, 540] on span "Verona VR-59 Line, 8x11" at bounding box center [790, 544] width 141 height 16
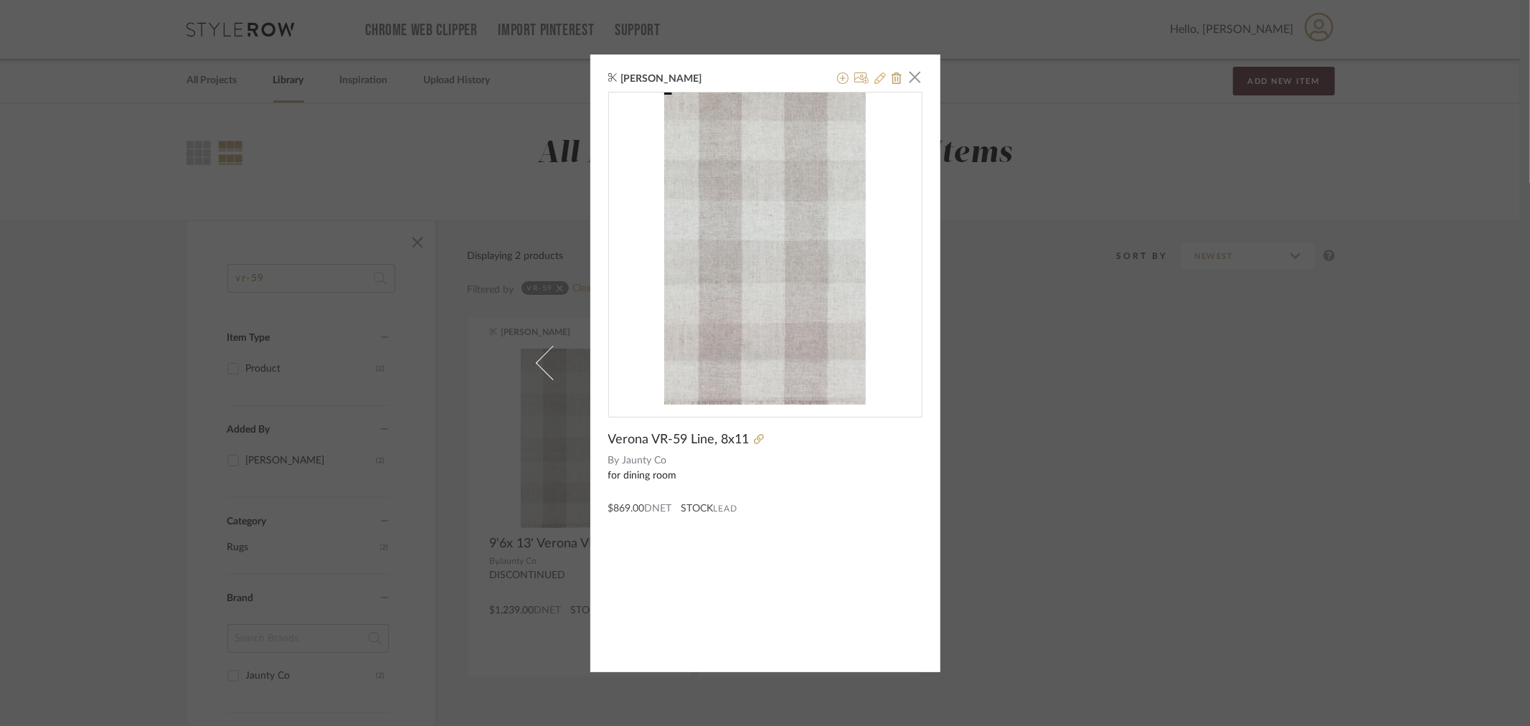
click at [874, 74] on icon at bounding box center [879, 77] width 11 height 11
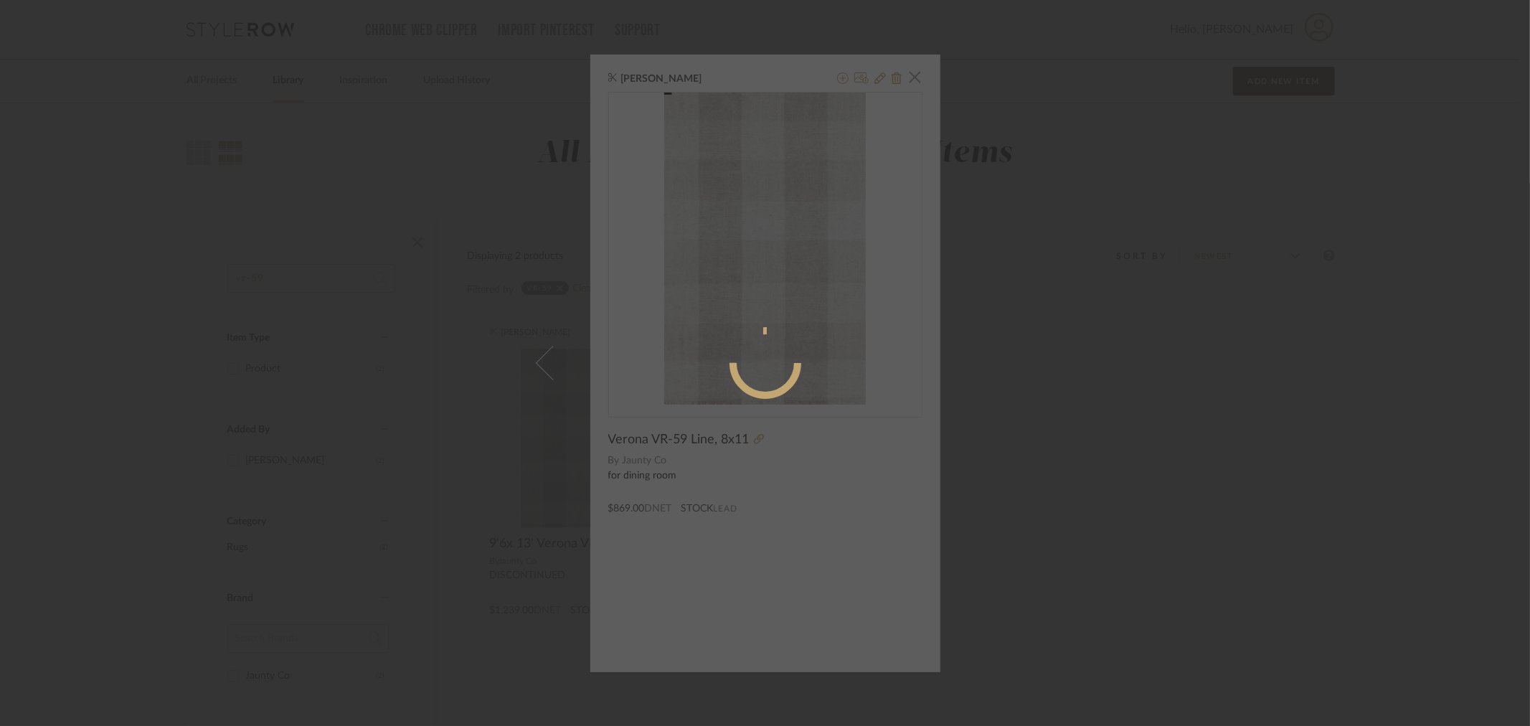
radio input "true"
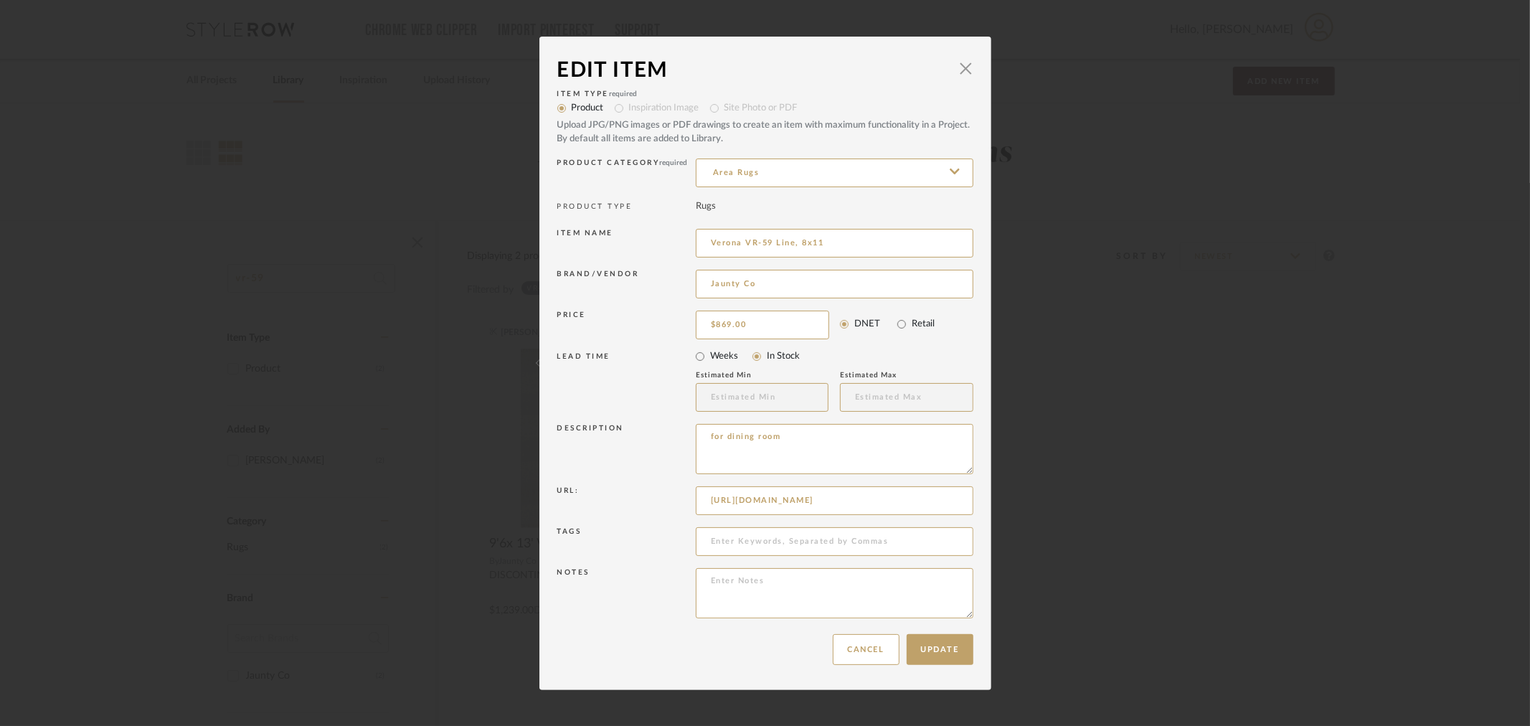
drag, startPoint x: 825, startPoint y: 456, endPoint x: 626, endPoint y: 459, distance: 198.7
click at [627, 459] on div "Description for dining room" at bounding box center [765, 451] width 416 height 62
type textarea "DISCONTINUED"
click at [638, 622] on div "Notes" at bounding box center [765, 595] width 416 height 62
click at [908, 648] on button "Update" at bounding box center [940, 649] width 67 height 31
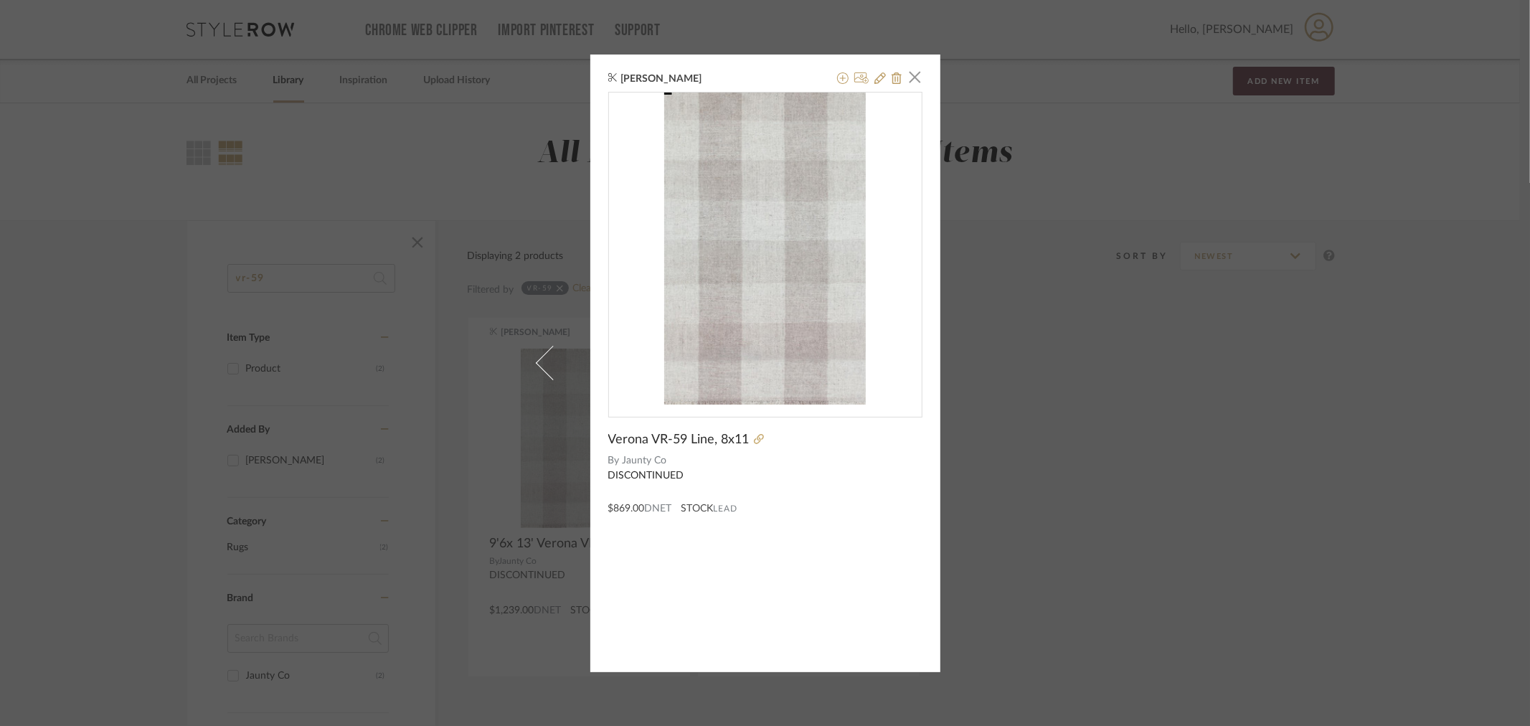
click at [1110, 562] on div "Maria Ortega × Verona VR-59 Line, 8x11 By Jaunty Co DISCONTINUED $869.00 DNET S…" at bounding box center [765, 363] width 1530 height 726
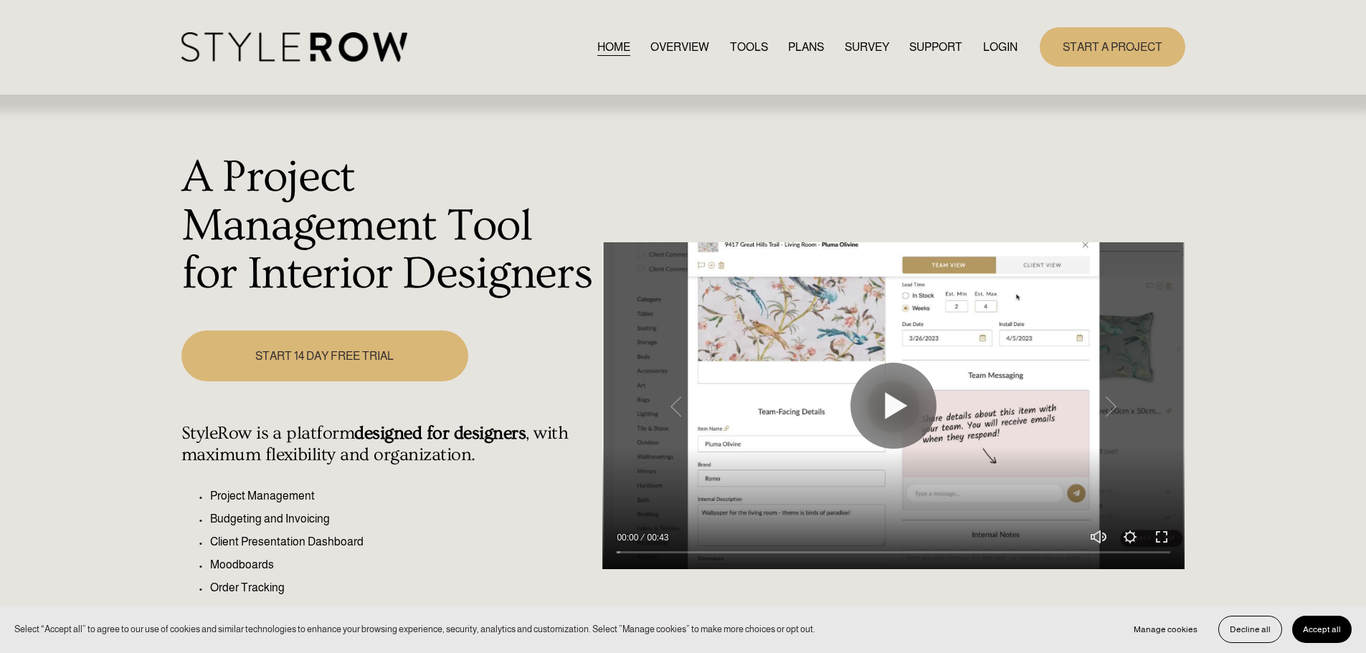
click at [1015, 56] on link "LOGIN" at bounding box center [1000, 46] width 34 height 19
click at [1000, 47] on link "LOGIN" at bounding box center [1000, 46] width 34 height 19
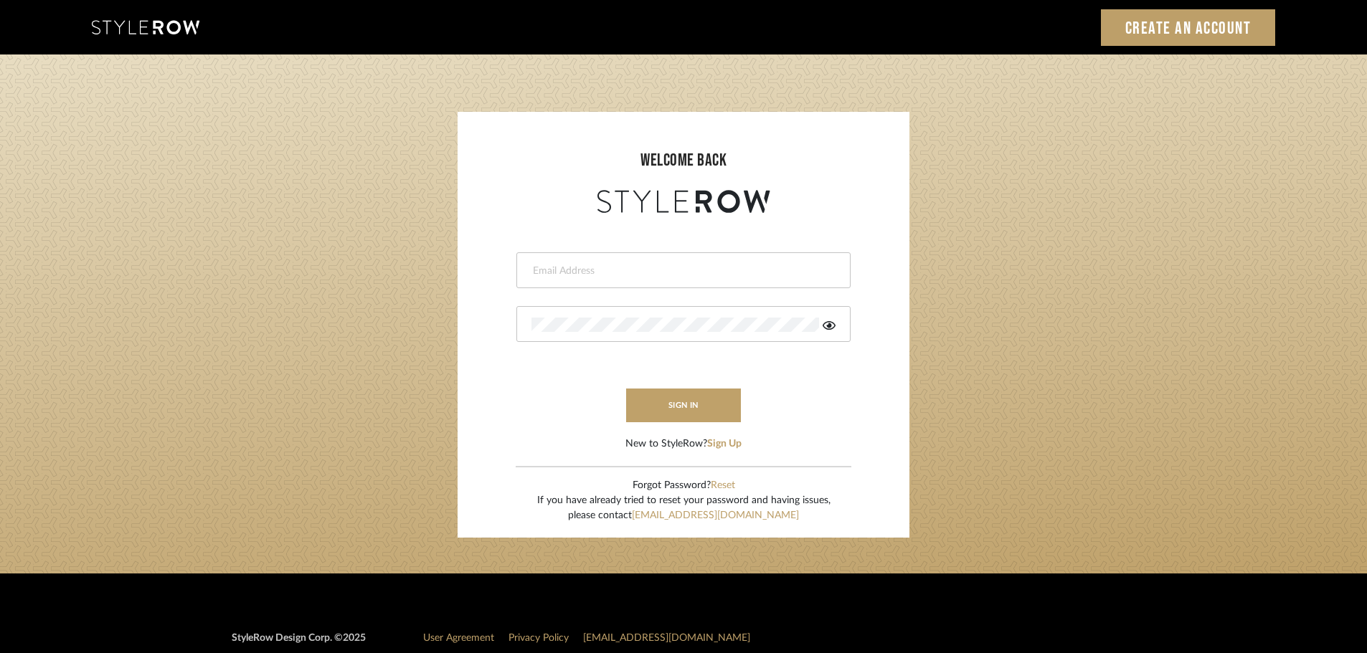
type input "[PERSON_NAME][EMAIL_ADDRESS][DOMAIN_NAME]"
click at [1098, 221] on login-page "welcome back [PERSON_NAME][EMAIL_ADDRESS][DOMAIN_NAME] This field is required T…" at bounding box center [683, 314] width 1367 height 519
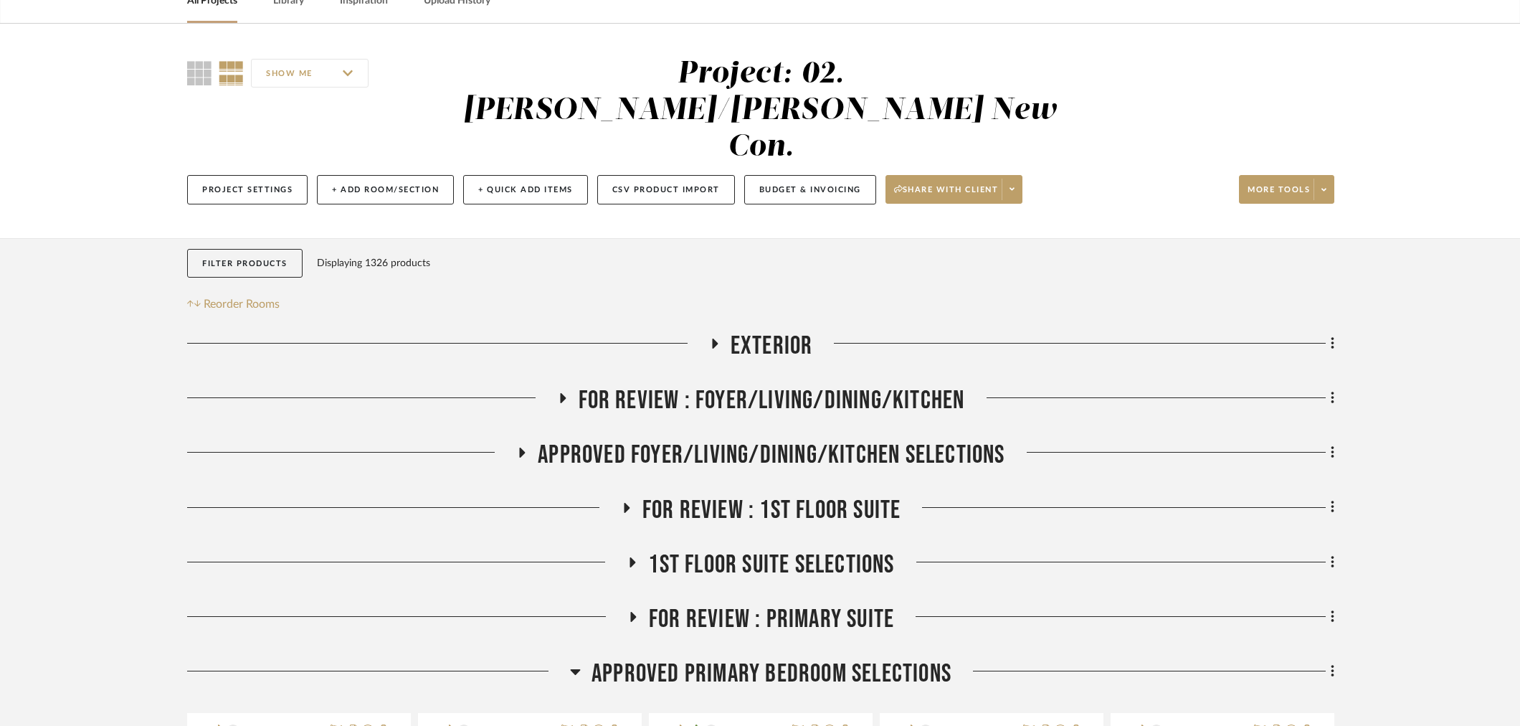
click at [715, 658] on span "Approved Primary Bedroom Selections" at bounding box center [772, 673] width 360 height 31
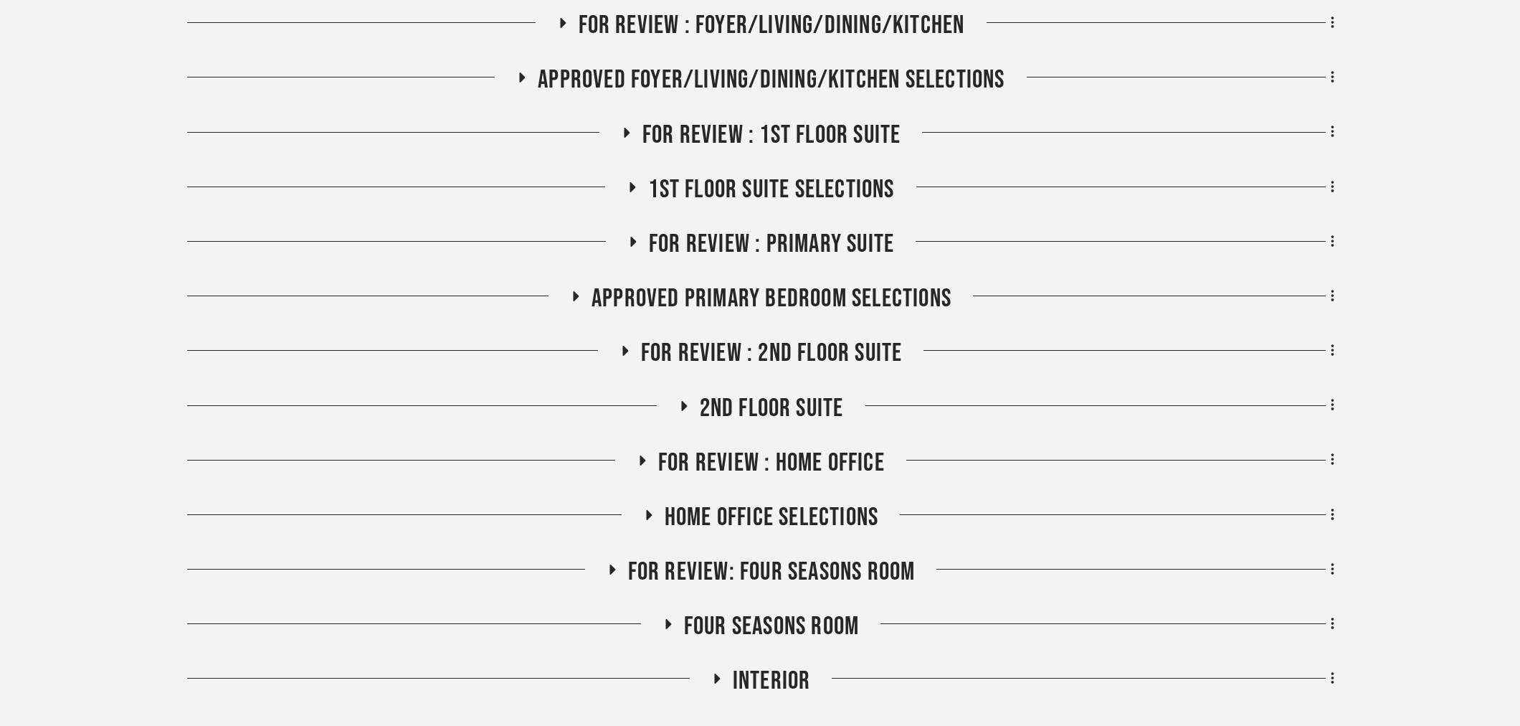
scroll to position [478, 0]
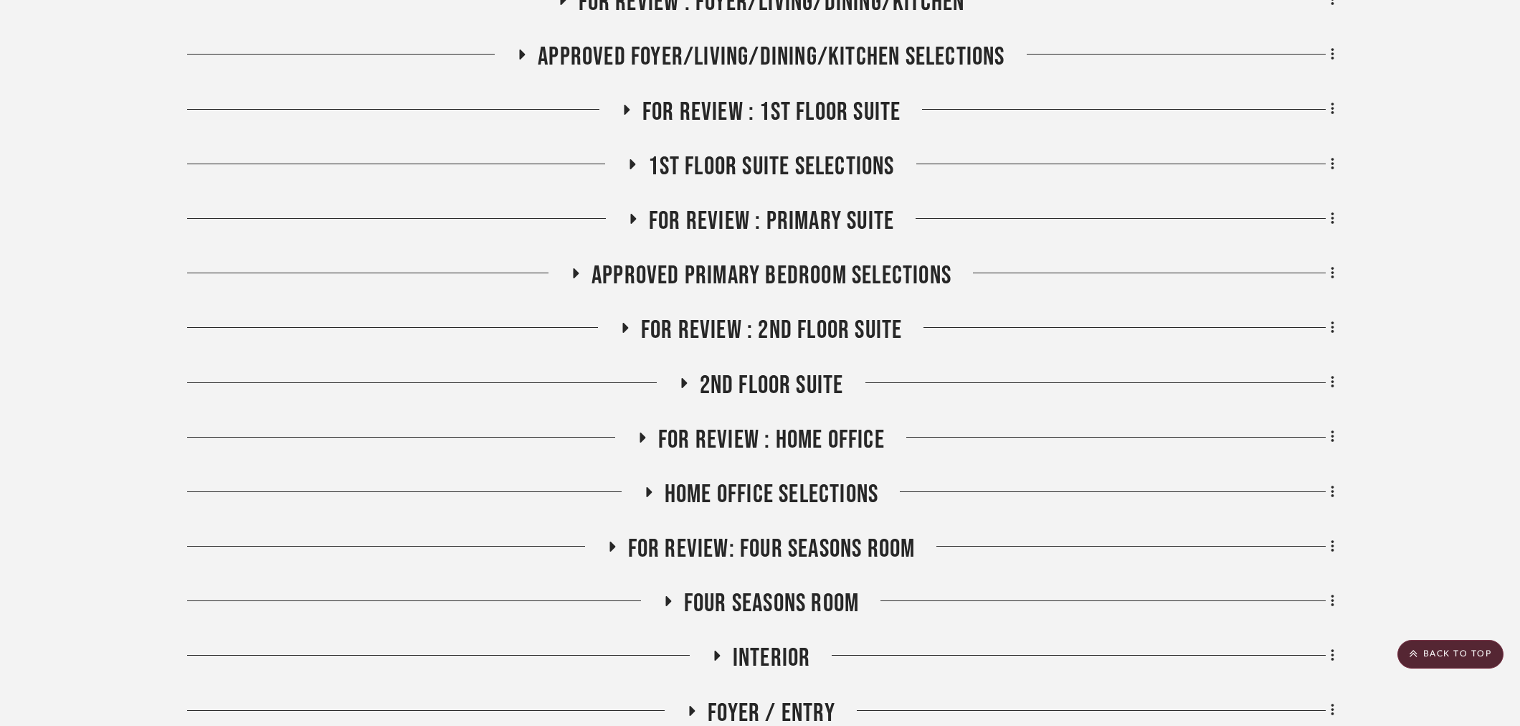
click at [749, 588] on span "Four Seasons Room" at bounding box center [771, 603] width 175 height 31
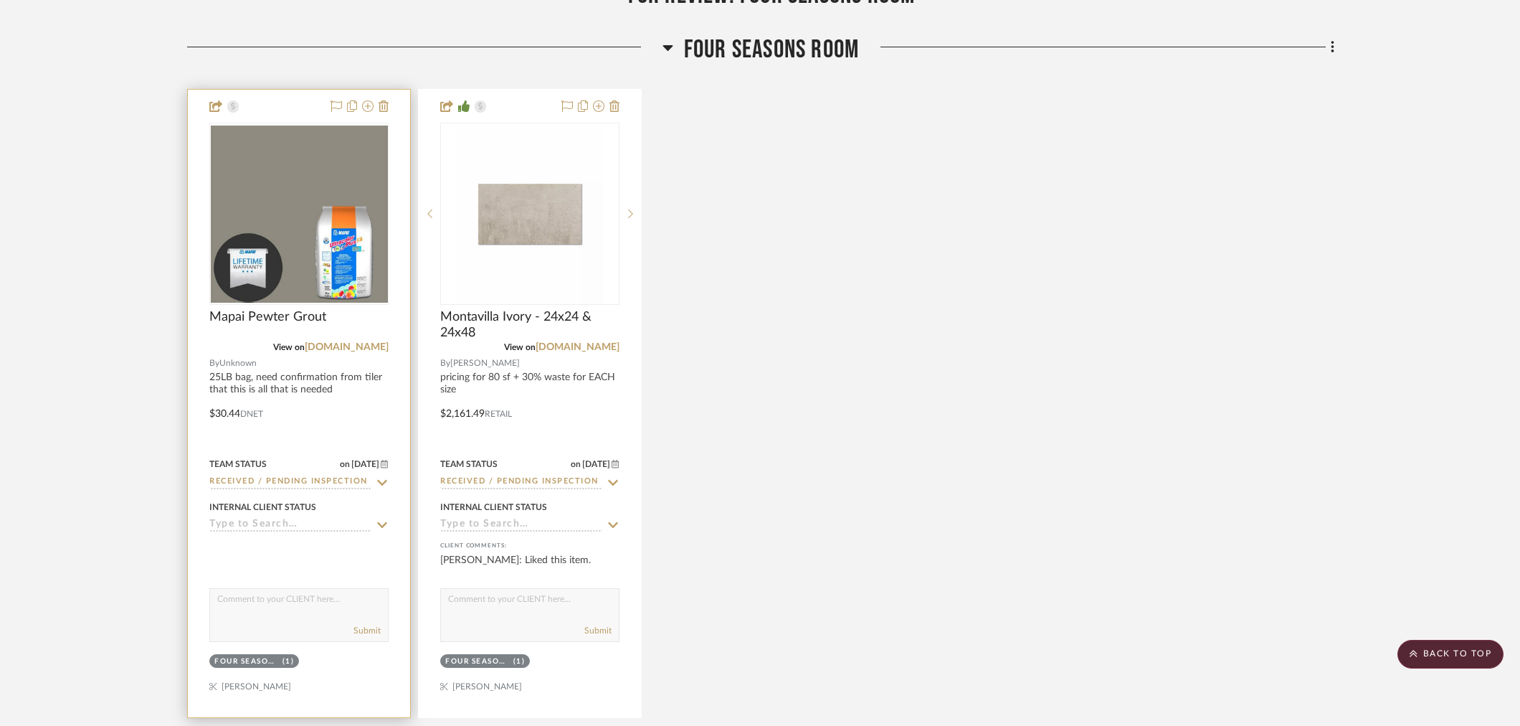
scroll to position [1036, 0]
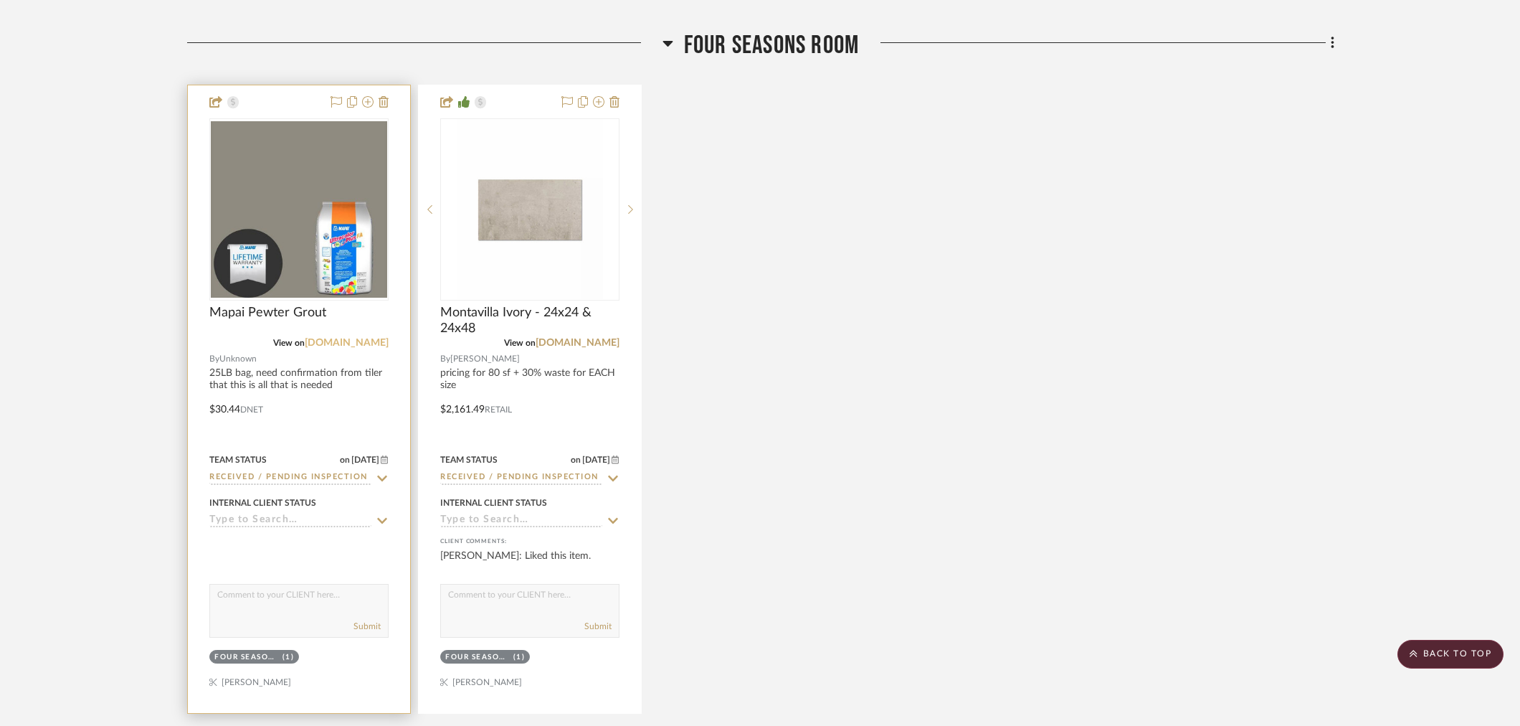
click at [361, 338] on link "flooranddecor.com" at bounding box center [347, 343] width 84 height 10
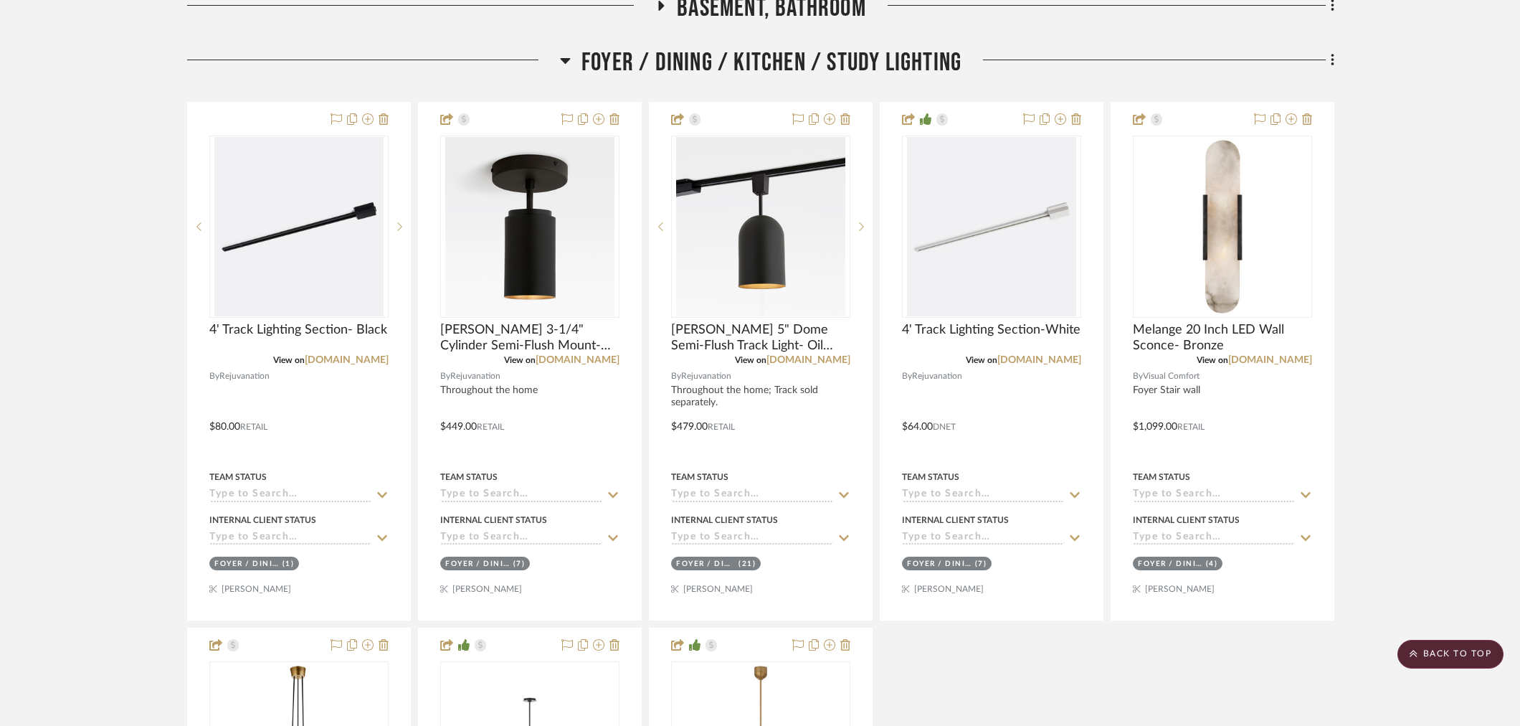
scroll to position [403, 0]
